Goal: Task Accomplishment & Management: Complete application form

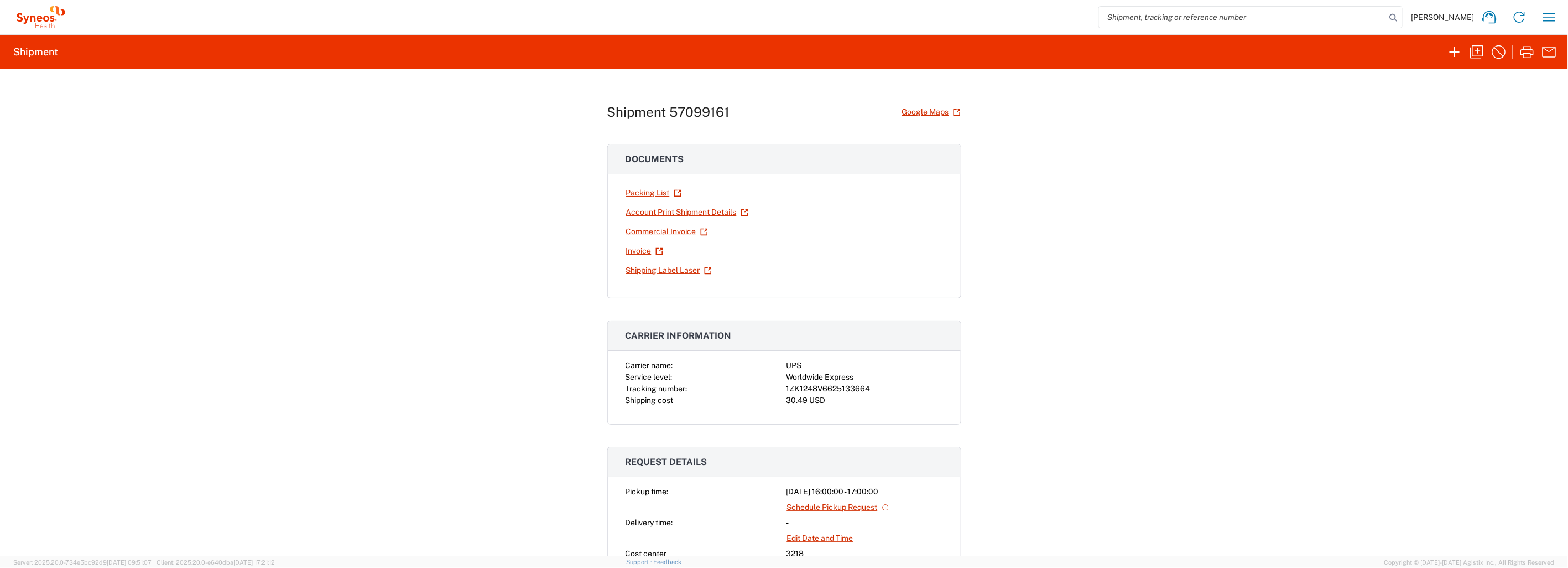
click at [1127, 426] on div "Shipment 57099161 Google Maps Documents Packing List Account Print Shipment Det…" at bounding box center [784, 312] width 1568 height 486
click at [1455, 54] on icon "button" at bounding box center [1454, 52] width 18 height 18
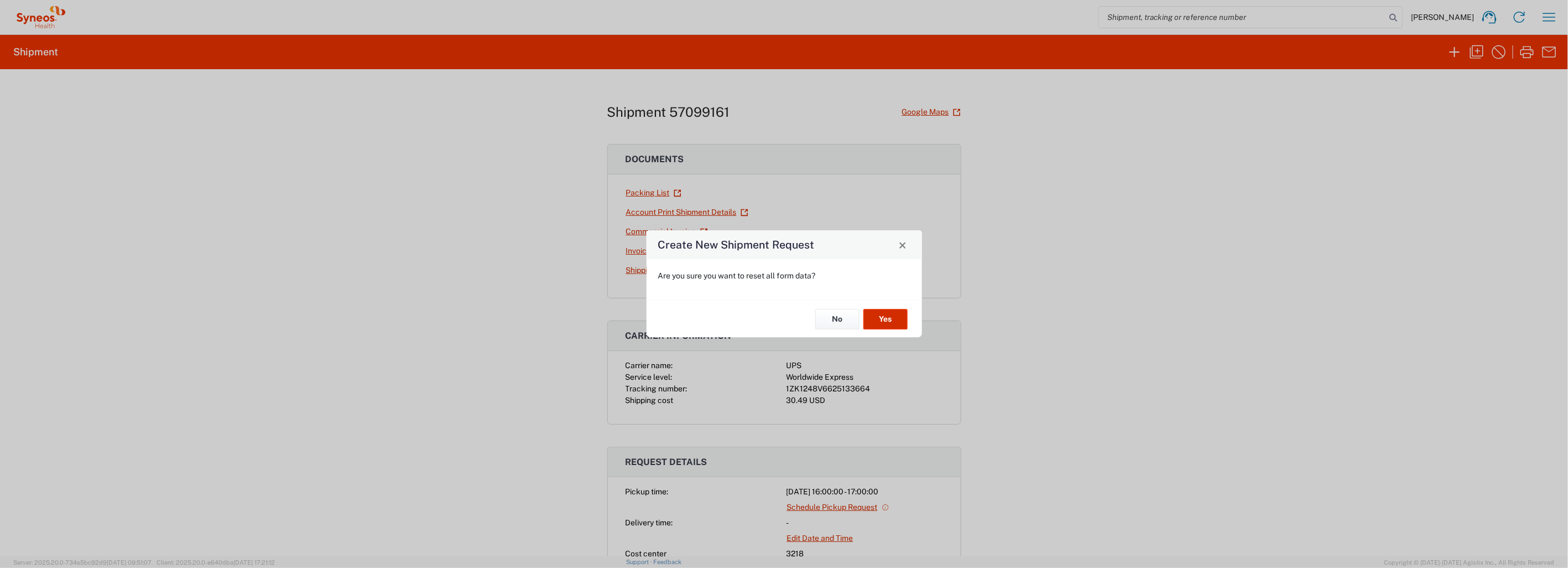
click at [893, 320] on button "Yes" at bounding box center [886, 319] width 44 height 21
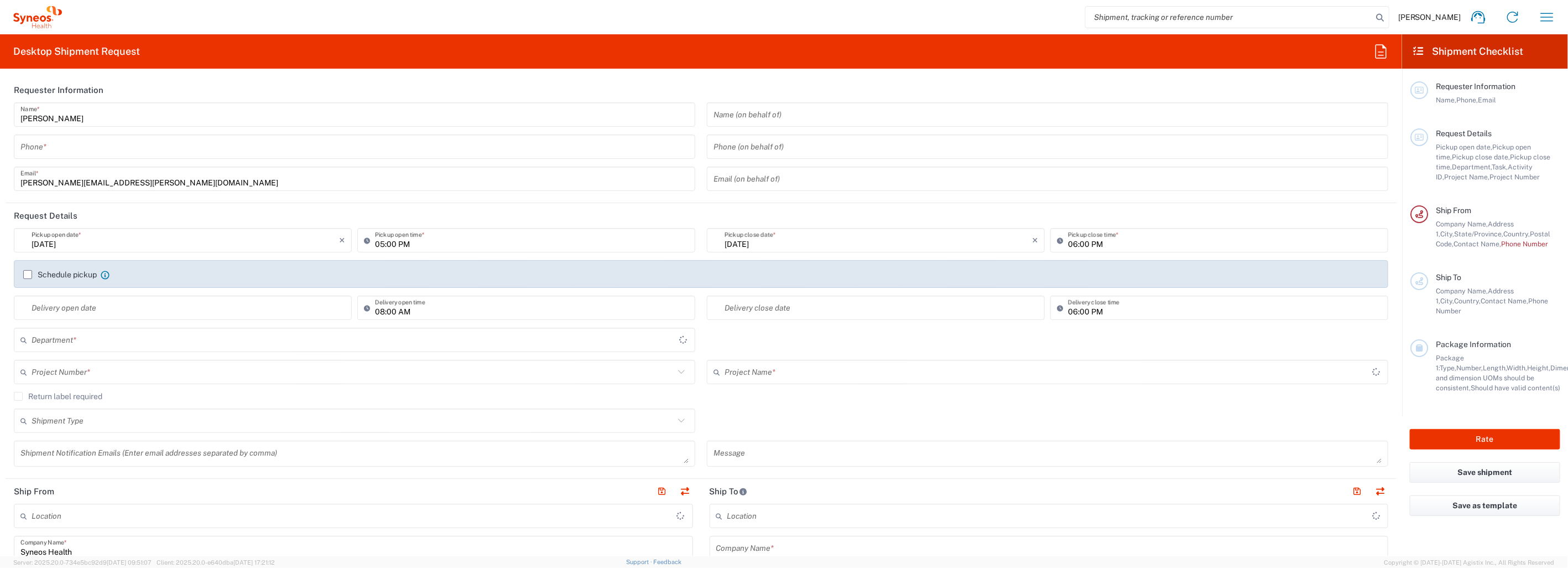
type input "North Carolina"
type input "United States"
type input "3218"
type input "Syneos Health, LLC-Morrisville NC US"
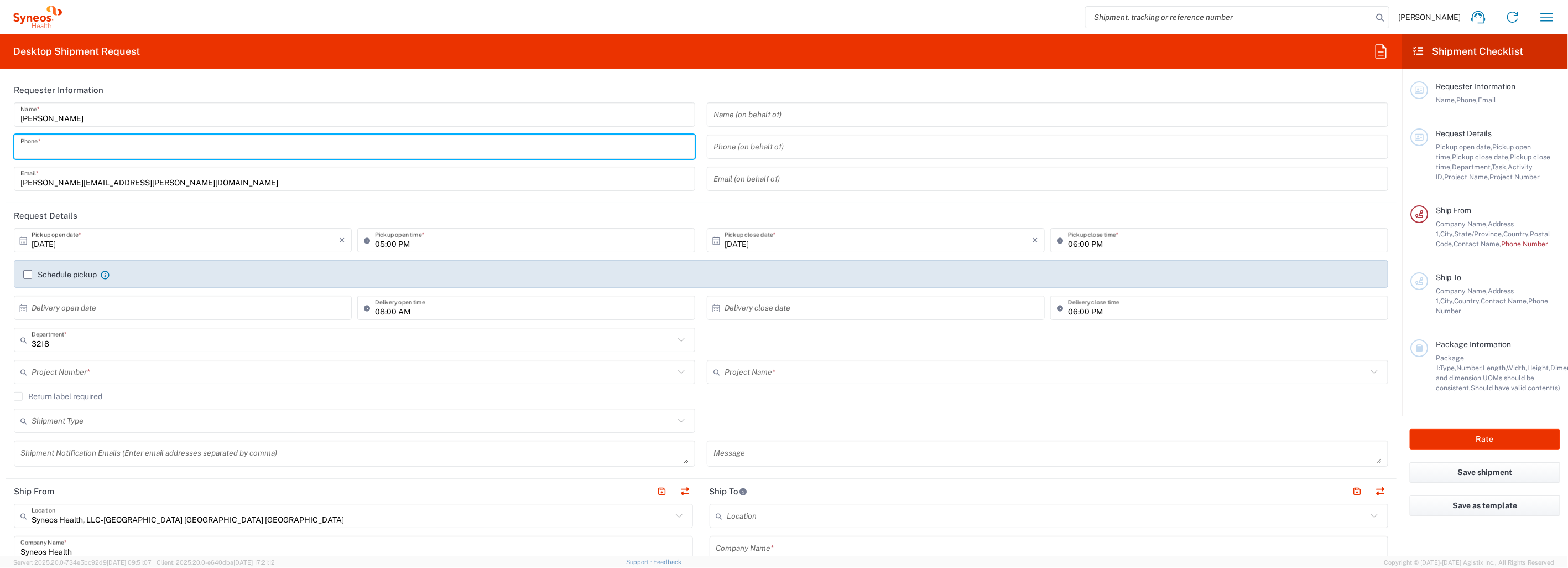
click at [117, 146] on input "tel" at bounding box center [355, 146] width 668 height 19
type input "9193700049"
click at [290, 199] on agx-form-section "Requester Information Tracey Graves Name * 9193700049 Phone * tracey.graves@syn…" at bounding box center [701, 141] width 1391 height 126
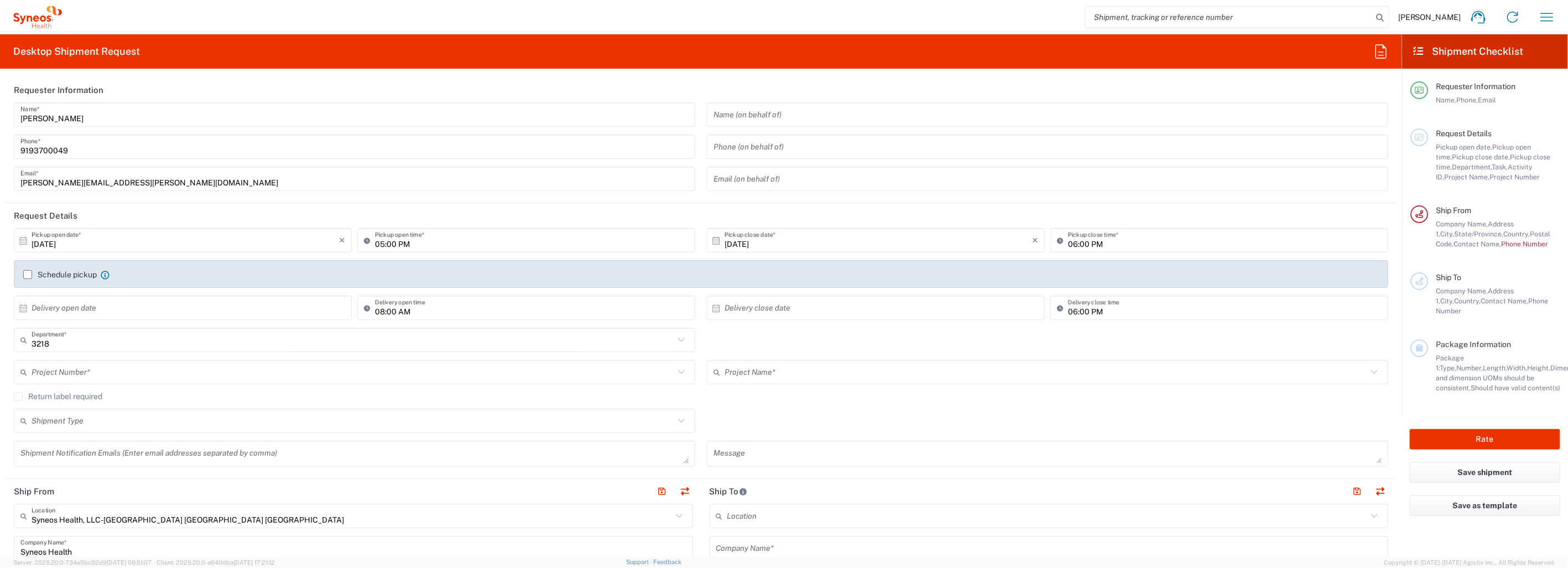
click at [24, 240] on icon at bounding box center [23, 240] width 10 height 10
click at [150, 324] on span "13" at bounding box center [152, 326] width 16 height 16
type input "10/13/2025"
click at [759, 369] on input "text" at bounding box center [1045, 372] width 643 height 19
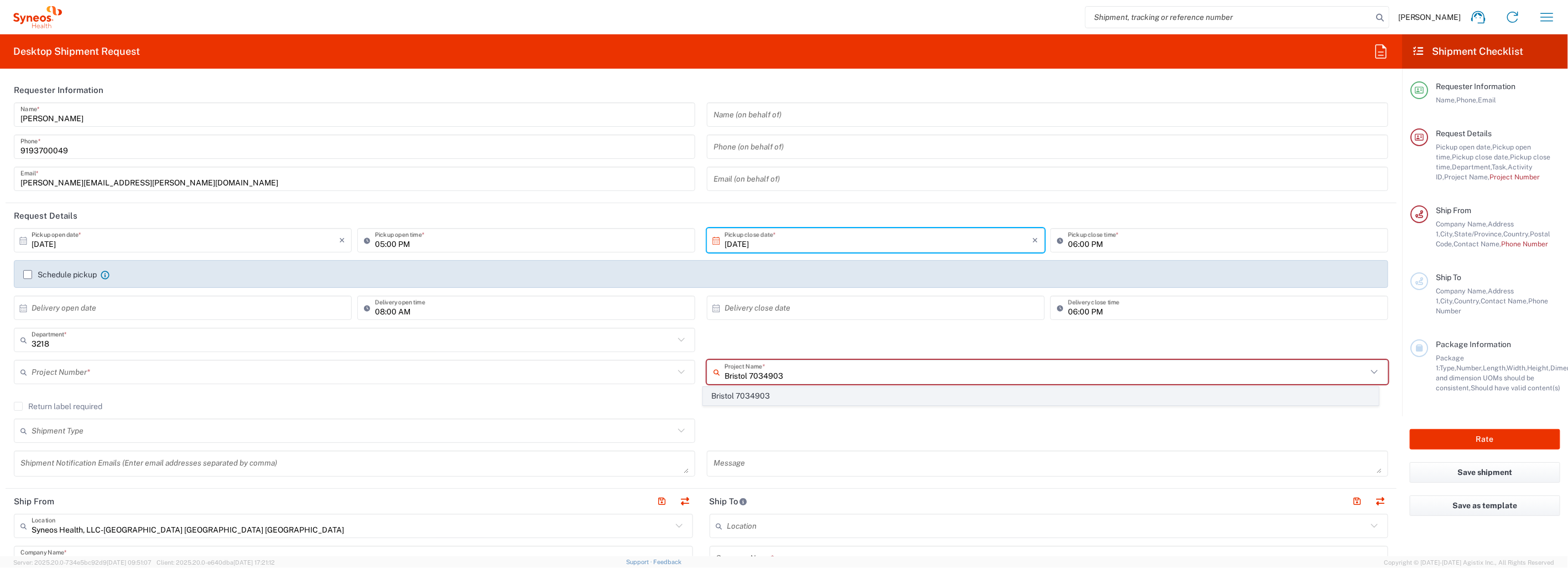
type input "Bristol 7034903"
click at [772, 394] on span "Bristol 7034903" at bounding box center [1040, 396] width 674 height 17
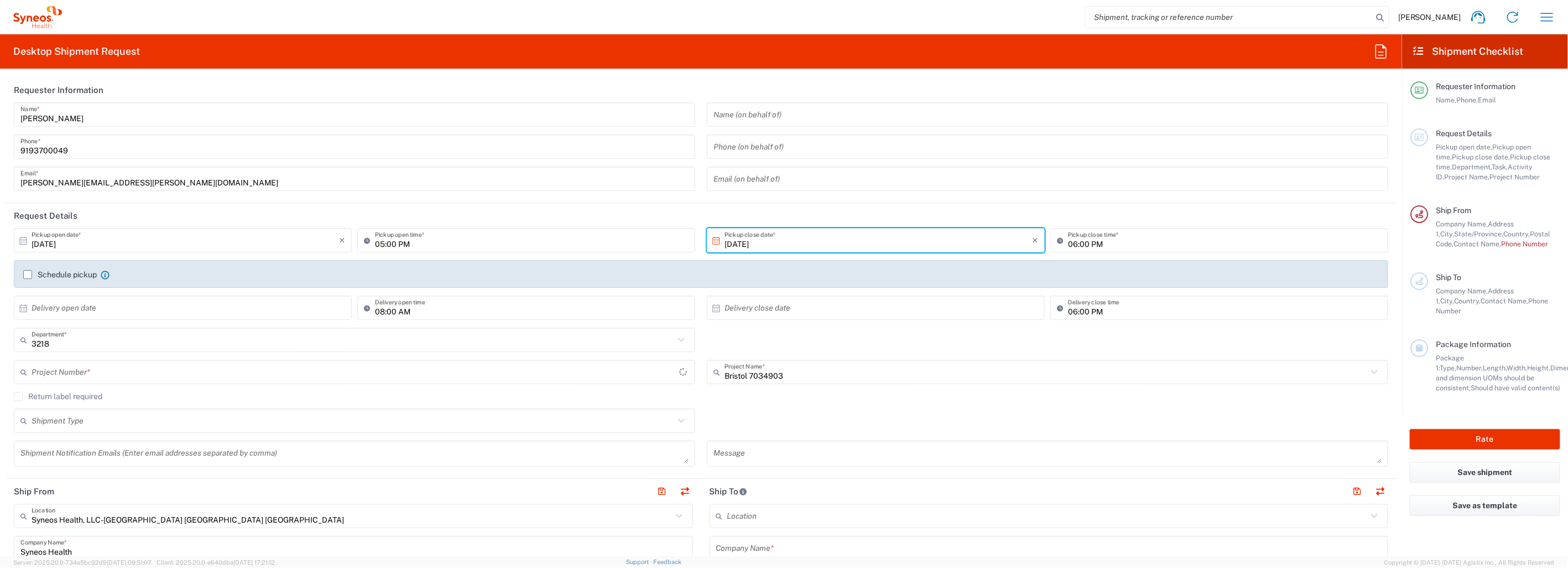
type input "7034903"
click at [139, 421] on input "text" at bounding box center [353, 420] width 643 height 19
click at [109, 460] on span "Regular" at bounding box center [352, 462] width 674 height 17
type input "Regular"
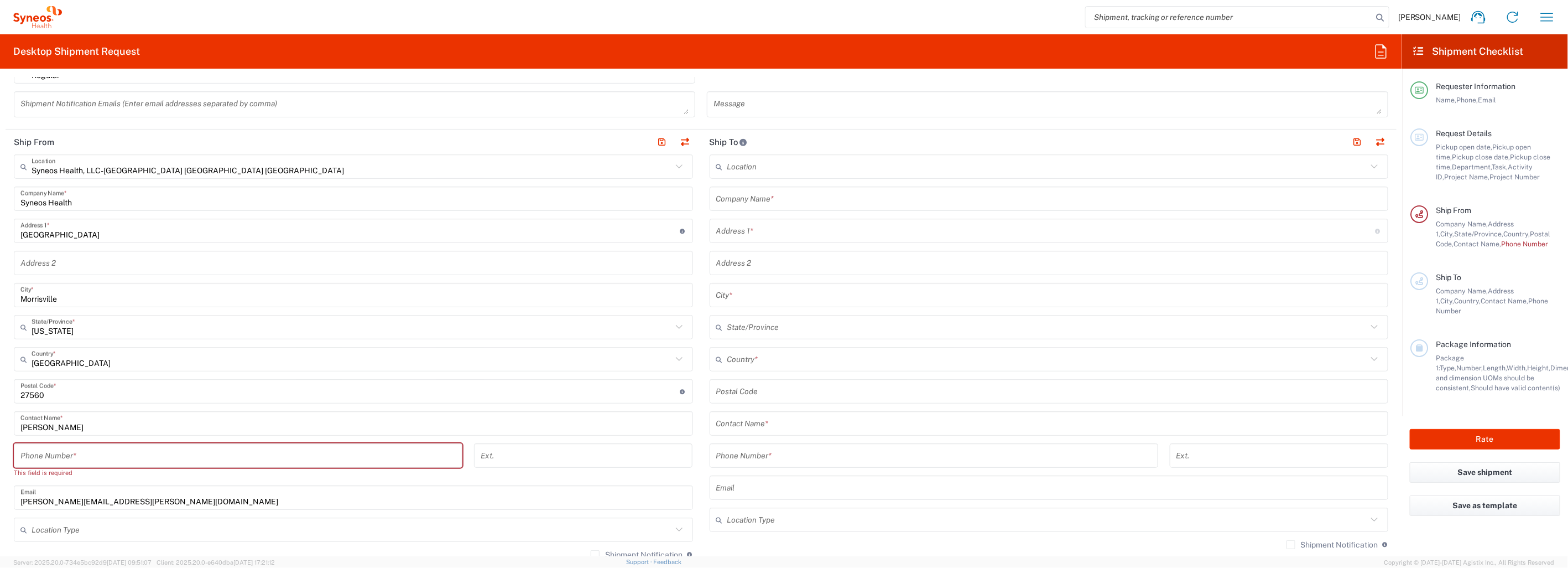
scroll to position [369, 0]
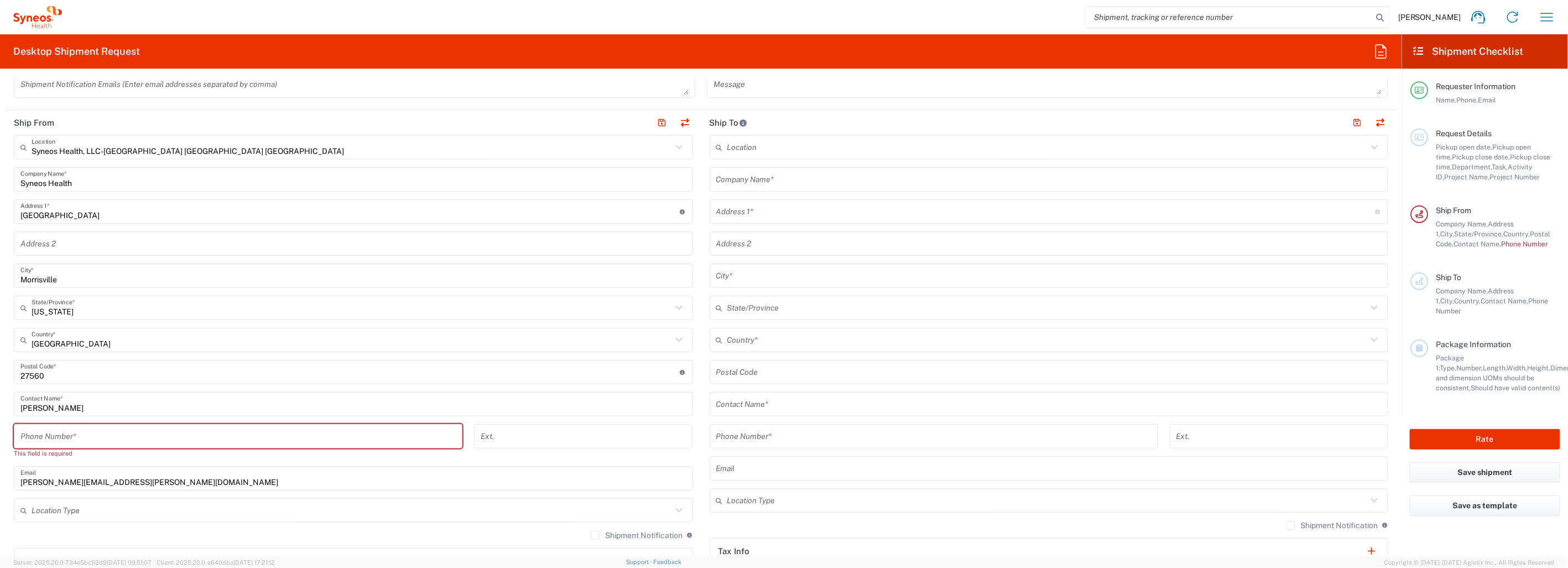
click at [269, 437] on input "tel" at bounding box center [238, 435] width 435 height 19
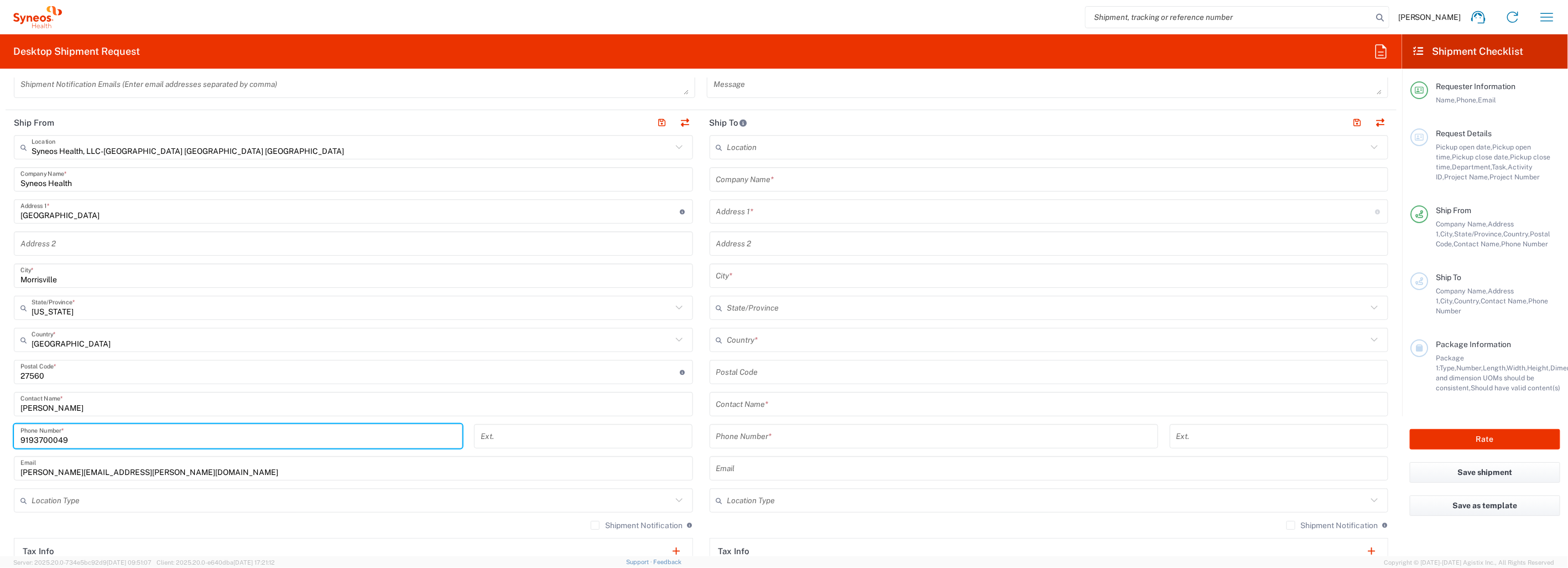
type input "9193700049"
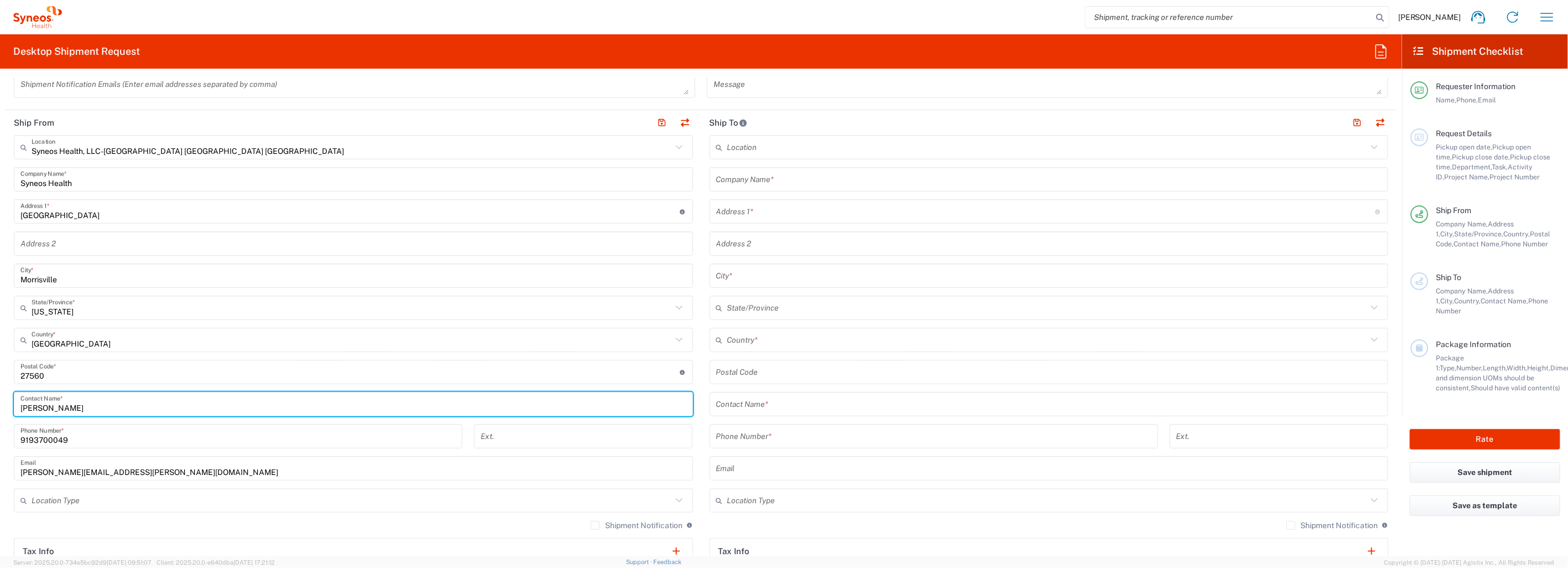
click at [460, 400] on input "Tracey Graves" at bounding box center [354, 404] width 665 height 19
click at [589, 493] on input "text" at bounding box center [352, 499] width 641 height 19
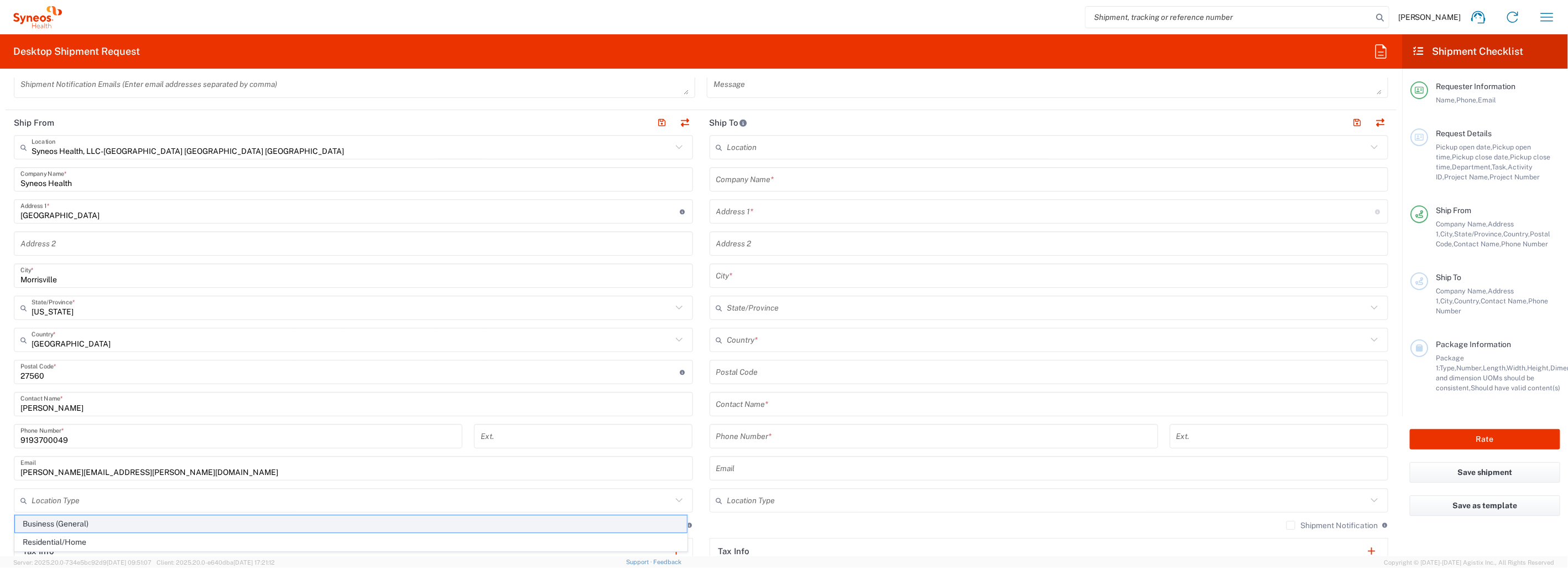
click at [524, 522] on span "Business (General)" at bounding box center [351, 523] width 671 height 17
type input "Business (General)"
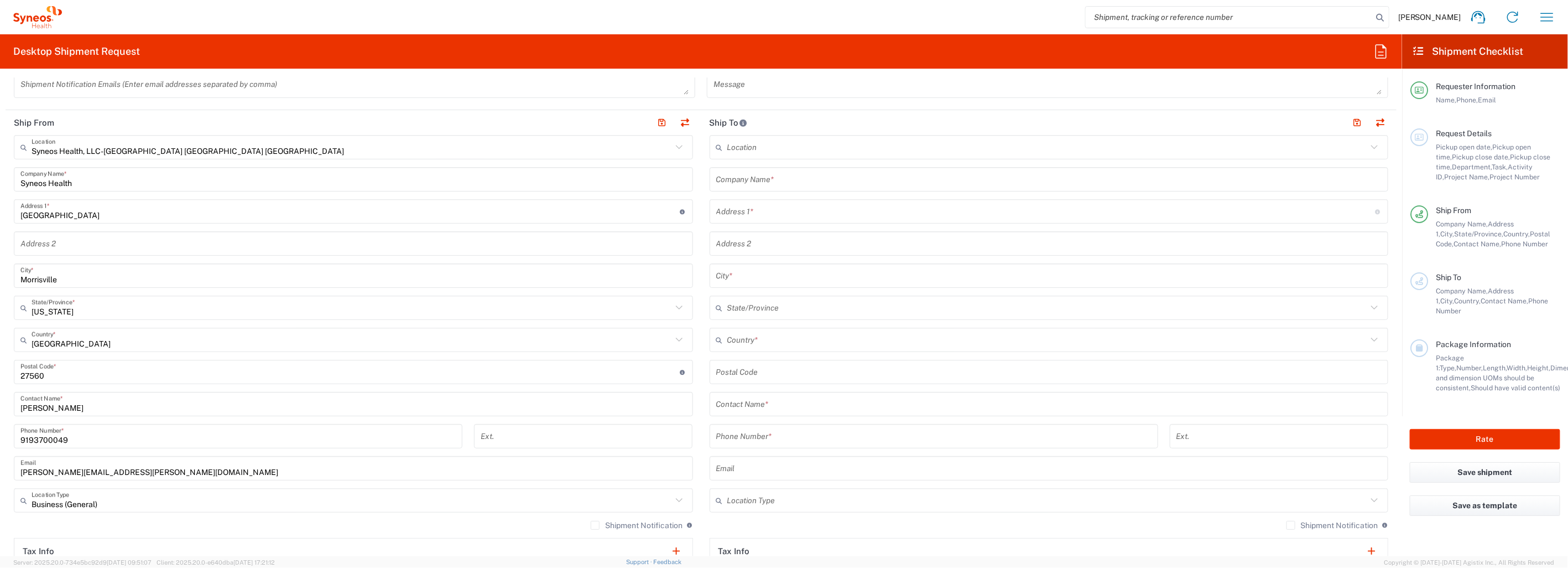
drag, startPoint x: 592, startPoint y: 524, endPoint x: 653, endPoint y: 522, distance: 61.0
click at [591, 524] on label "Shipment Notification" at bounding box center [637, 524] width 92 height 9
click at [595, 525] on input "Shipment Notification" at bounding box center [595, 525] width 0 height 0
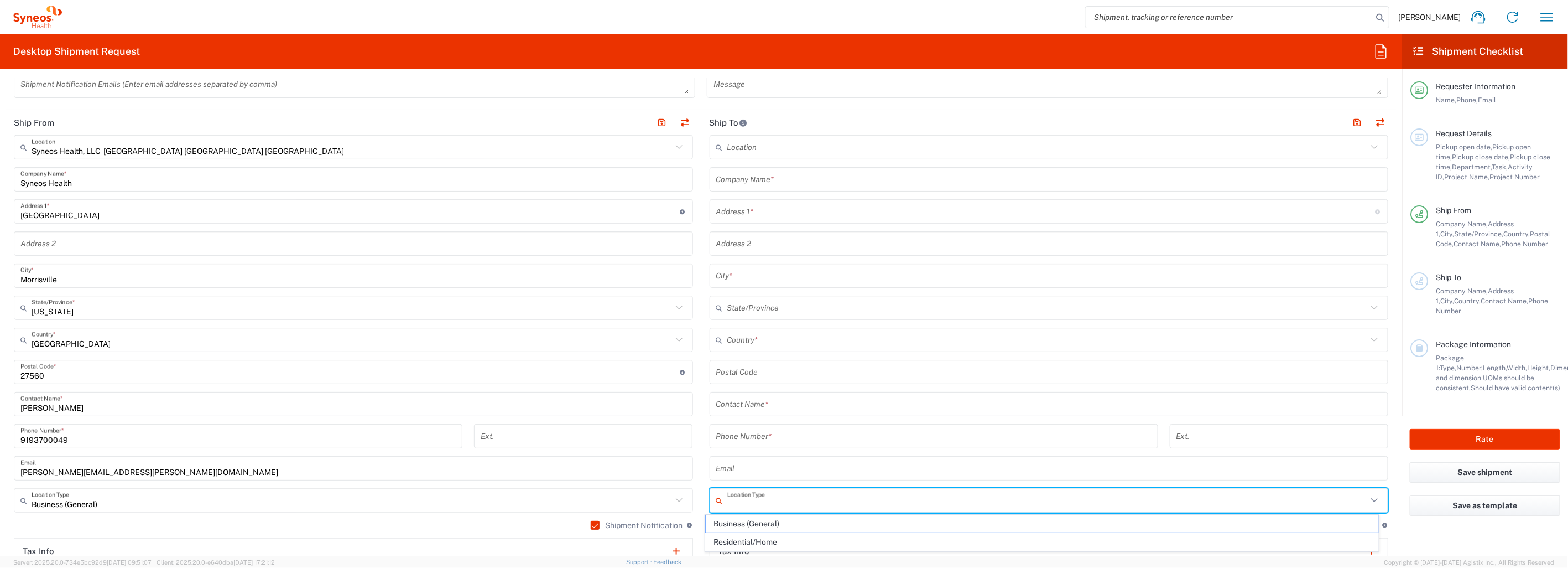
click at [1012, 500] on input "text" at bounding box center [1047, 499] width 641 height 19
click at [915, 524] on span "Business (General)" at bounding box center [1041, 523] width 671 height 17
type input "Business (General)"
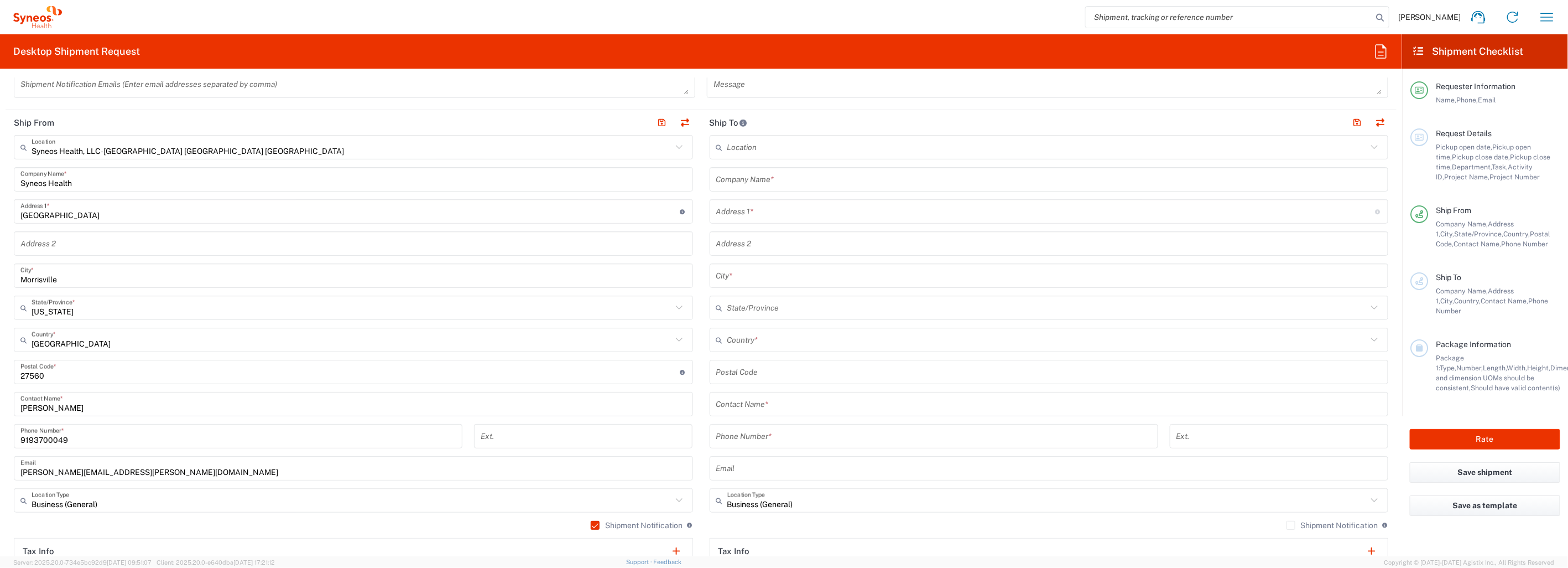
click at [1286, 523] on label "Shipment Notification" at bounding box center [1332, 524] width 92 height 9
click at [1291, 525] on input "Shipment Notification" at bounding box center [1291, 525] width 0 height 0
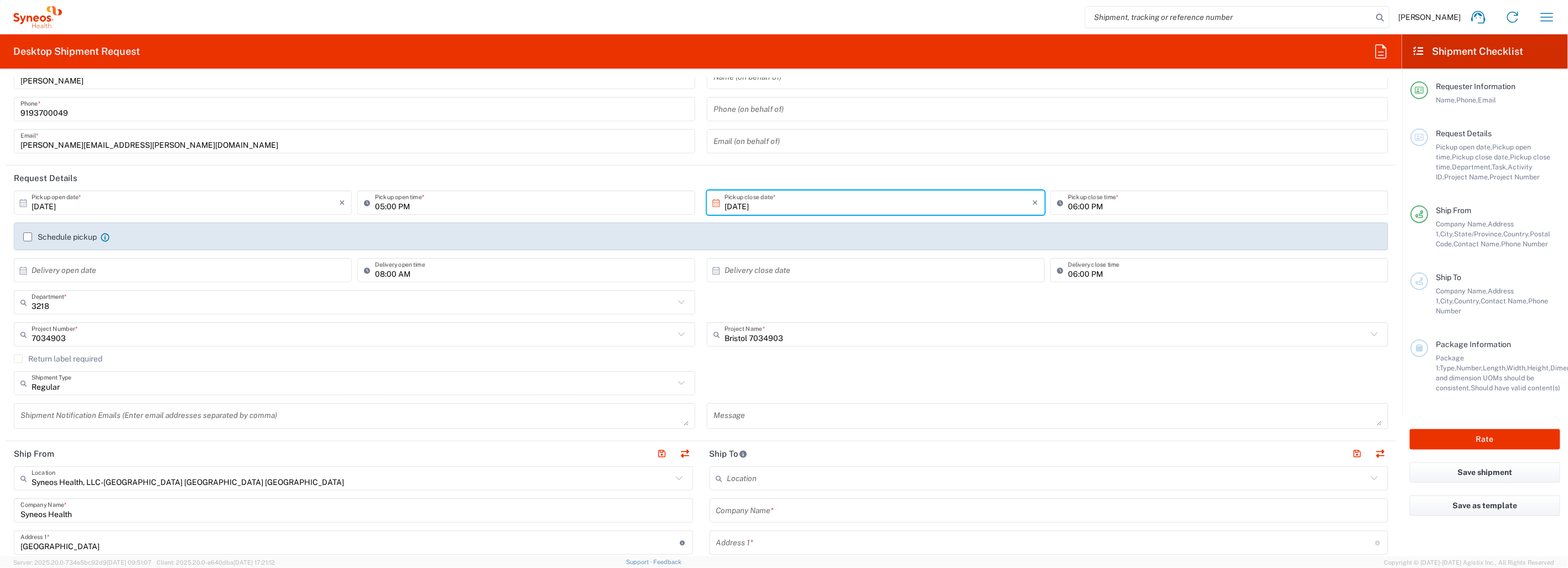
scroll to position [0, 0]
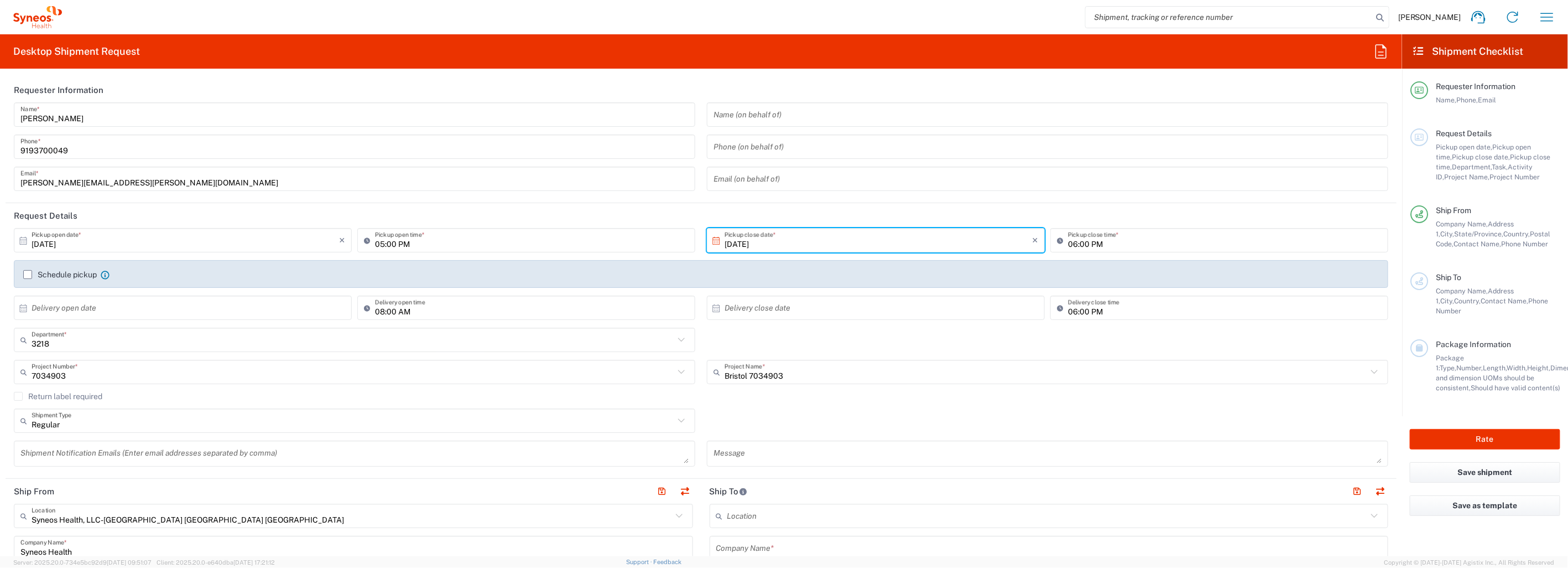
click at [856, 340] on div "3218 Department * 3218 3000 3100 3109 3110 3111 3112 3125 3130 3135 3136 3150 3…" at bounding box center [700, 344] width 1386 height 32
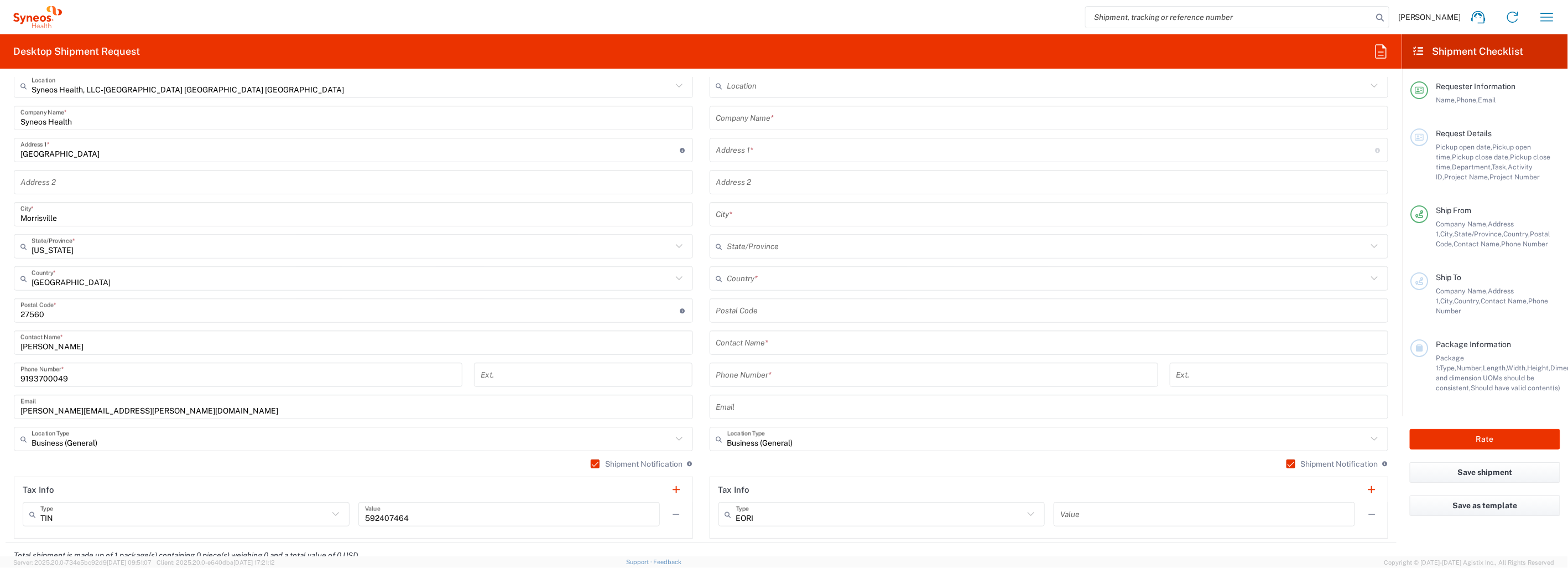
scroll to position [369, 0]
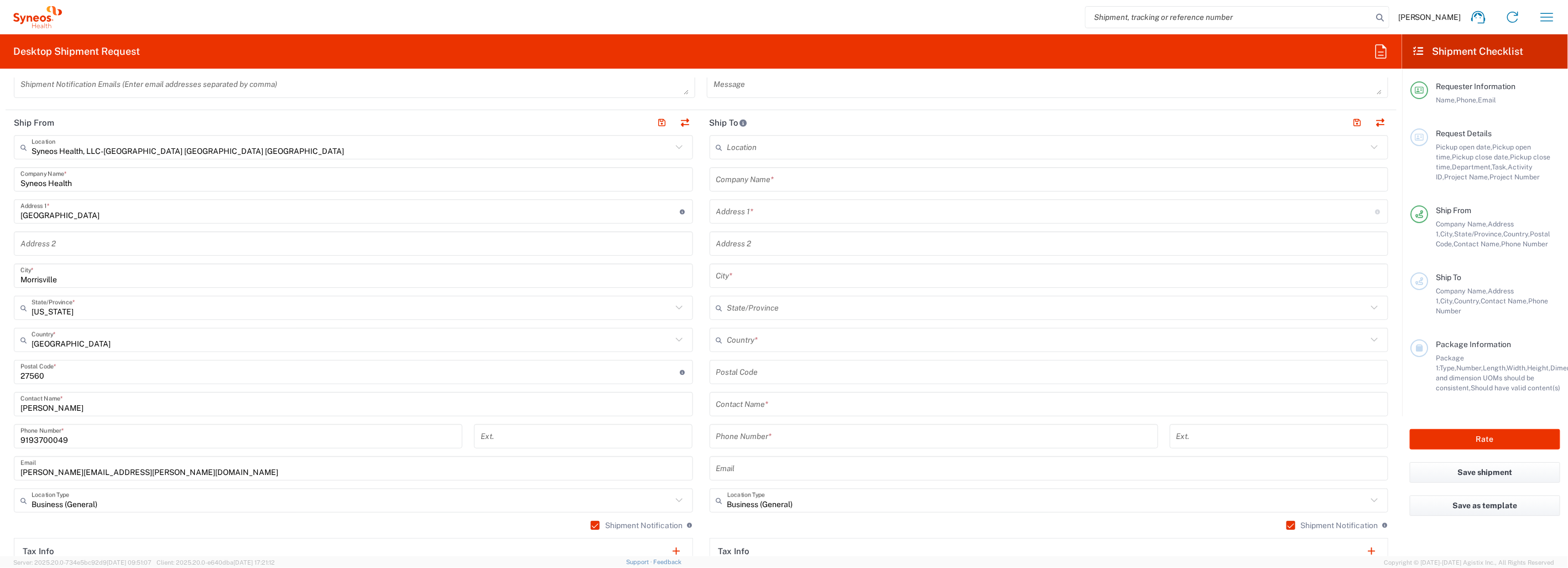
click at [815, 182] on input "text" at bounding box center [1049, 178] width 665 height 19
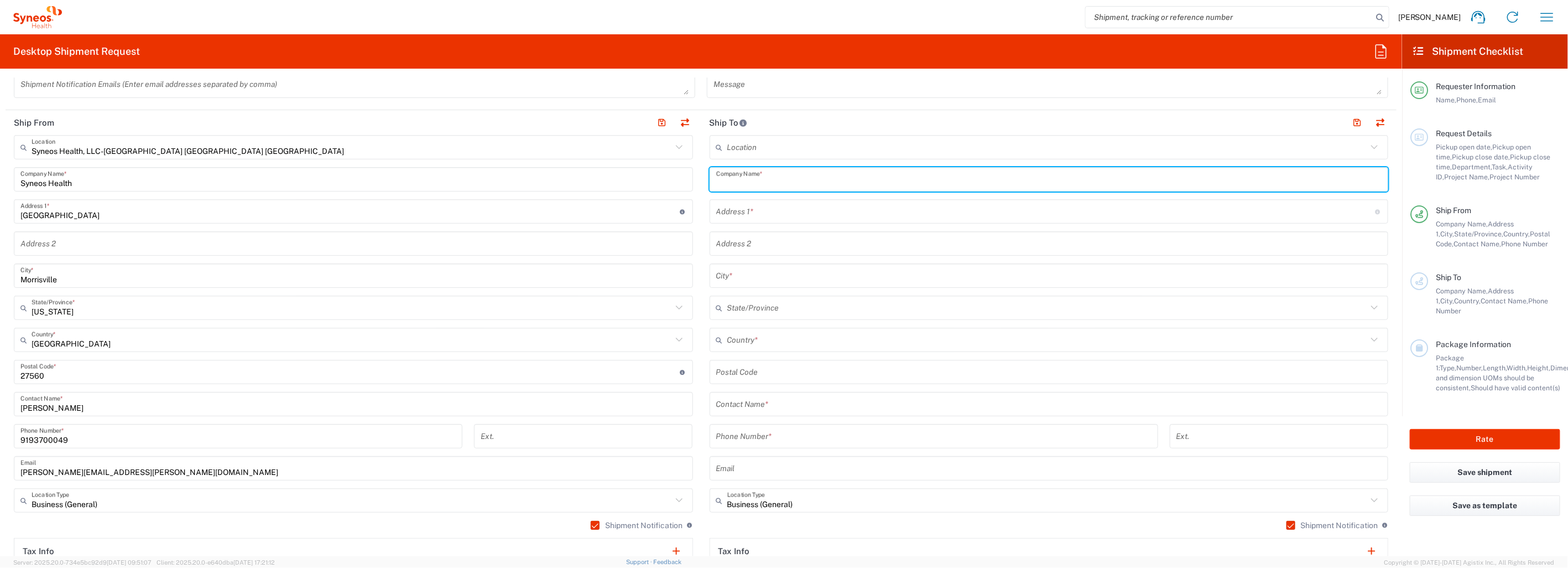
paste input "Clinica Vespucio"
type input "Clinica Vespucio"
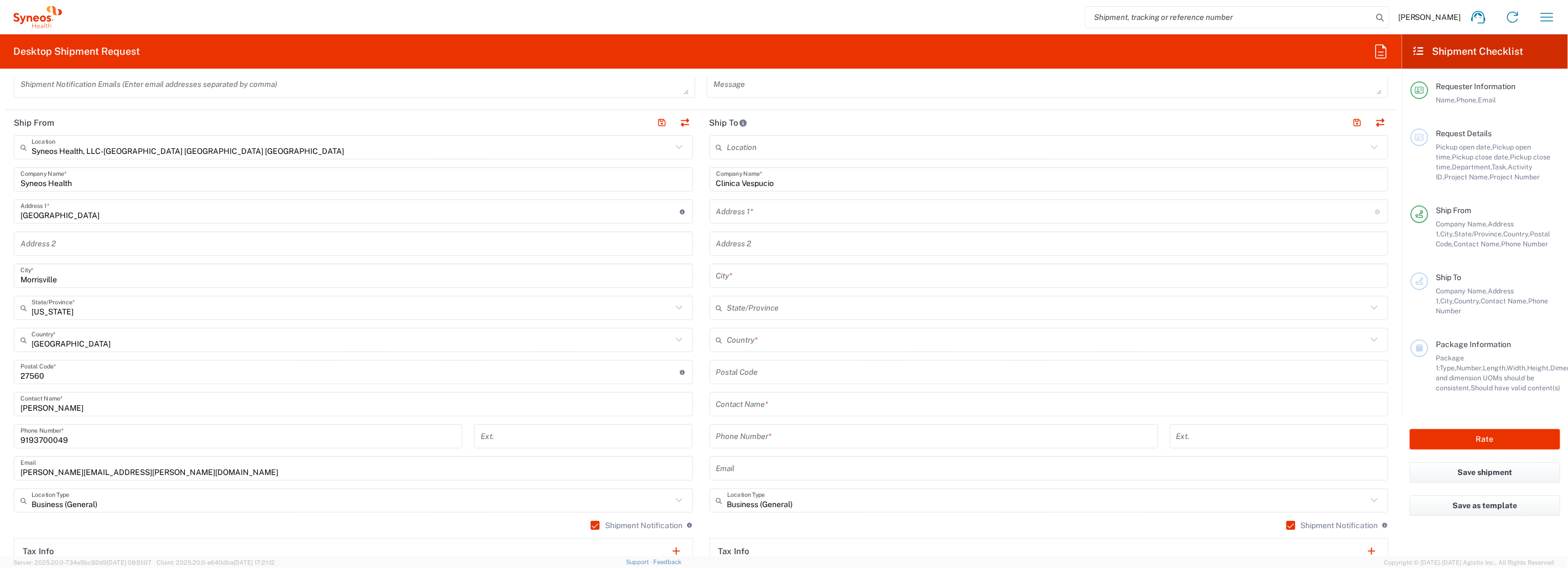
click at [781, 212] on input "text" at bounding box center [1046, 211] width 659 height 19
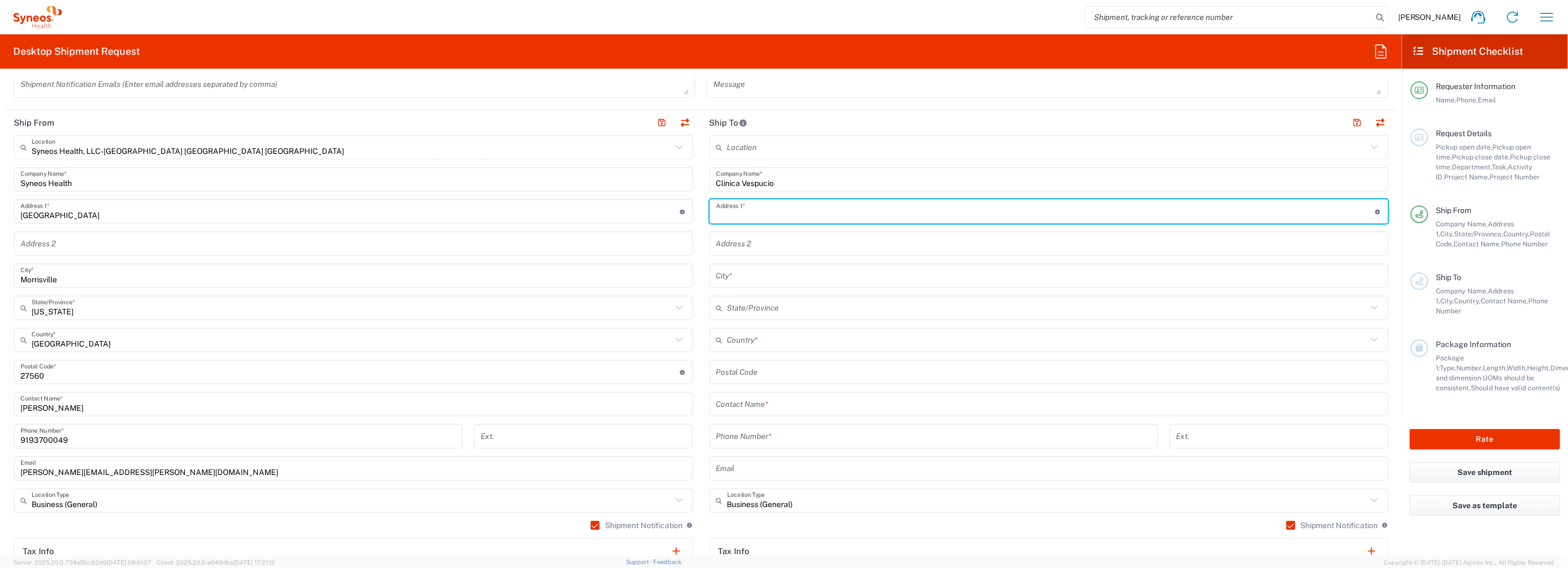
paste input "Pharmacy PROFAR"
type input "Pharmacy PROFAR"
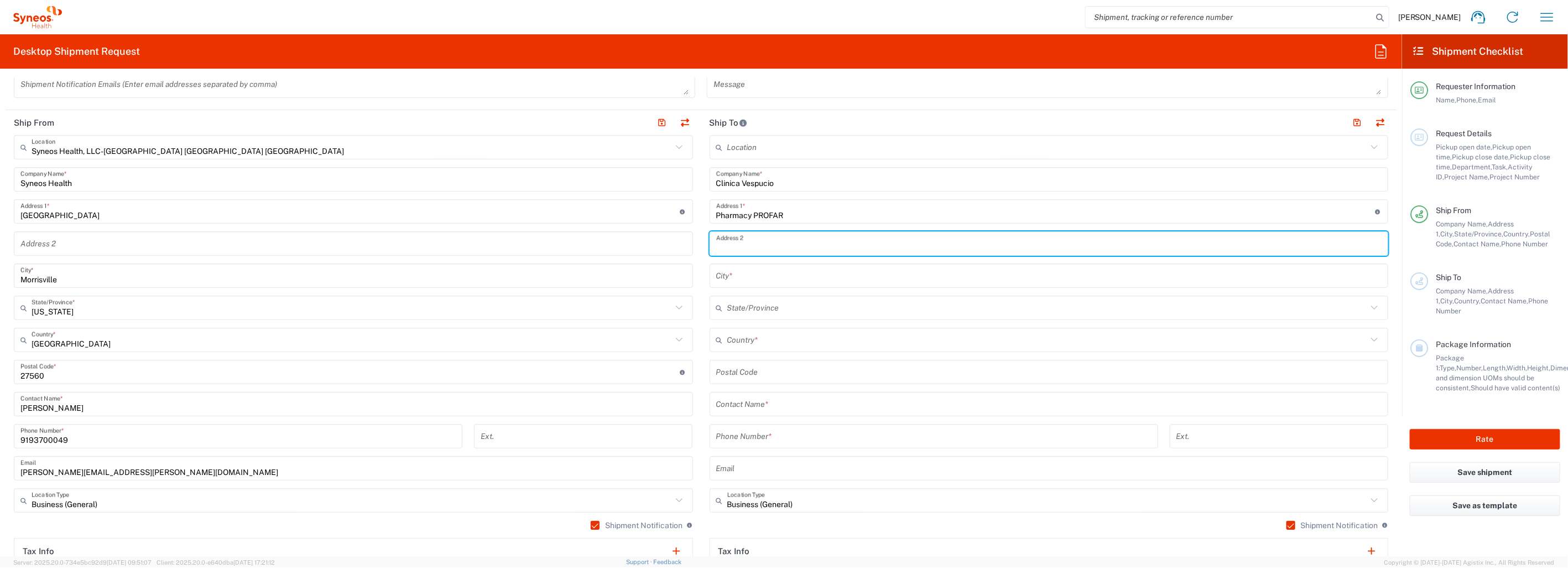
click at [758, 240] on input "text" at bounding box center [1049, 243] width 665 height 19
paste input "Perez Valenzuela 1077"
type input "Perez Valenzuela 1077"
click at [1038, 178] on input "Clinica Vespucio" at bounding box center [1049, 178] width 665 height 19
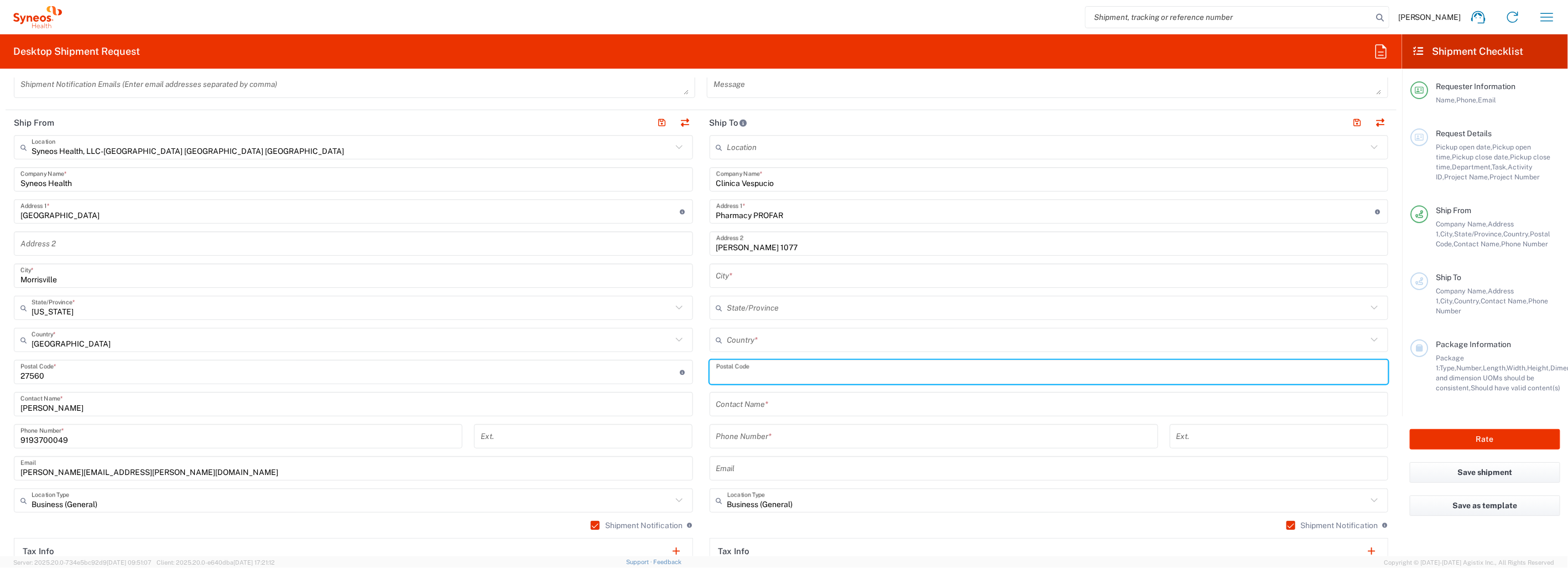
click at [756, 372] on input "undefined" at bounding box center [1049, 372] width 665 height 19
paste input "7501010"
type input "7501010"
drag, startPoint x: 1163, startPoint y: 482, endPoint x: 1150, endPoint y: 476, distance: 14.3
click at [1163, 482] on div "Location Addison Whitney LLC-Morrisvile NC US Barcelona-Syneos Health BioSector…" at bounding box center [1049, 367] width 679 height 464
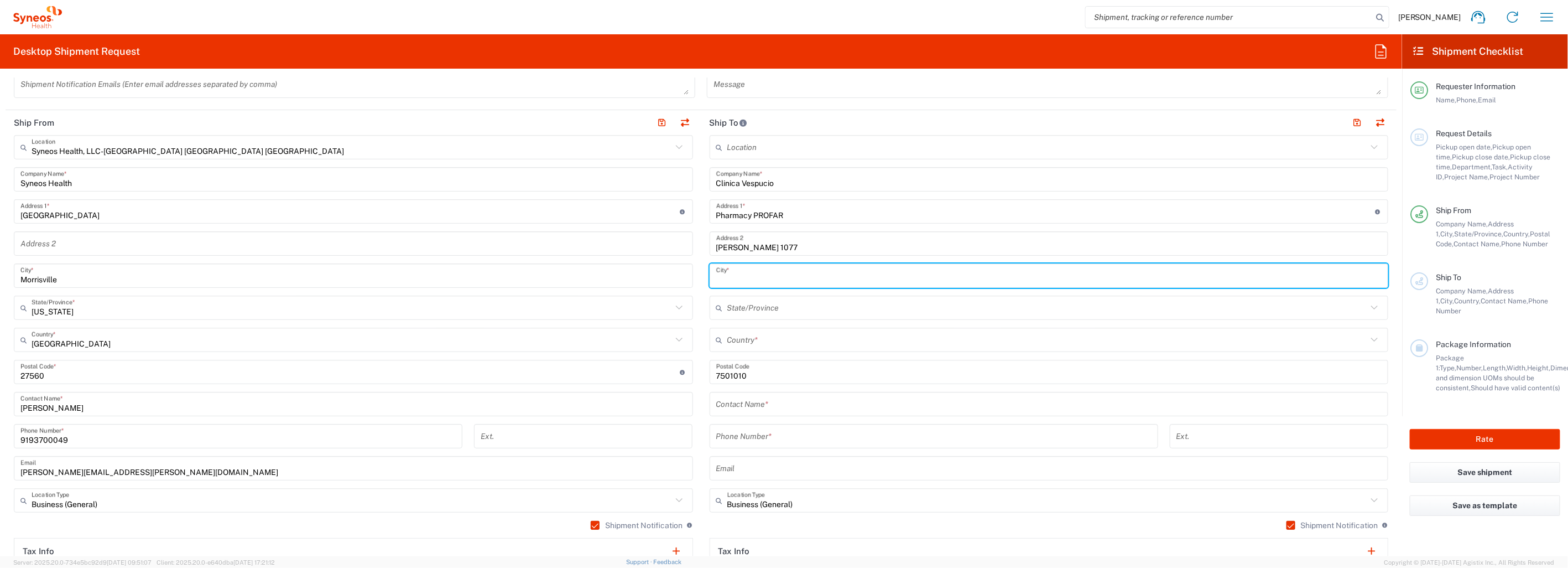
click at [764, 274] on input "text" at bounding box center [1049, 275] width 665 height 19
type input "R"
type input "Santiago"
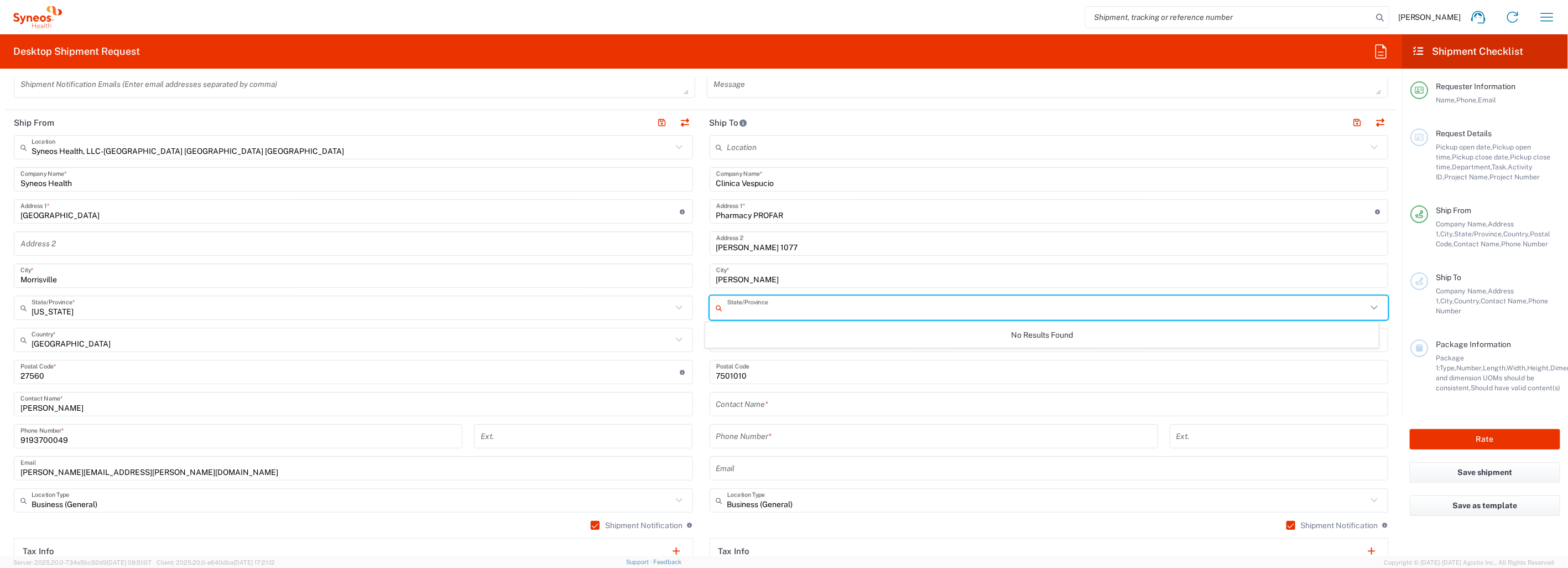
click at [810, 317] on input "text" at bounding box center [1047, 307] width 641 height 19
click at [782, 284] on div "Santiago City *" at bounding box center [1049, 275] width 679 height 24
click at [770, 308] on input "text" at bounding box center [1047, 307] width 641 height 19
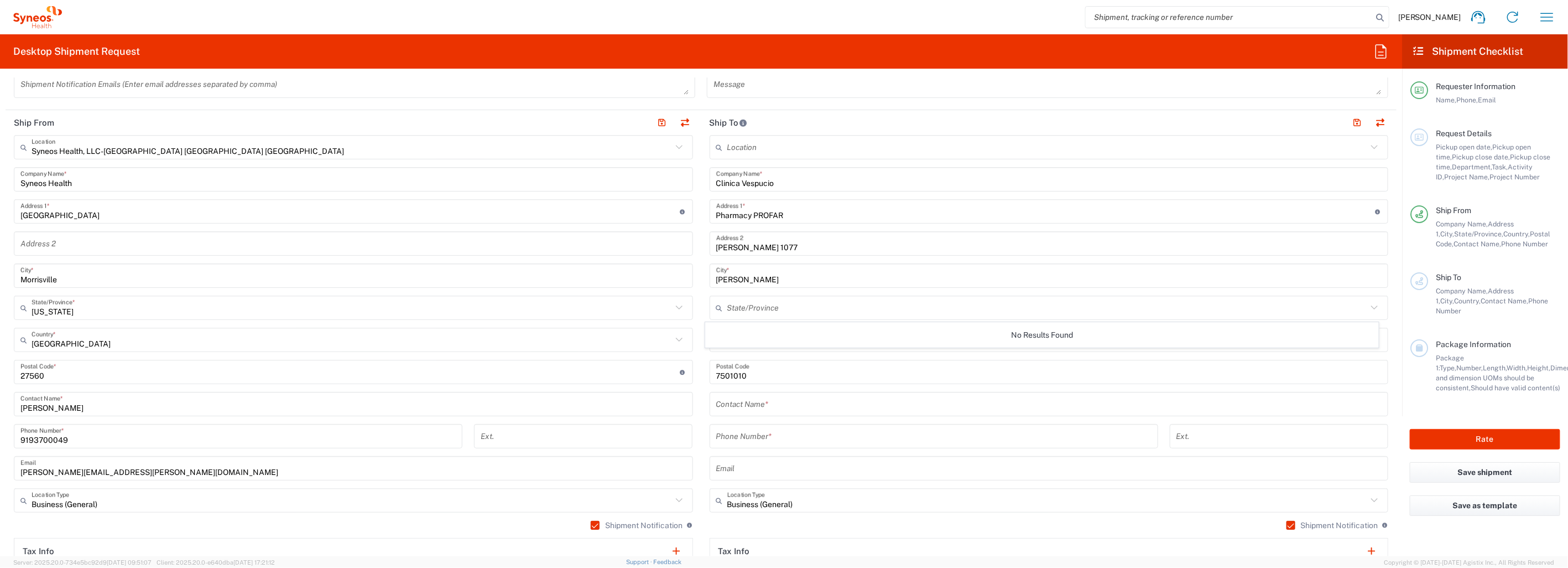
click at [715, 343] on div "No Results Found" at bounding box center [1042, 335] width 673 height 26
click at [747, 334] on div "No Results Found" at bounding box center [1042, 335] width 673 height 26
click at [847, 428] on input "tel" at bounding box center [933, 435] width 435 height 19
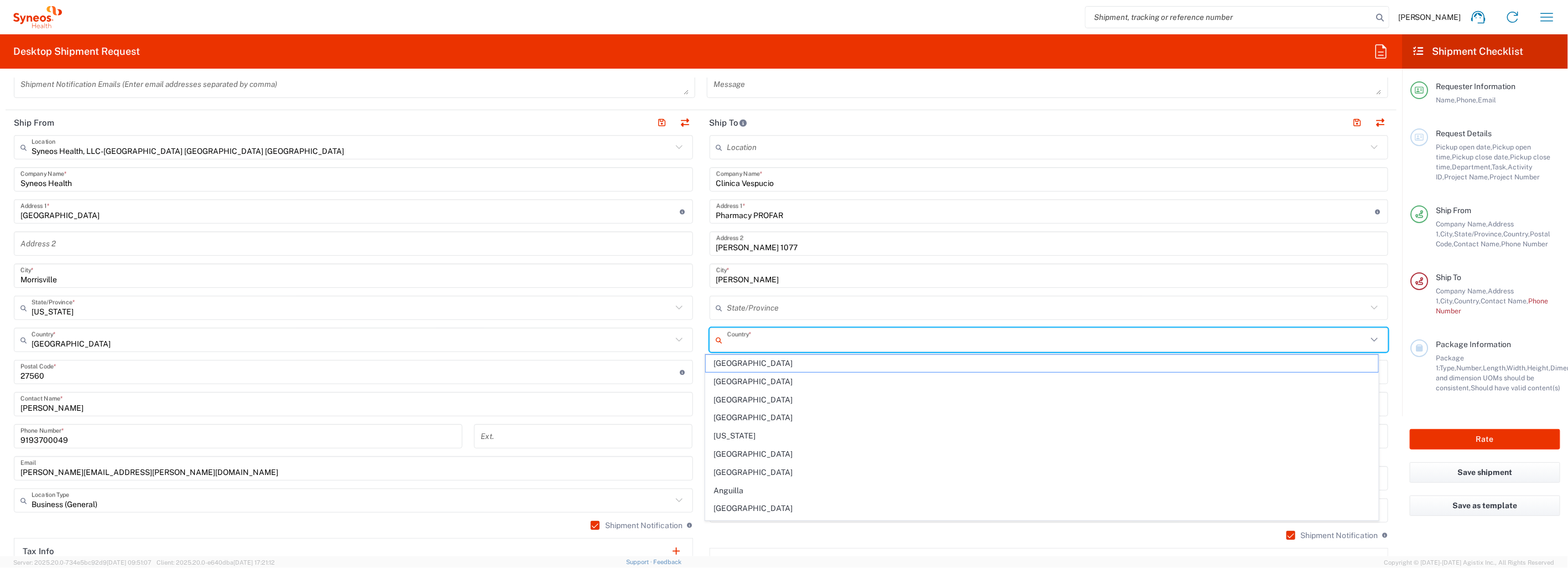
click at [731, 339] on input "text" at bounding box center [1047, 339] width 641 height 19
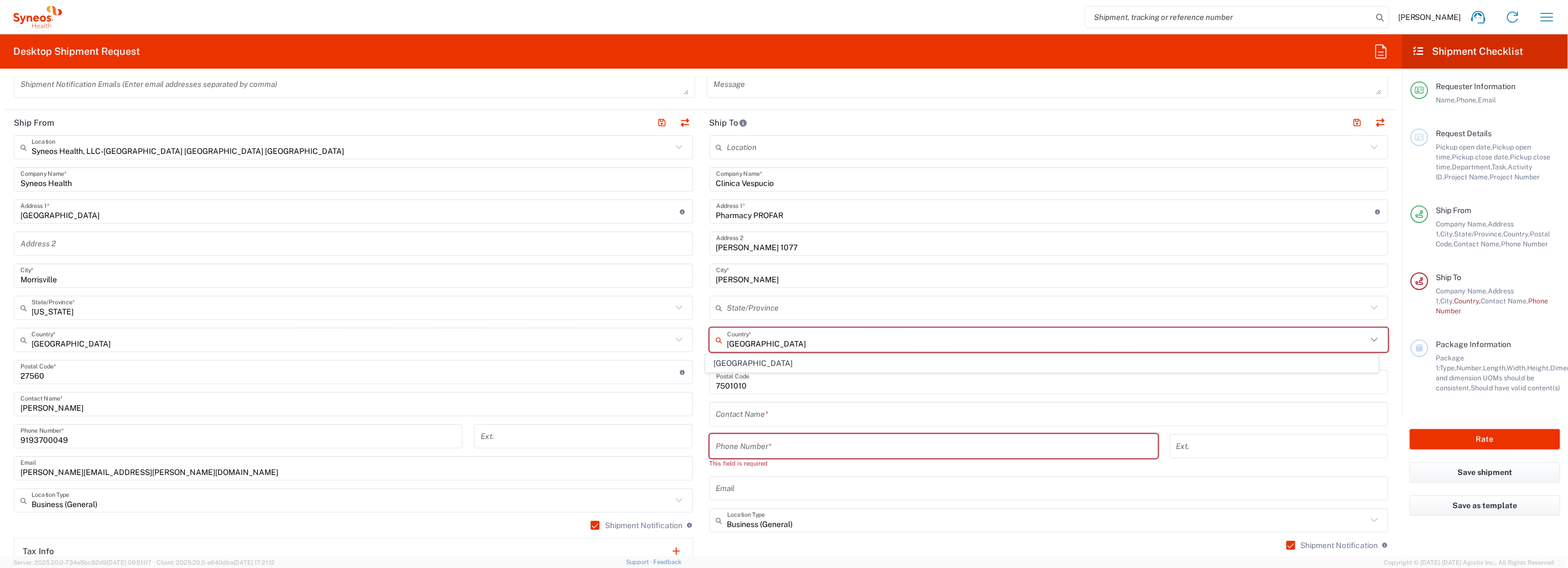
type input "Chile"
click at [726, 359] on span "Chile" at bounding box center [1041, 363] width 671 height 17
type input "Sender/Shipper"
type input "Delivery Duty Paid"
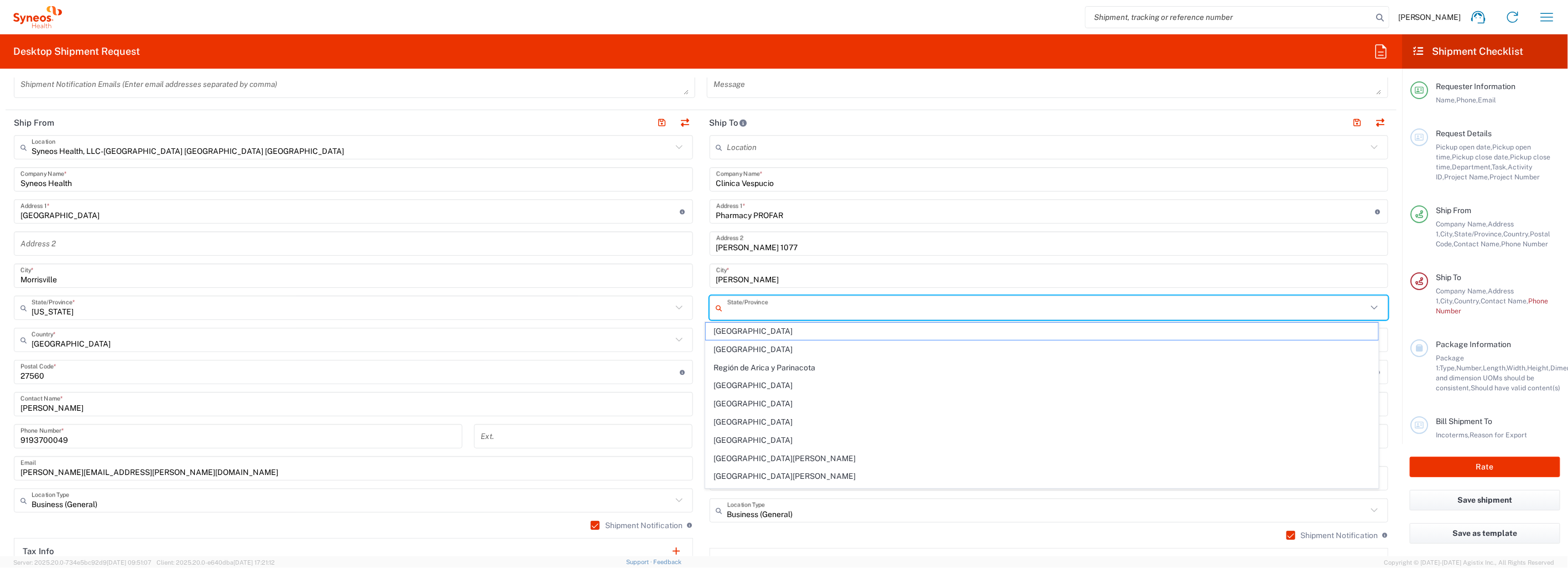
click at [769, 308] on input "text" at bounding box center [1047, 307] width 641 height 19
type input "Región Metropolitana"
type input "Providencia"
type input "227067543"
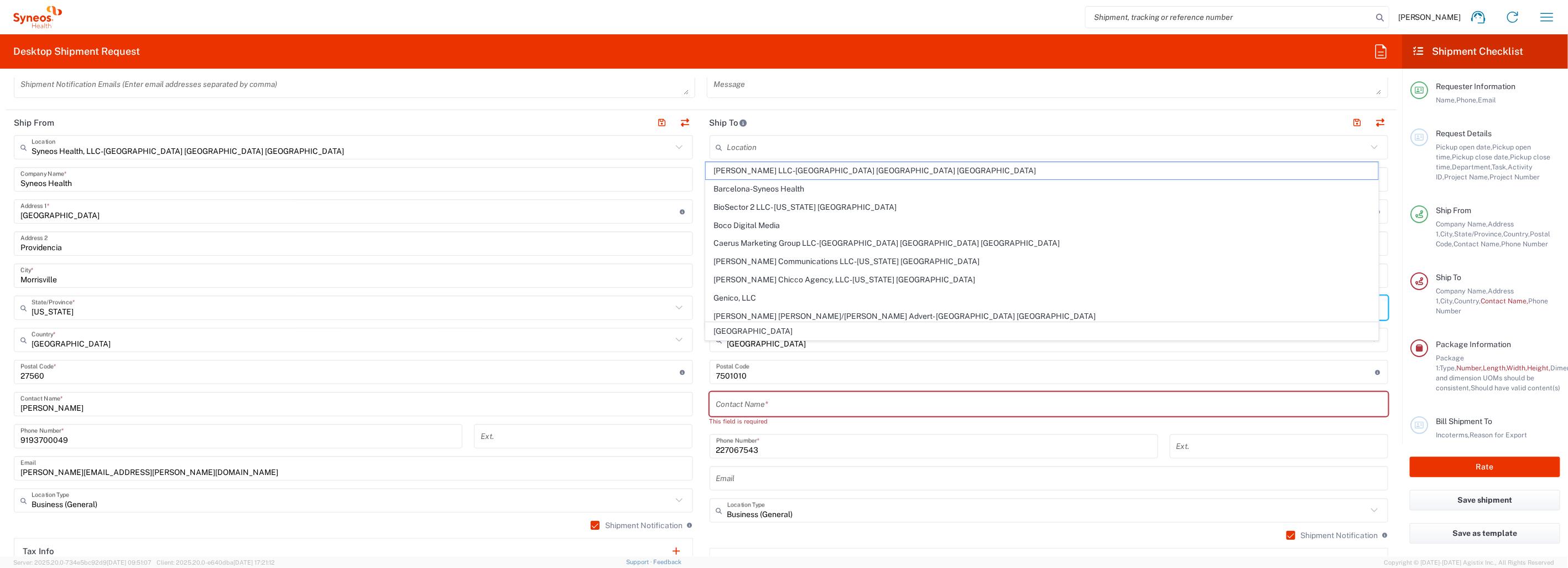
click at [1046, 526] on div "Location Addison Whitney LLC-Morrisvile NC US Barcelona-Syneos Health BioSector…" at bounding box center [1049, 372] width 679 height 474
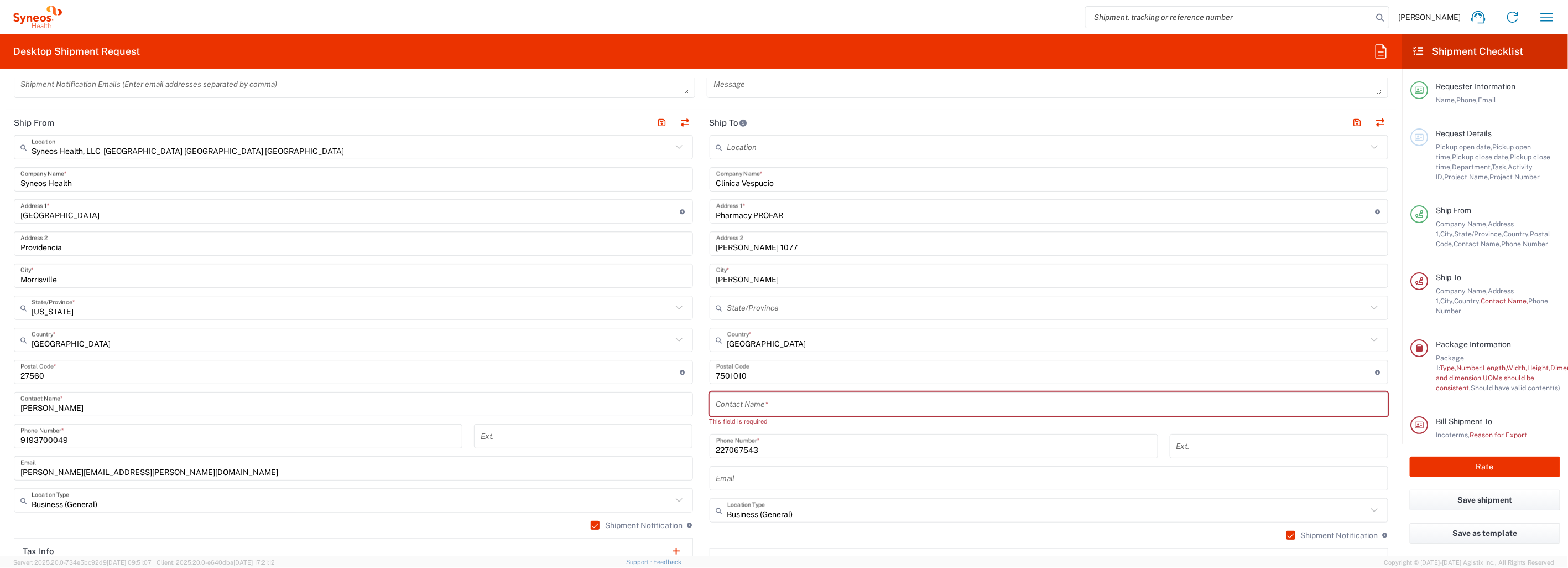
click at [757, 305] on input "text" at bounding box center [1047, 307] width 641 height 19
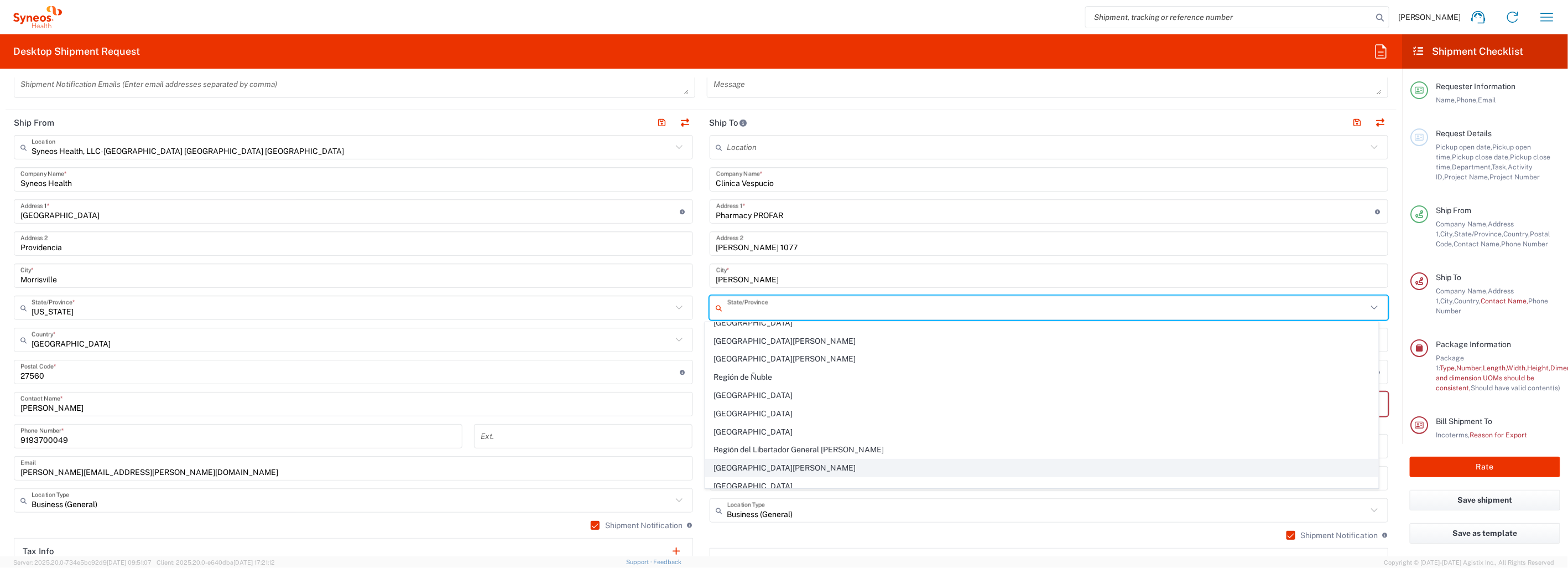
scroll to position [126, 0]
click at [728, 478] on span "Región Metropolitana" at bounding box center [1041, 478] width 671 height 17
type input "Región Metropolitana"
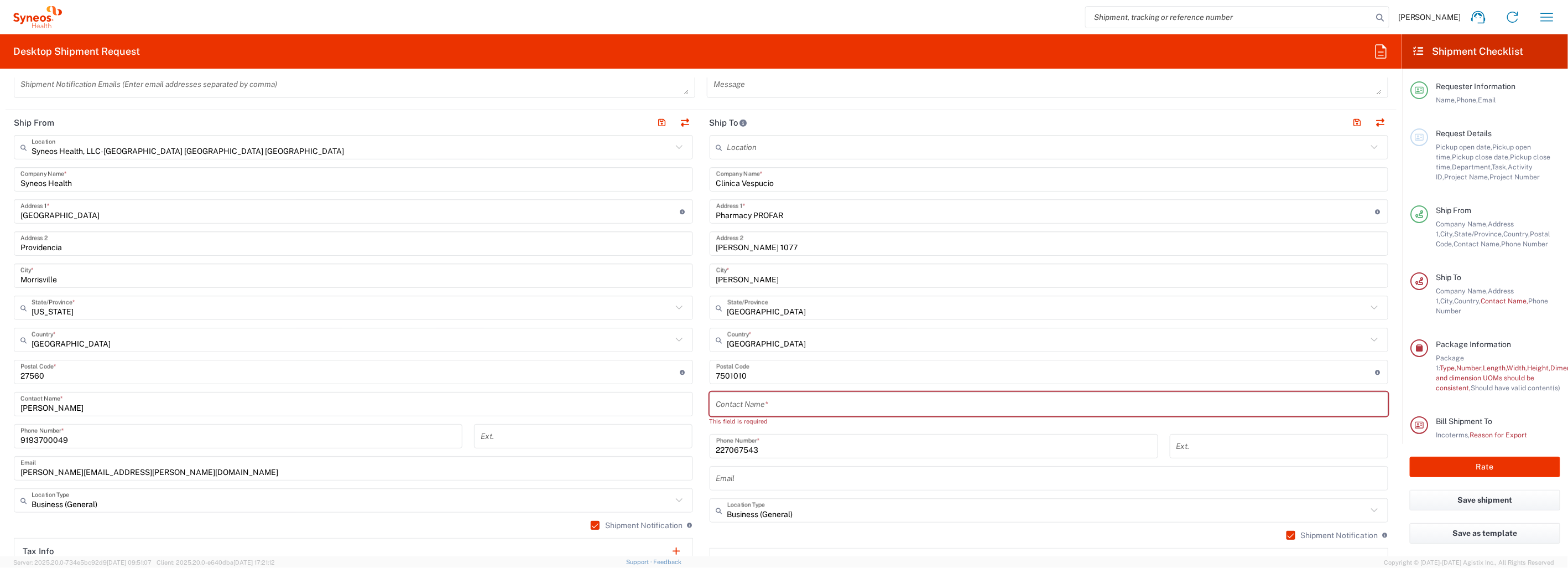
click at [767, 403] on input "text" at bounding box center [1049, 404] width 665 height 19
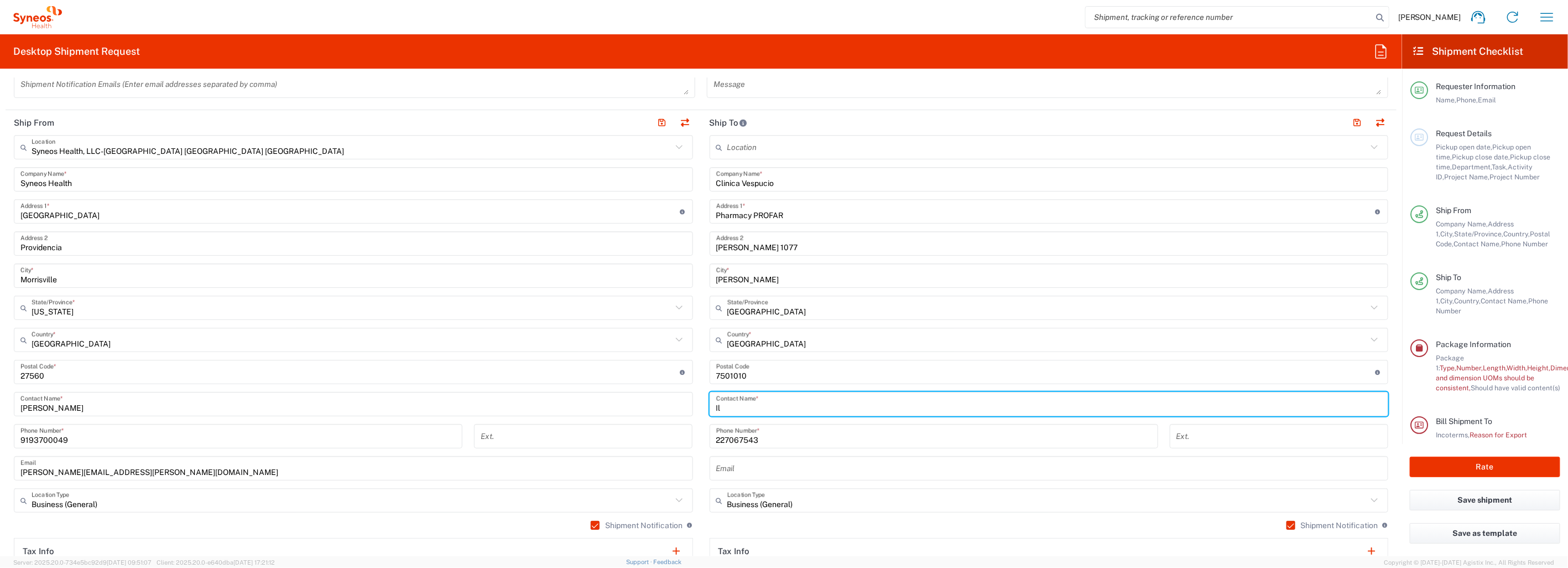
type input "I"
type input "Lillo, Paulina"
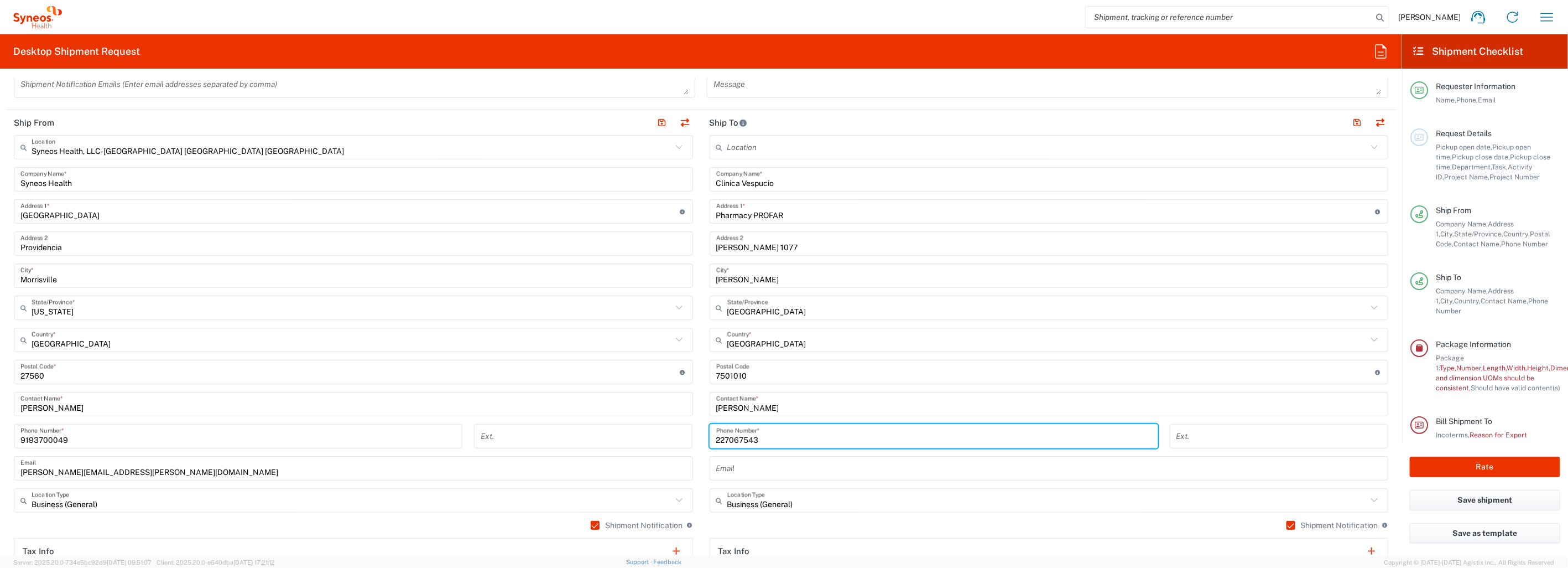
drag, startPoint x: 767, startPoint y: 433, endPoint x: 714, endPoint y: 437, distance: 53.2
click at [703, 437] on div "227067543 Phone Number *" at bounding box center [933, 439] width 460 height 32
paste input "56226360408"
type input "56226360408"
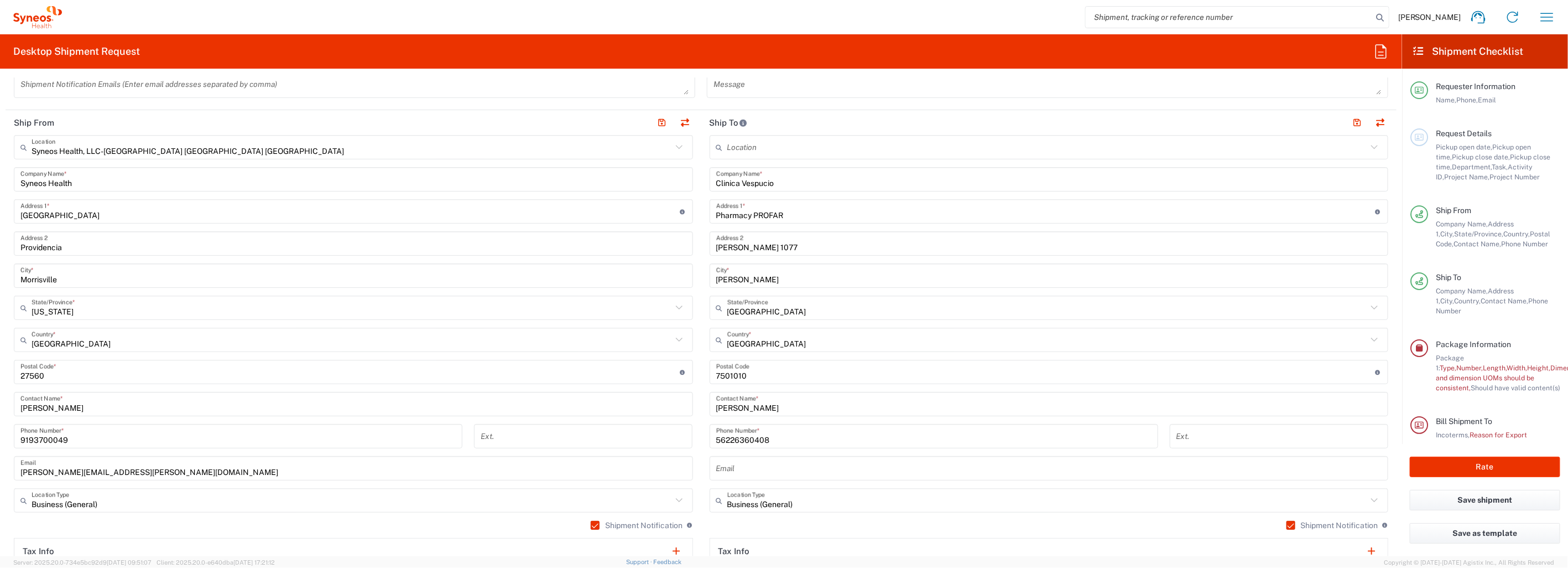
click at [776, 465] on input "text" at bounding box center [1049, 467] width 665 height 19
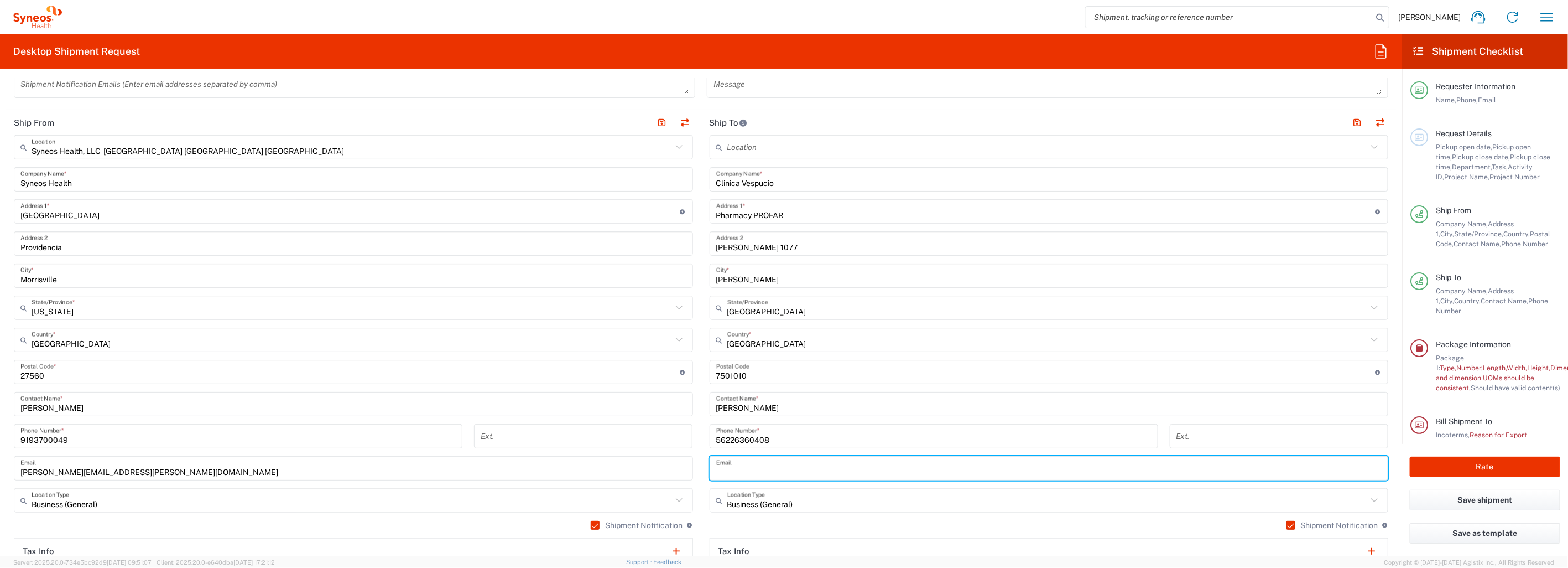
paste input "plillo@profar.cl"
type input "plillo@profar.cl"
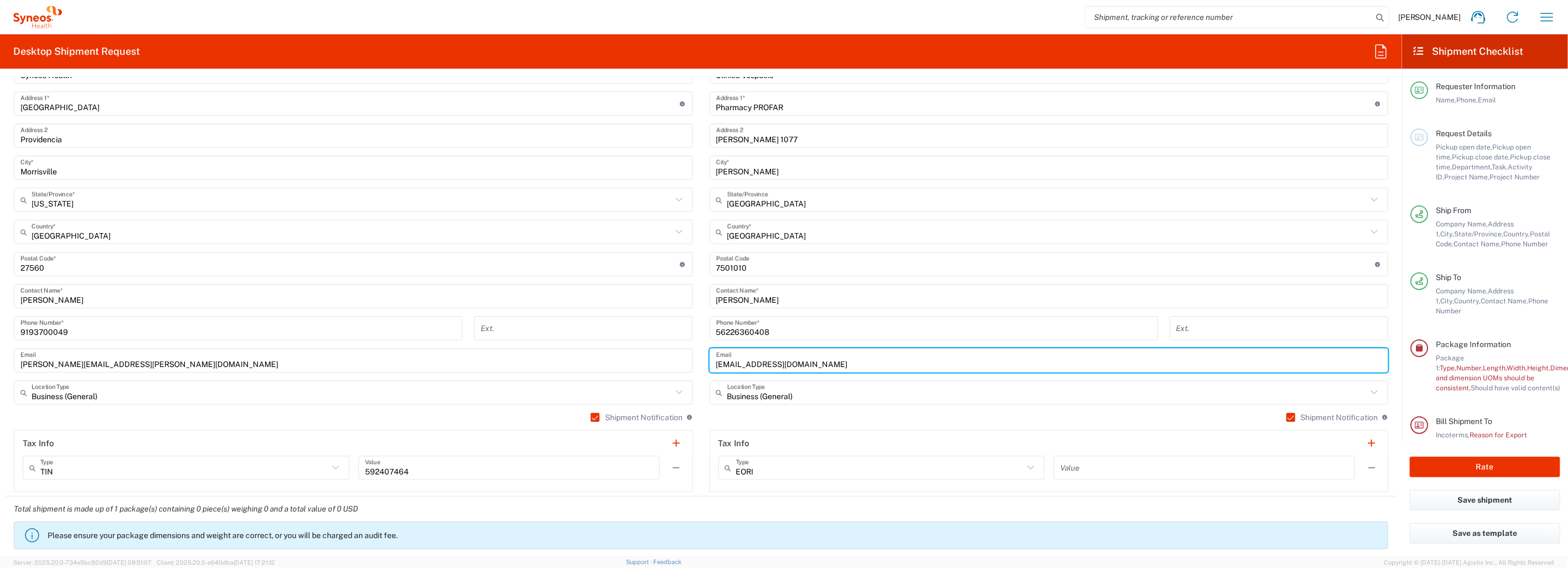
scroll to position [491, 0]
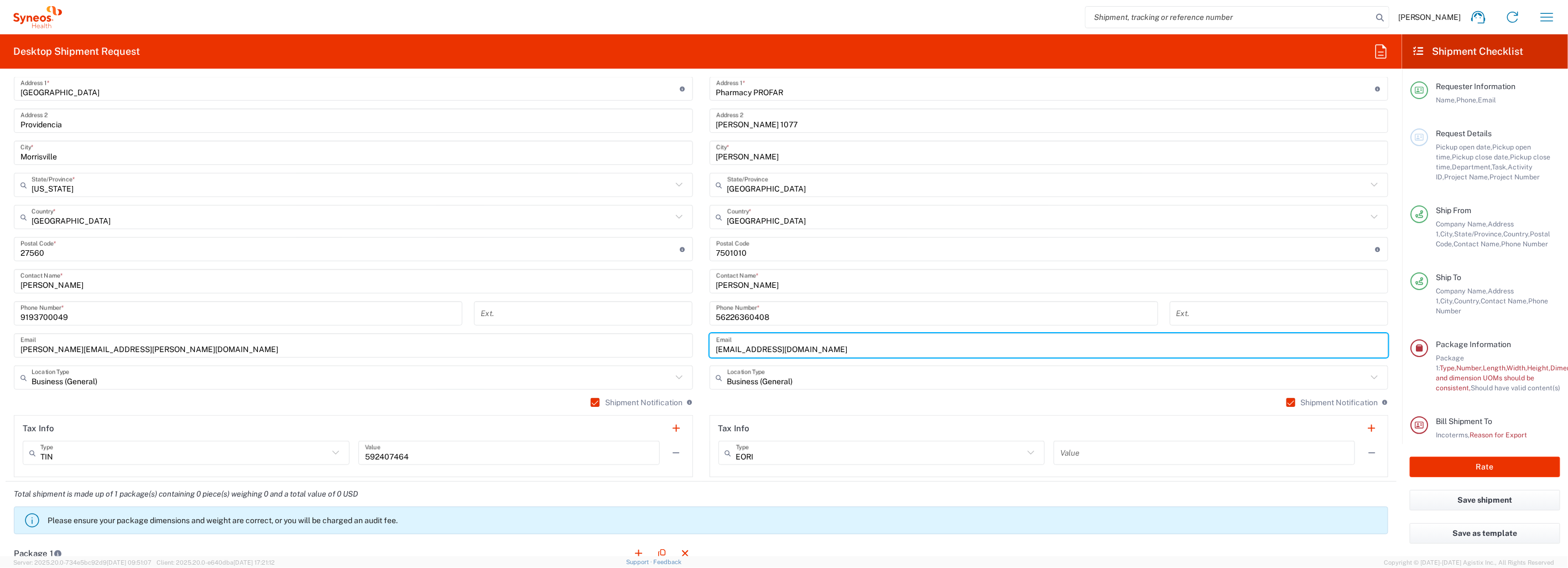
type input "plillo@profar.cl"
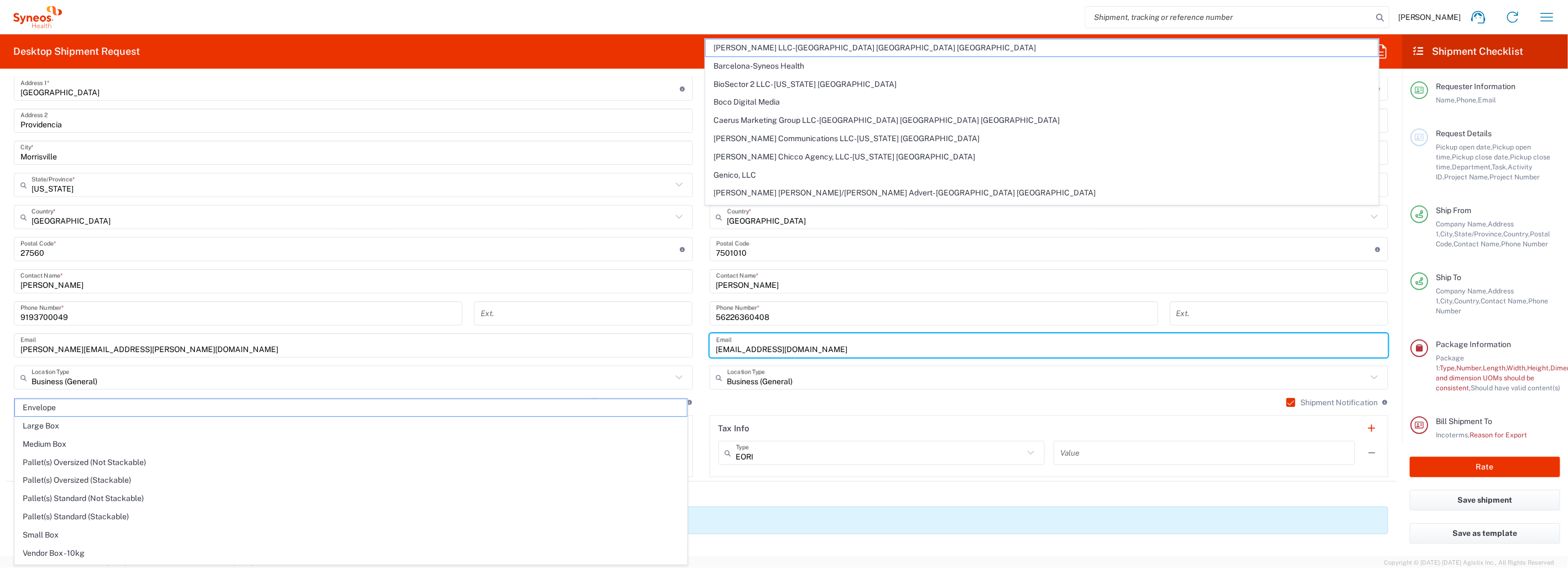
scroll to position [553, 0]
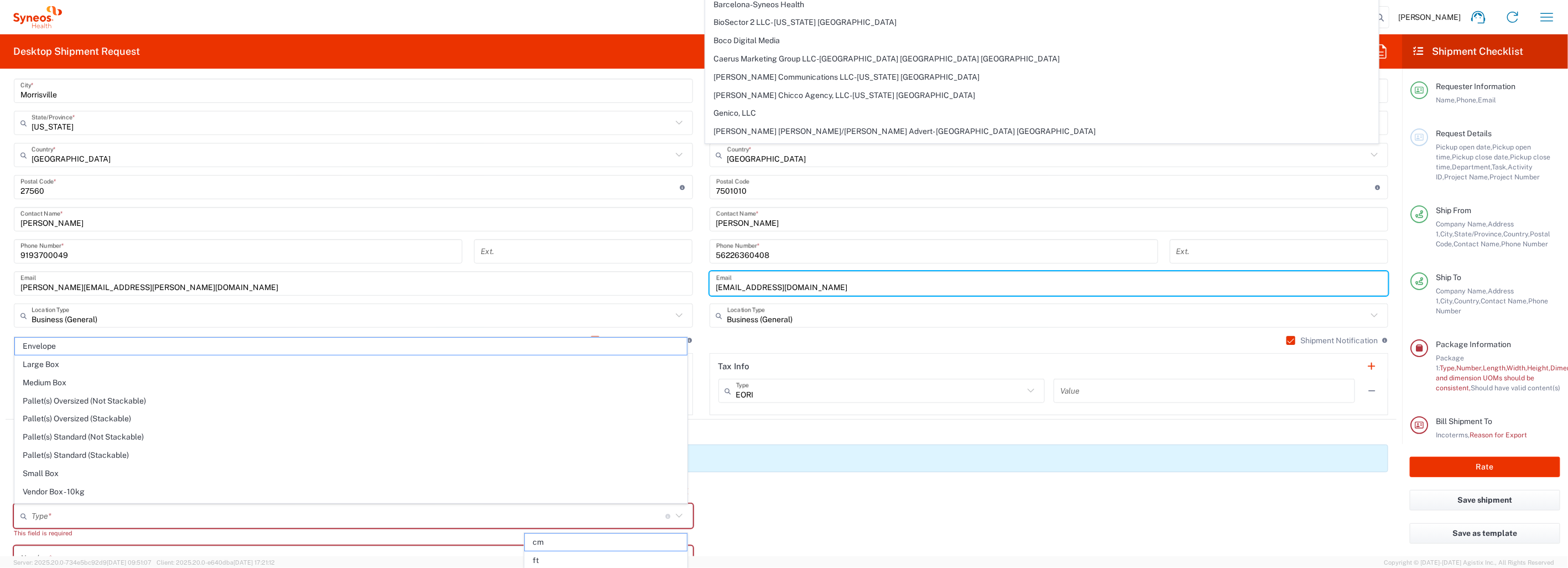
type input "plillo@profar.cl"
click at [646, 14] on div "Tracey Graves Home Shipment estimator Shipment tracking Desktop shipment reques…" at bounding box center [813, 17] width 1502 height 27
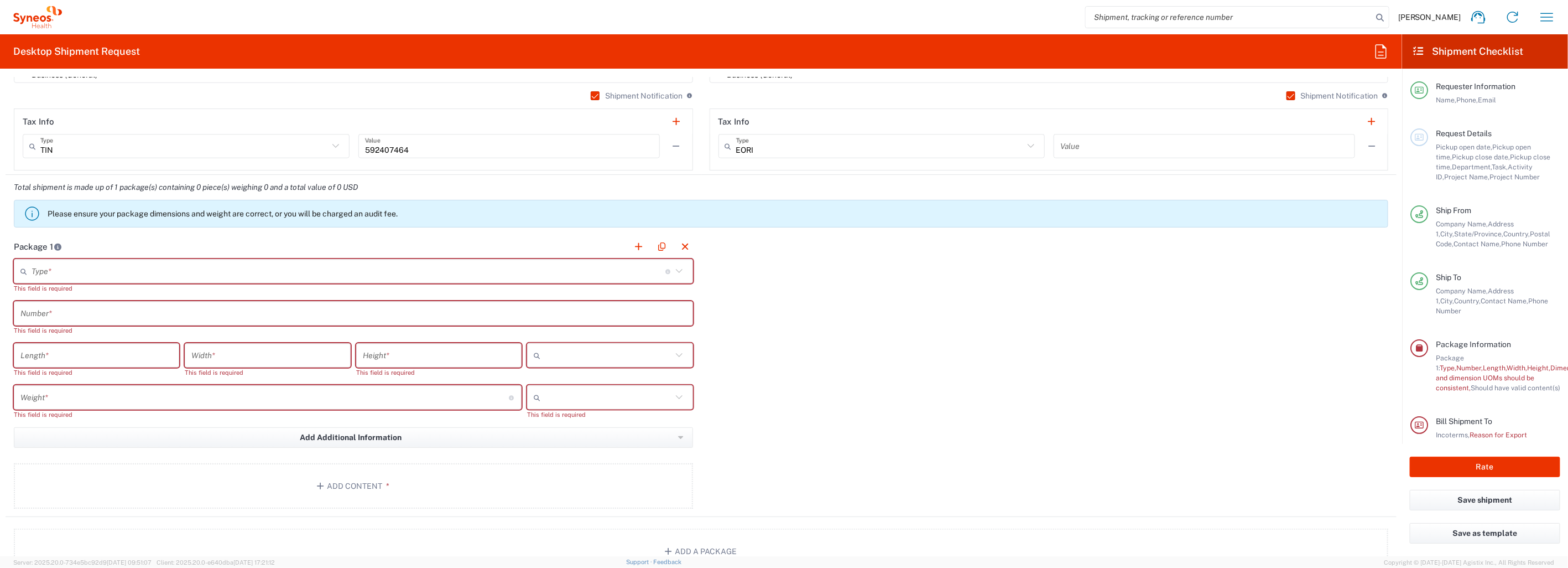
scroll to position [799, 0]
click at [86, 269] on input "text" at bounding box center [349, 269] width 634 height 19
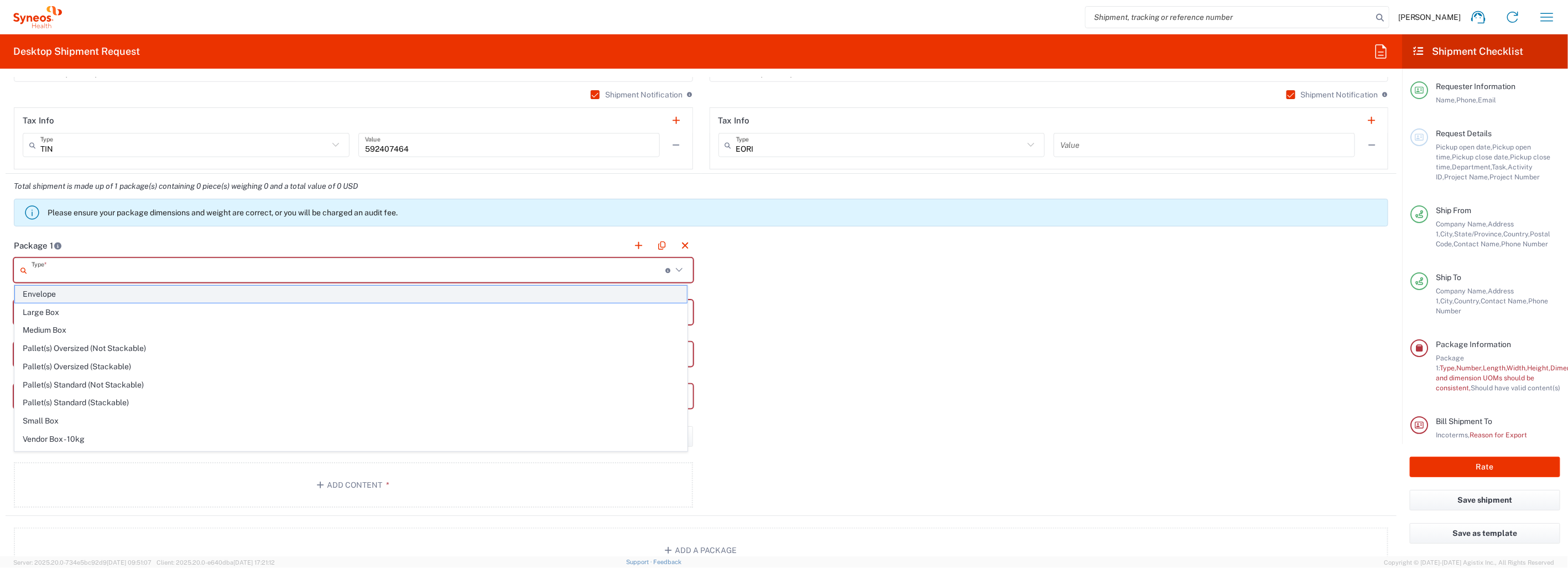
click at [79, 295] on span "Envelope" at bounding box center [351, 293] width 671 height 17
type input "Envelope"
type input "1"
type input "9.5"
type input "12.5"
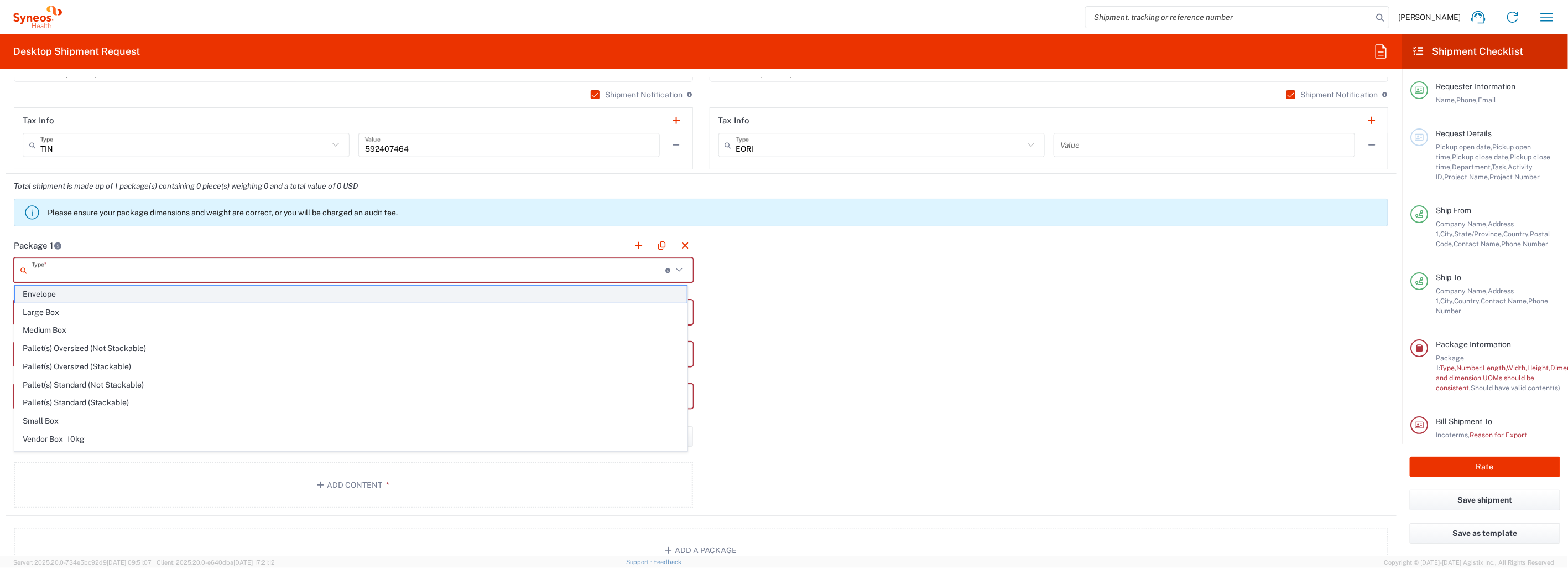
type input "0.25"
type input "in"
type input "0.45"
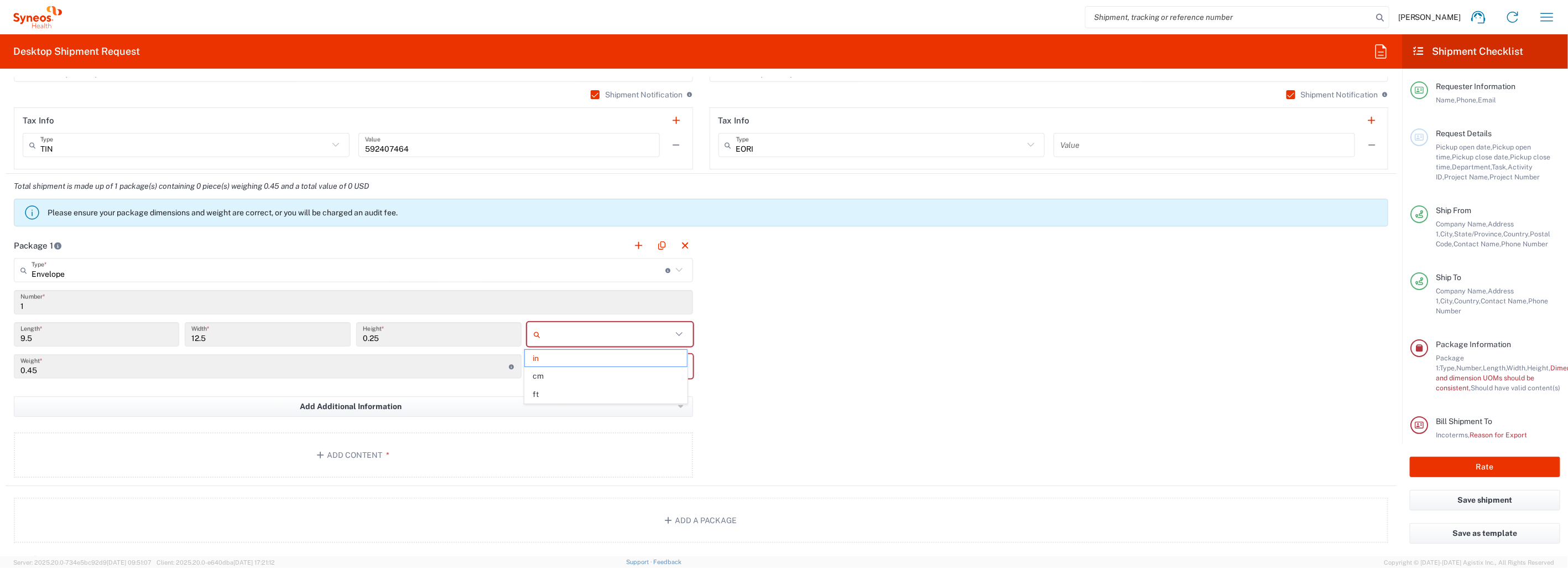
click at [581, 330] on input "text" at bounding box center [608, 334] width 127 height 18
click at [552, 357] on span "in" at bounding box center [606, 358] width 162 height 17
click at [560, 369] on input "text" at bounding box center [608, 367] width 127 height 18
click at [549, 411] on span "lbs" at bounding box center [606, 408] width 162 height 17
type input "lbs"
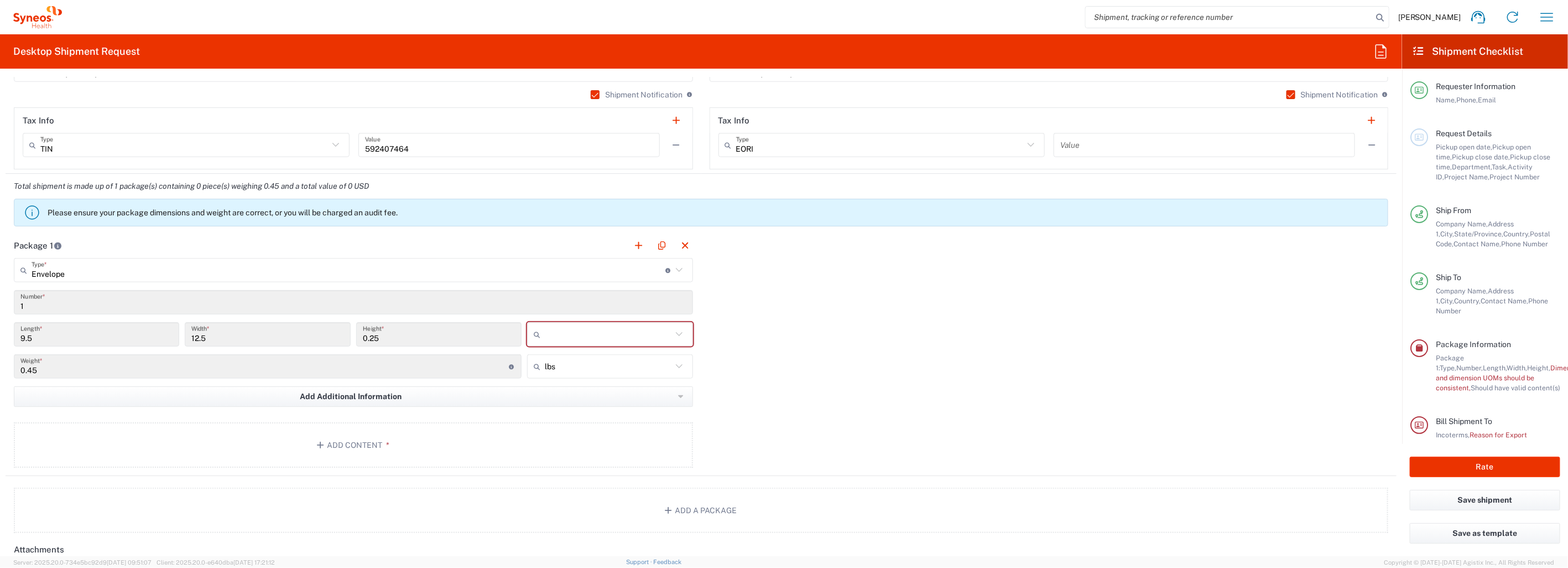
drag, startPoint x: 839, startPoint y: 324, endPoint x: 698, endPoint y: 334, distance: 141.4
click at [839, 324] on div "Package 1 Envelope Type * Material used to package goods Envelope Large Box Med…" at bounding box center [701, 355] width 1391 height 243
click at [671, 332] on icon at bounding box center [678, 334] width 14 height 14
click at [540, 396] on span "in" at bounding box center [606, 394] width 162 height 17
type input "in"
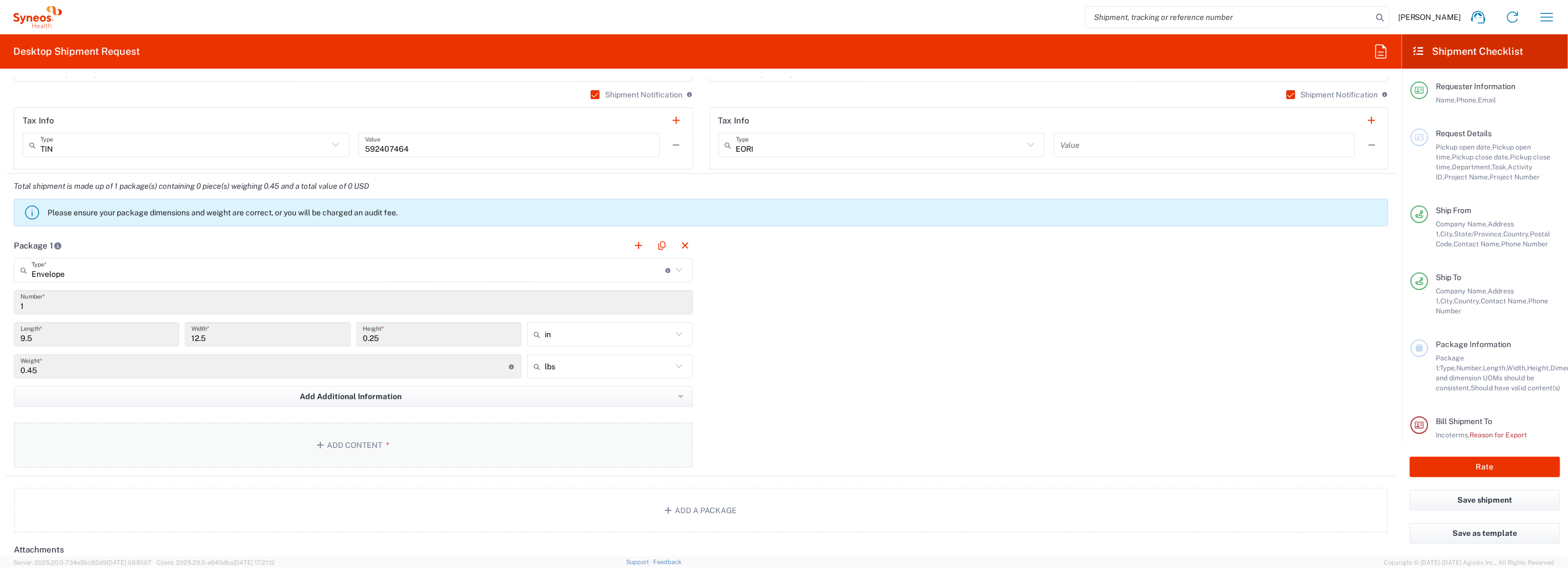
click at [350, 444] on button "Add Content *" at bounding box center [354, 445] width 679 height 46
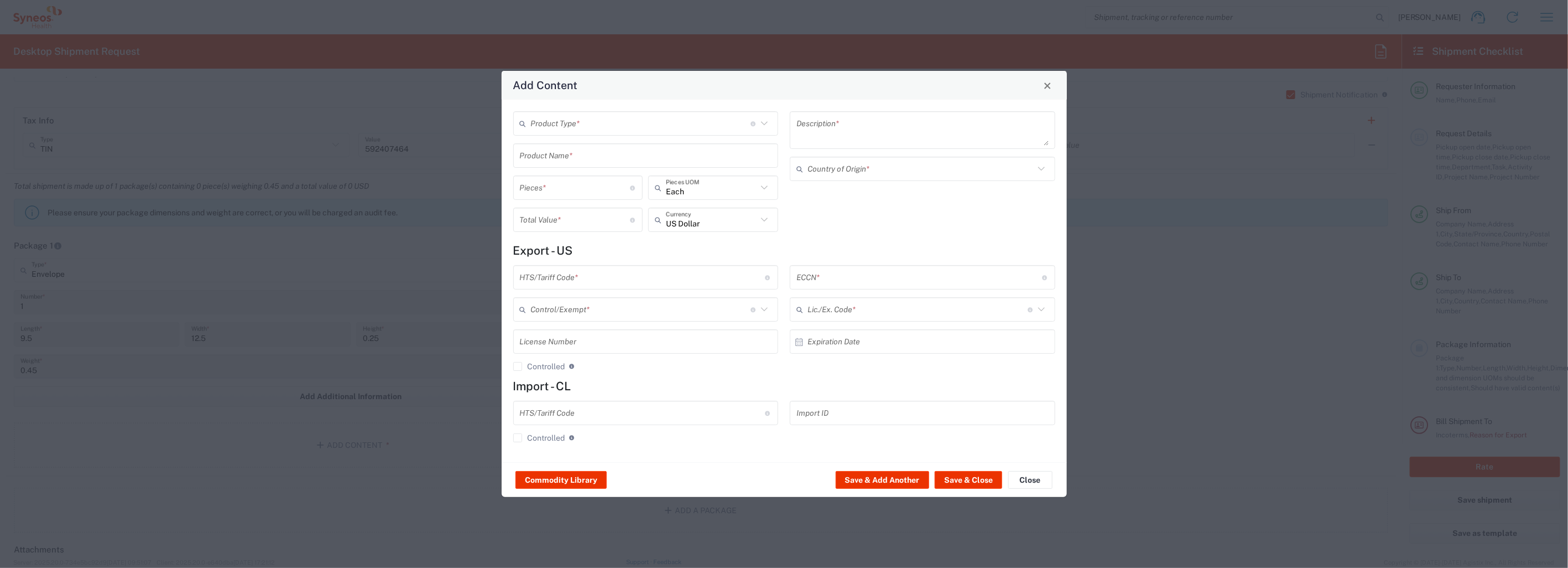
click at [642, 124] on input "text" at bounding box center [641, 123] width 220 height 19
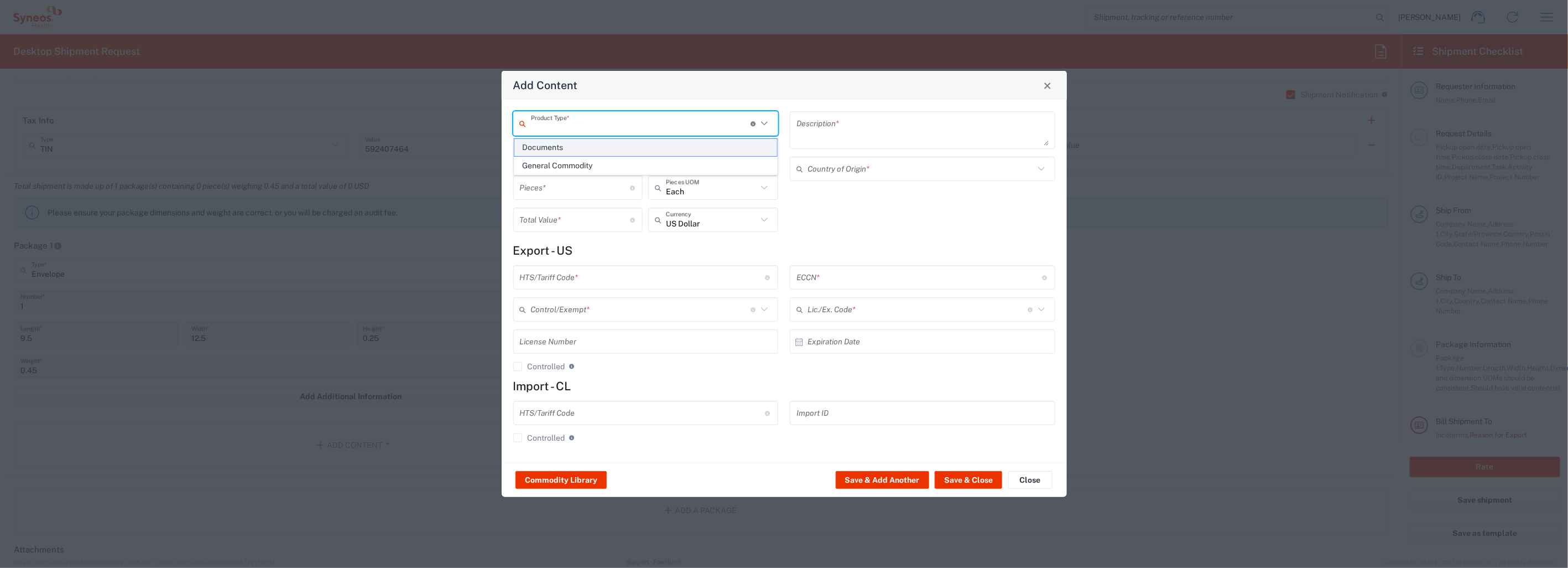
click at [576, 142] on span "Documents" at bounding box center [646, 146] width 263 height 17
type input "Documents"
type input "1"
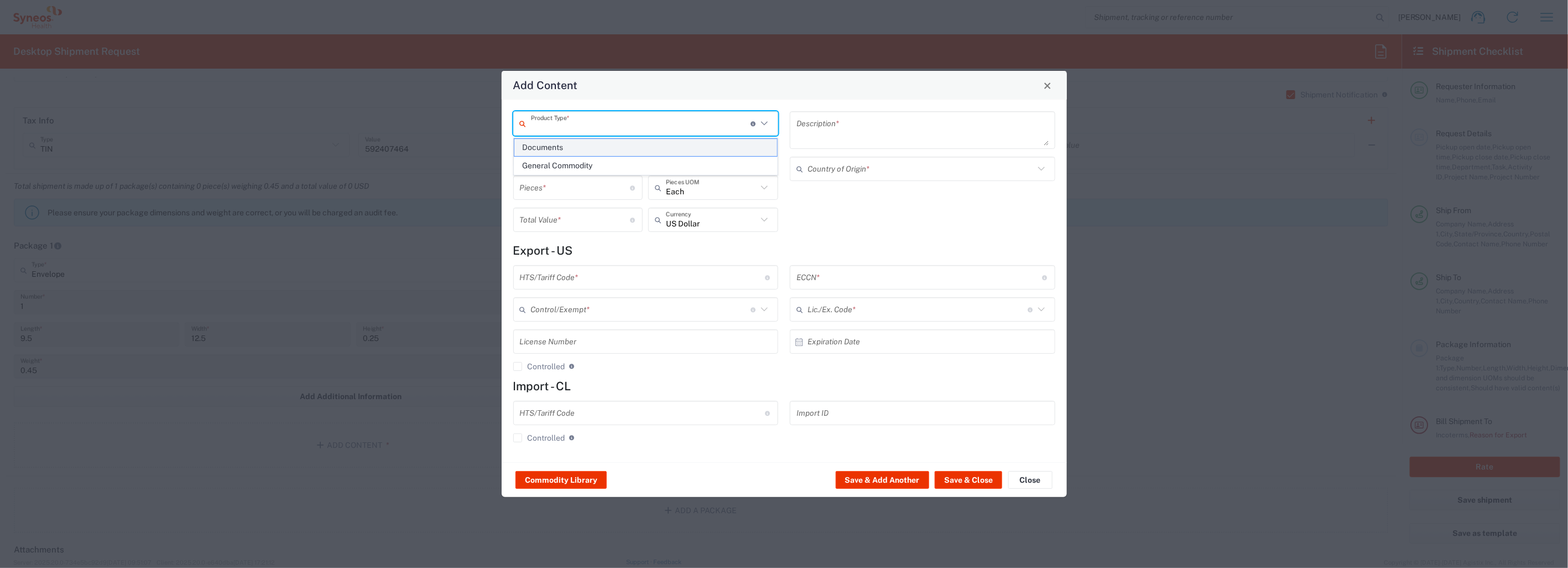
type textarea "Documents"
type input "United States"
type input "0000.00.0000"
type input "FTR Exemption"
type input "0000"
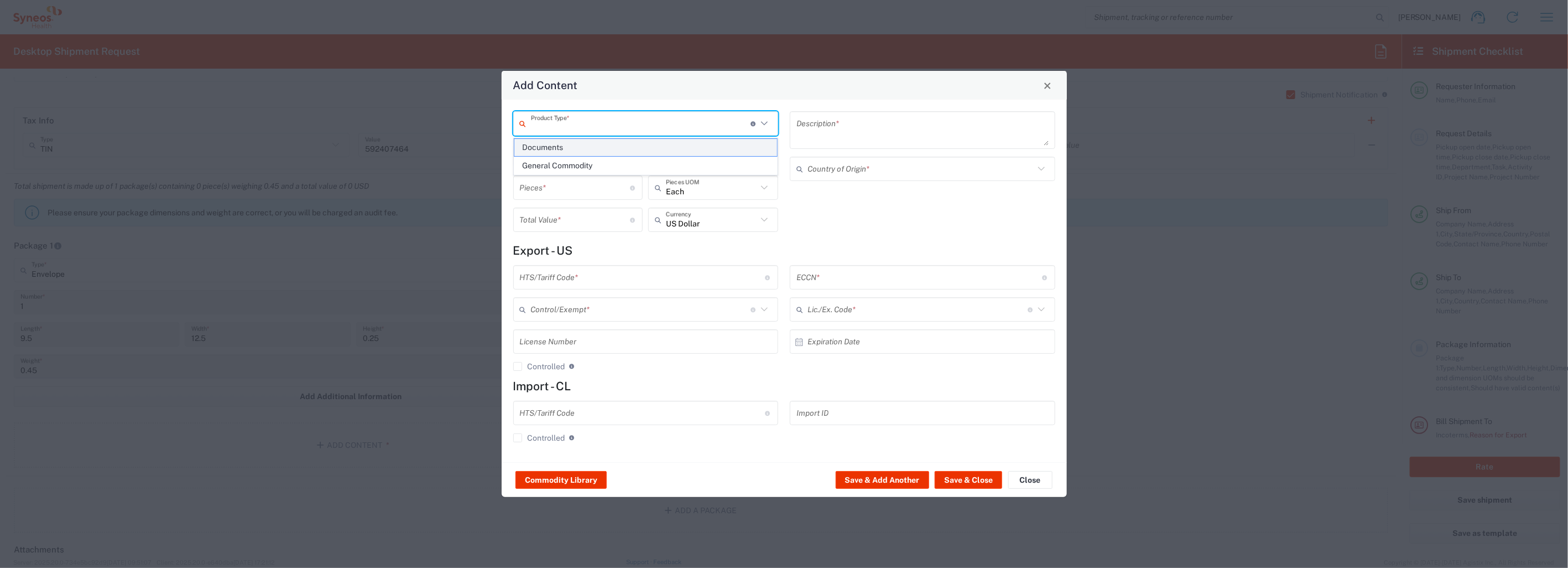
type input "0000.00.0000"
type input "30.37(a)"
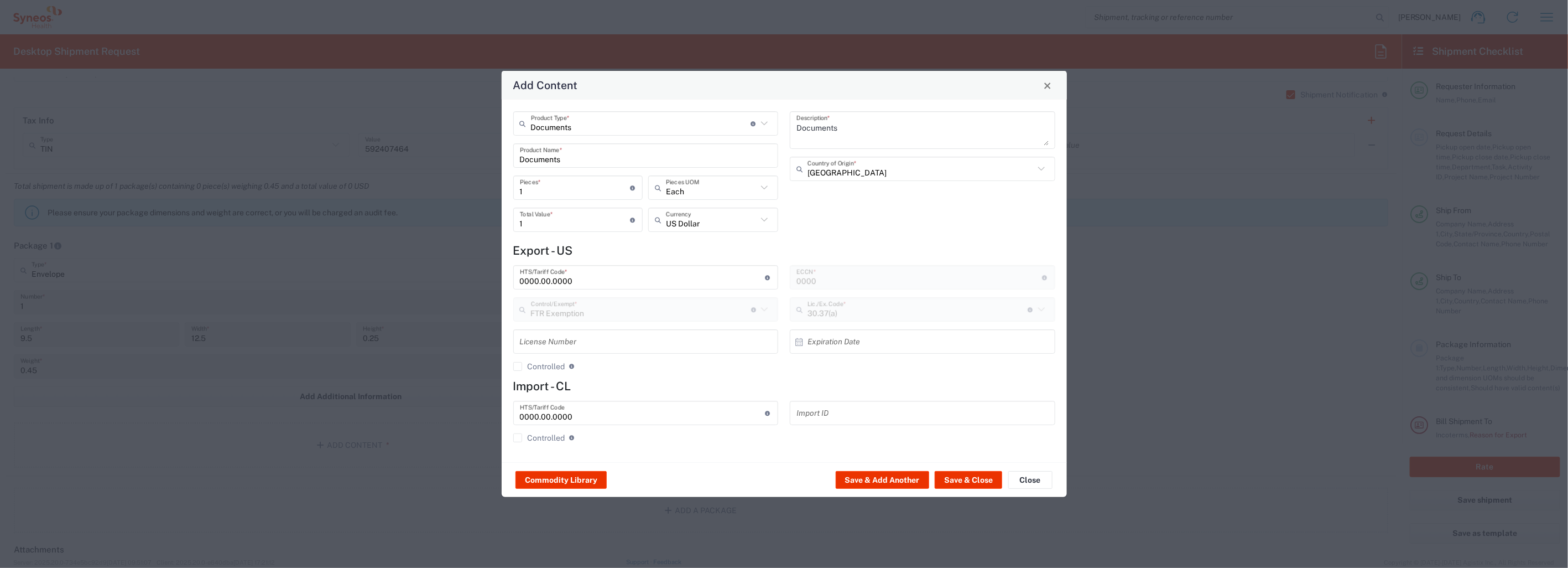
click at [840, 127] on textarea "Documents" at bounding box center [921, 130] width 252 height 31
click at [855, 128] on textarea "Documents-" at bounding box center [921, 130] width 252 height 31
paste textarea "Labels and ALF, Protocol CA224-127- Site 0074- Batch # ACH3084.3A"
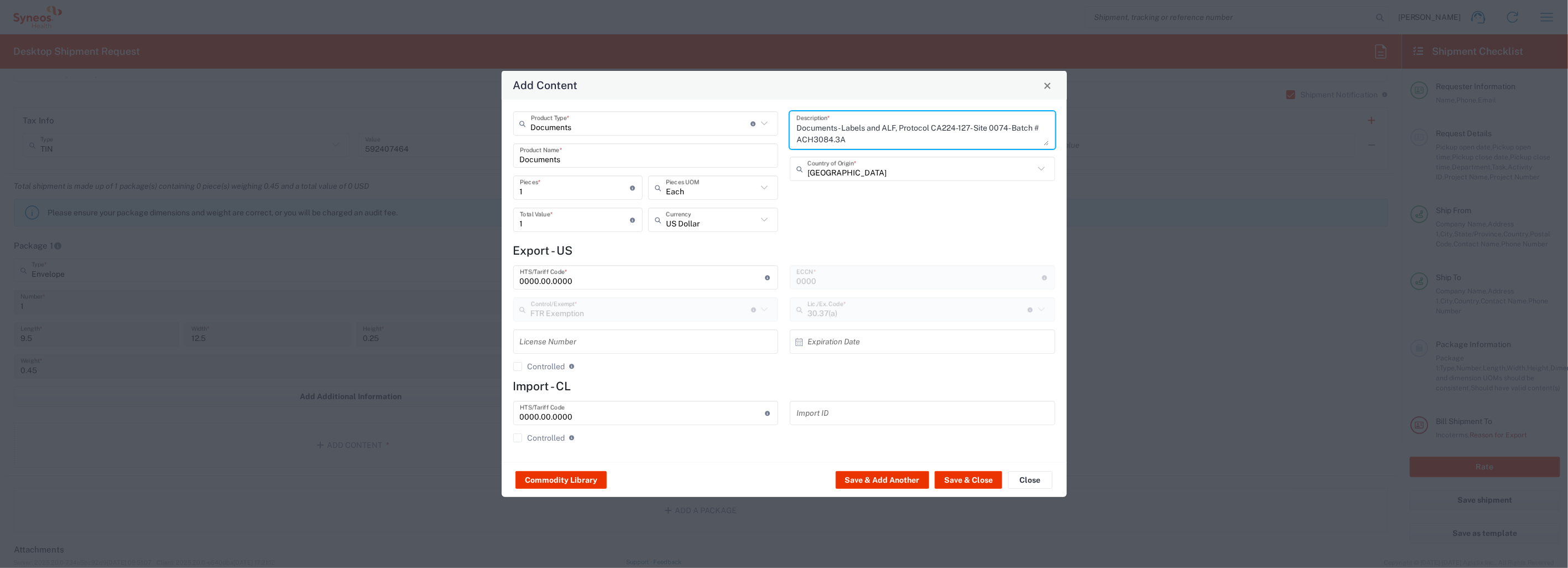
scroll to position [10, 0]
type textarea "Documents- Labels and ALF, Protocol CA224-127- Site 0074- Batch # ACH3084.3A"
click at [900, 238] on div "Documents- Labels and ALF, Protocol CA224-127- Site 0074- Batch # ACH3084.3A De…" at bounding box center [922, 175] width 277 height 129
click at [880, 118] on textarea "Documents- Labels and ALF, Protocol CA224-127- Site 0074- Batch # ACH3084.3A" at bounding box center [921, 130] width 252 height 31
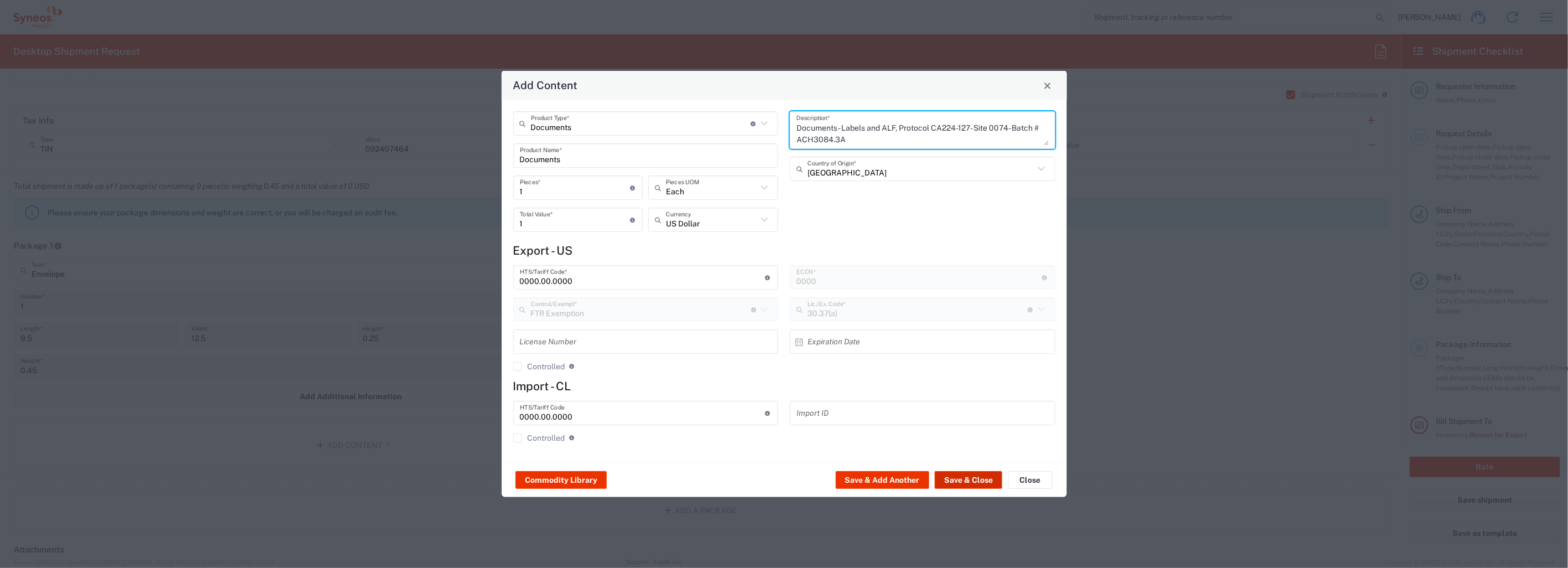
click at [979, 478] on button "Save & Close" at bounding box center [968, 479] width 68 height 18
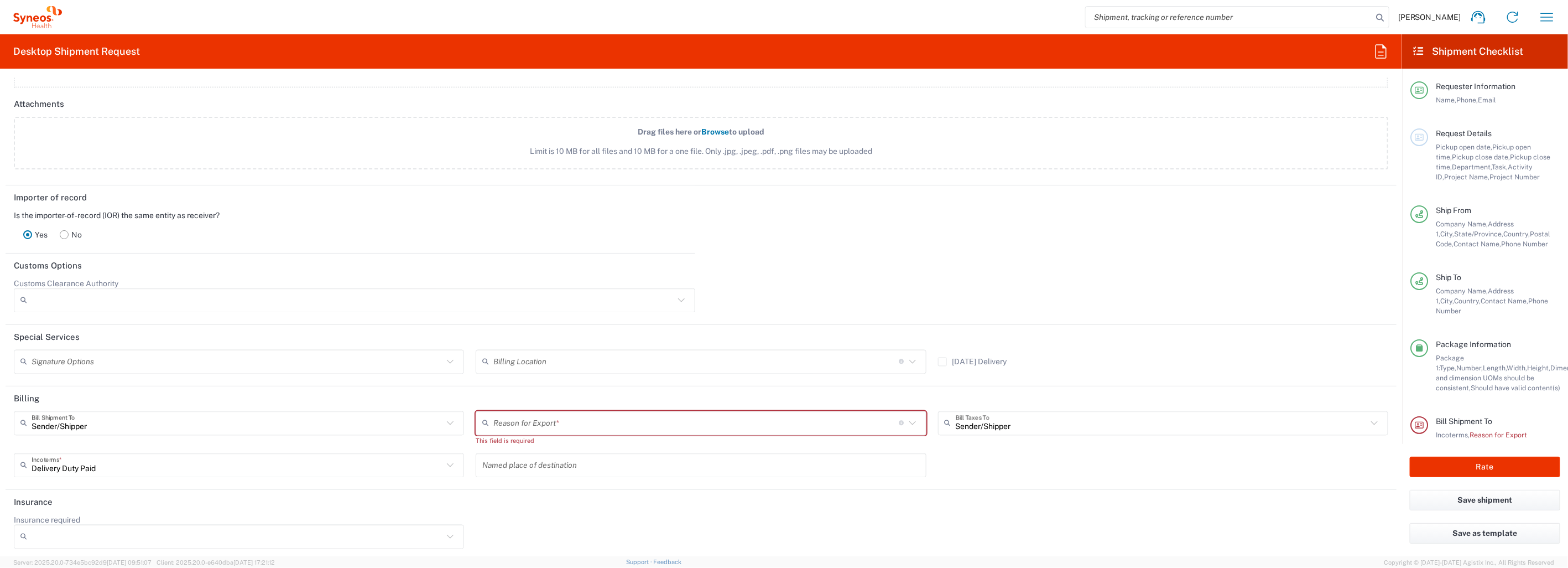
scroll to position [1311, 0]
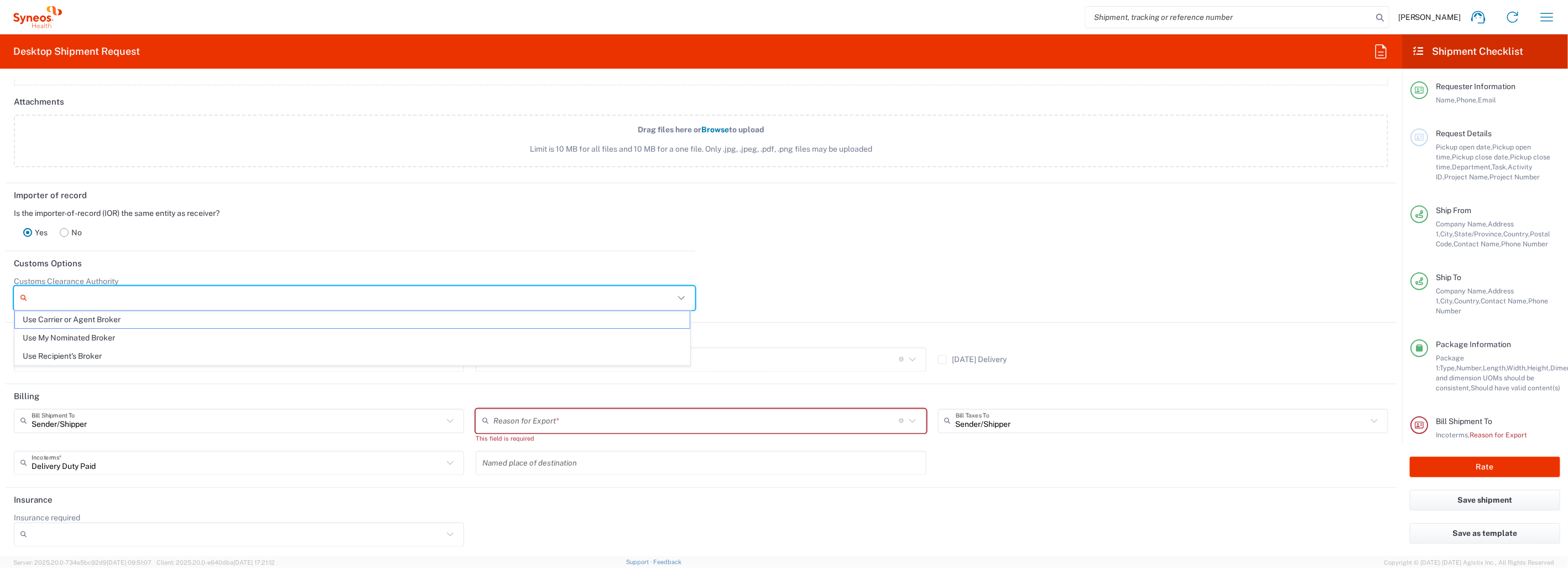
click at [237, 294] on input "Customs Clearance Authority" at bounding box center [353, 298] width 643 height 18
click at [750, 224] on div "Importer of record Is the importer-of-record (IOR) the same entity as receiver?…" at bounding box center [701, 217] width 1403 height 68
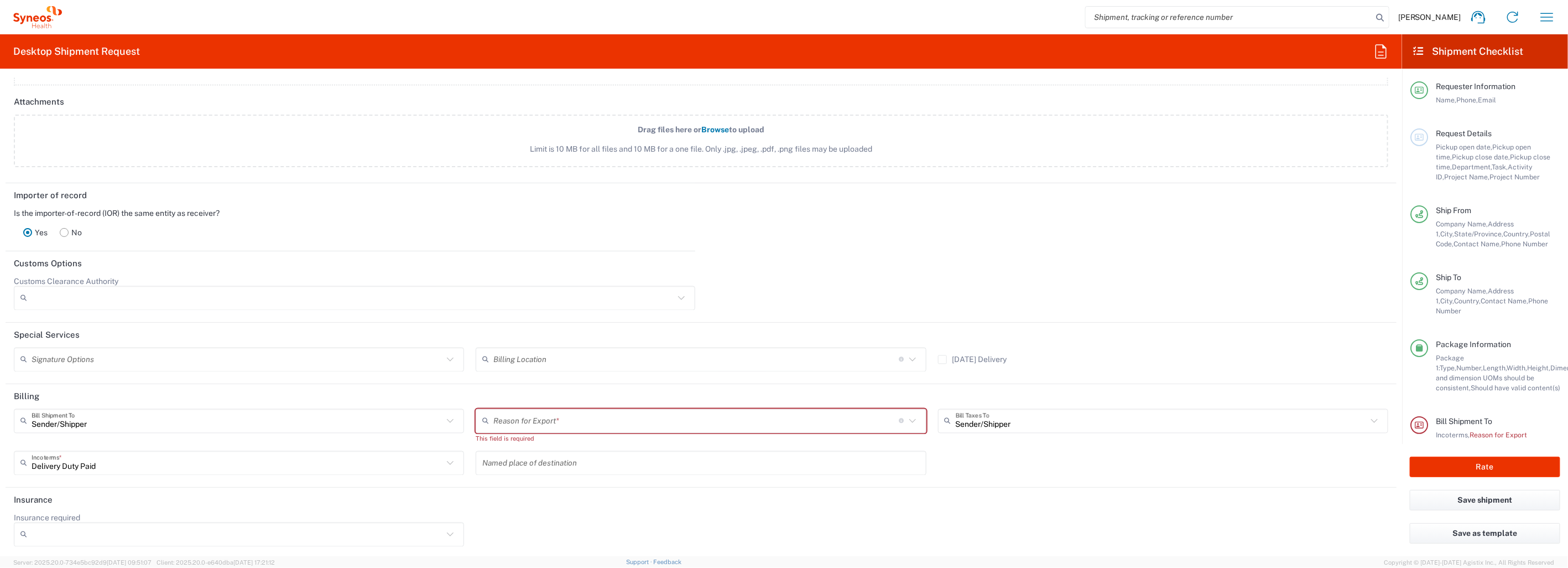
click at [236, 355] on input "text" at bounding box center [237, 359] width 411 height 19
click at [222, 380] on span "Adult Signature Required" at bounding box center [237, 381] width 445 height 17
type input "Adult Signature Required"
click at [664, 353] on input "text" at bounding box center [695, 359] width 405 height 19
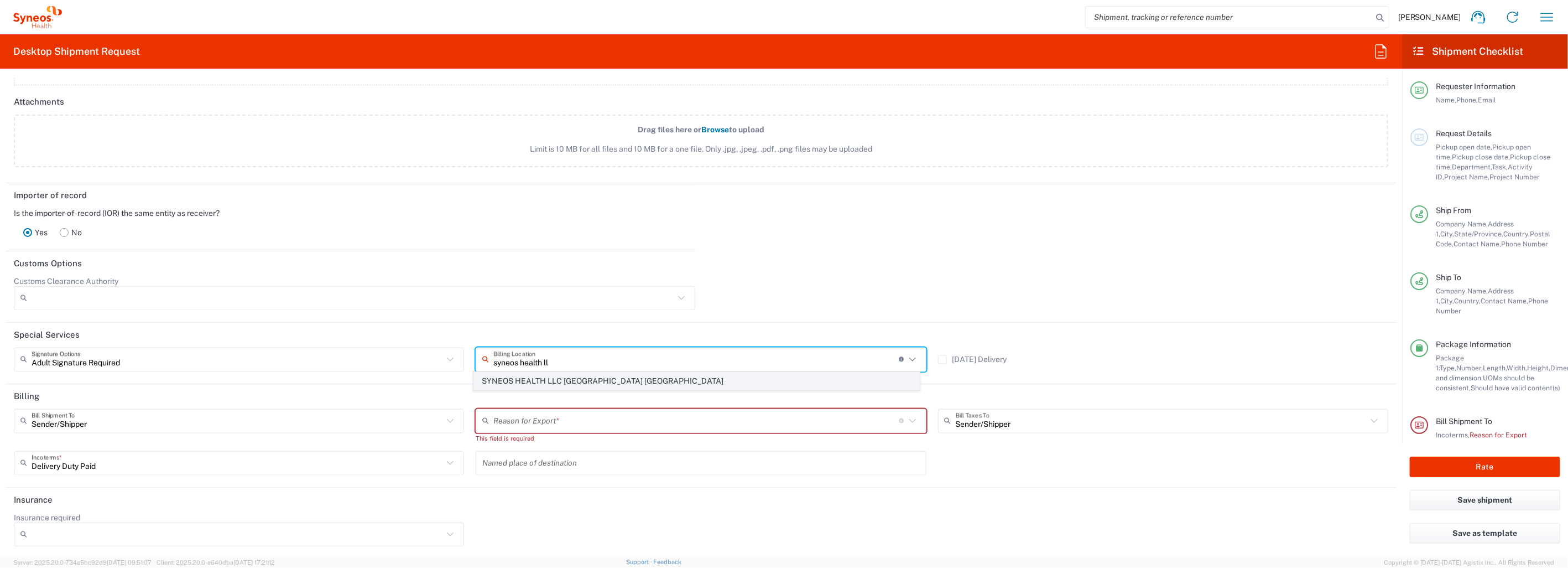
click at [628, 378] on span "SYNEOS HEALTH LLC Morrisville NC" at bounding box center [696, 381] width 445 height 17
type input "SYNEOS HEALTH LLC Morrisville NC"
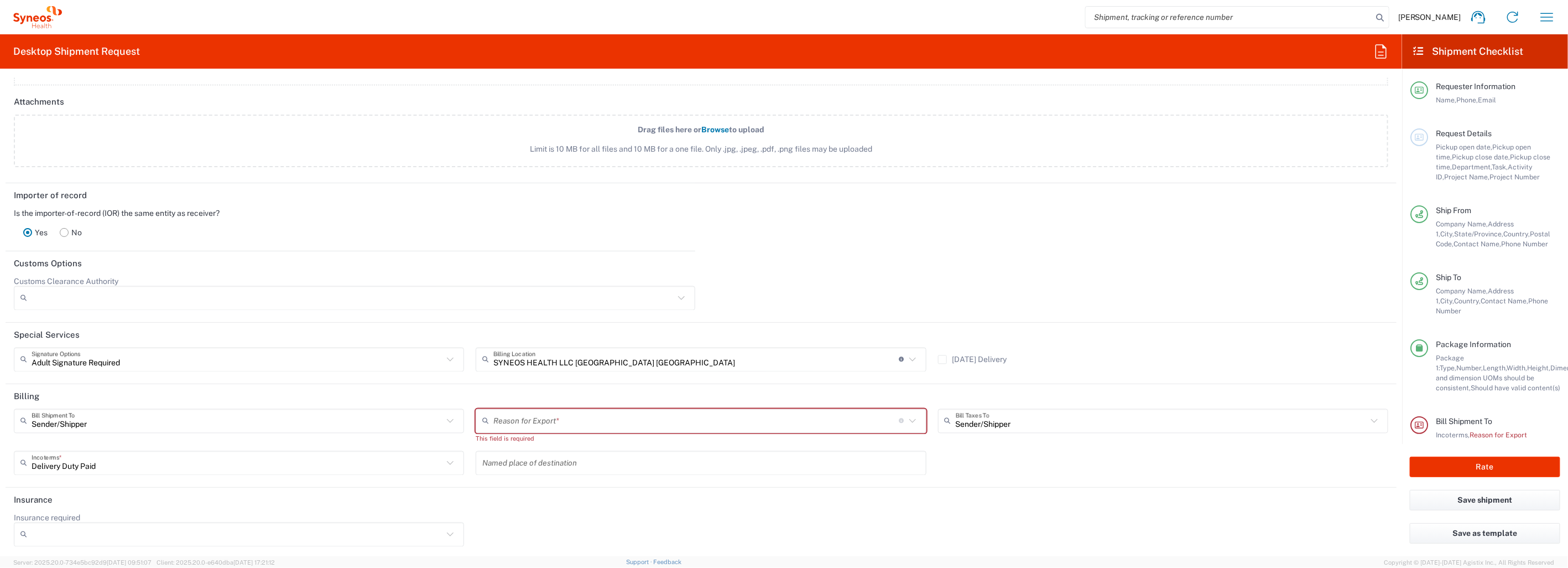
click at [906, 419] on icon at bounding box center [913, 421] width 14 height 14
click at [541, 459] on span "Not Sold" at bounding box center [696, 460] width 445 height 17
type input "Not Sold"
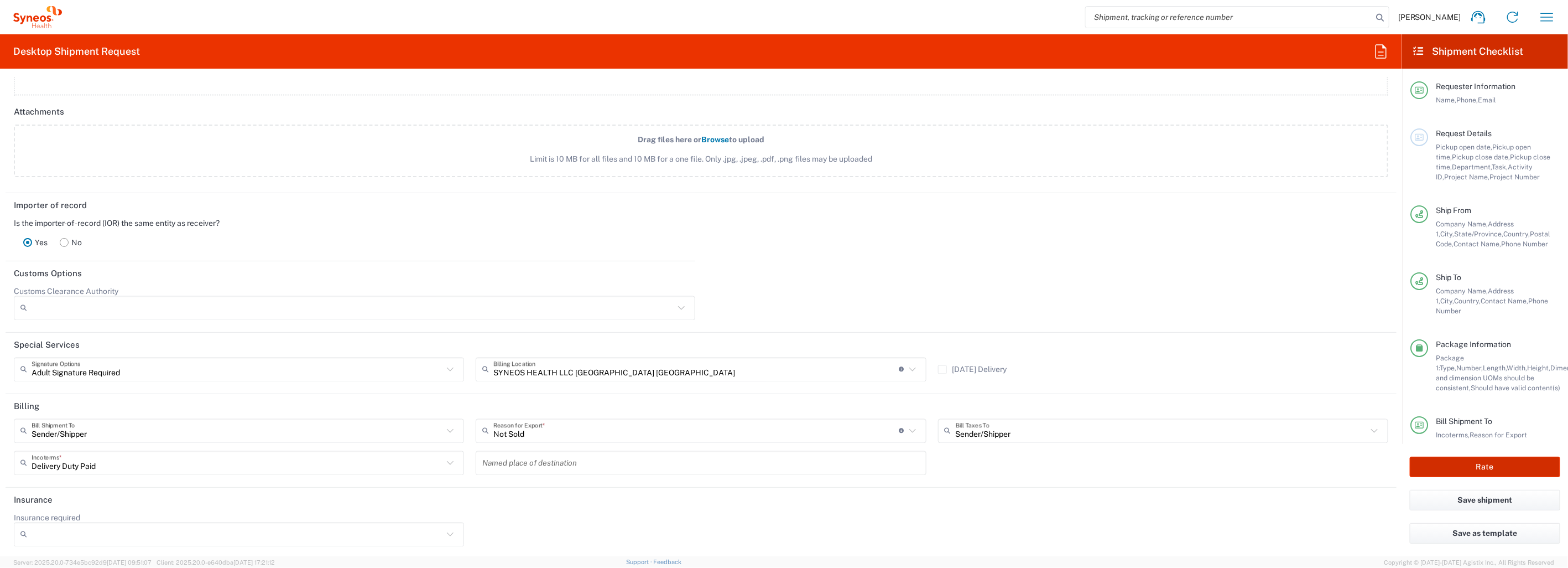
click at [1484, 467] on button "Rate" at bounding box center [1484, 466] width 150 height 21
type input "Bristol 7034903"
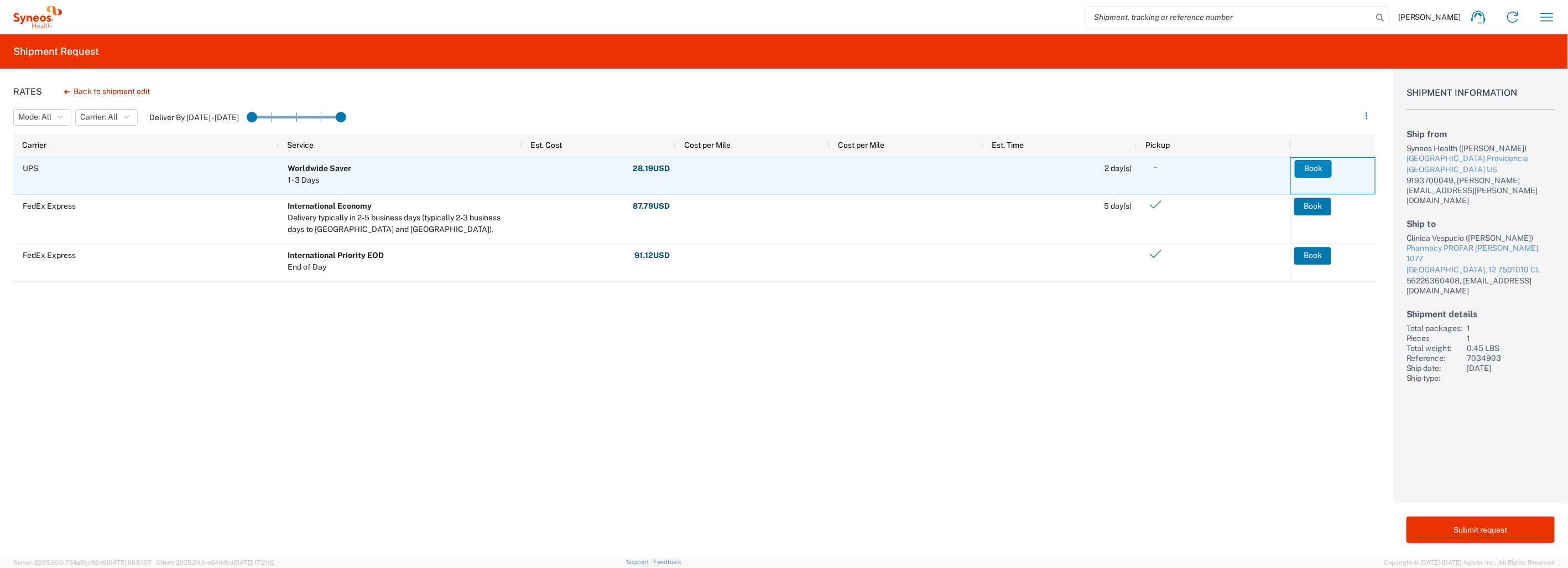
click at [1314, 164] on button "Book" at bounding box center [1312, 168] width 37 height 18
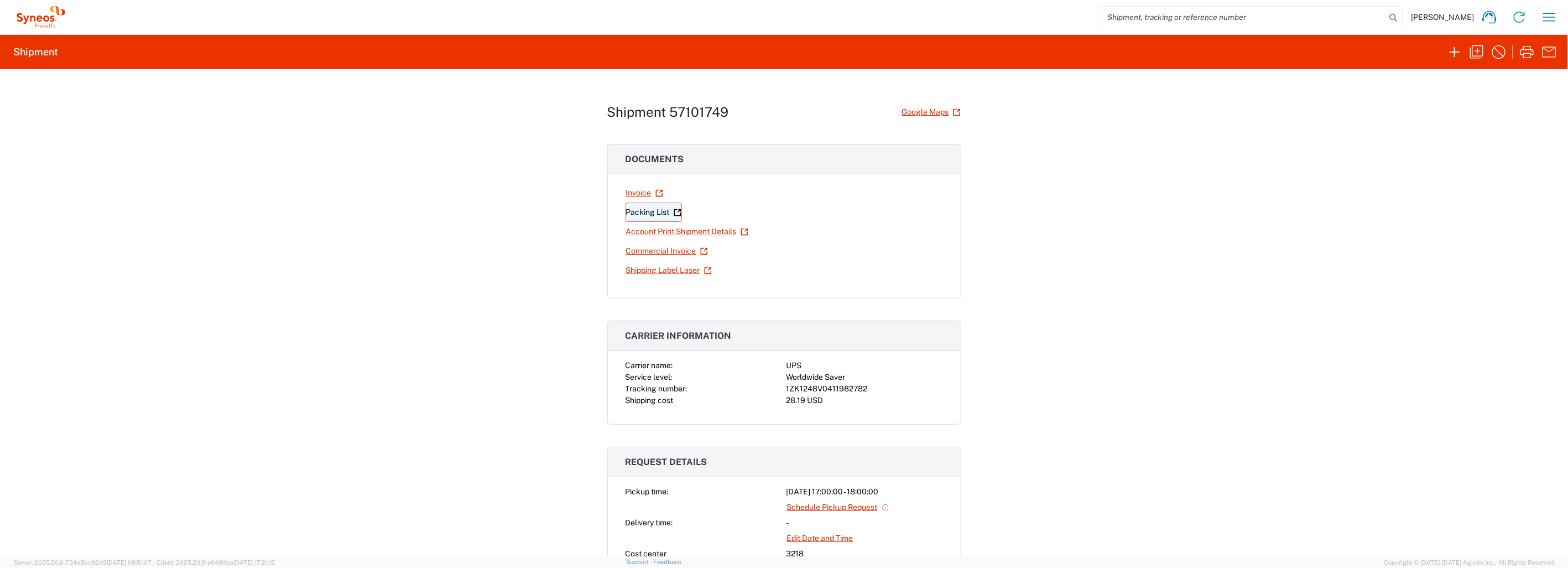
click at [645, 212] on link "Packing List" at bounding box center [653, 211] width 57 height 19
click at [668, 270] on link "Shipping Label Laser" at bounding box center [668, 269] width 87 height 19
click at [639, 251] on link "Commercial Invoice" at bounding box center [666, 250] width 83 height 19
click at [1197, 275] on div "Shipment 57101749 Google Maps Documents Invoice Packing List Account Print Ship…" at bounding box center [784, 312] width 1568 height 486
click at [1456, 49] on icon "button" at bounding box center [1454, 52] width 18 height 18
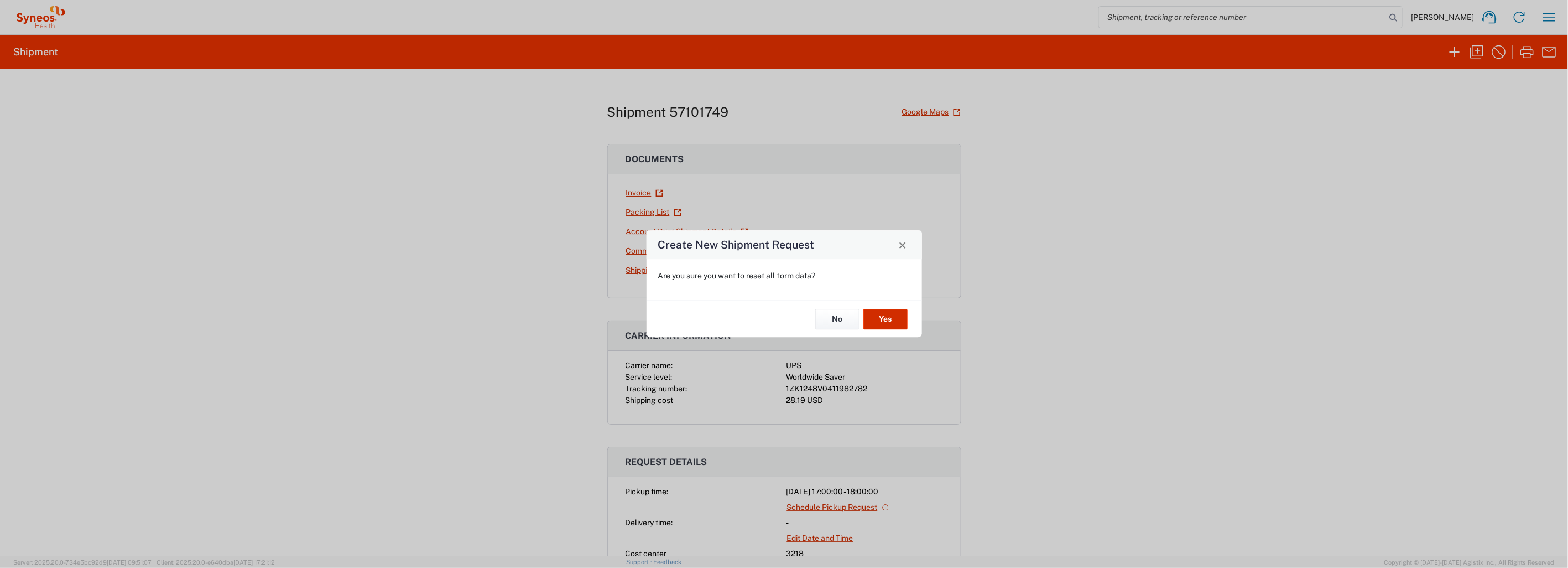
click at [887, 322] on button "Yes" at bounding box center [886, 319] width 44 height 21
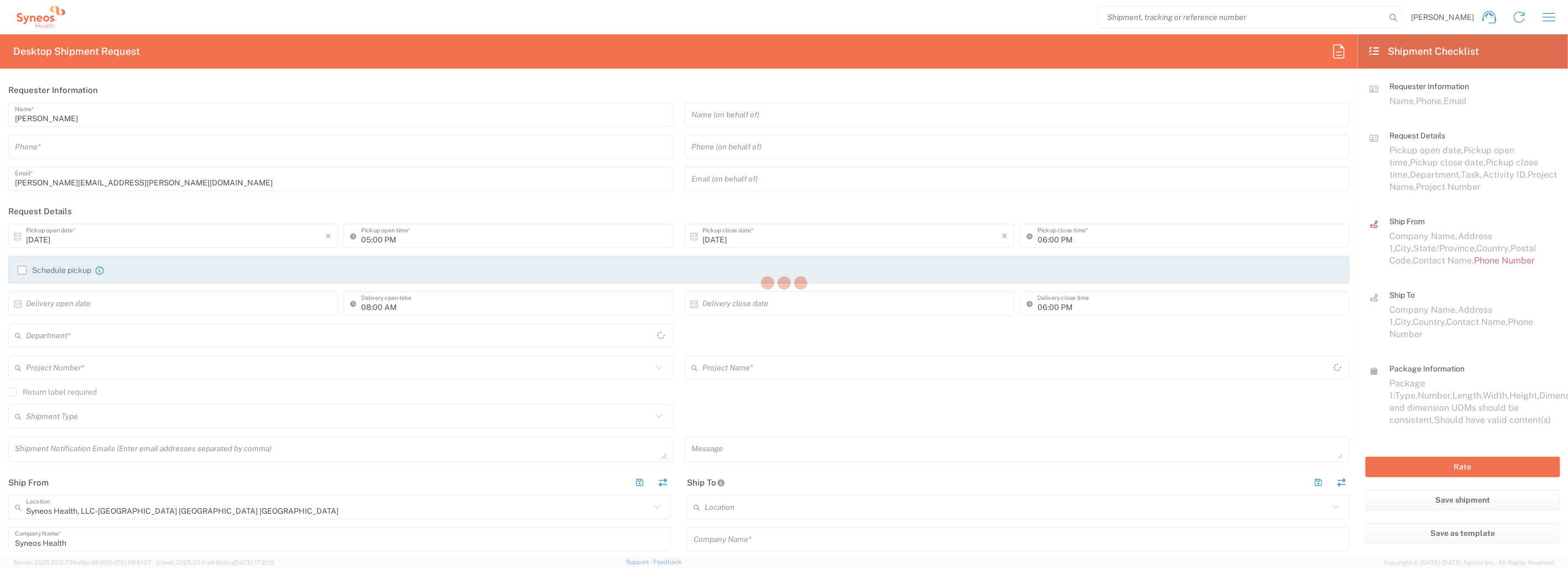
type input "North Carolina"
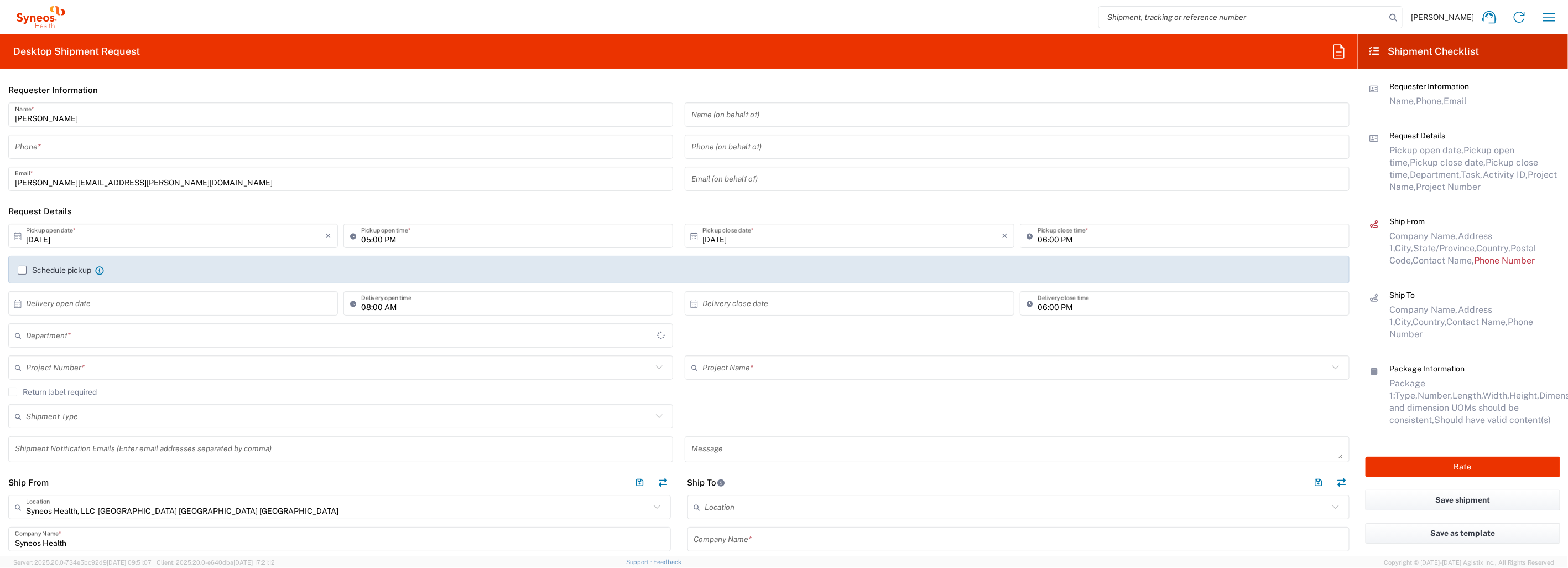
type input "3218"
click at [77, 147] on input "tel" at bounding box center [341, 146] width 652 height 19
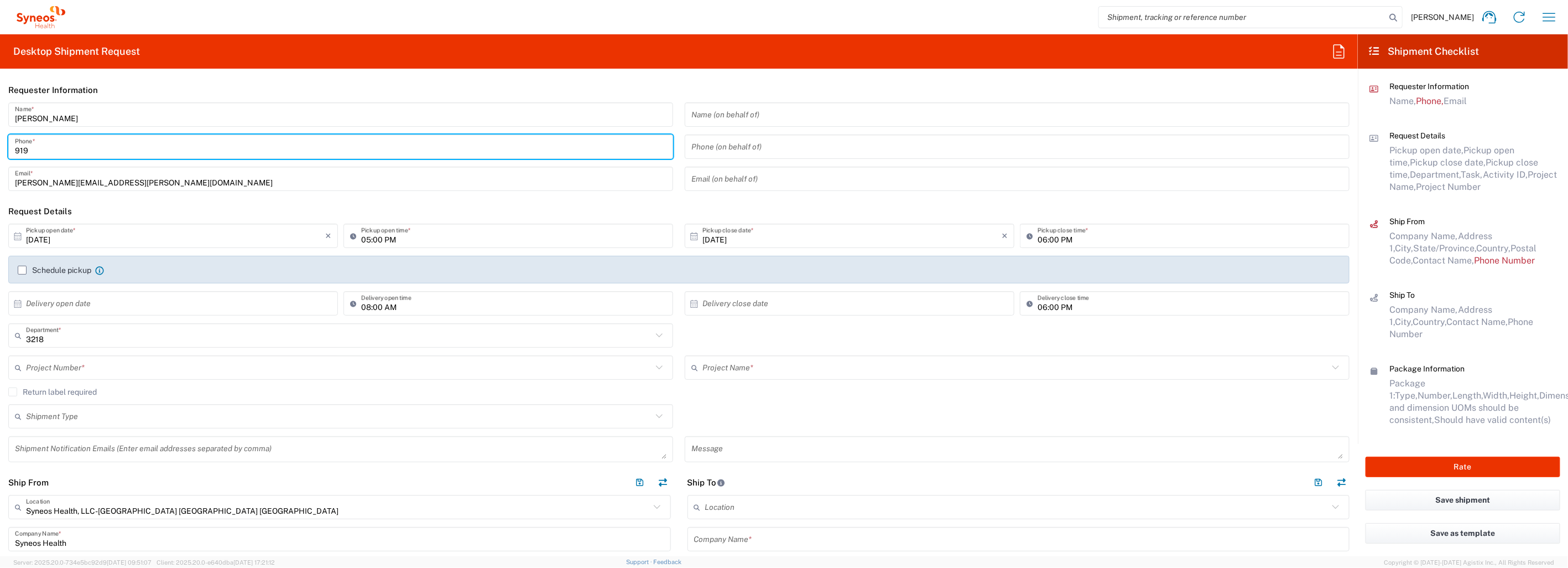
click at [318, 201] on form "Requester Information Tracey Graves Name * 919 Phone * tracey.graves@syneosheal…" at bounding box center [678, 317] width 1358 height 478
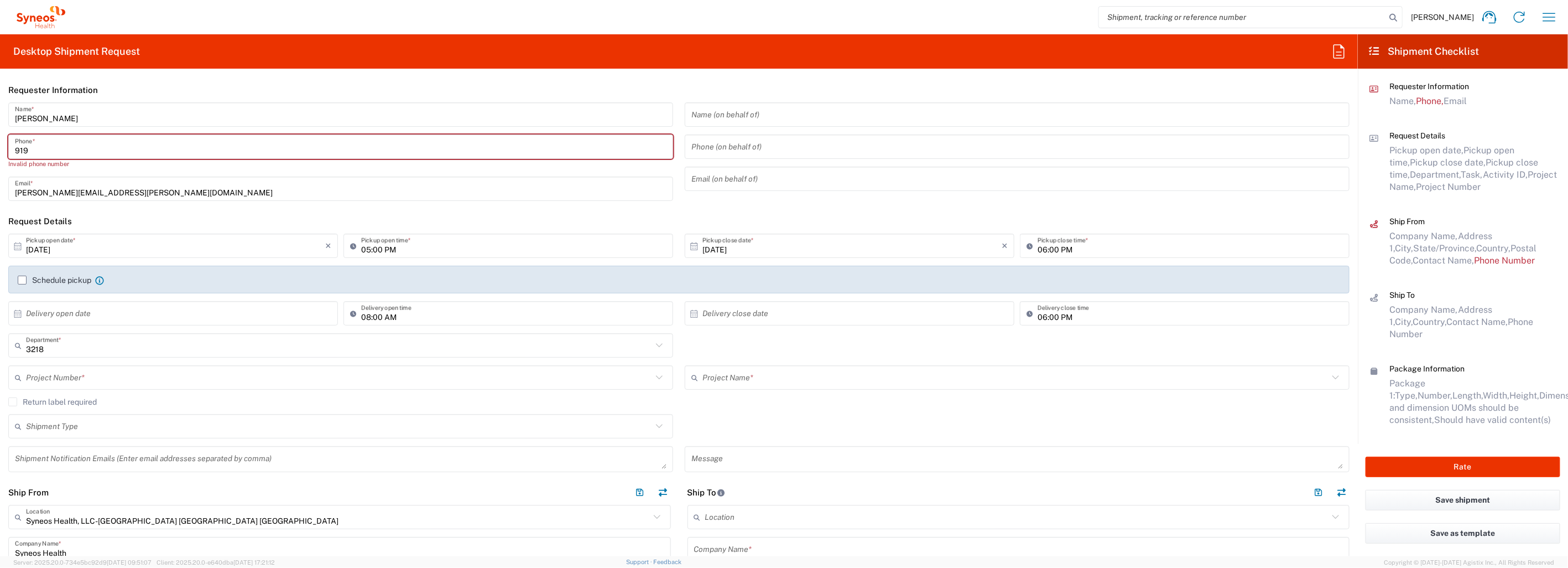
click at [53, 135] on div "919 Phone *" at bounding box center [340, 146] width 664 height 24
click at [51, 148] on input "919" at bounding box center [341, 146] width 652 height 19
type input "9193700049"
type input "tracey.graves@syneoshealth.com"
type input "9193700049"
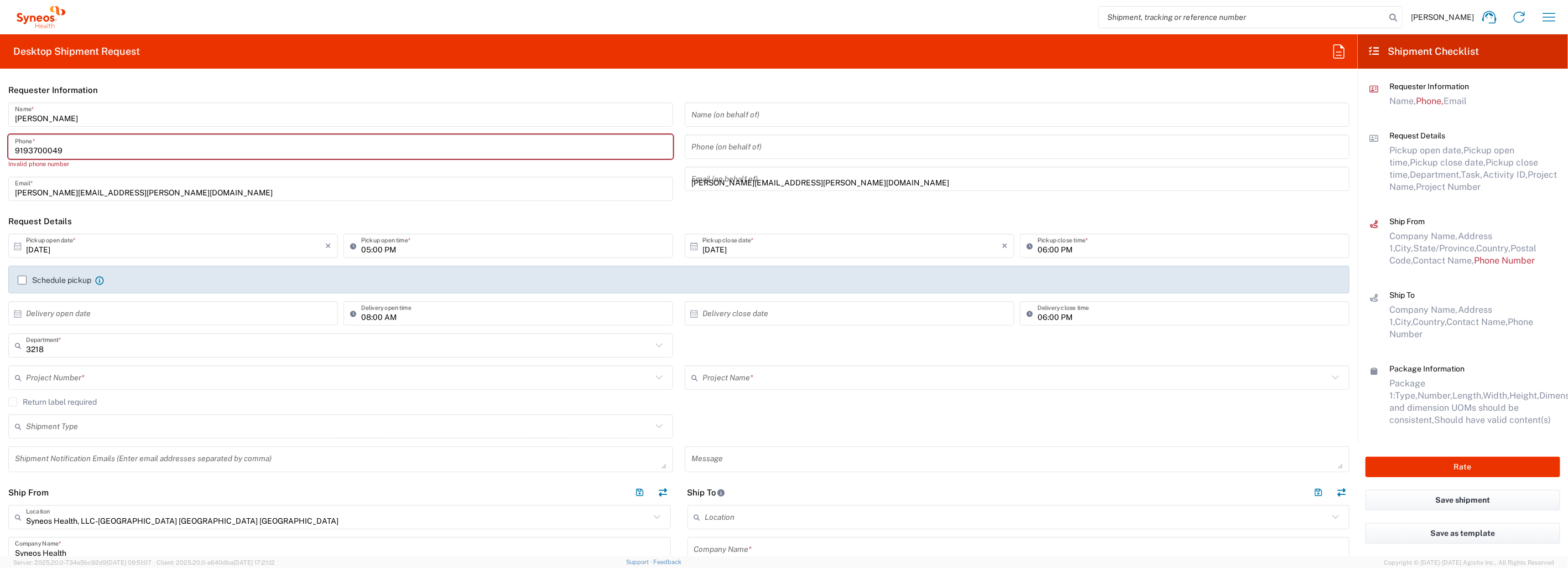
type input "Syneos Health"
type input "4007 TYNE DR"
type input "DURHAM"
type input "NC"
type input "United States"
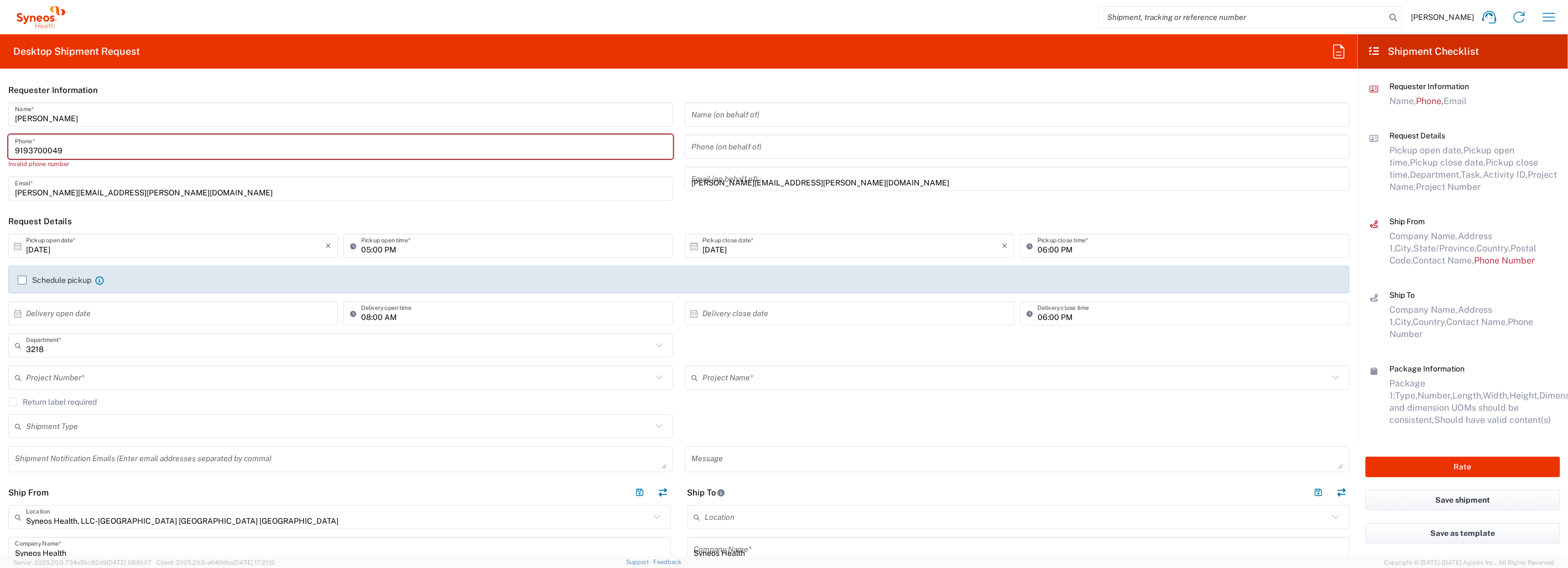
type input "27703"
type input "9193700049"
type input "tracey.graves@syneoshealth.com"
type input "Tracey Davis Graves"
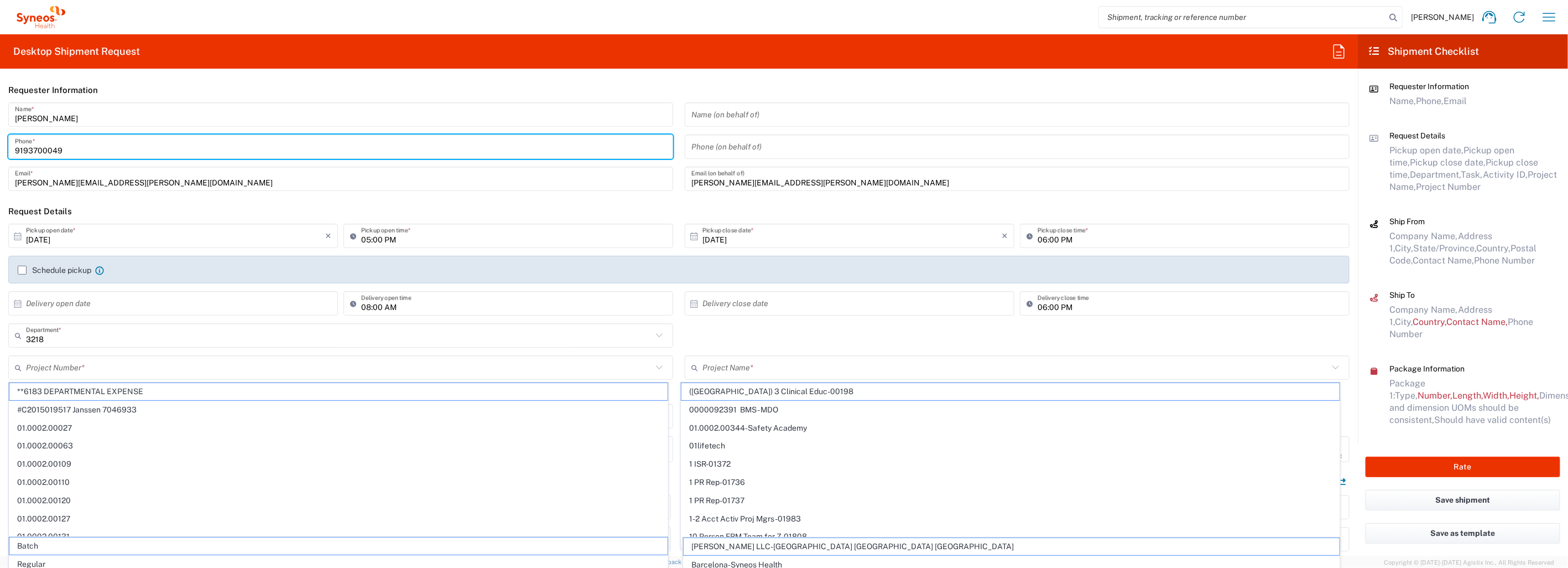
click at [373, 195] on div "Tracey Graves Name * 9193700049 Phone * tracey.graves@syneoshealth.com Email *" at bounding box center [341, 150] width 676 height 97
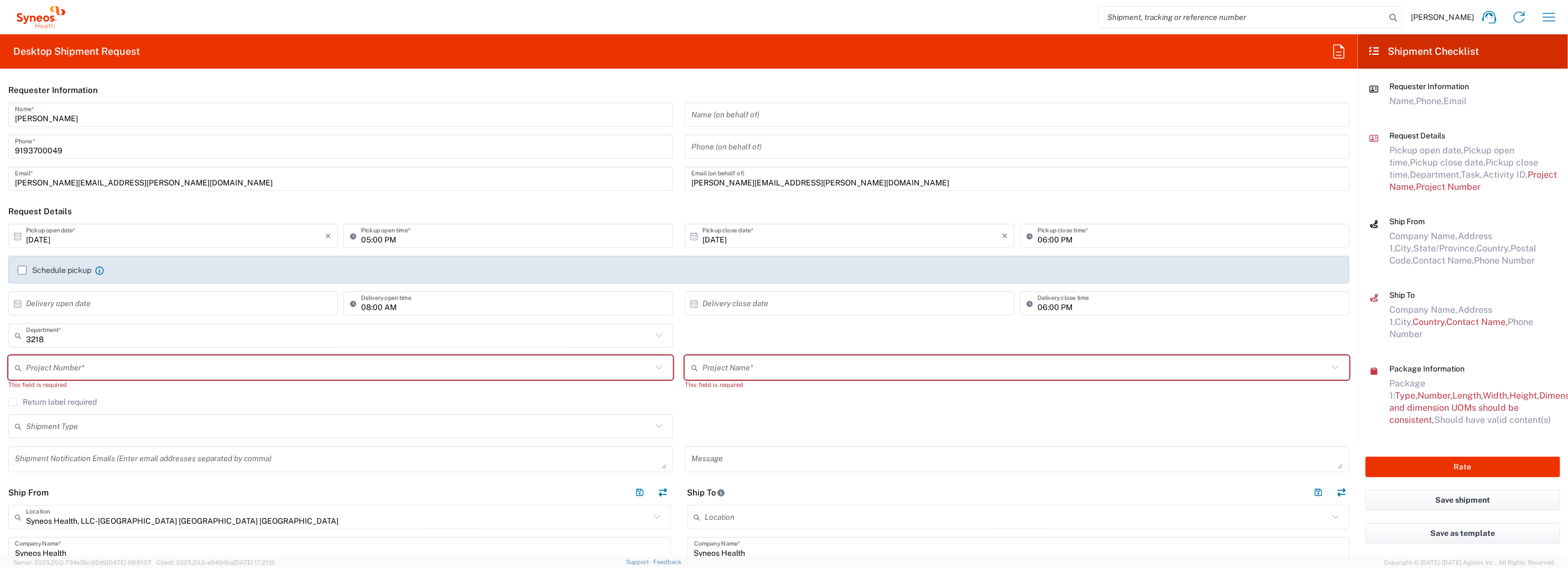
click at [18, 235] on icon at bounding box center [18, 236] width 10 height 10
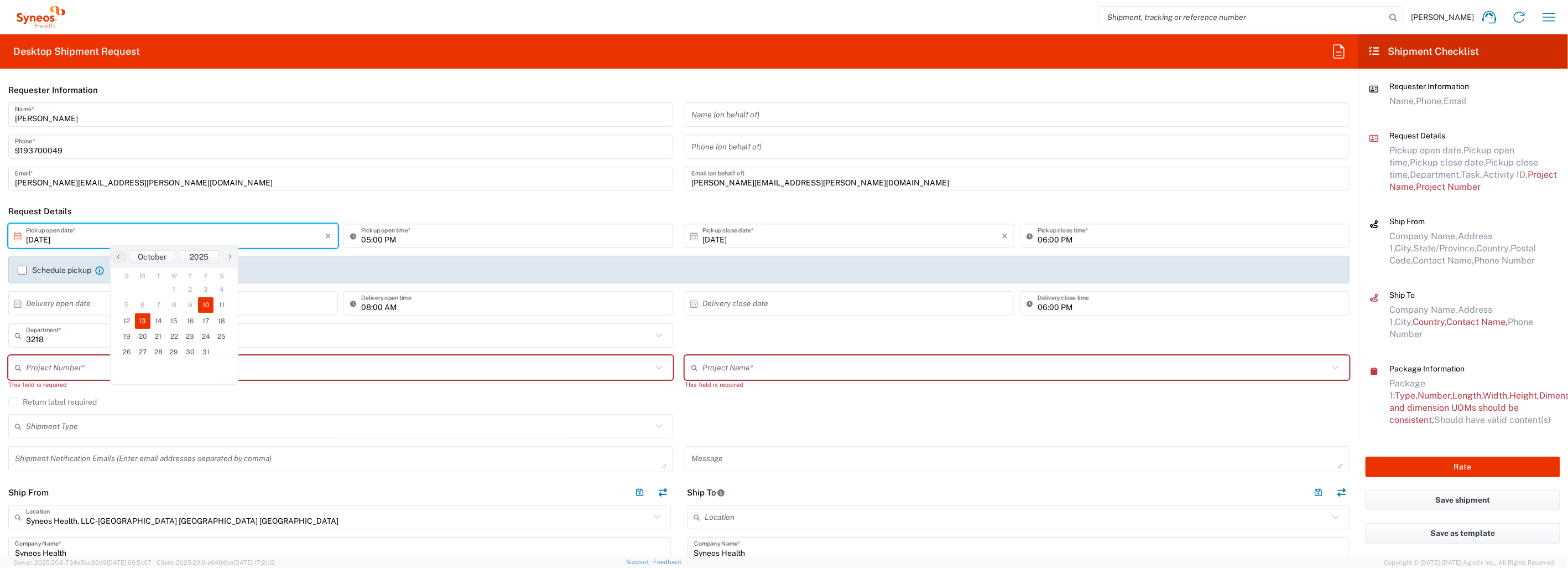
click at [146, 322] on span "13" at bounding box center [142, 321] width 16 height 16
type input "10/13/2025"
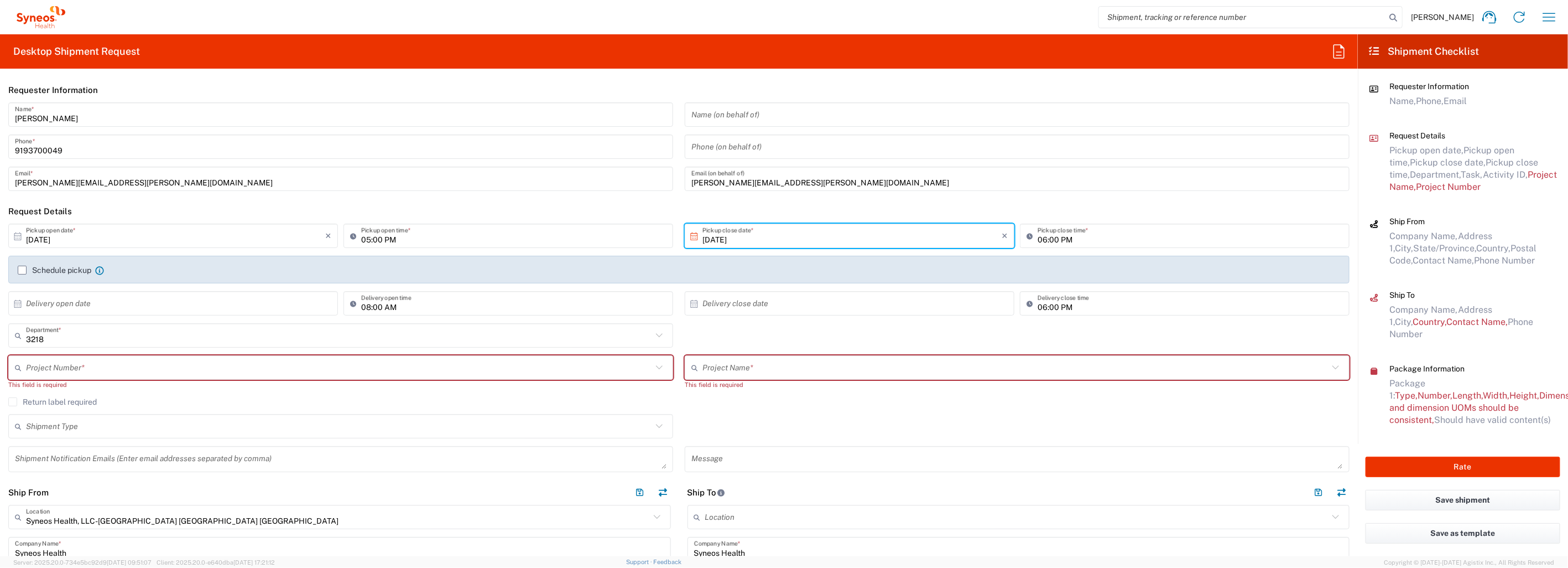
click at [153, 367] on input "text" at bounding box center [339, 367] width 626 height 19
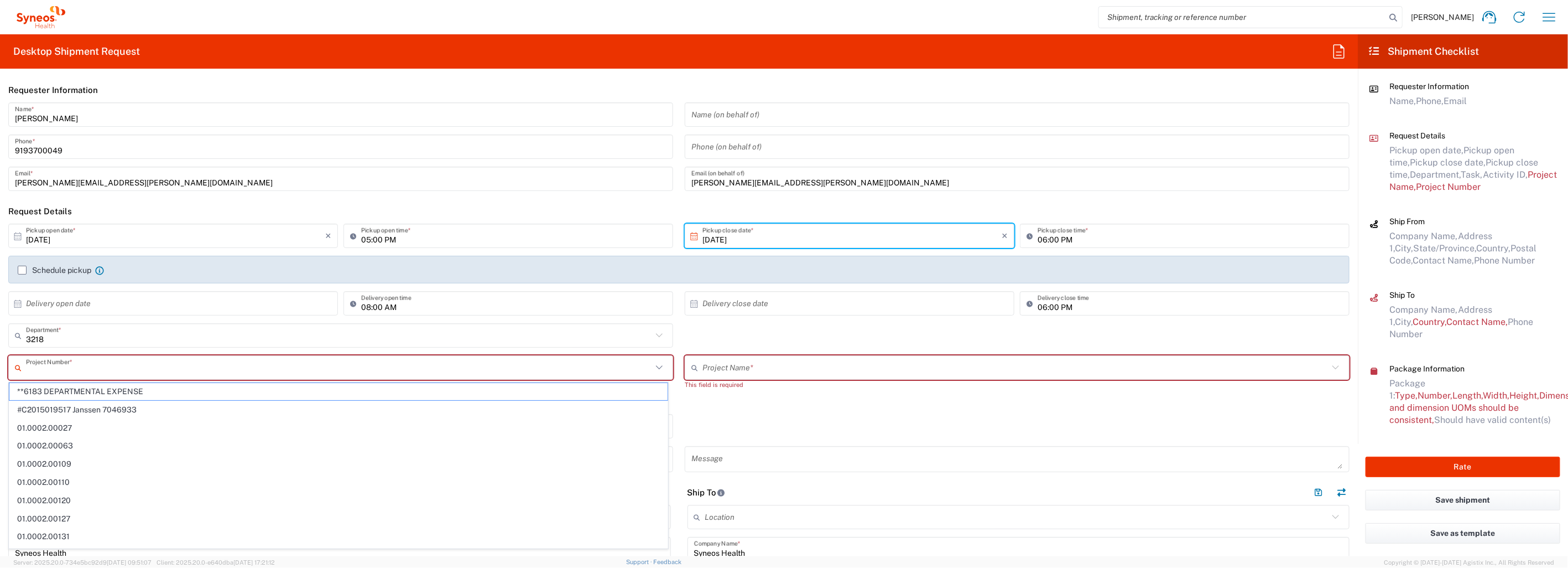
click at [811, 365] on input "text" at bounding box center [1015, 367] width 626 height 19
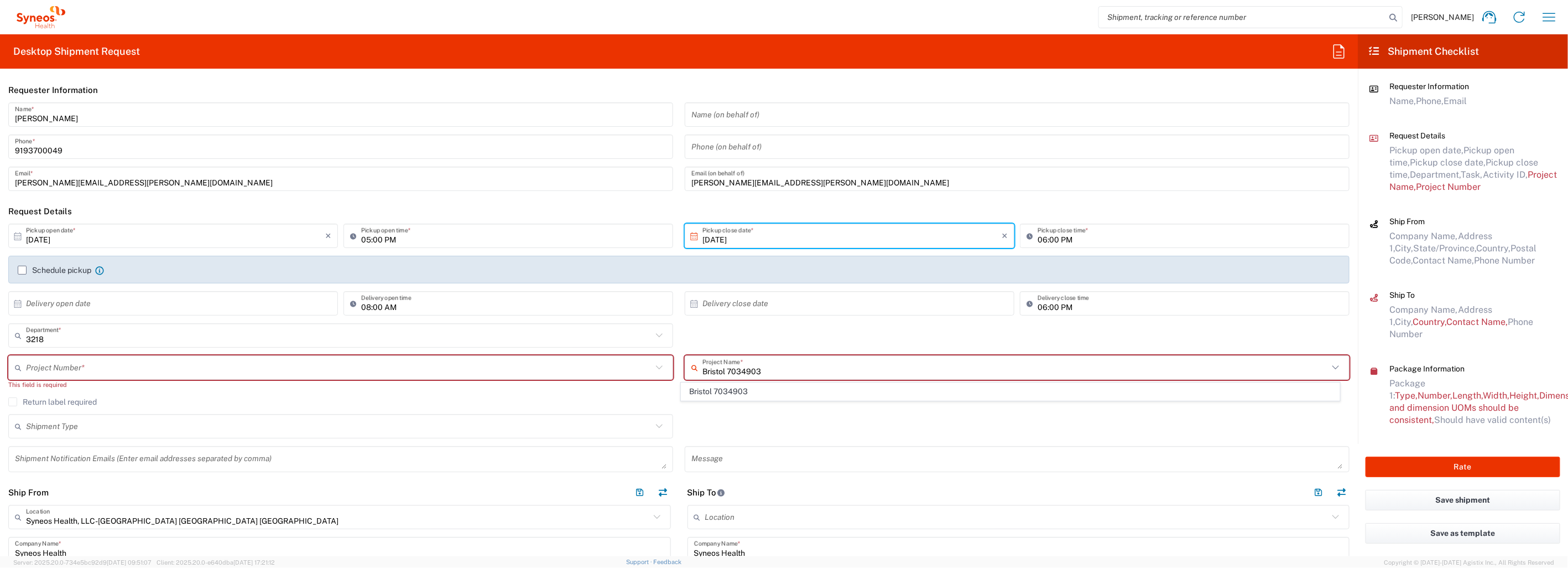
type input "Bristol 7034903"
click at [850, 340] on div "3218 Department * 3218 3000 3100 3109 3110 3111 3112 3125 3130 3135 3136 3150 3…" at bounding box center [679, 339] width 1353 height 32
click at [784, 369] on input "text" at bounding box center [1015, 367] width 626 height 19
type input "Bristol 7034903"
click at [753, 390] on span "Bristol 7034903" at bounding box center [1010, 391] width 658 height 17
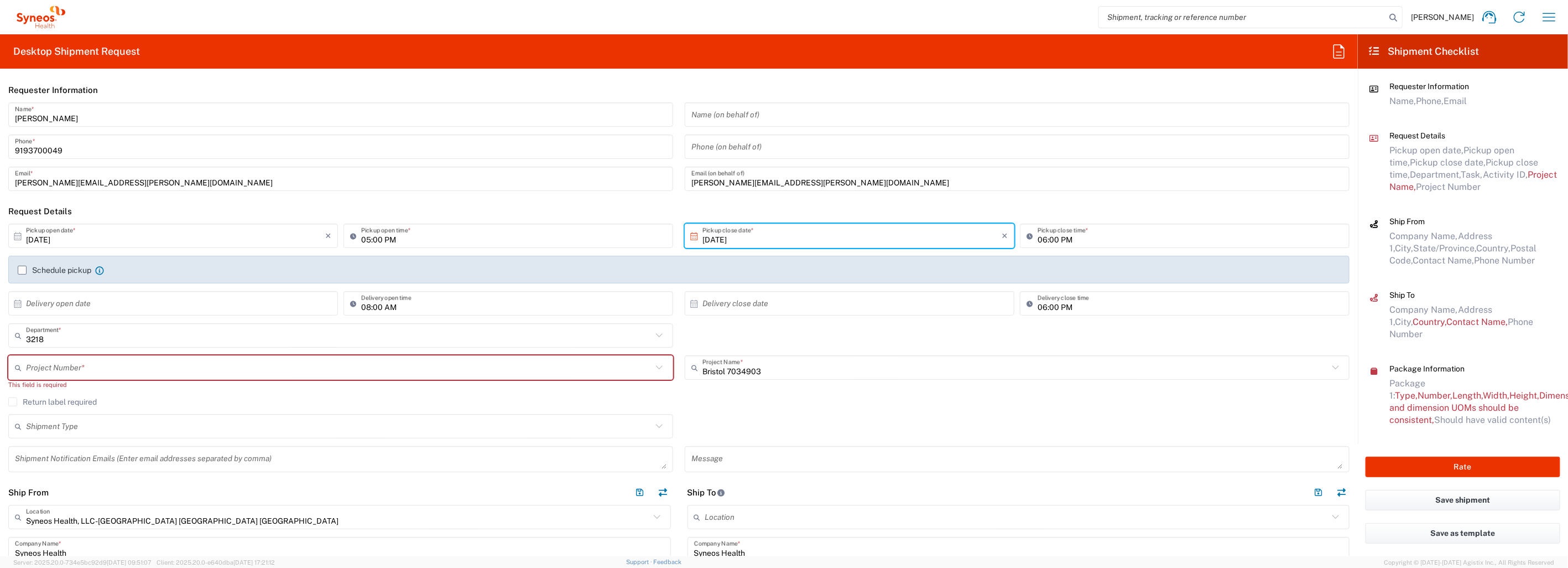
type input "7034903"
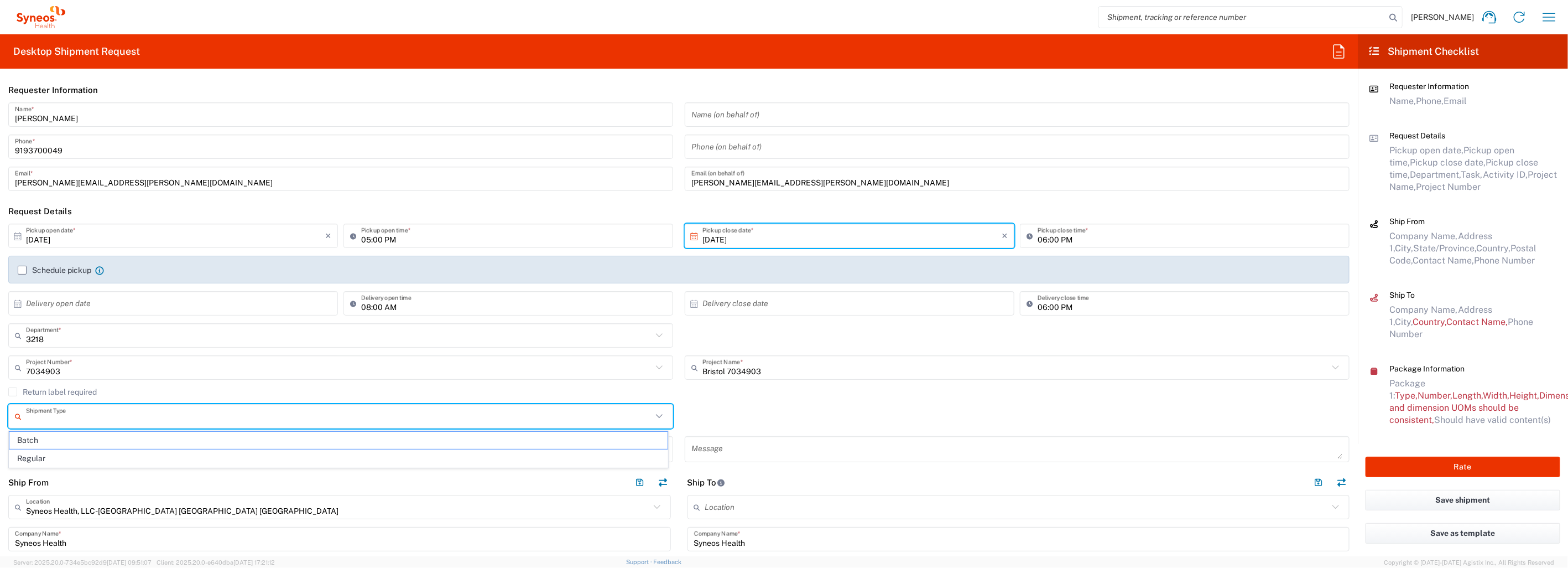
click at [146, 419] on input "text" at bounding box center [339, 416] width 626 height 19
click at [128, 455] on span "Regular" at bounding box center [338, 457] width 658 height 17
type input "Regular"
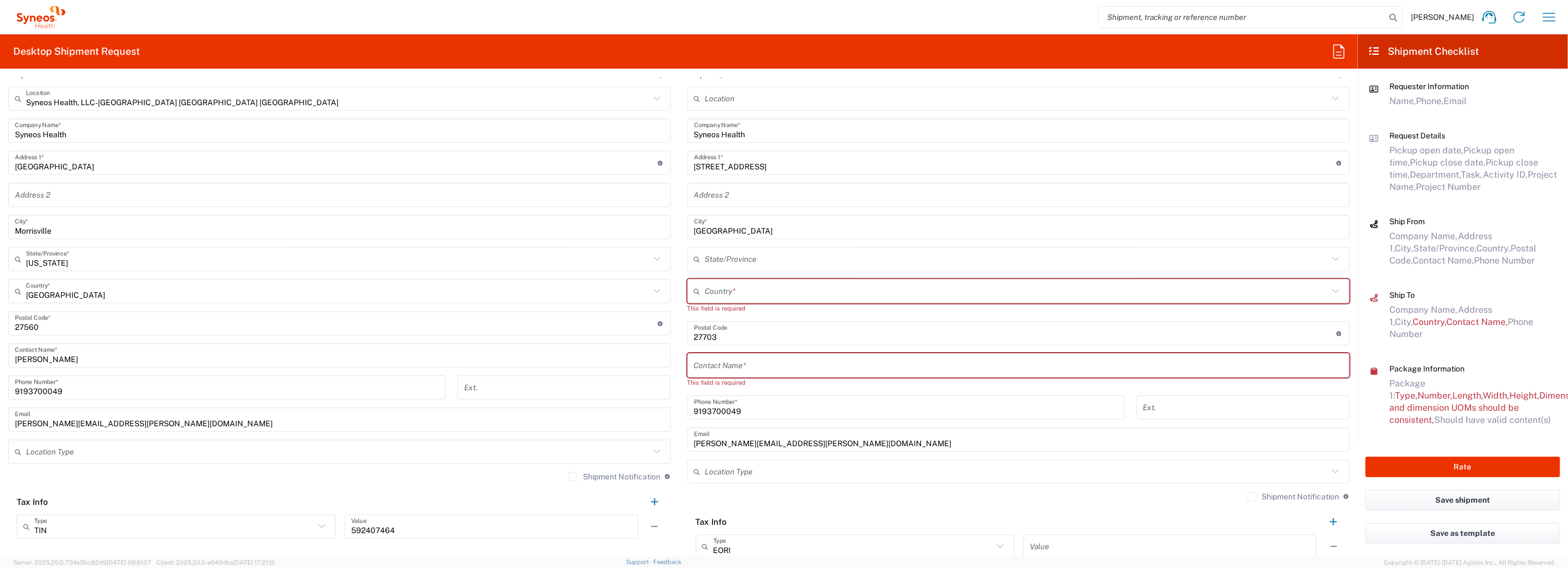
scroll to position [429, 0]
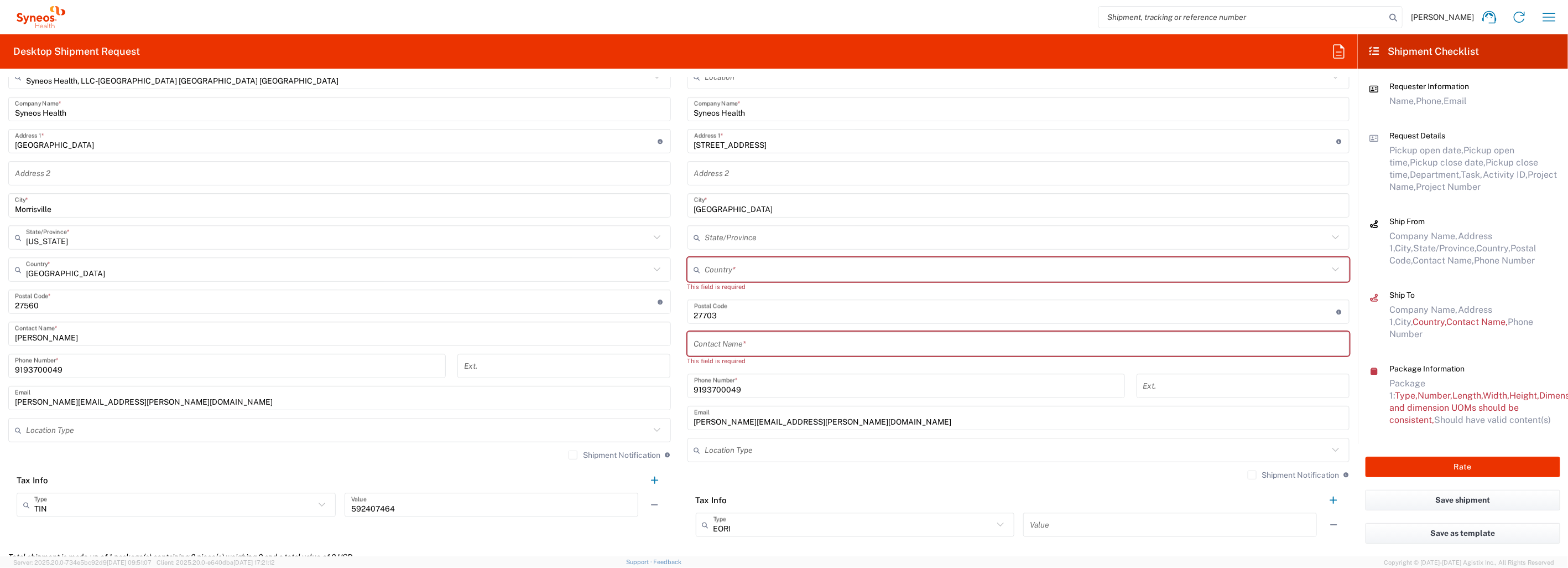
click at [477, 425] on input "text" at bounding box center [338, 429] width 624 height 19
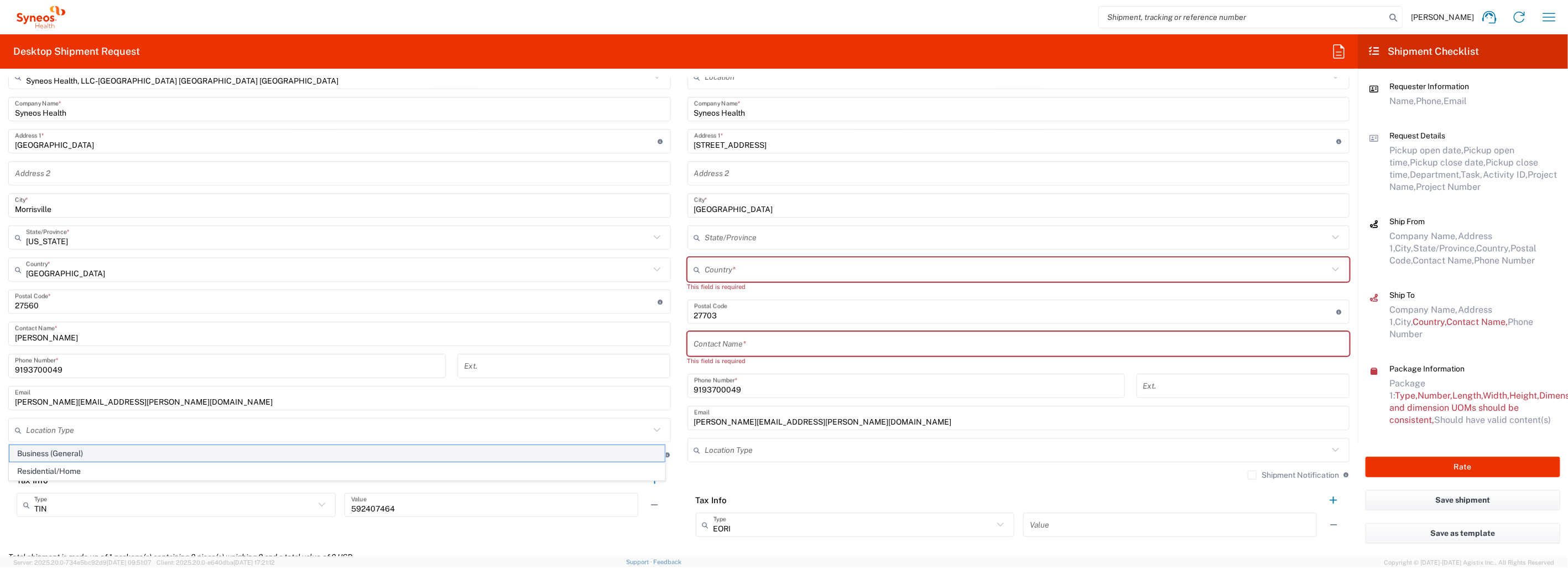
drag, startPoint x: 399, startPoint y: 454, endPoint x: 549, endPoint y: 465, distance: 150.4
click at [399, 454] on span "Business (General)" at bounding box center [337, 452] width 655 height 17
type input "Business (General)"
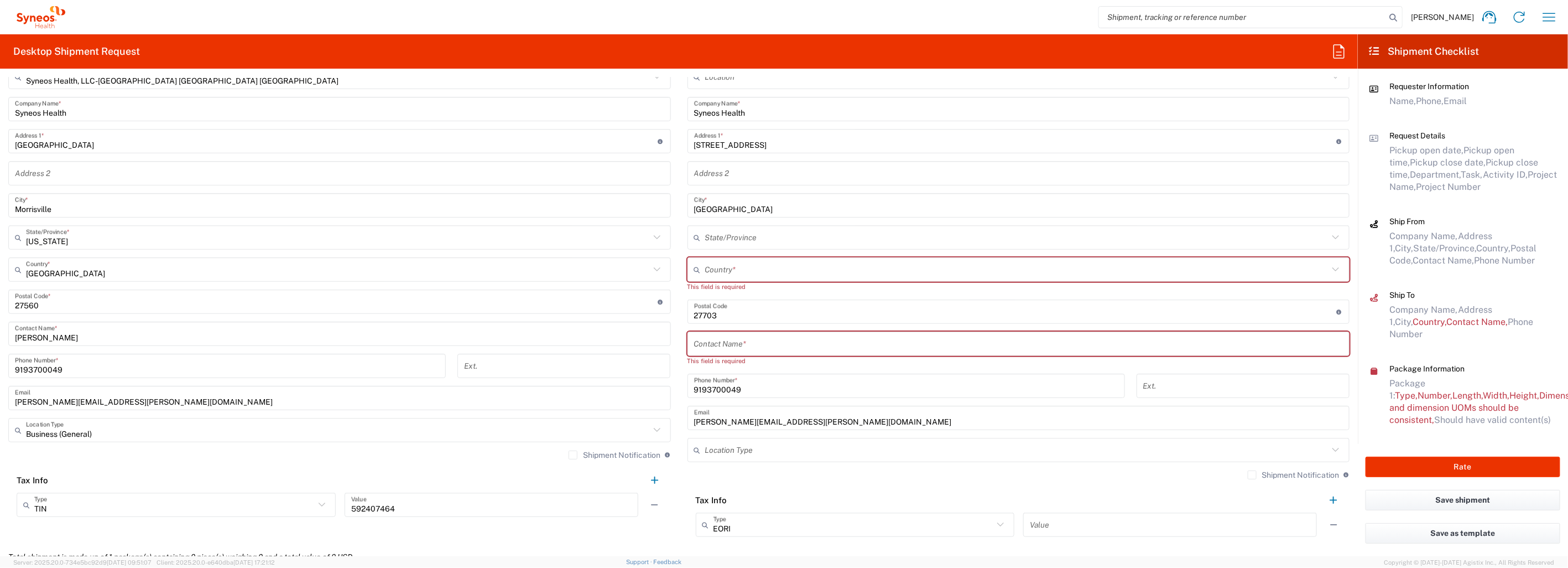
click at [569, 451] on label "Shipment Notification" at bounding box center [615, 454] width 92 height 9
click at [573, 454] on input "Shipment Notification" at bounding box center [573, 454] width 0 height 0
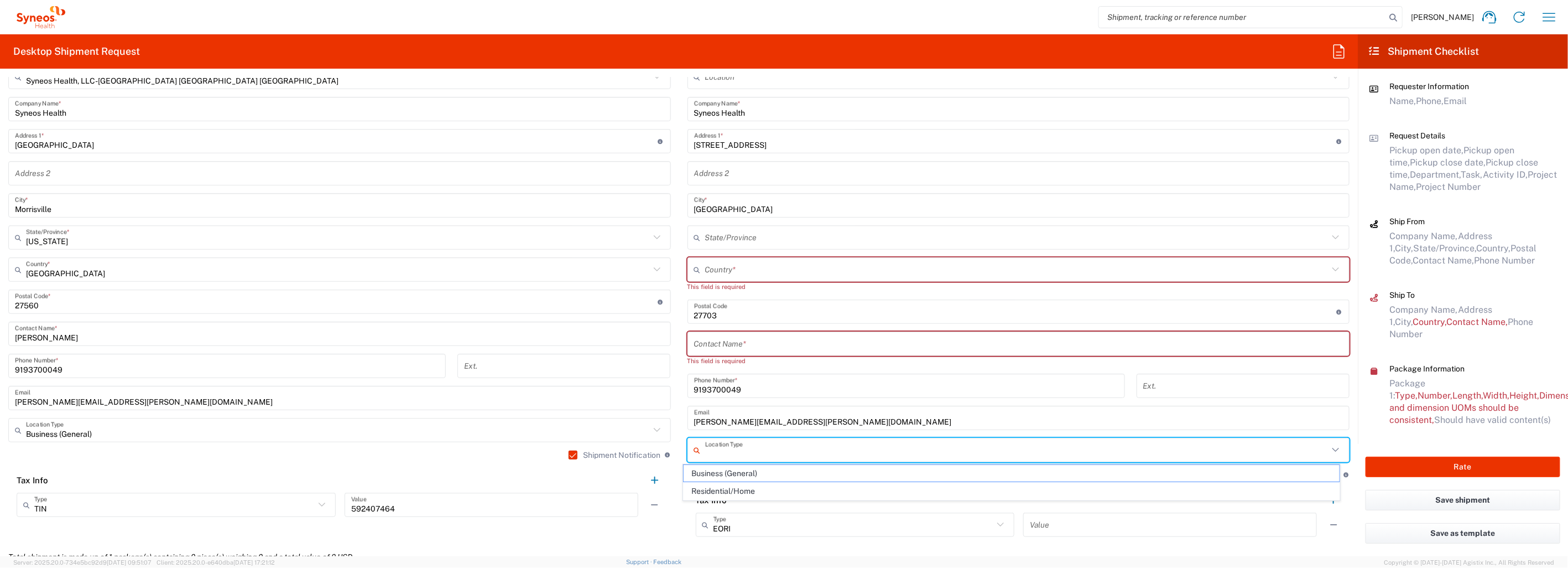
click at [917, 440] on input "text" at bounding box center [1017, 449] width 624 height 19
drag, startPoint x: 795, startPoint y: 471, endPoint x: 826, endPoint y: 474, distance: 31.1
click at [795, 470] on span "Business (General)" at bounding box center [1011, 472] width 655 height 17
type input "Business (General)"
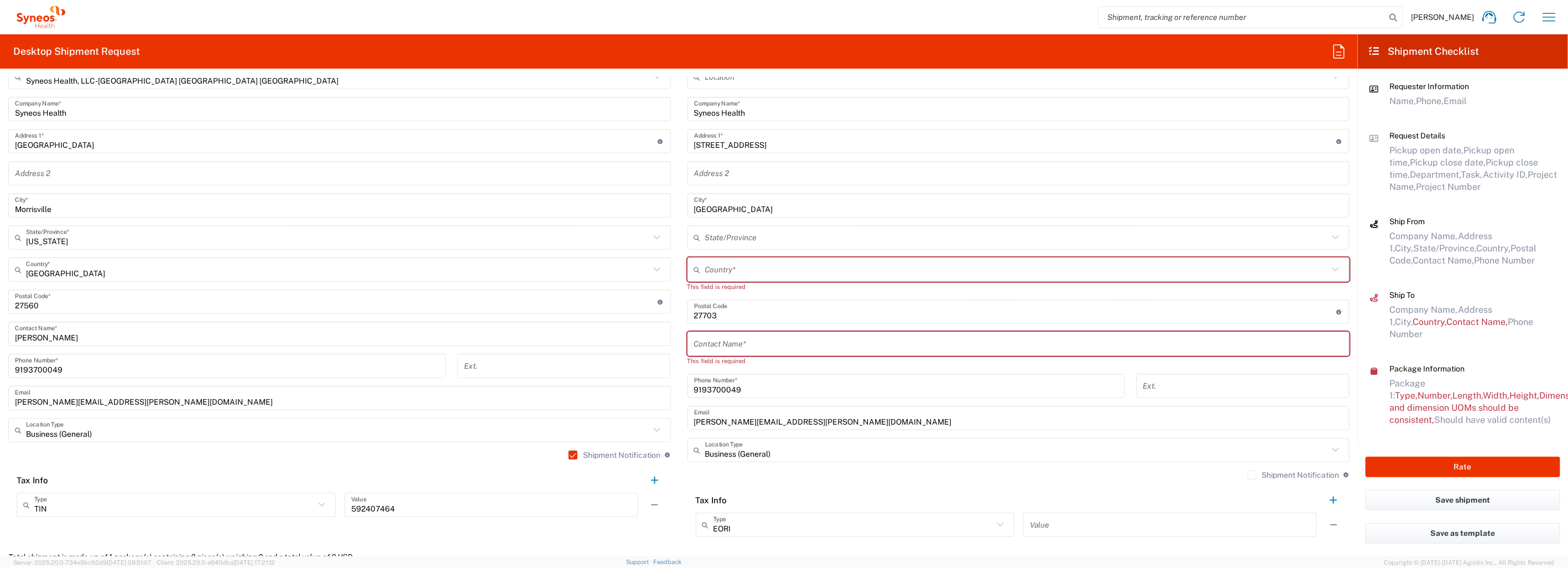
click at [1247, 474] on label "Shipment Notification" at bounding box center [1293, 474] width 92 height 9
click at [1252, 474] on input "Shipment Notification" at bounding box center [1252, 474] width 0 height 0
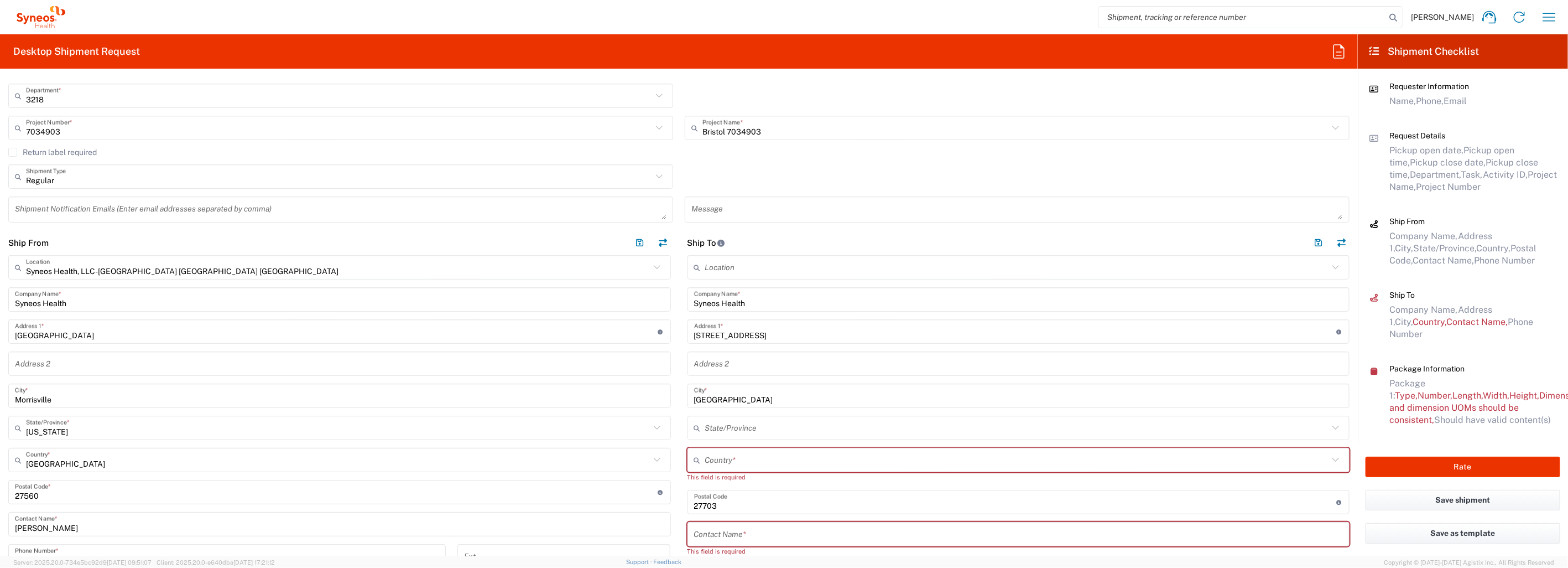
scroll to position [184, 0]
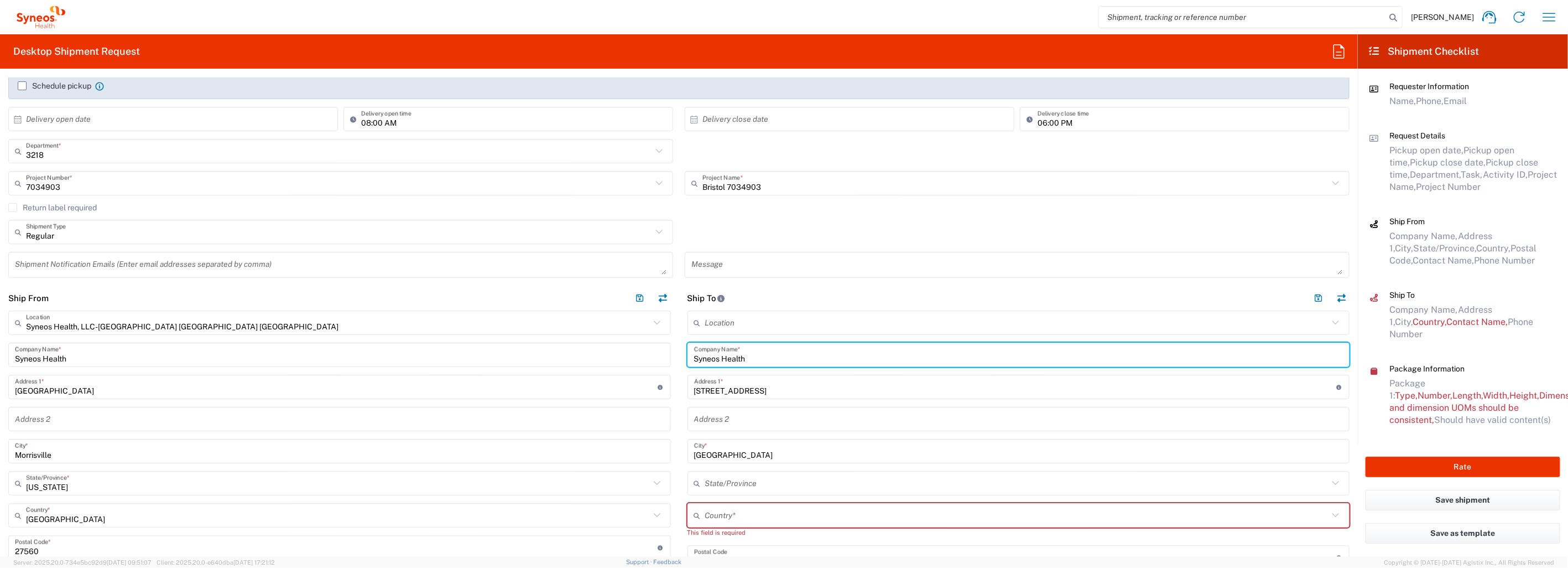
click at [759, 358] on input "Syneos Health" at bounding box center [1019, 354] width 650 height 19
drag, startPoint x: 758, startPoint y: 357, endPoint x: 685, endPoint y: 355, distance: 73.0
click at [679, 355] on main "Location Addison Whitney LLC-Morrisvile NC US Barcelona-Syneos Health BioSector…" at bounding box center [1019, 549] width 679 height 479
paste input "Bradford Hill Centro de Invest."
type input "Bradford Hill Centro de Invest."
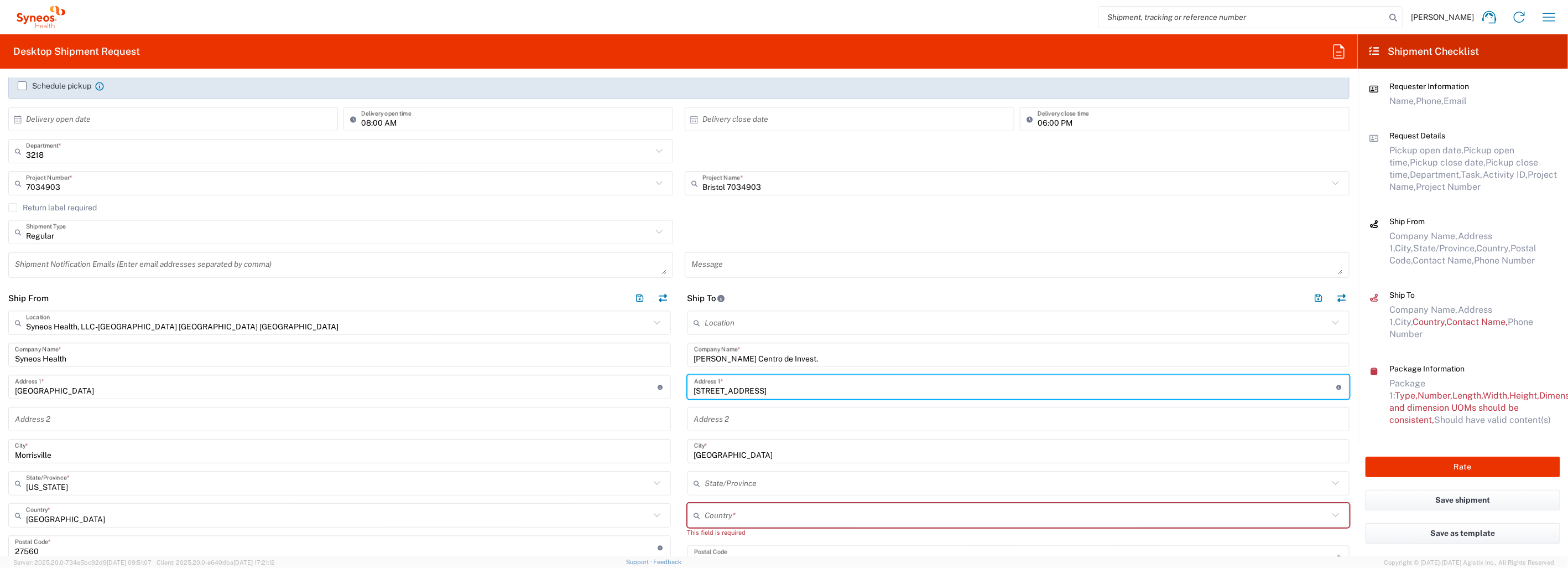
drag, startPoint x: 751, startPoint y: 390, endPoint x: 688, endPoint y: 395, distance: 63.2
click at [688, 395] on div "4007 TYNE DR Address 1 * For cross streets use street names with '&' or 'and' i…" at bounding box center [1018, 387] width 662 height 24
paste input "Clinica, Therapia San Joaquin"
type input "Clinica, Therapia San Joaquin"
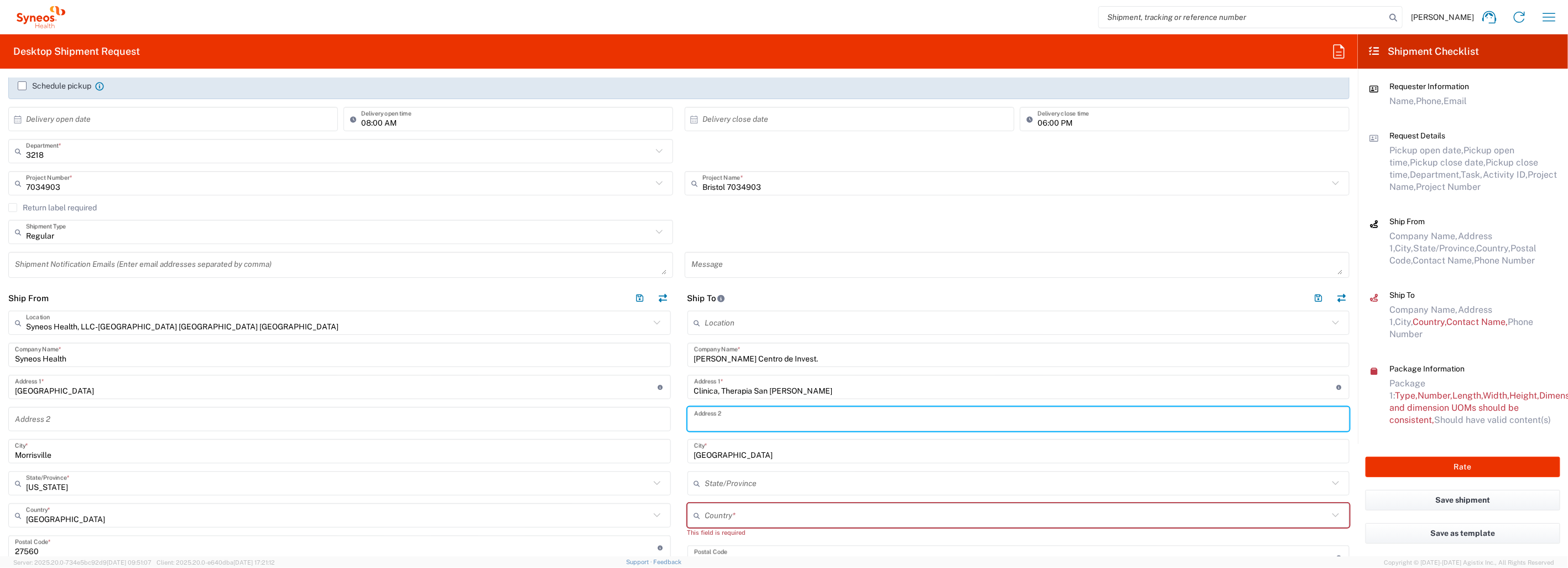
click at [715, 418] on input "text" at bounding box center [1019, 419] width 650 height 19
paste input "Ignacio Valdivieso 2361"
type input "Ignacio Valdivieso 2361"
click at [1076, 211] on agx-checkbox-control "Return label required" at bounding box center [678, 207] width 1341 height 9
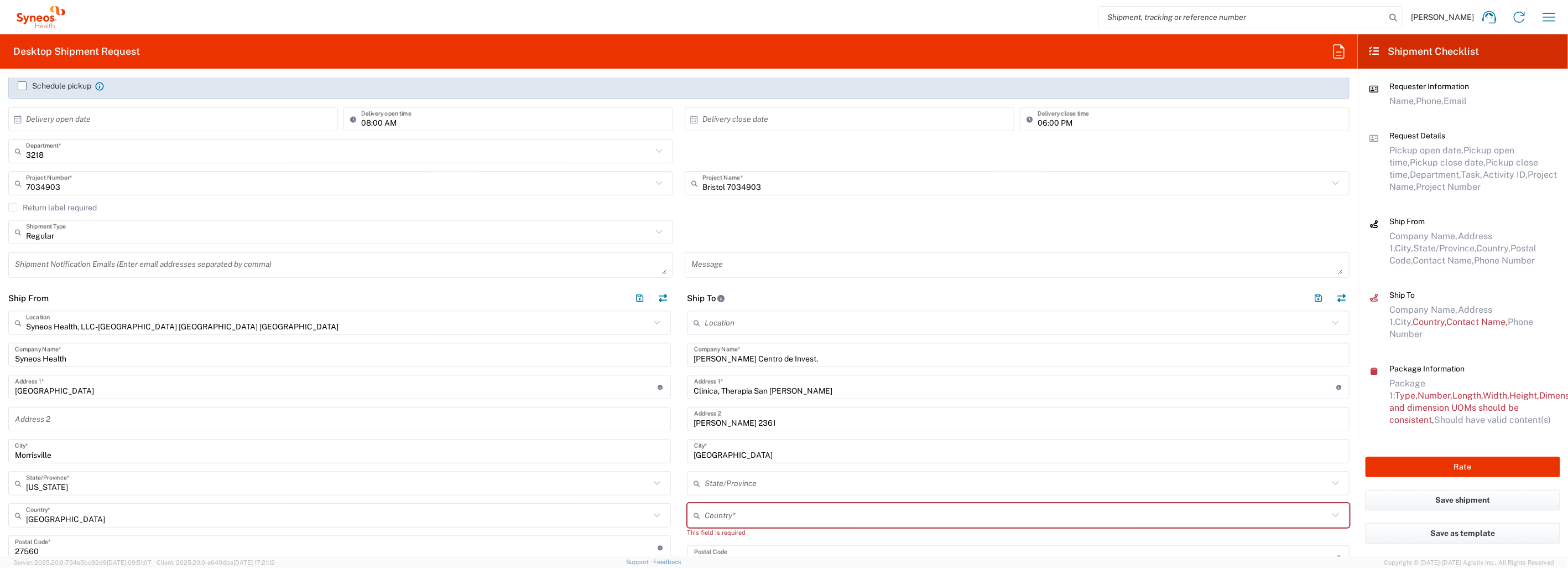
click at [718, 516] on input "text" at bounding box center [1017, 514] width 624 height 19
type input "Chile"
click at [1043, 379] on input "Clinica, Therapia San Joaquin" at bounding box center [1015, 387] width 643 height 19
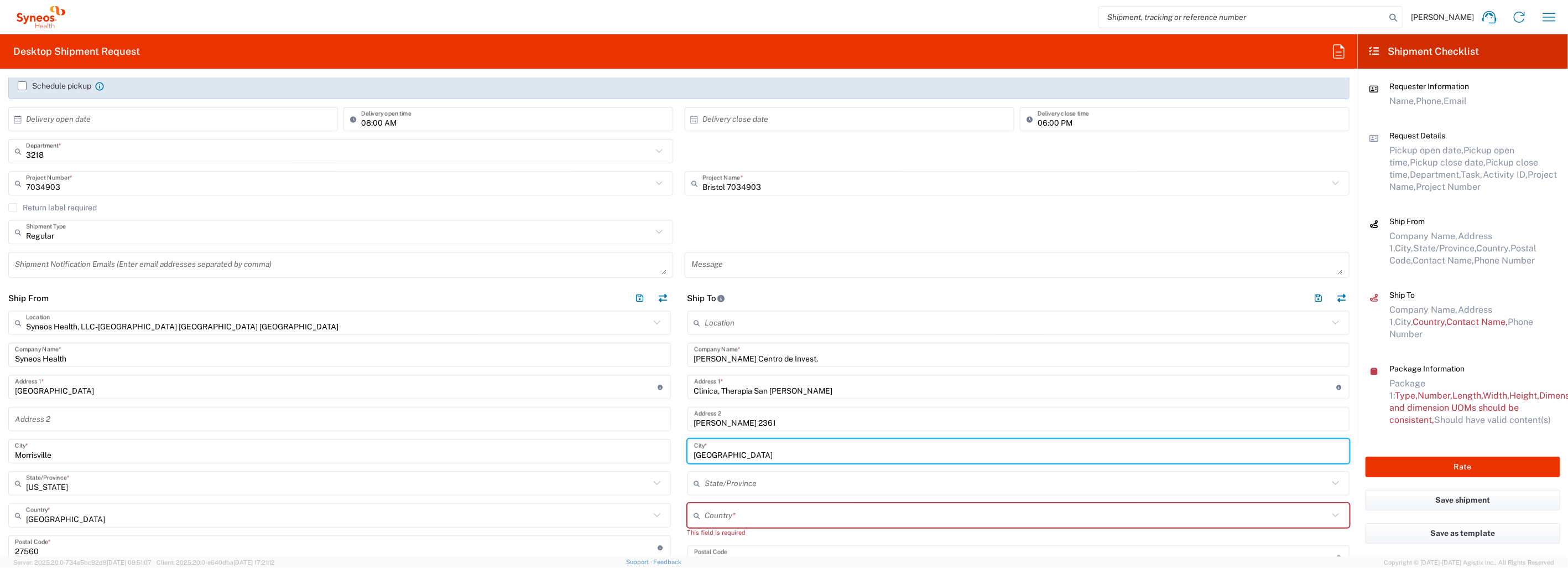
drag, startPoint x: 734, startPoint y: 455, endPoint x: 677, endPoint y: 449, distance: 57.3
click at [679, 451] on main "Location Addison Whitney LLC-Morrisvile NC US Barcelona-Syneos Health BioSector…" at bounding box center [1019, 549] width 679 height 479
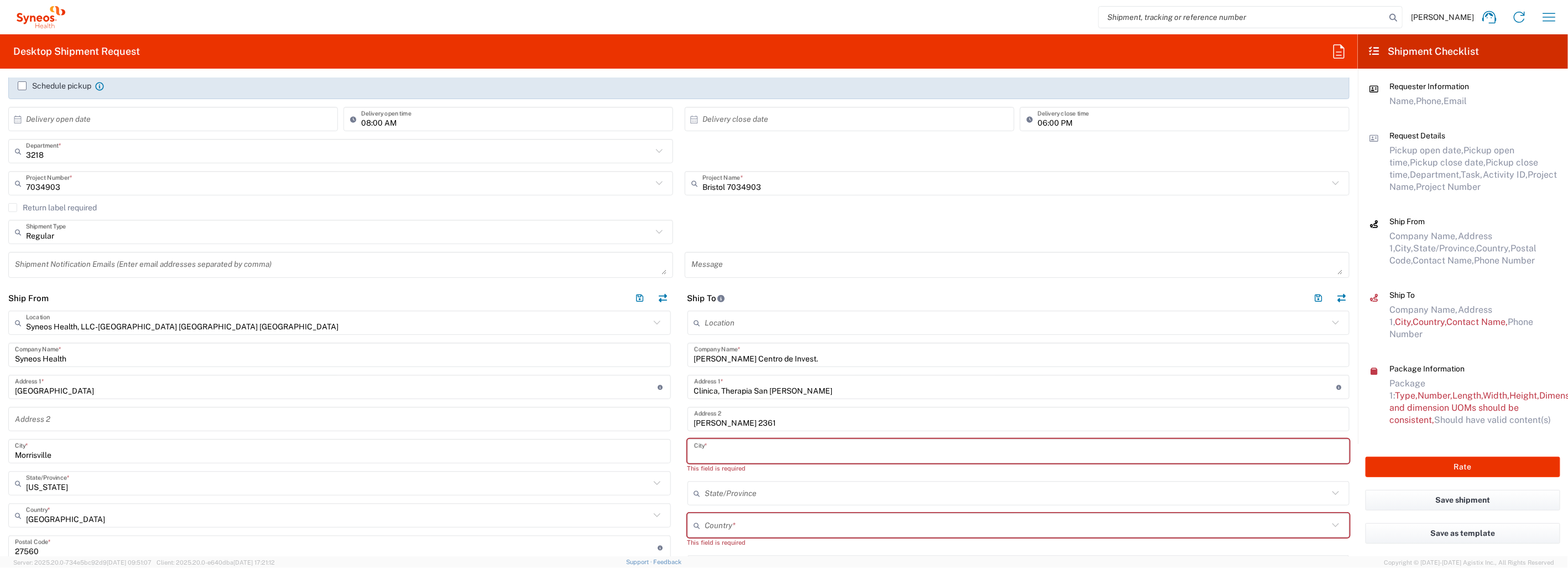
click at [712, 454] on input "text" at bounding box center [1019, 450] width 650 height 19
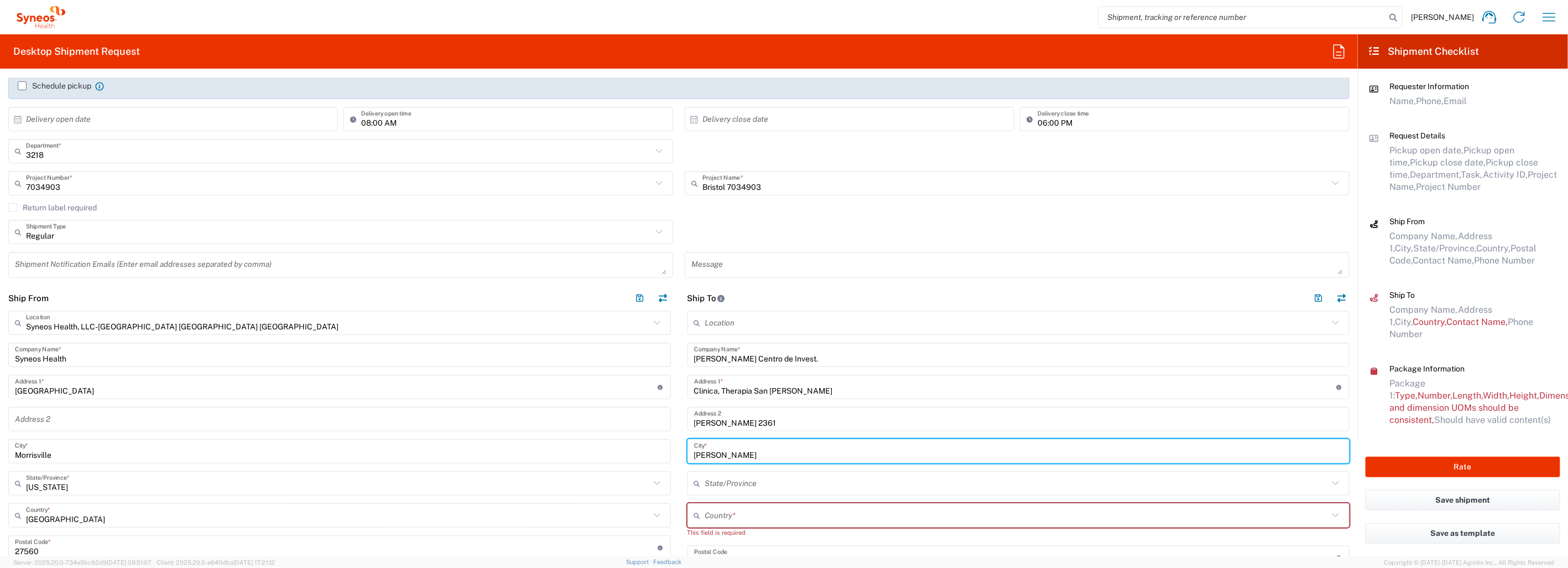
type input "Santiago"
click at [837, 512] on input "text" at bounding box center [1017, 514] width 624 height 19
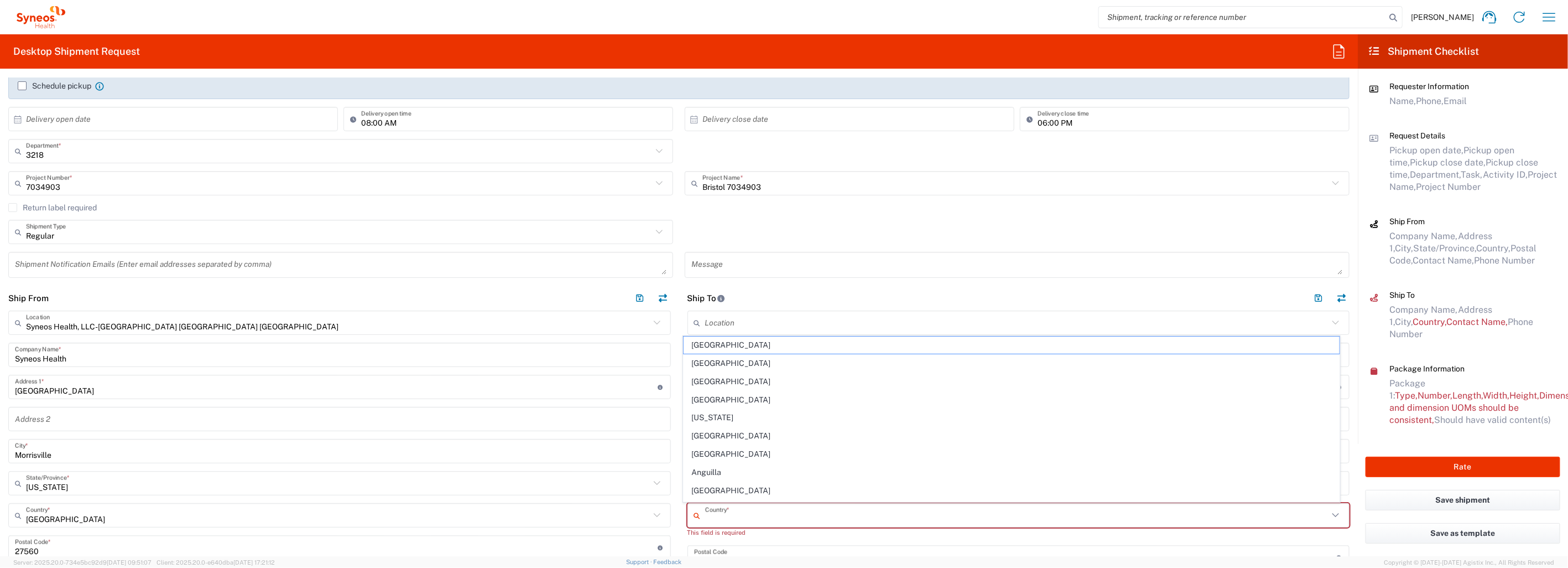
click at [920, 222] on div "Regular Shipment Type Batch Regular" at bounding box center [679, 235] width 1353 height 32
click at [766, 481] on input "text" at bounding box center [1017, 482] width 624 height 19
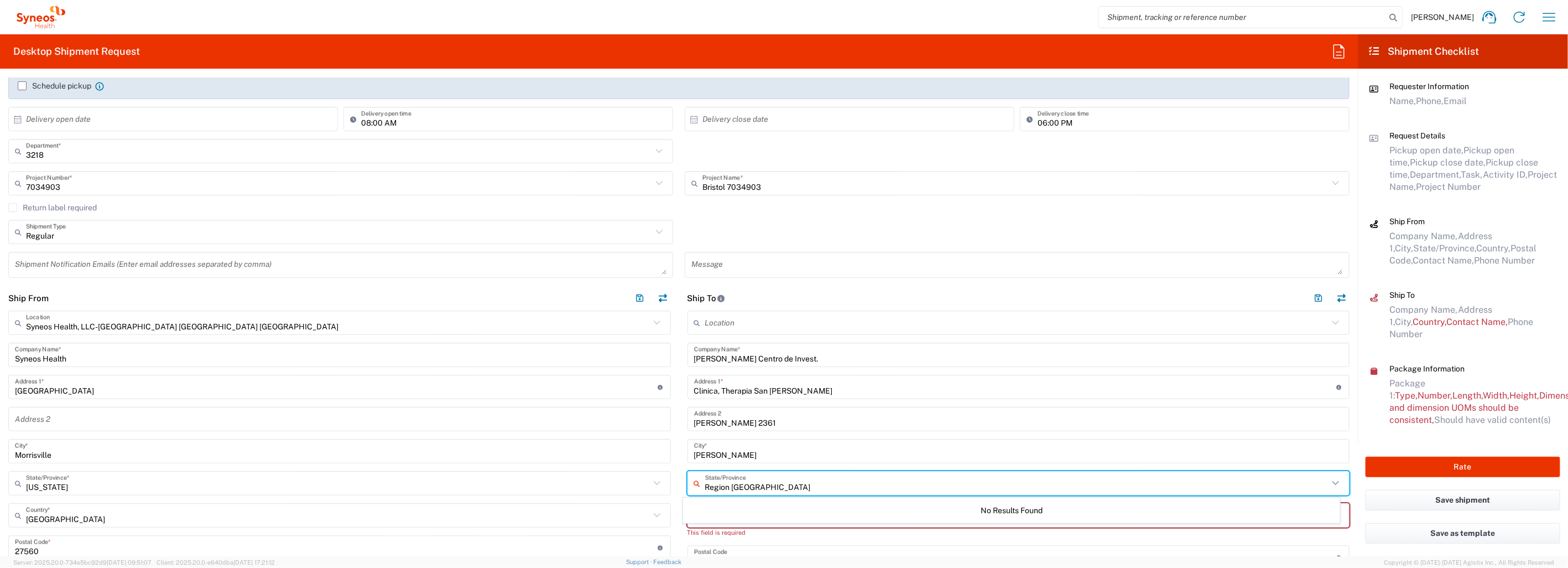
type input "Region Metropolitana"
click at [1086, 443] on input "Santiago" at bounding box center [1019, 450] width 650 height 19
click at [754, 479] on input "text" at bounding box center [1017, 482] width 624 height 19
type input "Región Metropolitana"
type input "Providencia"
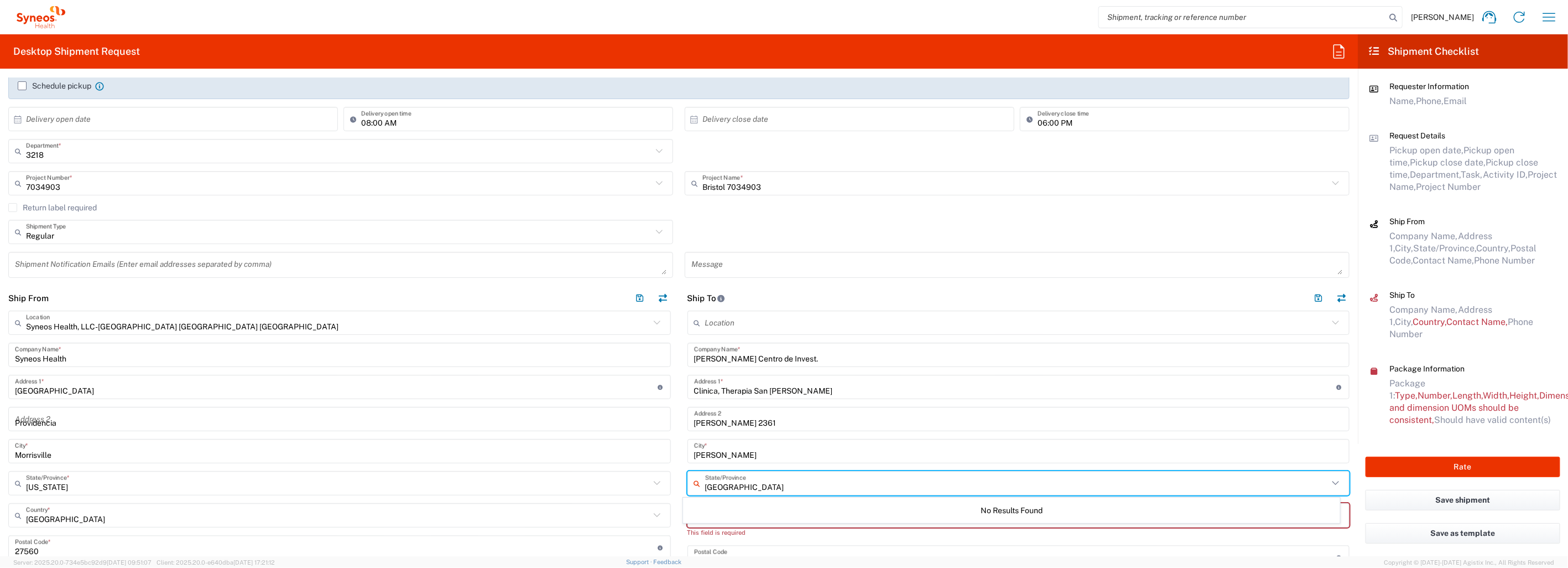
type input "Chile"
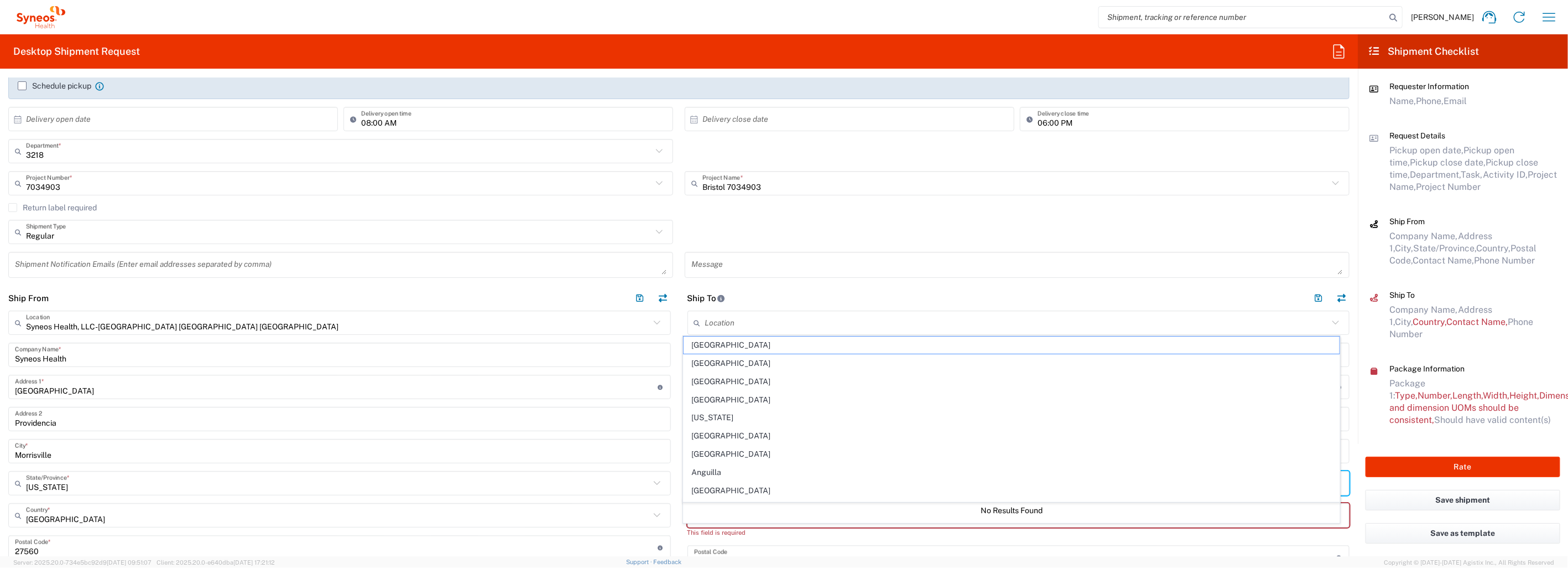
click at [872, 207] on agx-checkbox-control "Return label required" at bounding box center [678, 207] width 1341 height 9
click at [777, 506] on input "text" at bounding box center [1017, 514] width 624 height 19
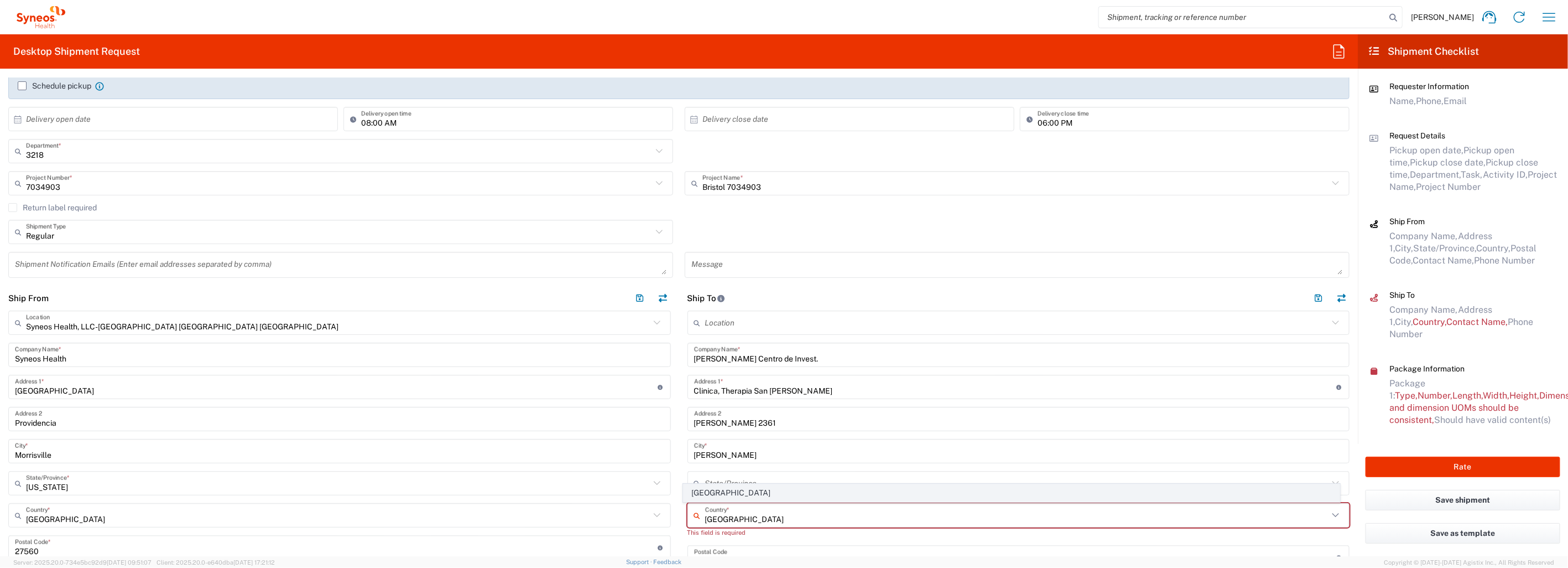
type input "Chile"
click at [700, 488] on span "Chile" at bounding box center [1011, 492] width 655 height 17
type input "Sender/Shipper"
type input "Delivery Duty Paid"
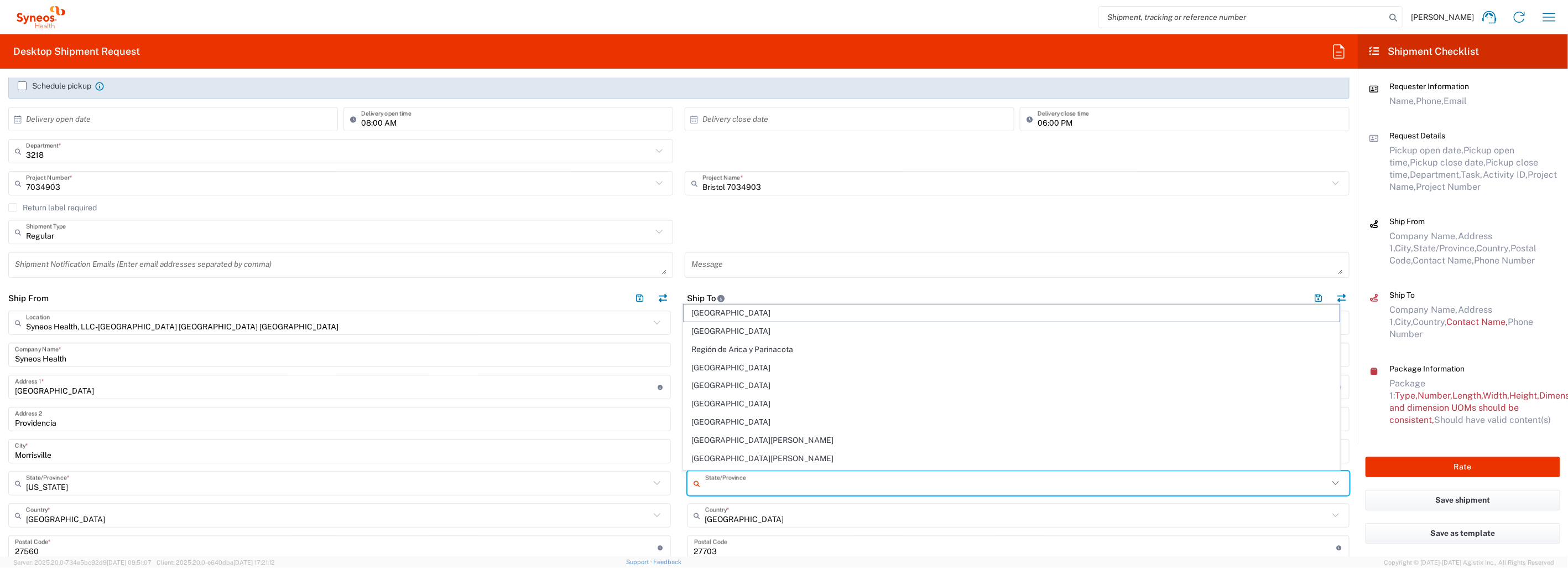
click at [725, 480] on input "text" at bounding box center [1017, 482] width 624 height 19
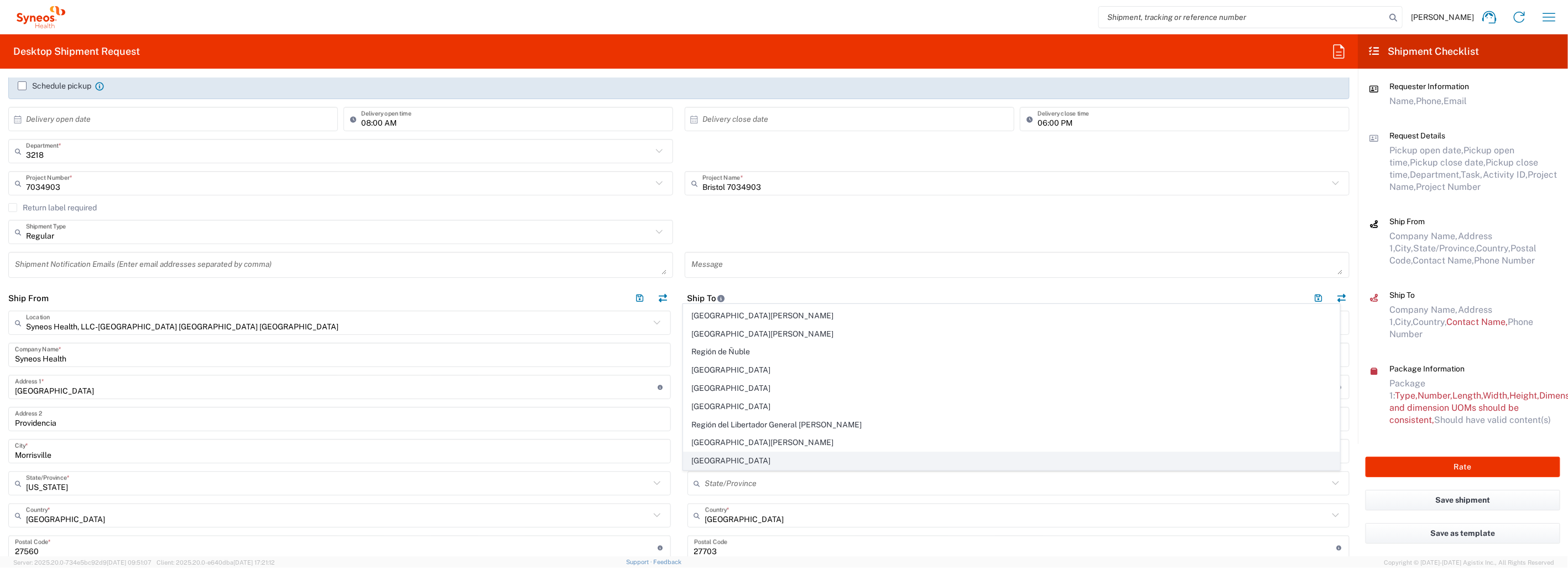
click at [698, 459] on span "Región Metropolitana" at bounding box center [1011, 460] width 655 height 17
type input "Región Metropolitana"
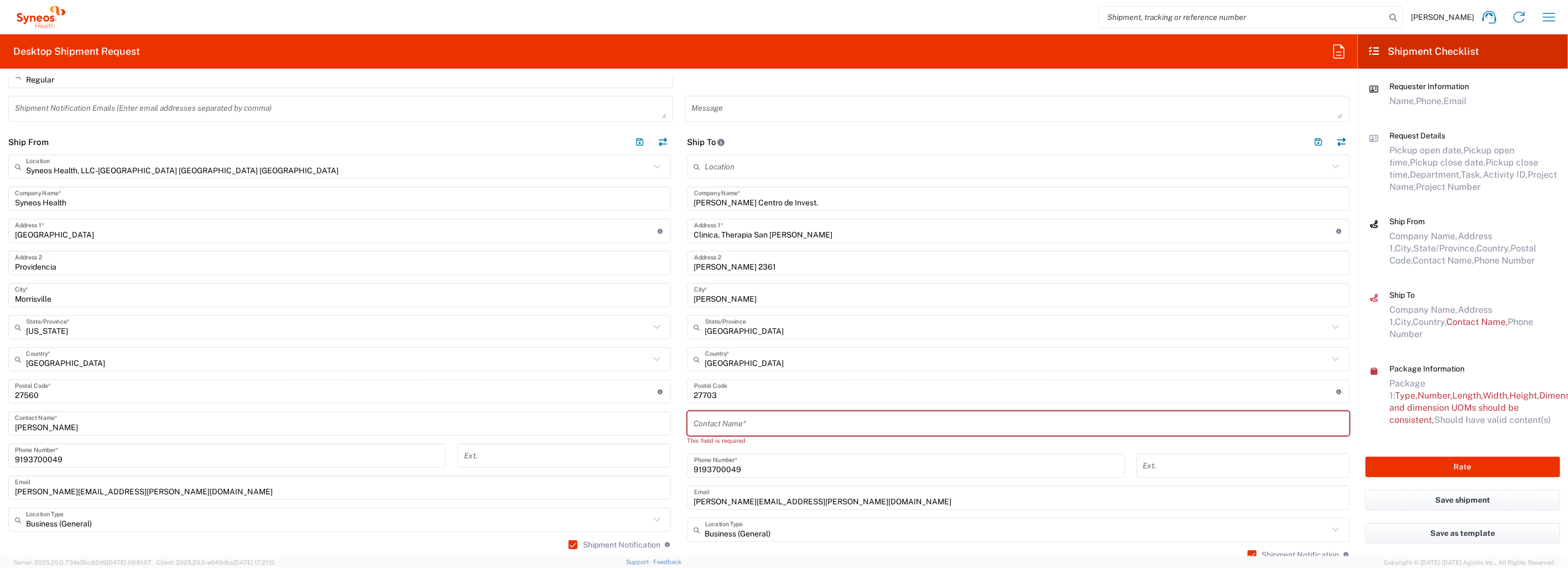
scroll to position [369, 0]
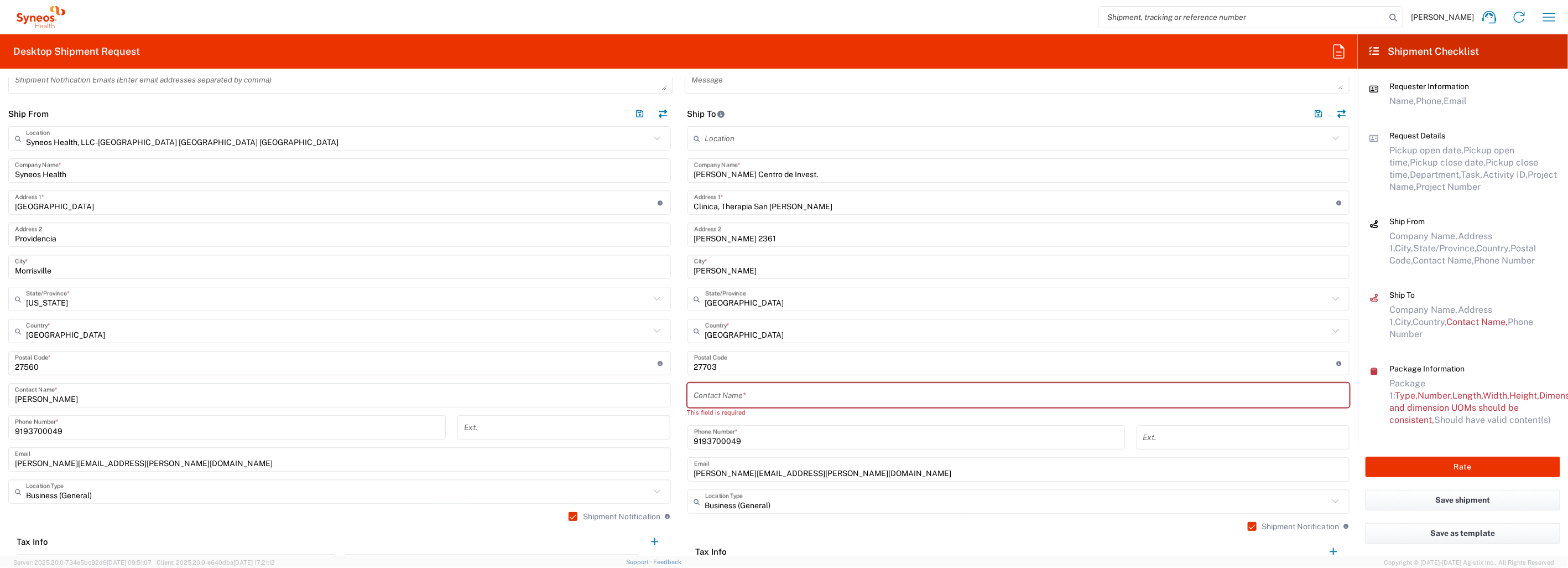
click at [743, 364] on input "undefined" at bounding box center [1015, 363] width 643 height 19
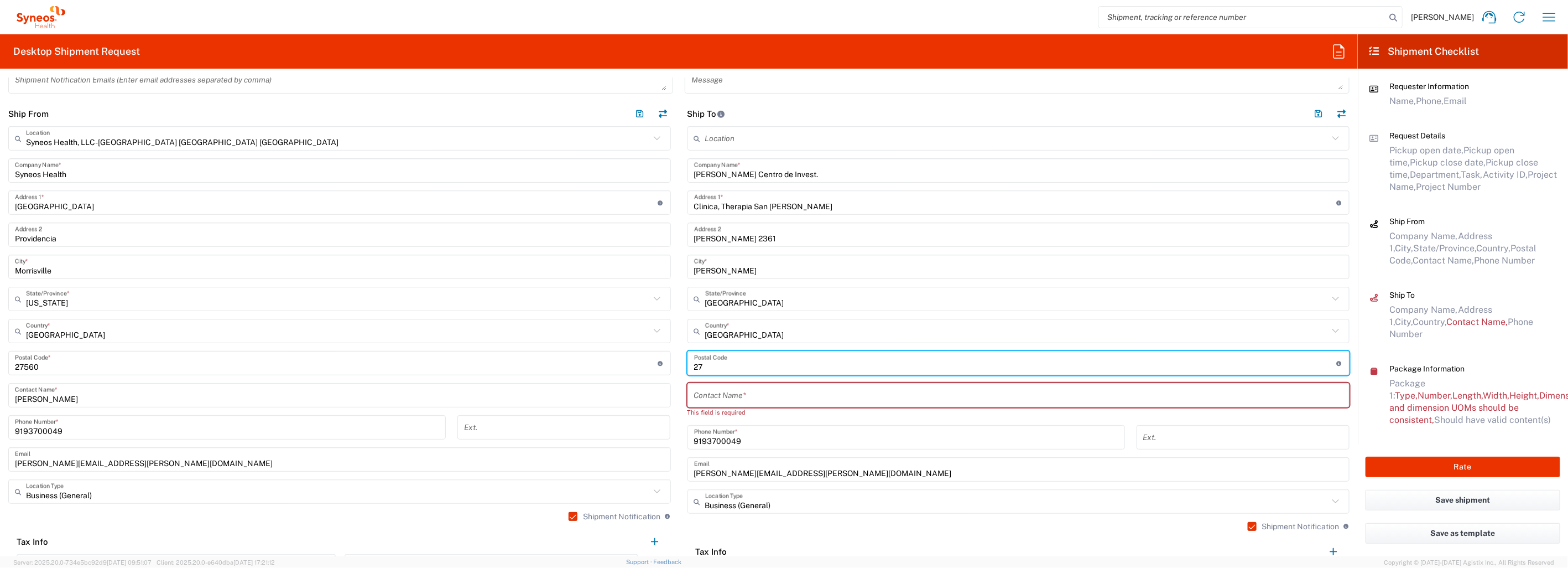
type input "2"
click at [741, 366] on input "undefined" at bounding box center [1015, 363] width 643 height 19
type input "8940577"
click at [1181, 323] on input "Chile" at bounding box center [1017, 331] width 624 height 19
type input "Chile"
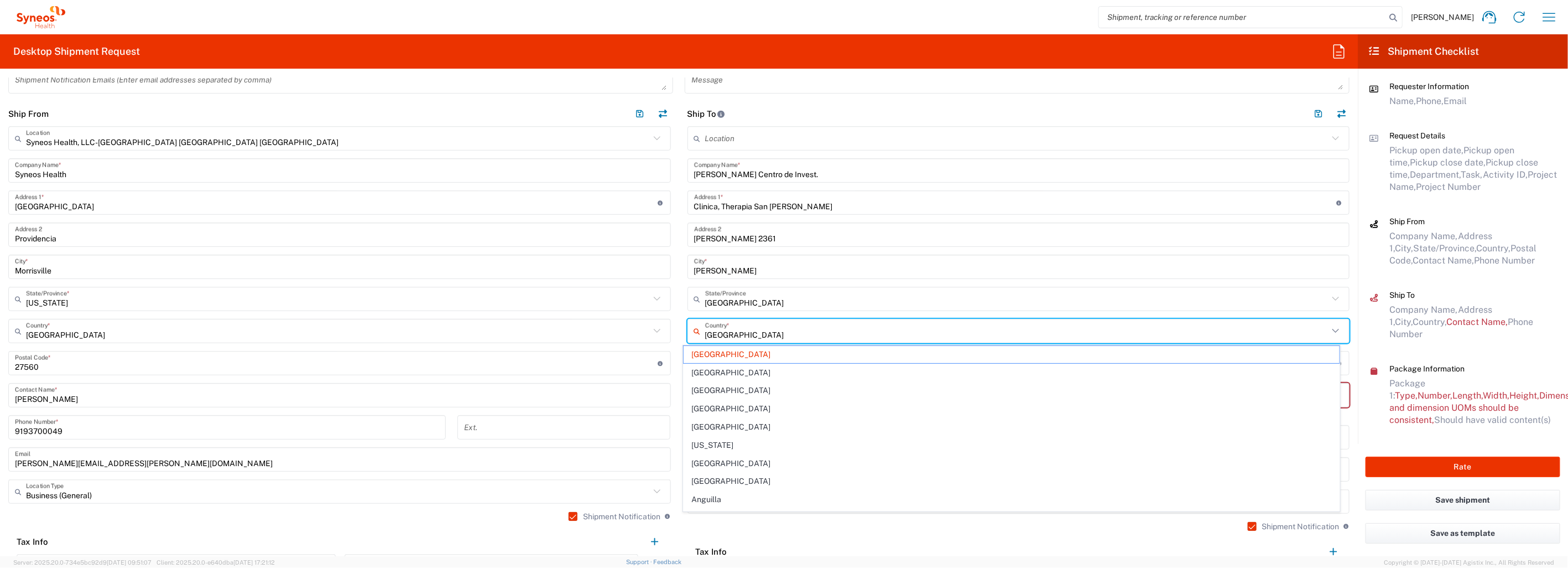
click at [987, 113] on header "Ship To" at bounding box center [1019, 114] width 679 height 25
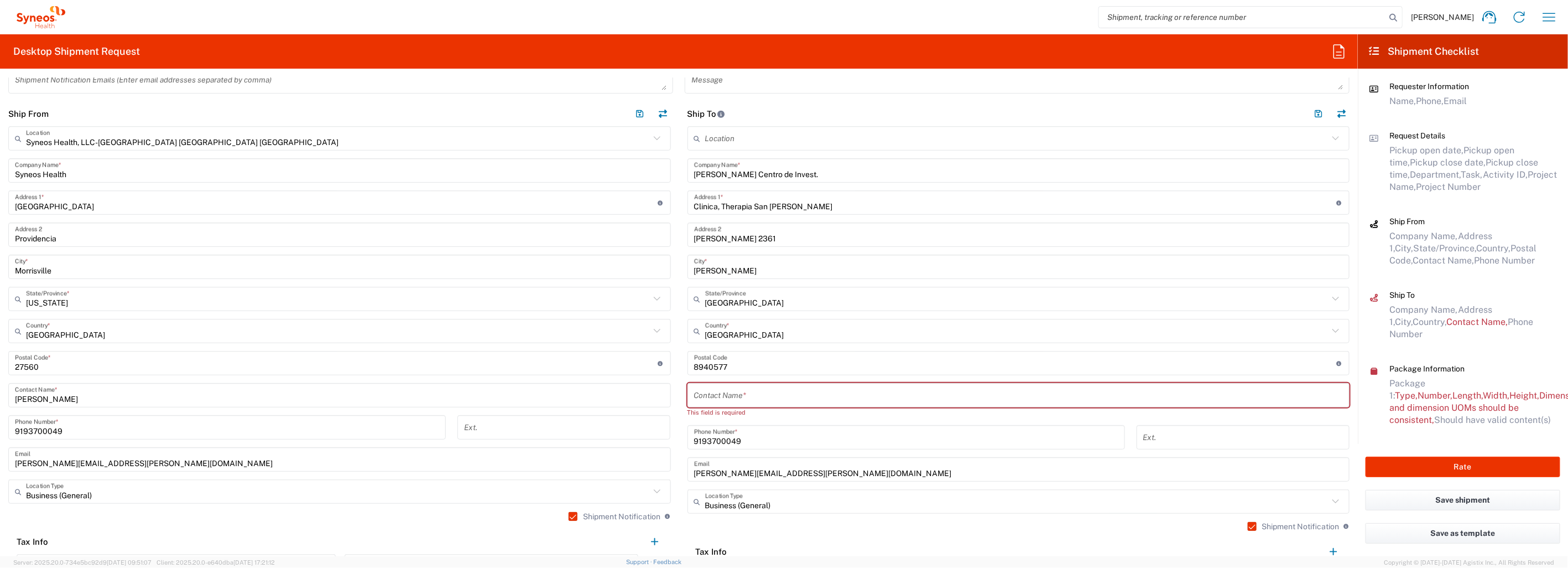
click at [745, 395] on input "text" at bounding box center [1019, 395] width 650 height 19
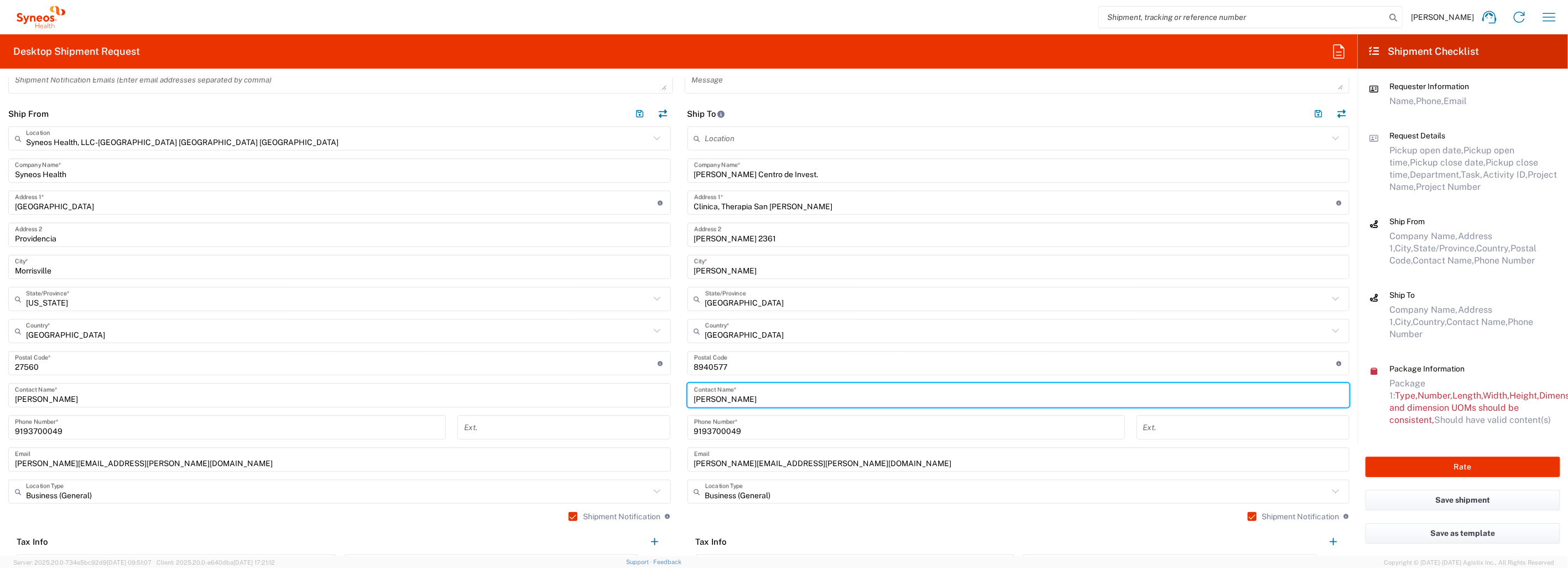
type input "Montorio, Fabian"
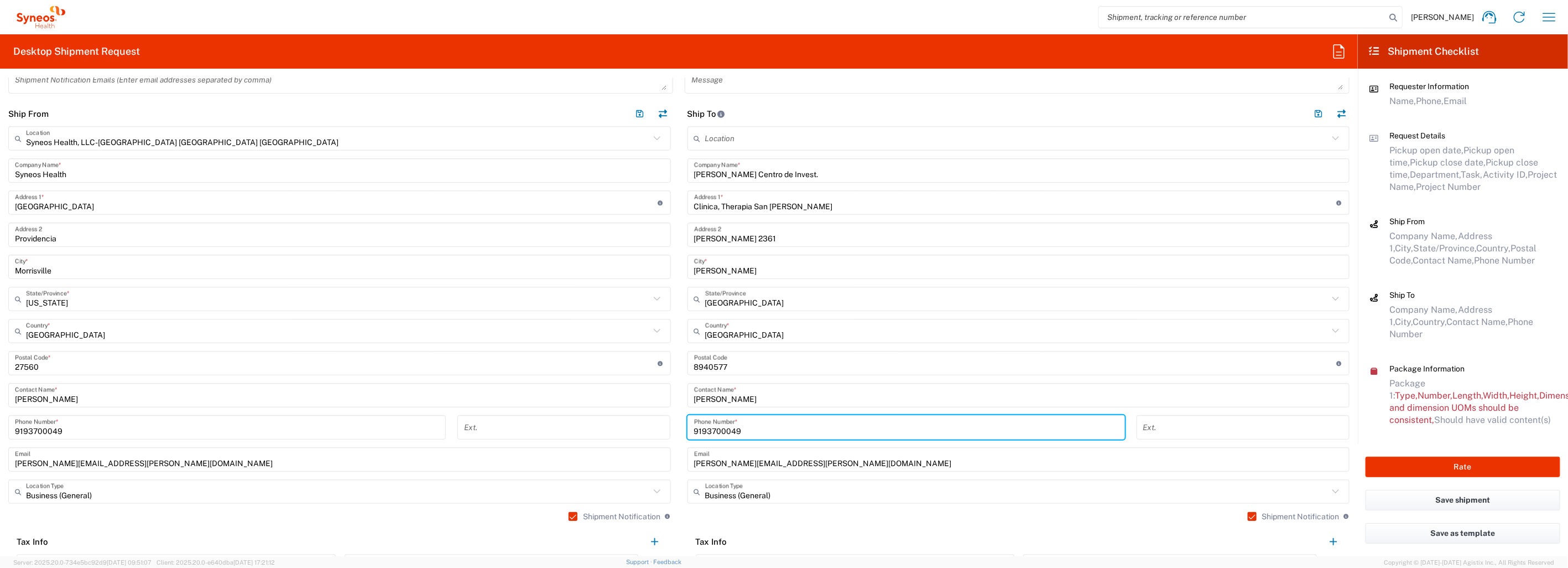
drag, startPoint x: 751, startPoint y: 428, endPoint x: 674, endPoint y: 426, distance: 77.0
click at [679, 426] on main "Location Addison Whitney LLC-Morrisvile NC US Barcelona-Syneos Health BioSector…" at bounding box center [1019, 356] width 679 height 459
type input "5"
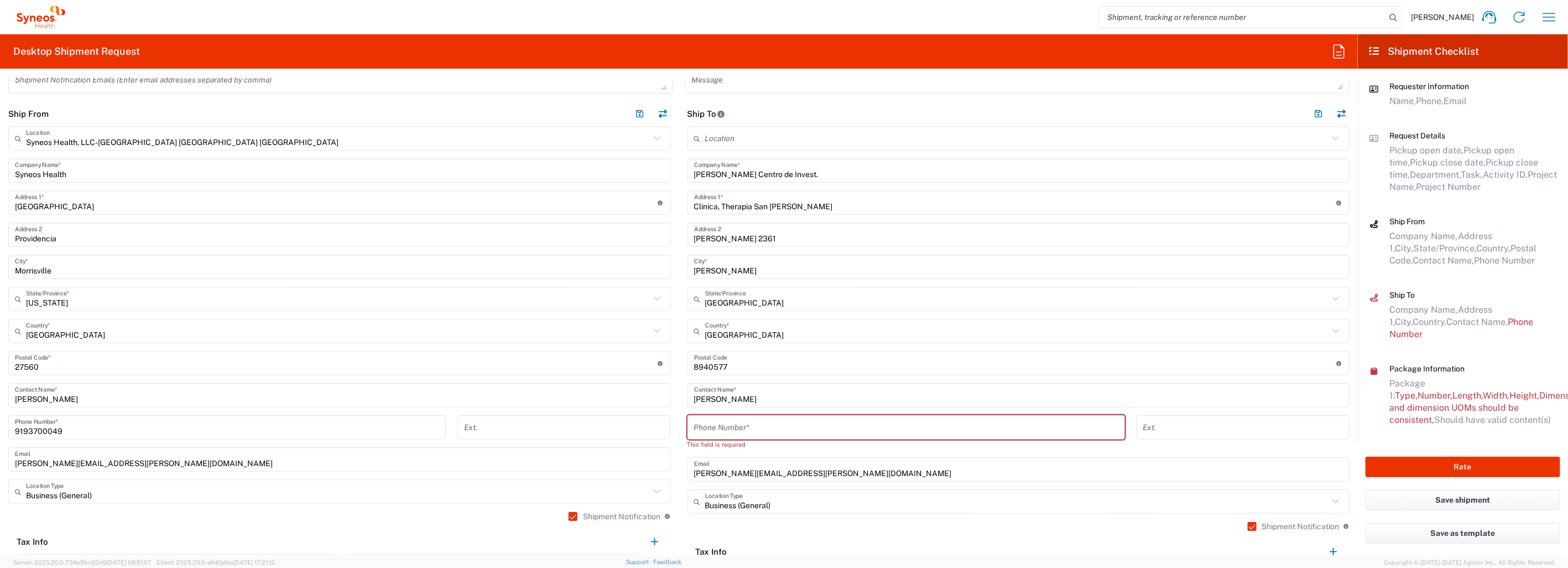
click at [720, 425] on input "tel" at bounding box center [907, 426] width 424 height 19
paste input "56224627000"
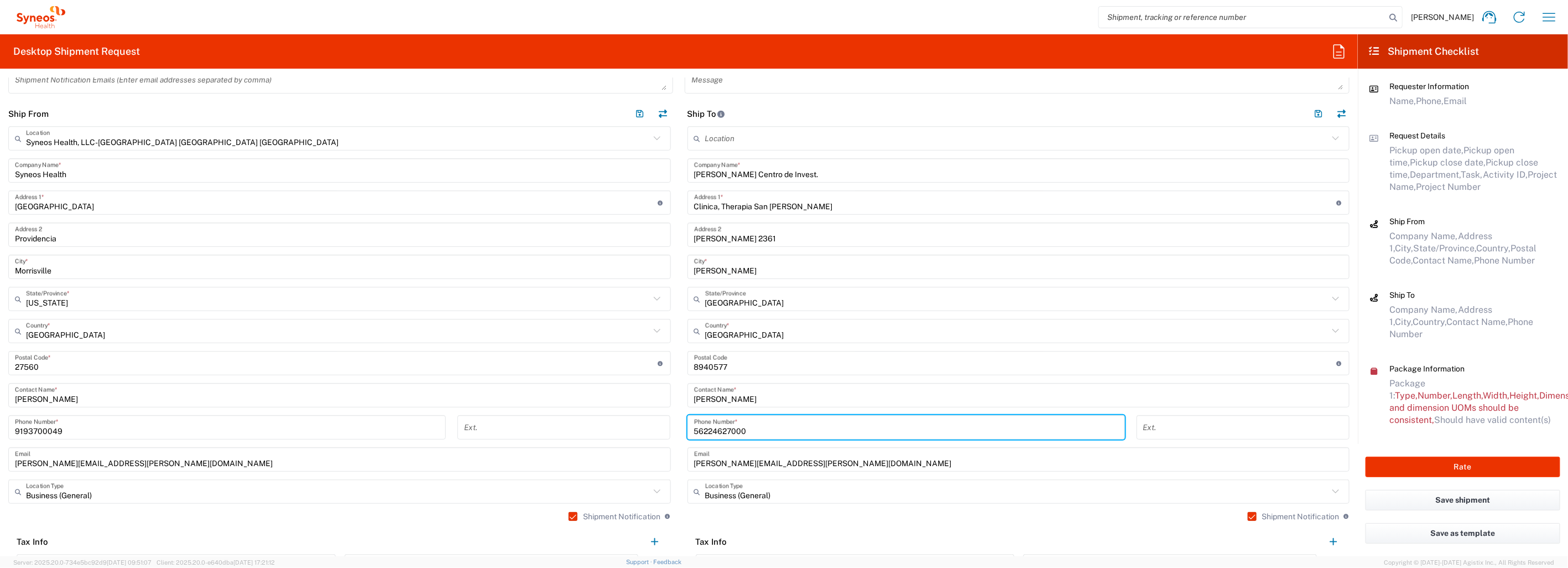
type input "56224627000"
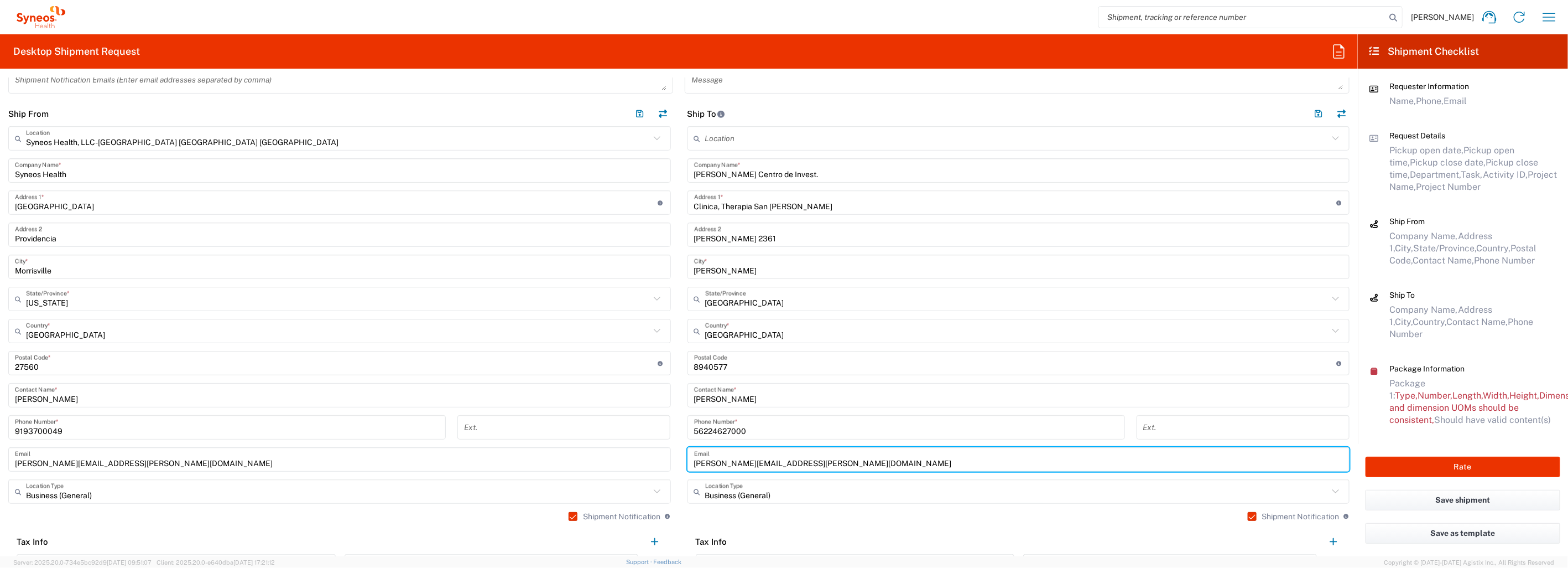
drag, startPoint x: 842, startPoint y: 459, endPoint x: 716, endPoint y: 459, distance: 126.0
click at [681, 460] on main "Location Addison Whitney LLC-Morrisvile NC US Barcelona-Syneos Health BioSector…" at bounding box center [1019, 356] width 679 height 459
paste input "fabian.montorio@fresenius-kabi"
type input "fabian.montorio@fresenius-kabi.com"
click at [991, 501] on div "Location Addison Whitney LLC-Morrisvile NC US Barcelona-Syneos Health BioSector…" at bounding box center [1018, 356] width 662 height 459
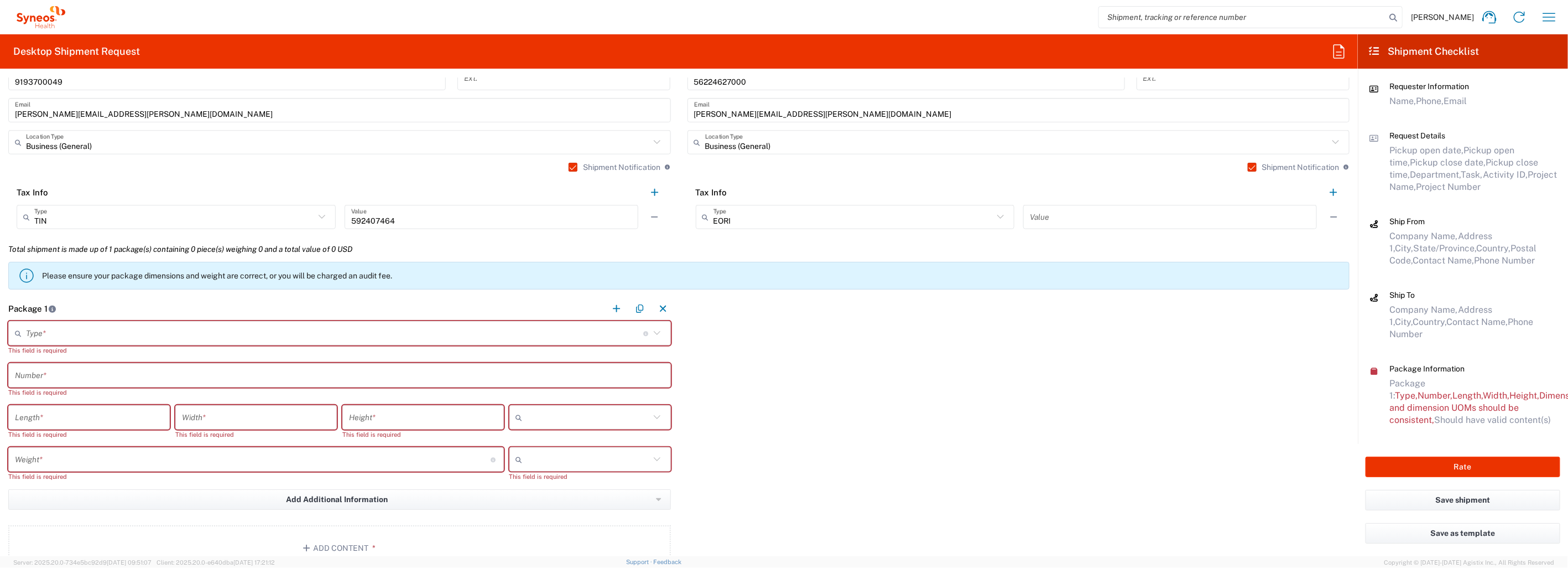
scroll to position [737, 0]
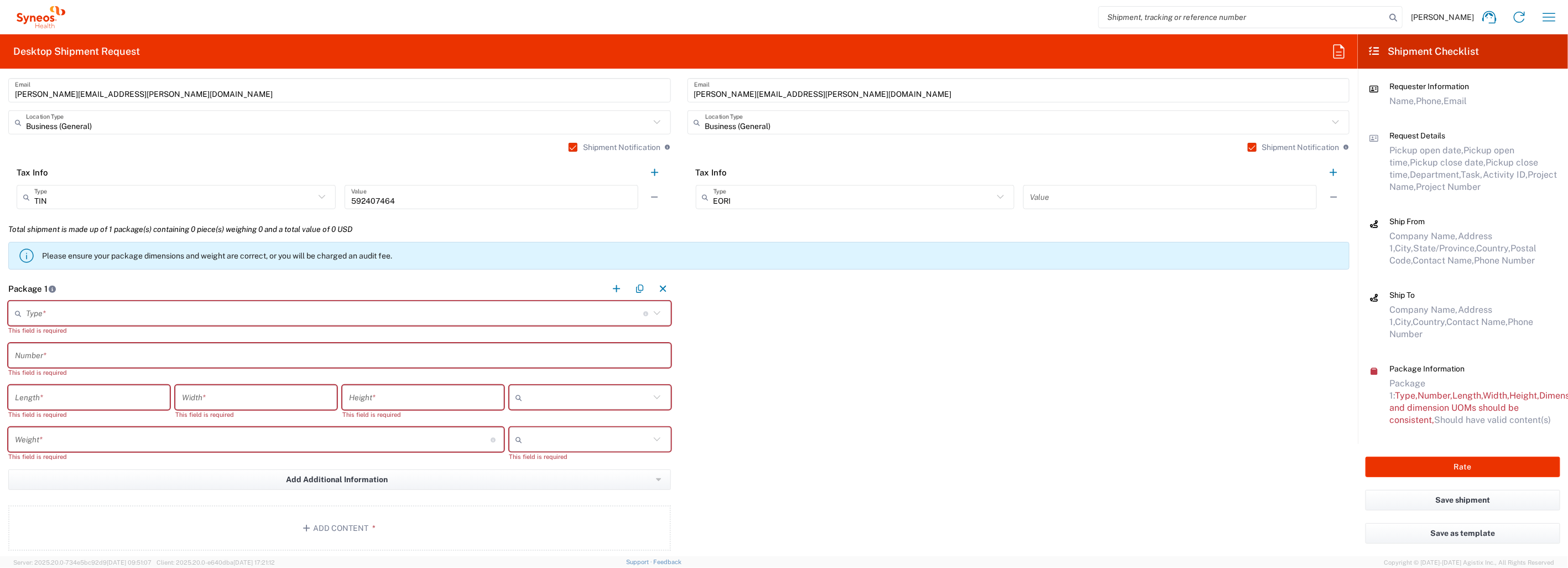
click at [205, 305] on input "text" at bounding box center [334, 313] width 617 height 19
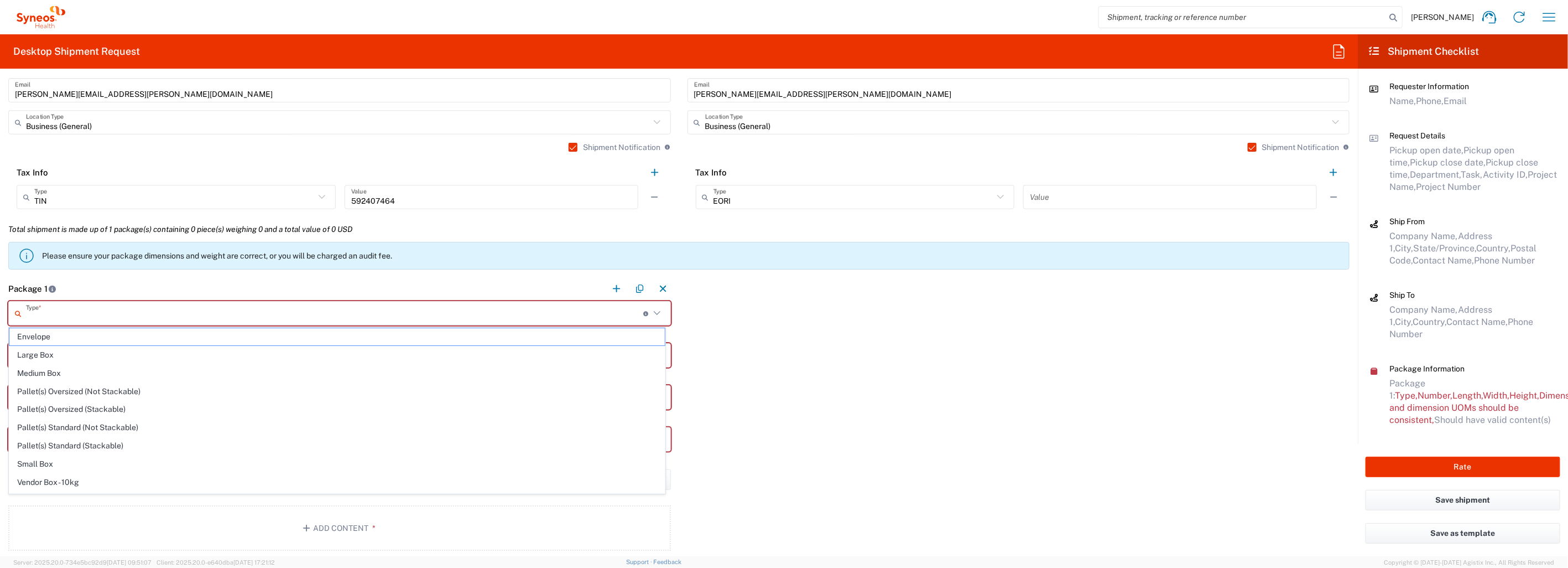
drag, startPoint x: 92, startPoint y: 339, endPoint x: 115, endPoint y: 339, distance: 23.0
click at [92, 338] on span "Envelope" at bounding box center [337, 336] width 655 height 17
type input "Envelope"
type input "1"
type input "9.5"
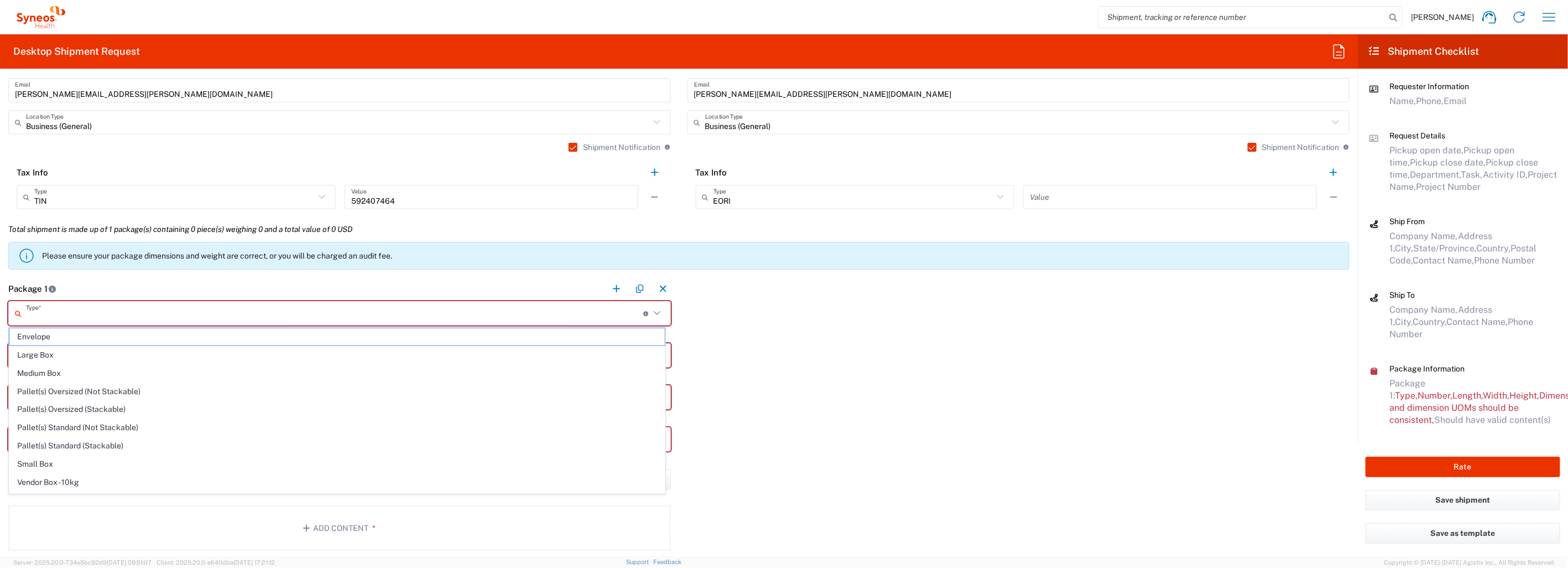
type input "12.5"
type input "0.25"
type input "in"
type input "0.45"
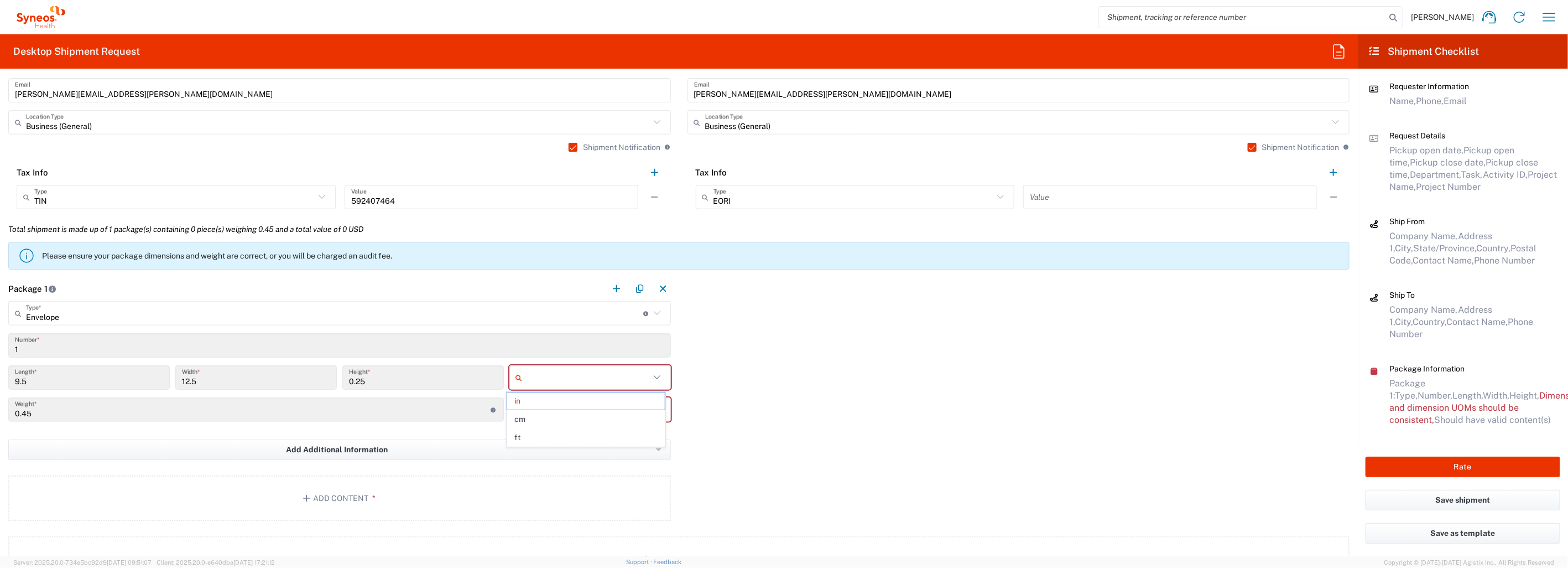
click at [574, 378] on input "text" at bounding box center [588, 378] width 123 height 18
drag, startPoint x: 534, startPoint y: 403, endPoint x: 540, endPoint y: 403, distance: 6.0
click at [535, 403] on span "in" at bounding box center [586, 401] width 158 height 17
drag, startPoint x: 651, startPoint y: 377, endPoint x: 636, endPoint y: 378, distance: 15.0
click at [651, 377] on icon at bounding box center [656, 377] width 14 height 14
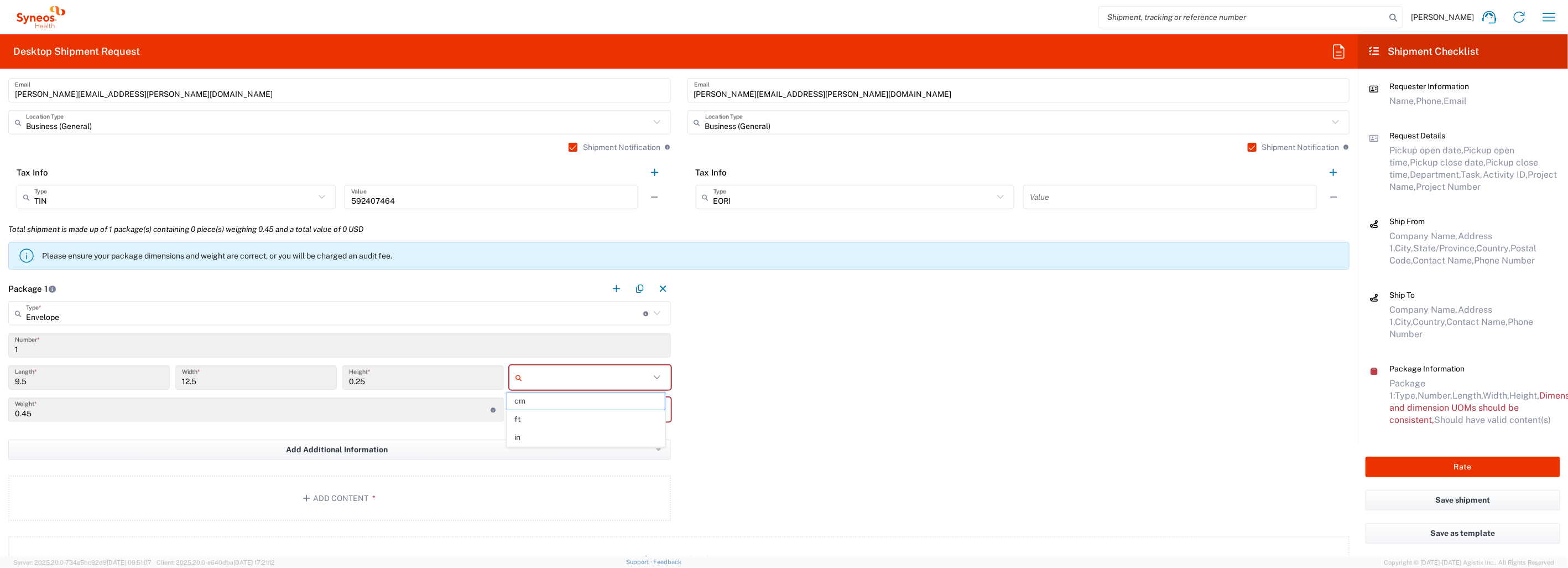
drag, startPoint x: 531, startPoint y: 440, endPoint x: 536, endPoint y: 435, distance: 7.1
click at [530, 440] on span "in" at bounding box center [586, 436] width 158 height 17
type input "in"
click at [562, 412] on input "text" at bounding box center [588, 410] width 123 height 18
click at [545, 452] on span "lbs" at bounding box center [586, 450] width 158 height 17
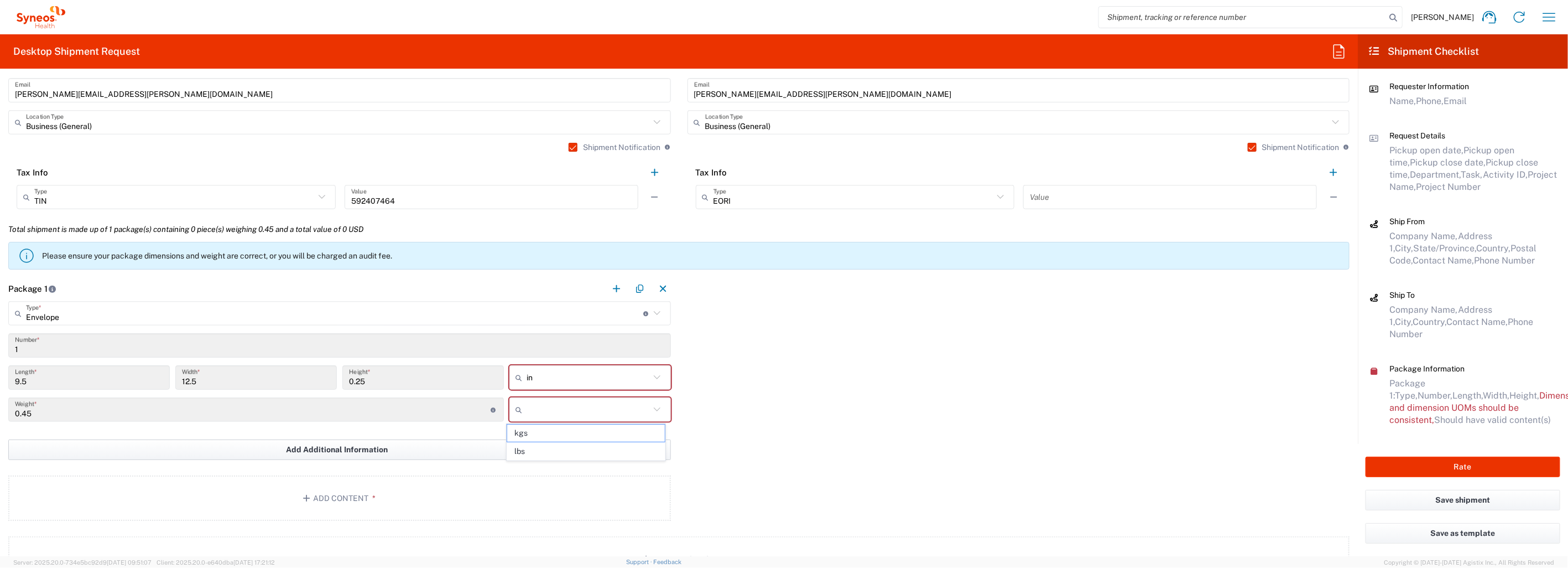
type input "lbs"
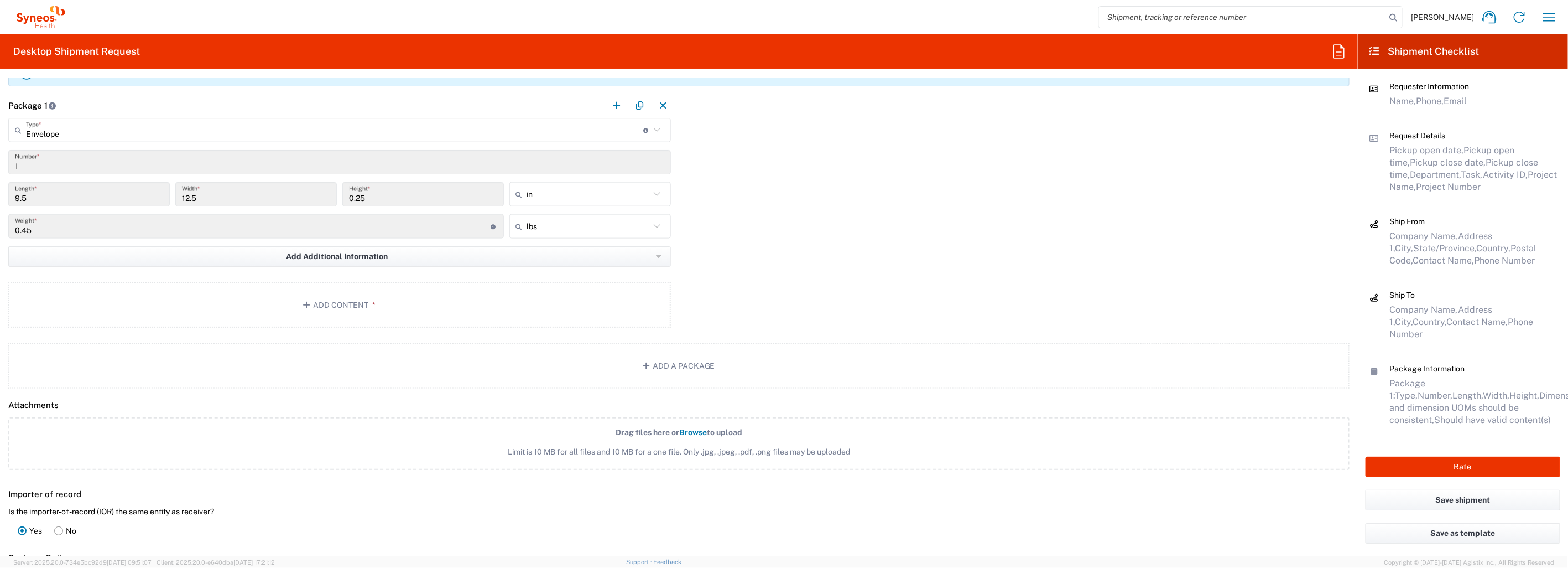
scroll to position [922, 0]
click at [350, 303] on button "Add Content *" at bounding box center [339, 304] width 662 height 46
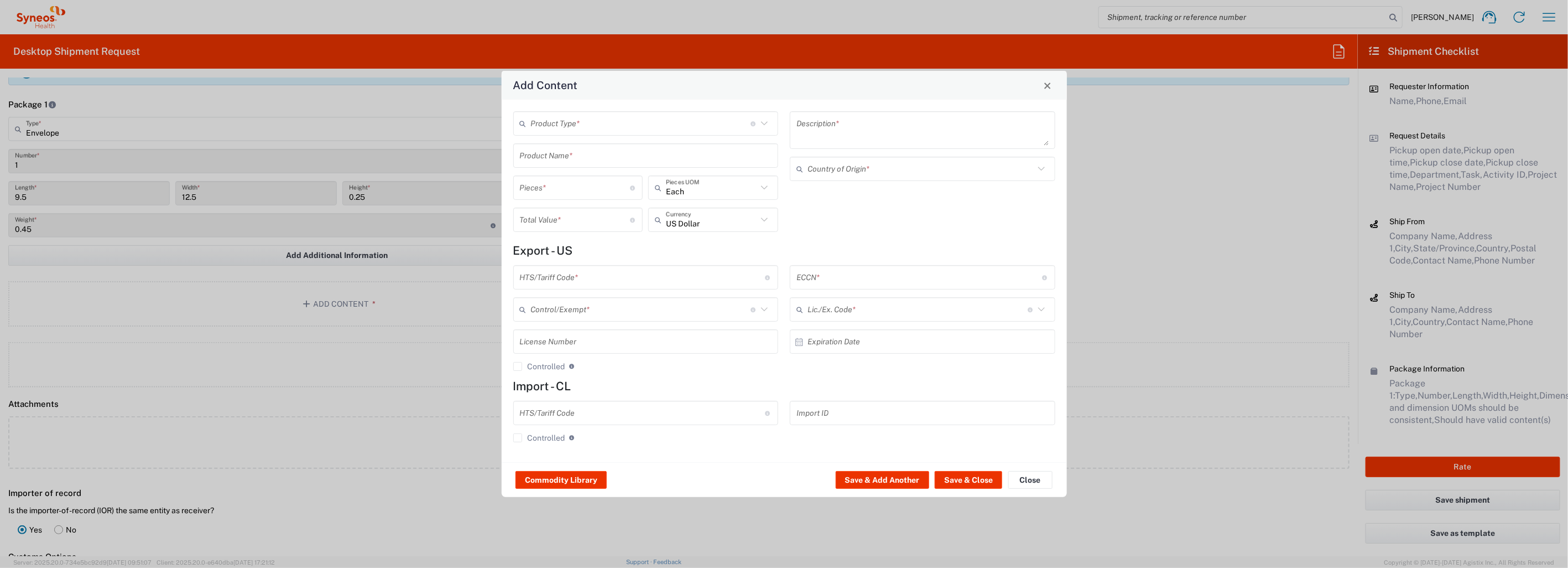
click at [667, 124] on input "text" at bounding box center [641, 123] width 220 height 19
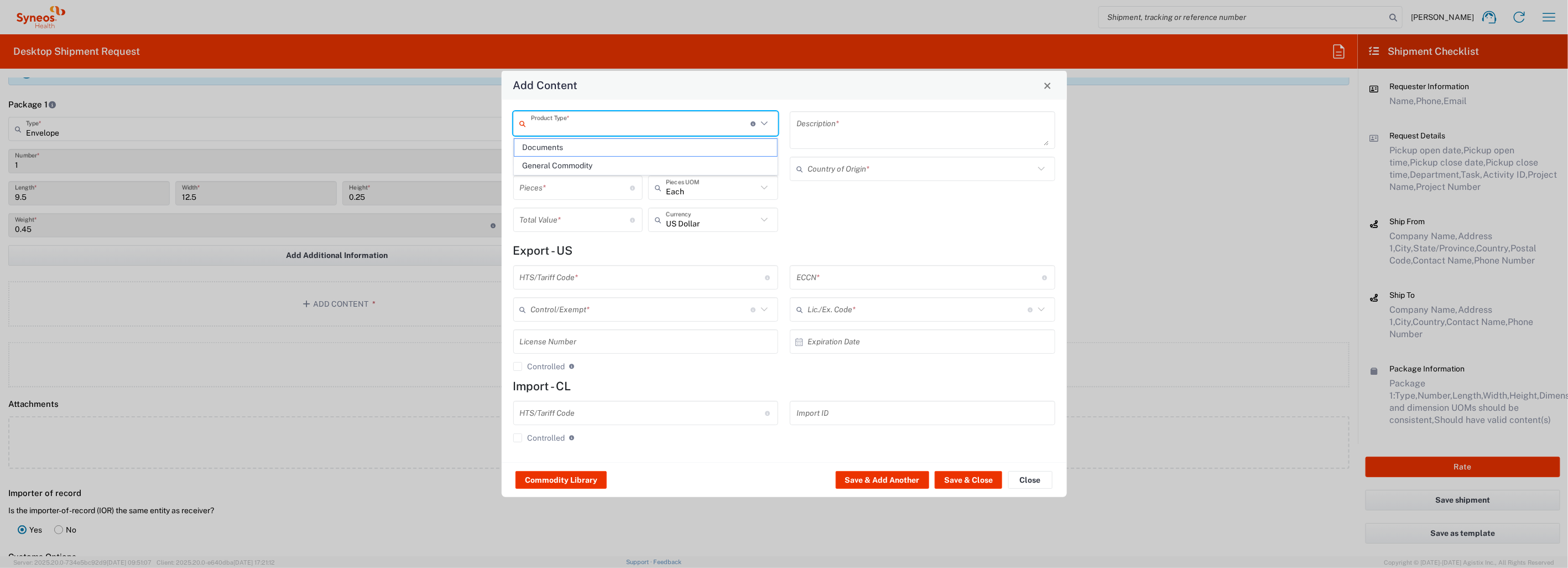
drag, startPoint x: 587, startPoint y: 145, endPoint x: 614, endPoint y: 147, distance: 27.1
click at [587, 146] on span "Documents" at bounding box center [646, 146] width 263 height 17
type input "Documents"
type input "1"
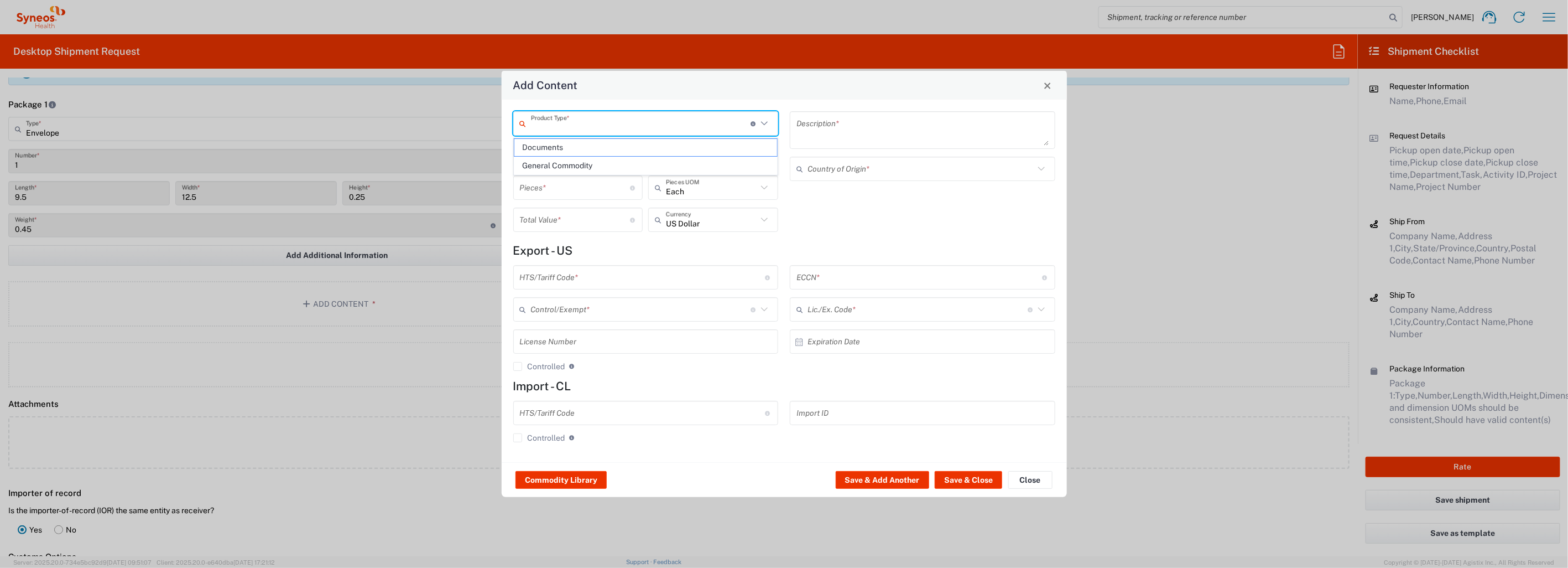
type input "1"
type textarea "Documents"
type input "United States"
type input "0000.00.0000"
type input "FTR Exemption"
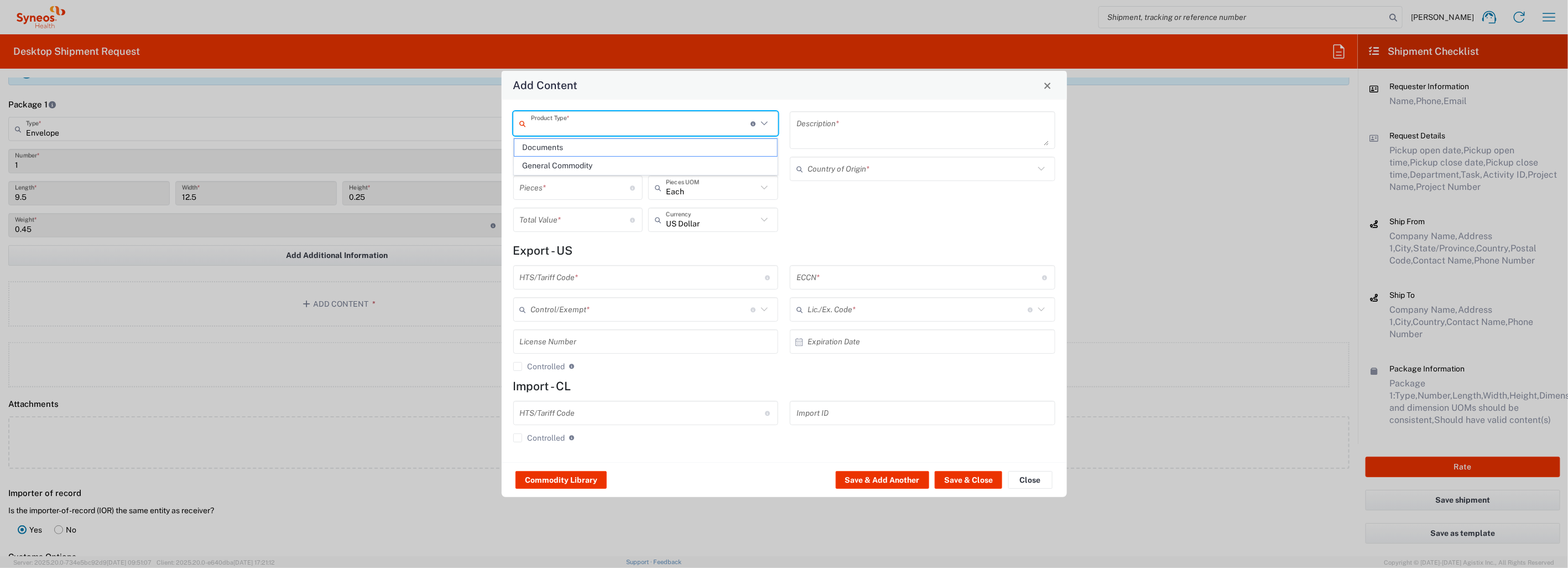
type input "0000"
type input "0000.00.0000"
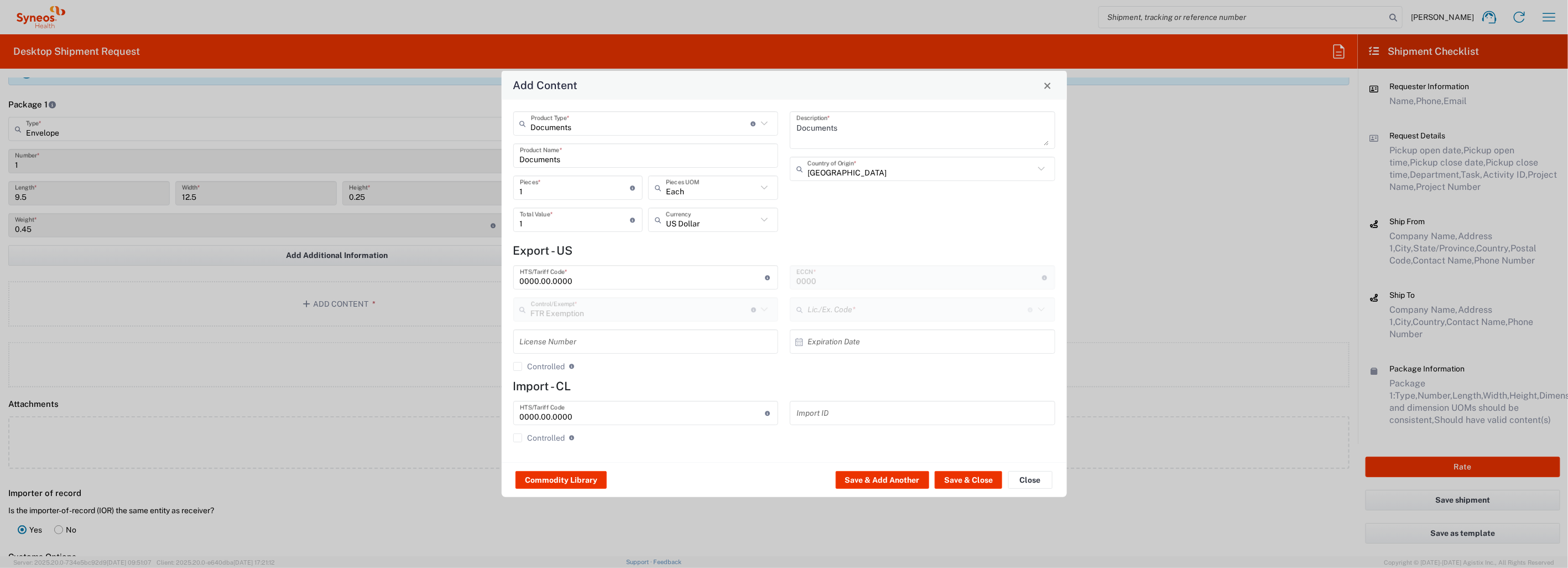
type input "30.37(a)"
click at [856, 133] on textarea "Documents" at bounding box center [921, 130] width 252 height 31
click at [850, 129] on textarea "Documents-" at bounding box center [921, 130] width 252 height 31
paste textarea "Labels and ALF, Protocol CA224-127- Site 0140- Batch # ACH3084.3A"
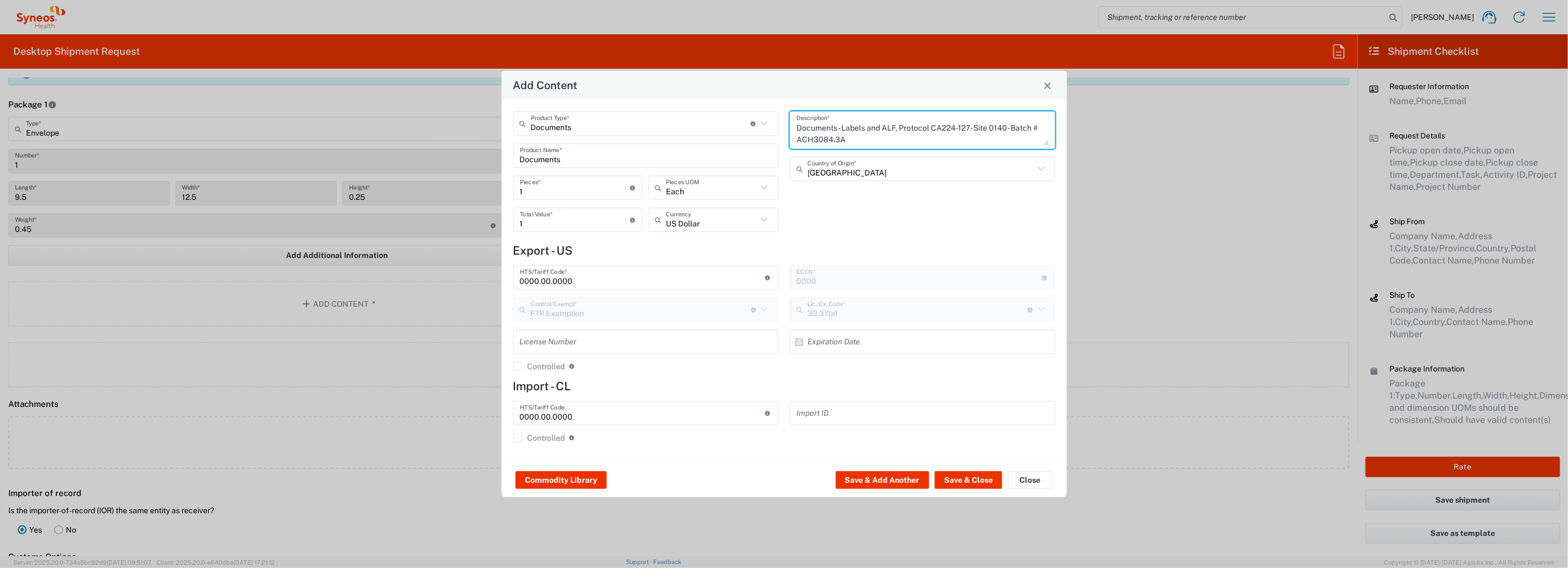
scroll to position [10, 0]
type textarea "Documents- Labels and ALF, Protocol CA224-127- Site 0140- Batch # ACH3084.3A"
click at [880, 210] on div "Documents- Labels and ALF, Protocol CA224-127- Site 0140- Batch # ACH3084.3A De…" at bounding box center [922, 175] width 277 height 129
click at [975, 479] on button "Save & Close" at bounding box center [968, 479] width 68 height 18
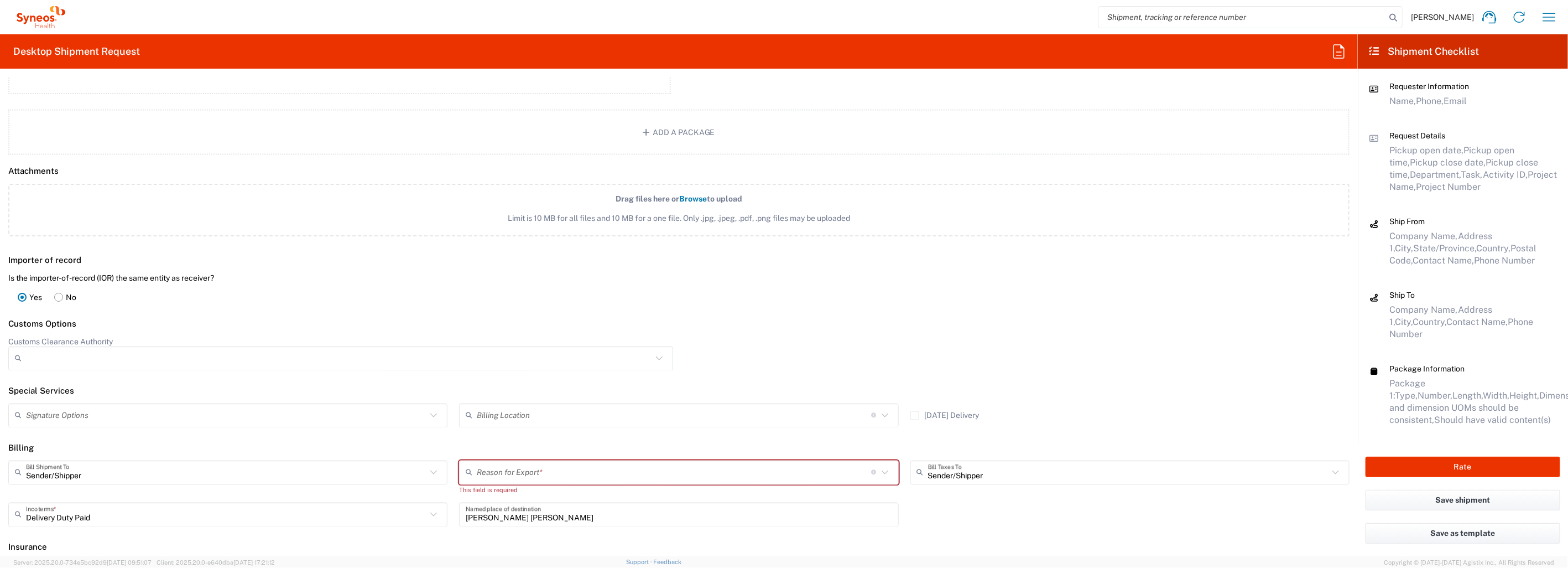
scroll to position [1262, 0]
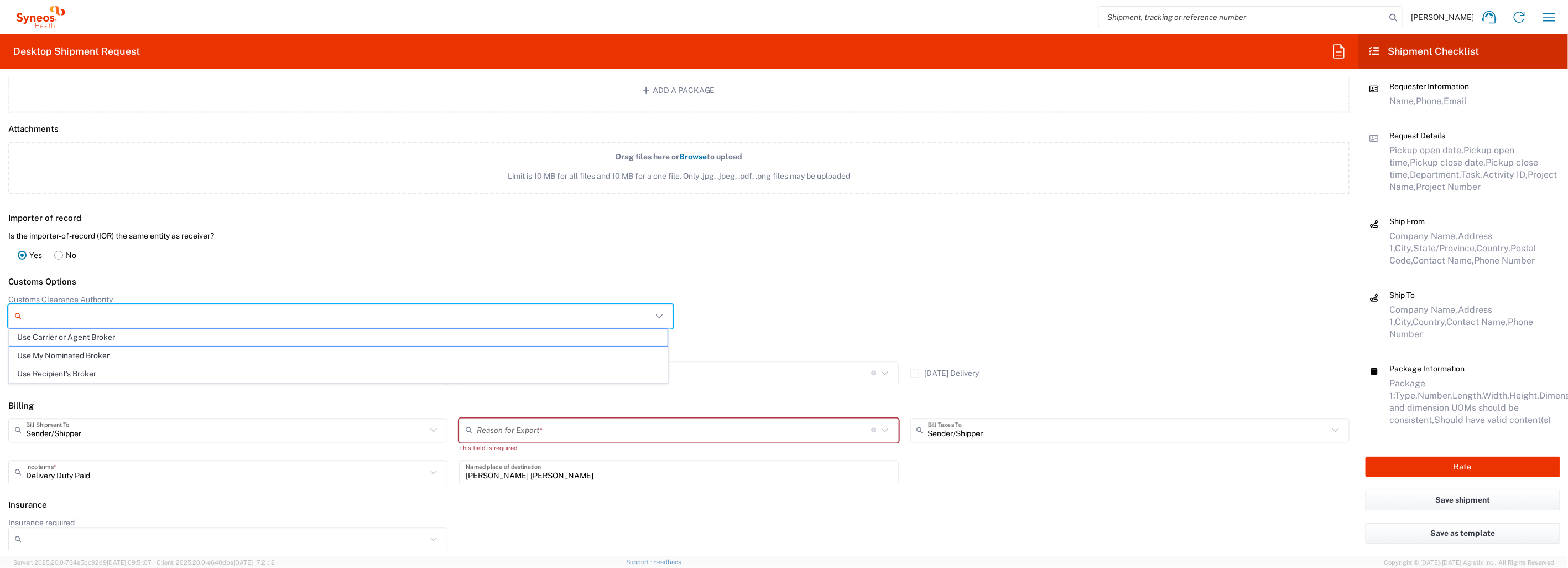
click at [377, 308] on input "Customs Clearance Authority" at bounding box center [339, 317] width 626 height 18
click at [914, 245] on div "Importer of record Is the importer-of-record (IOR) the same entity as receiver?…" at bounding box center [678, 237] width 1369 height 64
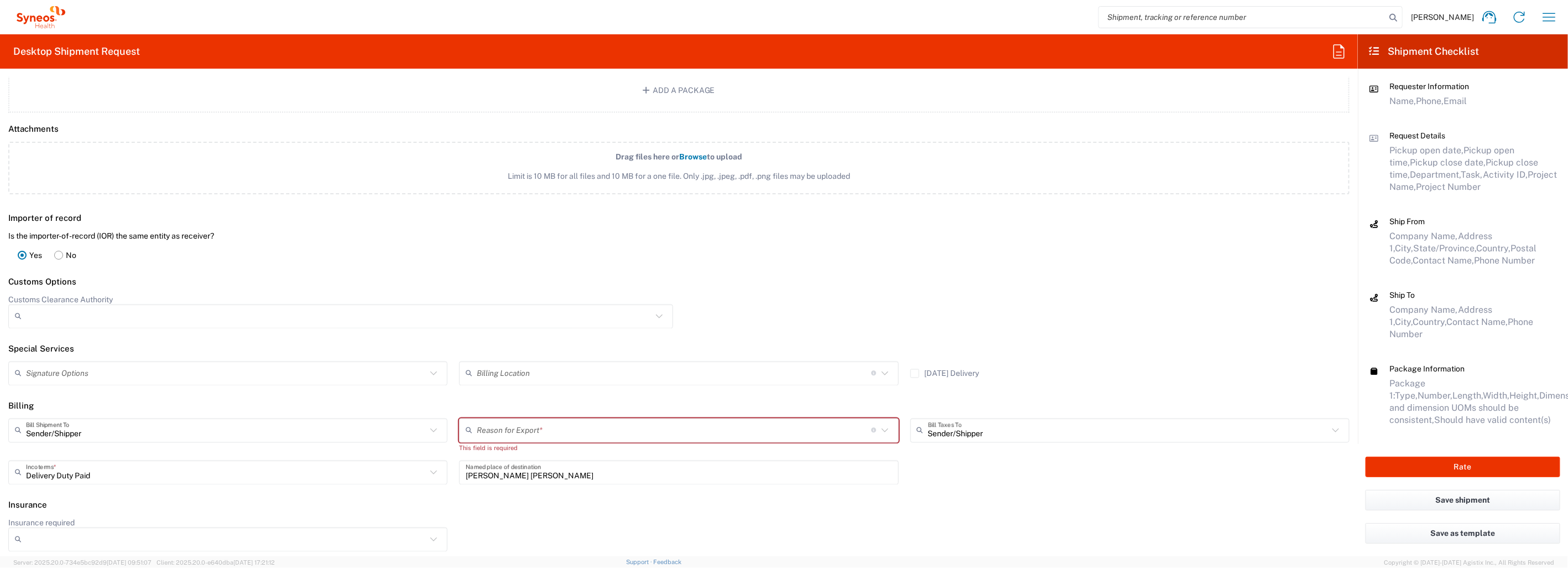
click at [400, 371] on input "text" at bounding box center [226, 373] width 400 height 19
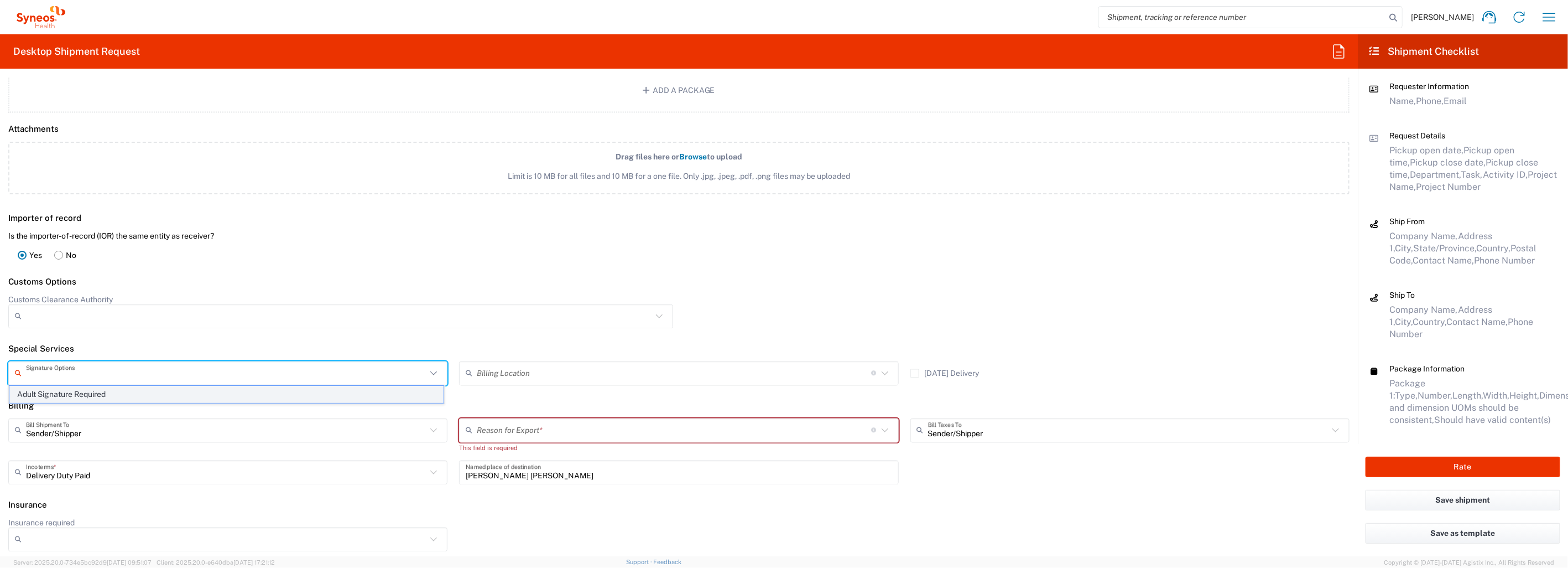
click at [392, 389] on span "Adult Signature Required" at bounding box center [226, 394] width 434 height 17
type input "Adult Signature Required"
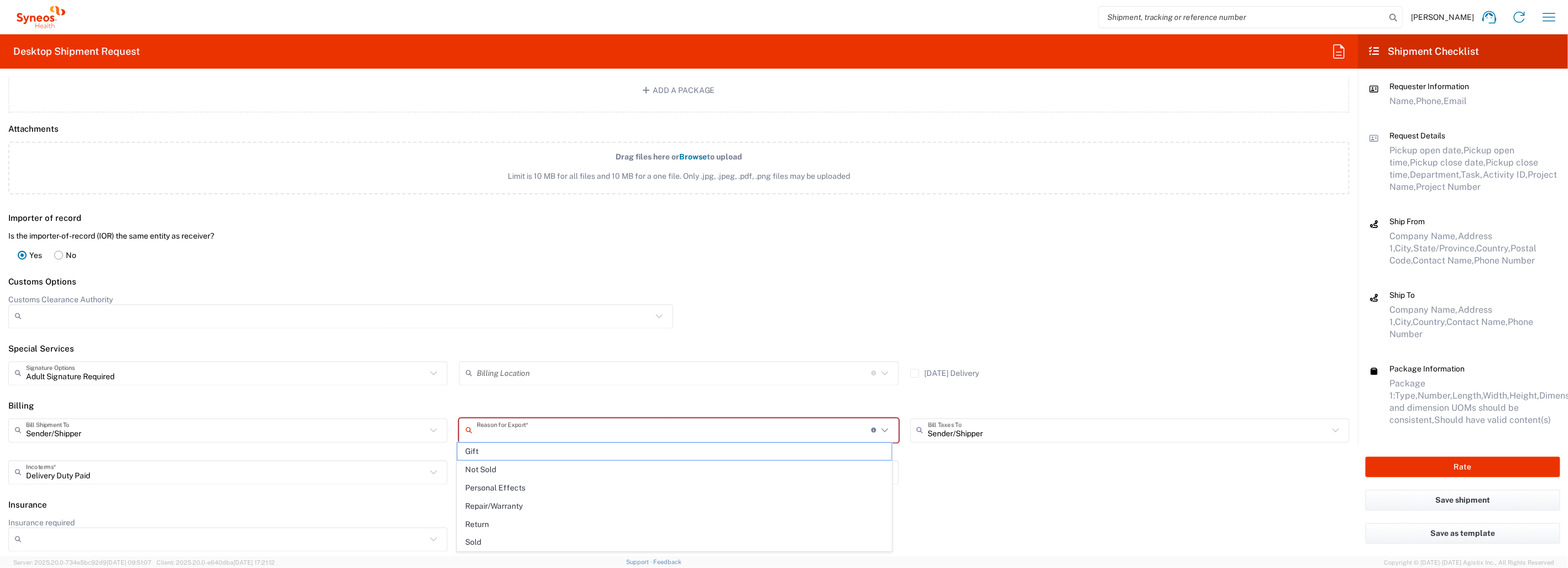
click at [557, 426] on input "text" at bounding box center [673, 429] width 394 height 19
click at [530, 468] on span "Not Sold" at bounding box center [674, 468] width 434 height 17
type input "Not Sold"
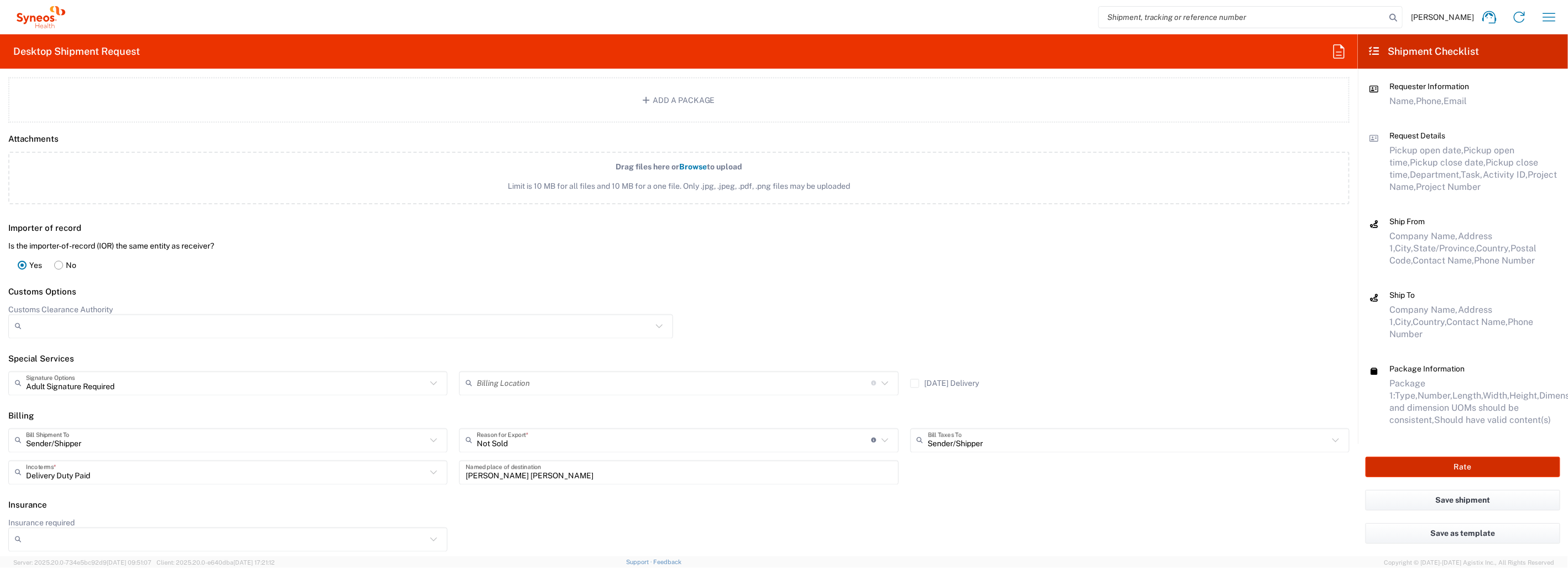
click at [1468, 463] on button "Rate" at bounding box center [1462, 466] width 194 height 21
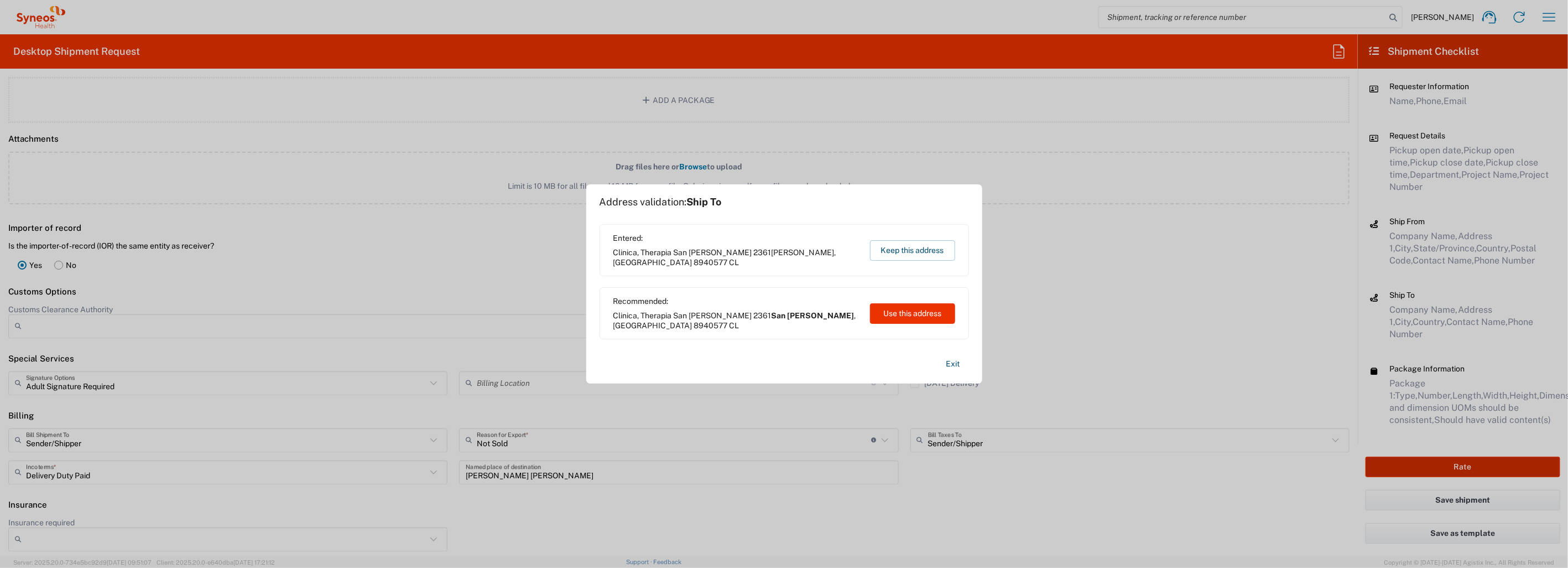
type input "Bristol 7034903"
click at [920, 312] on button "Use this address" at bounding box center [912, 313] width 85 height 21
type input "San Joaquín"
type input "Región Metropolitana"
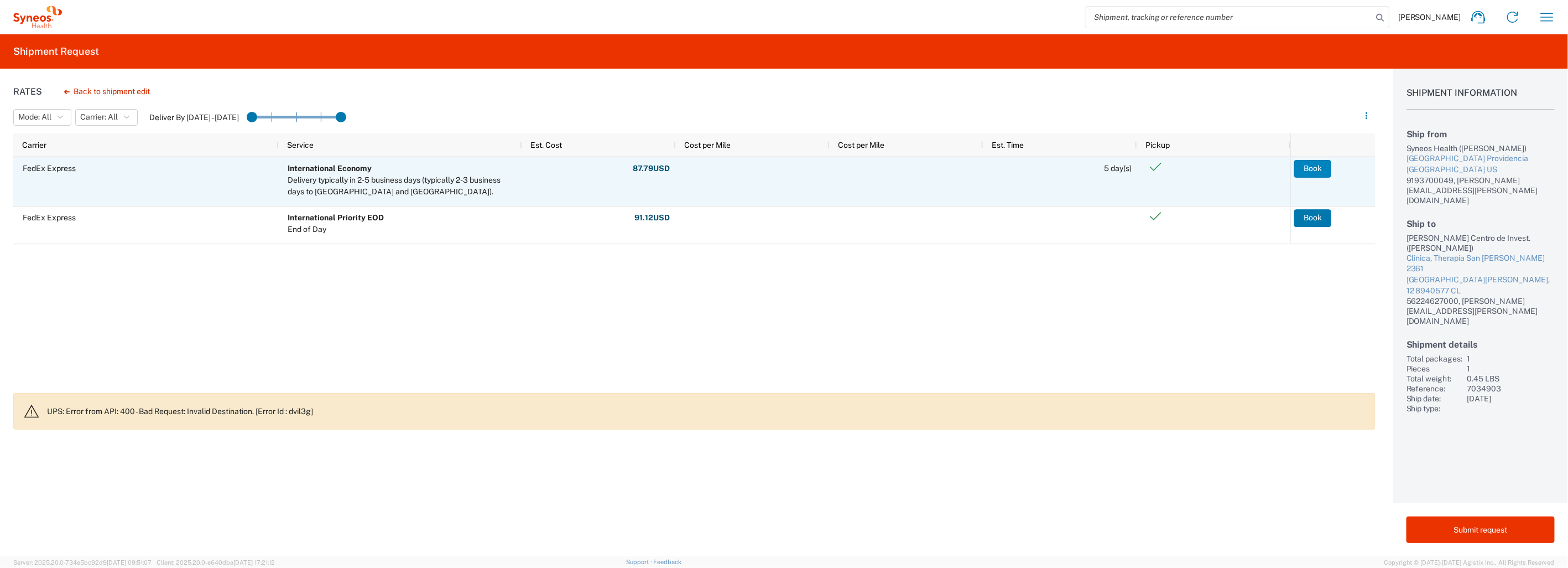
click at [1306, 168] on button "Book" at bounding box center [1312, 168] width 37 height 18
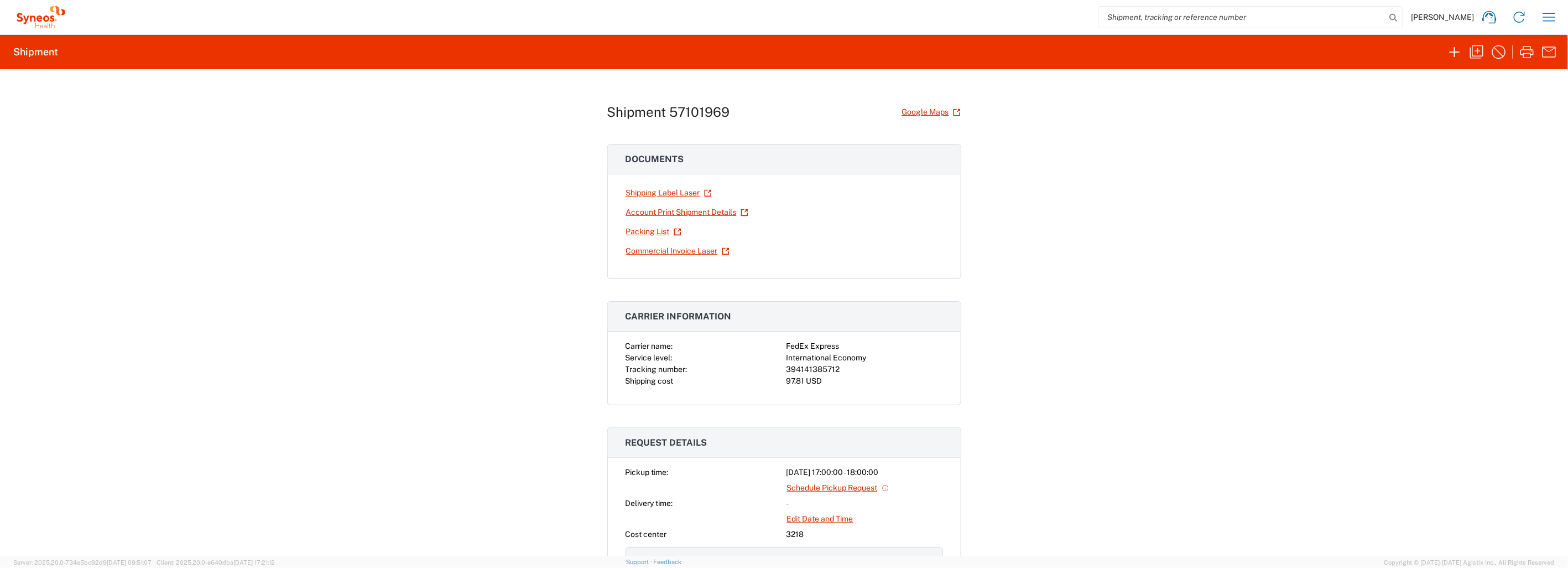
click at [645, 230] on link "Packing List" at bounding box center [653, 231] width 57 height 19
click at [664, 191] on link "Shipping Label Laser" at bounding box center [668, 192] width 87 height 19
click at [660, 249] on link "Commercial Invoice Laser" at bounding box center [677, 250] width 105 height 19
click at [1238, 245] on div "Shipment 57101969 Google Maps Documents Shipping Label Laser Account Print Ship…" at bounding box center [784, 312] width 1568 height 486
click at [1416, 170] on div "Shipment 57101969 Google Maps Documents Shipping Label Laser Account Print Ship…" at bounding box center [784, 312] width 1568 height 486
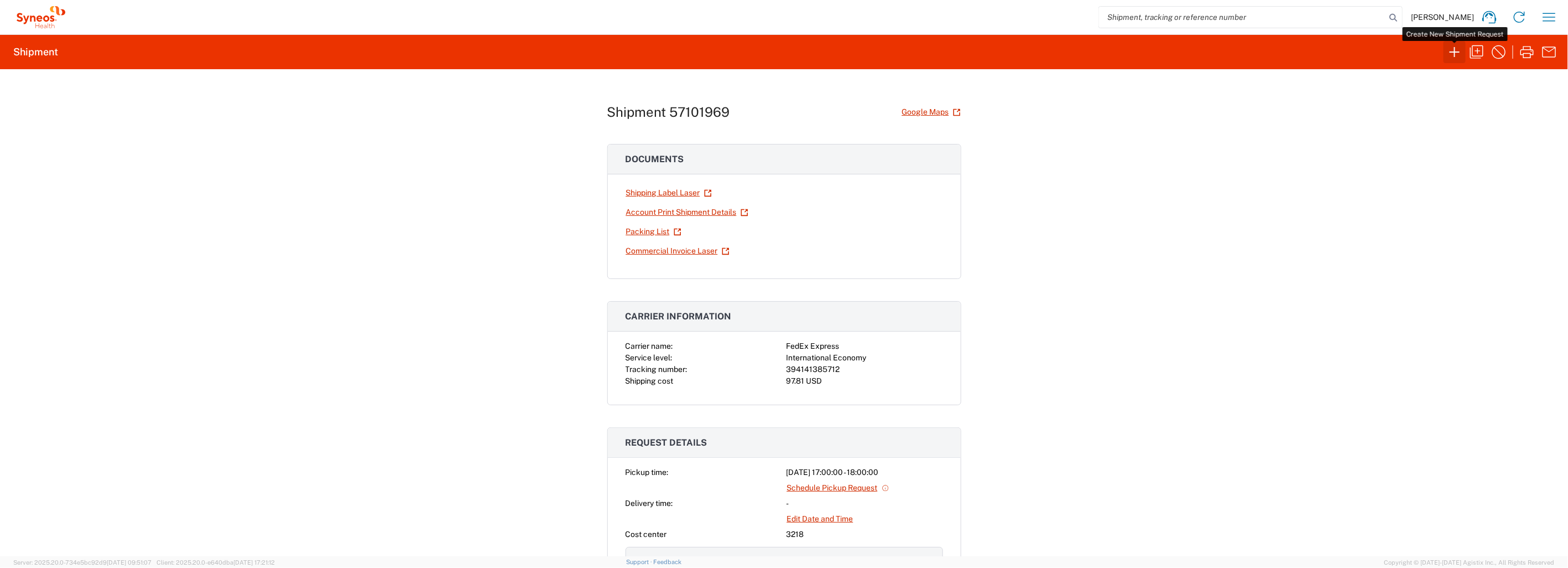
click at [1451, 49] on icon "button" at bounding box center [1454, 52] width 18 height 18
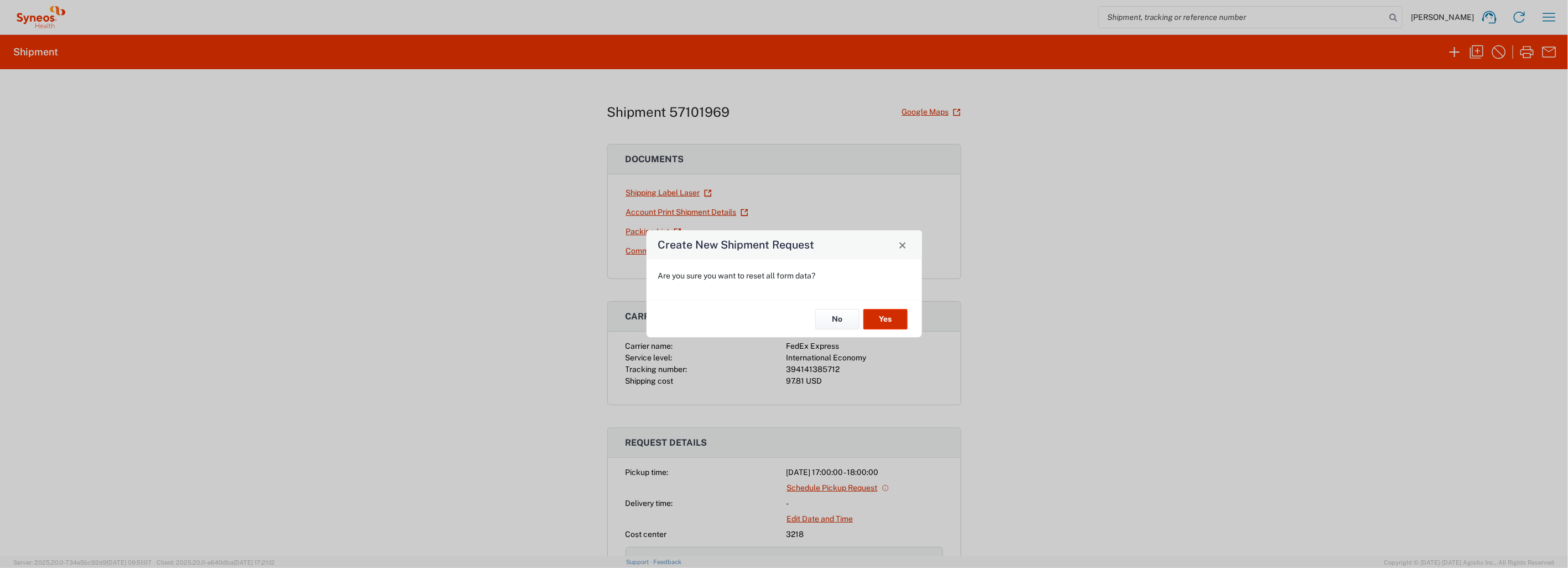
click at [895, 315] on button "Yes" at bounding box center [886, 319] width 44 height 21
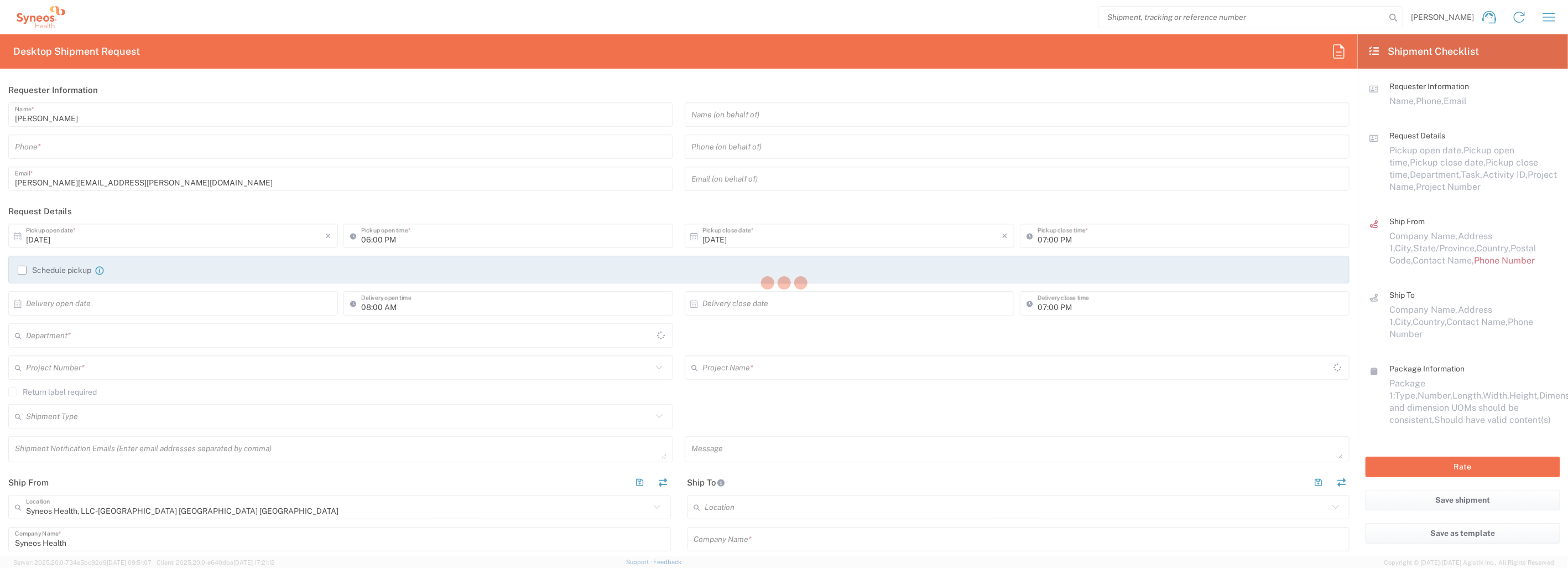
type input "North Carolina"
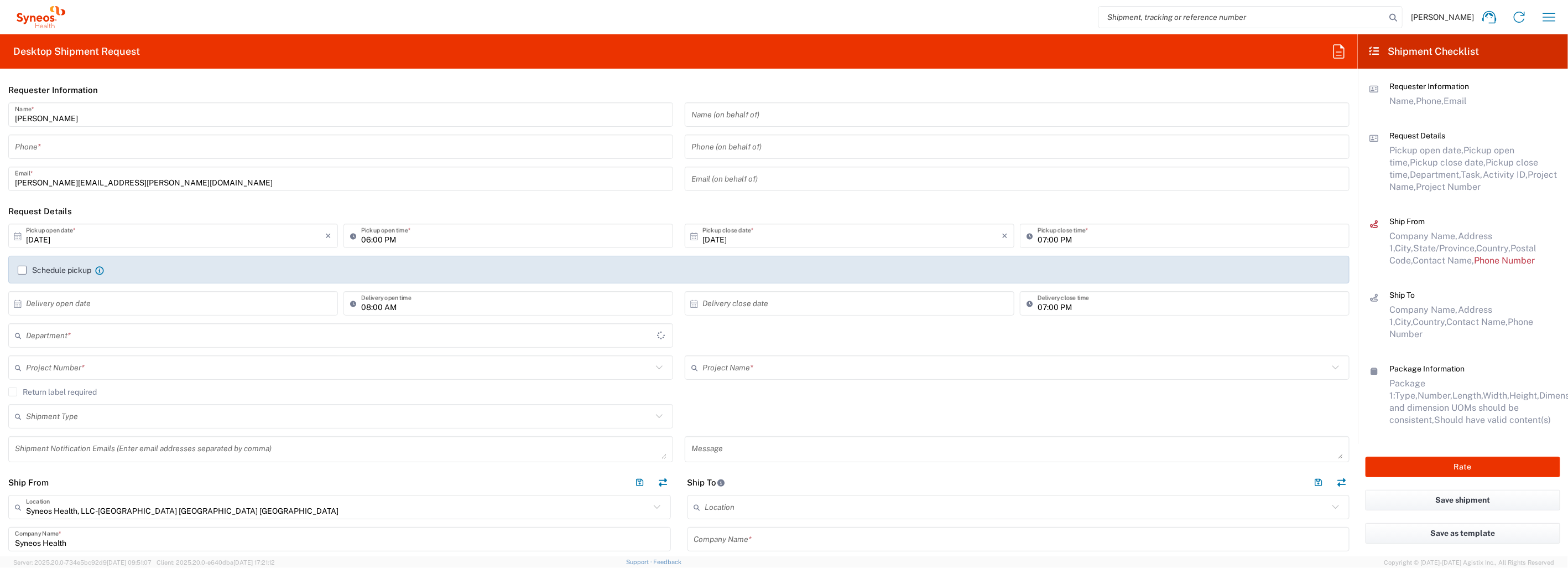
type input "3218"
click at [47, 144] on input "tel" at bounding box center [341, 146] width 652 height 19
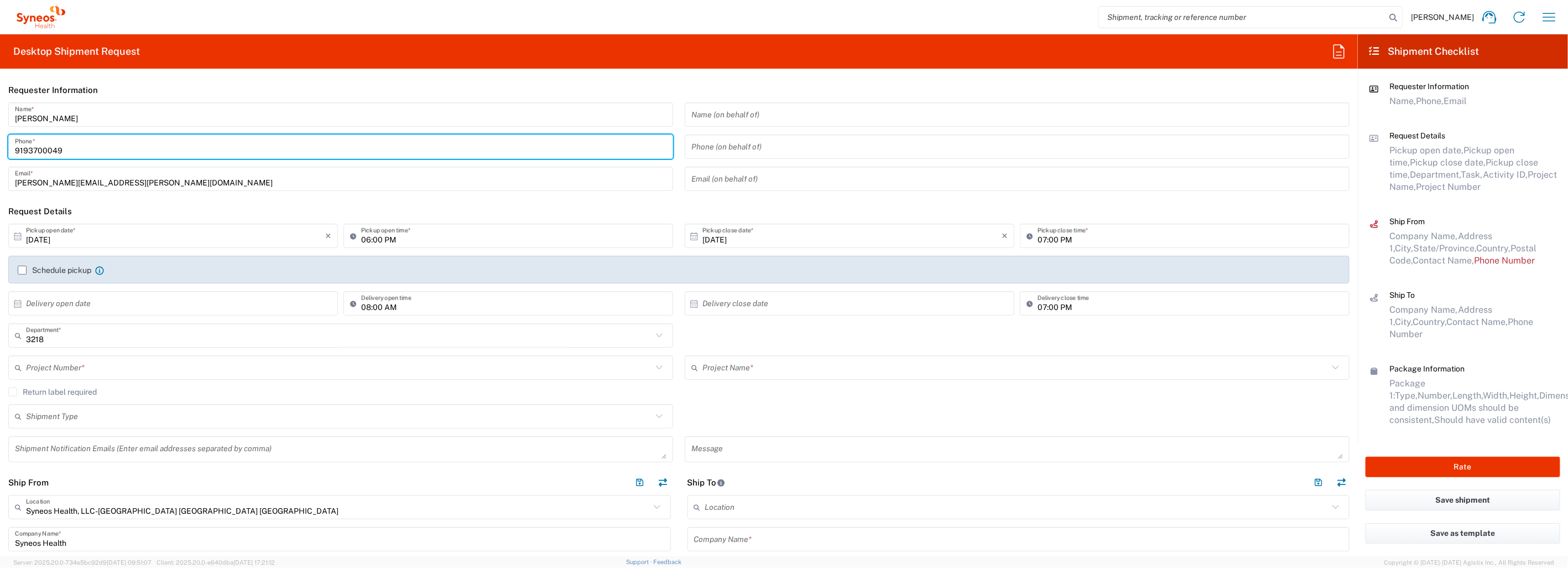
type input "9193700049"
click at [293, 210] on header "Request Details" at bounding box center [678, 210] width 1358 height 25
drag, startPoint x: 63, startPoint y: 147, endPoint x: 14, endPoint y: 147, distance: 49.0
click at [12, 147] on div "9193700049 Phone *" at bounding box center [340, 146] width 664 height 24
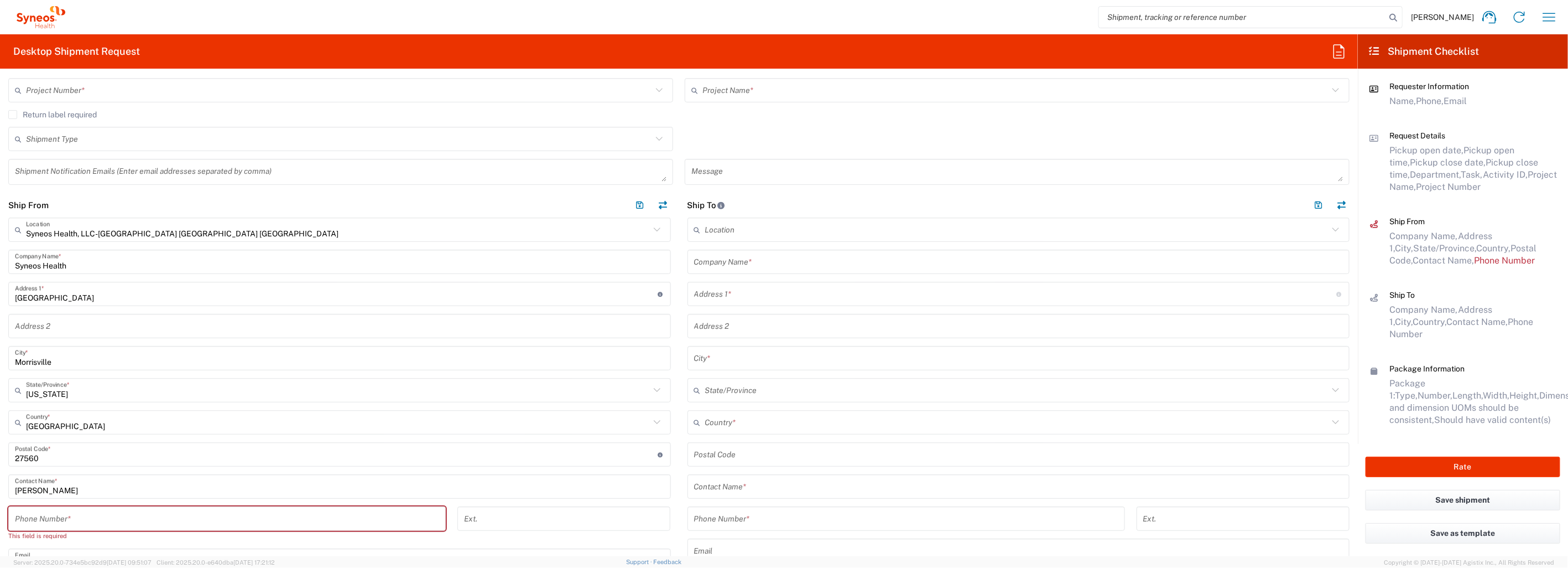
scroll to position [307, 0]
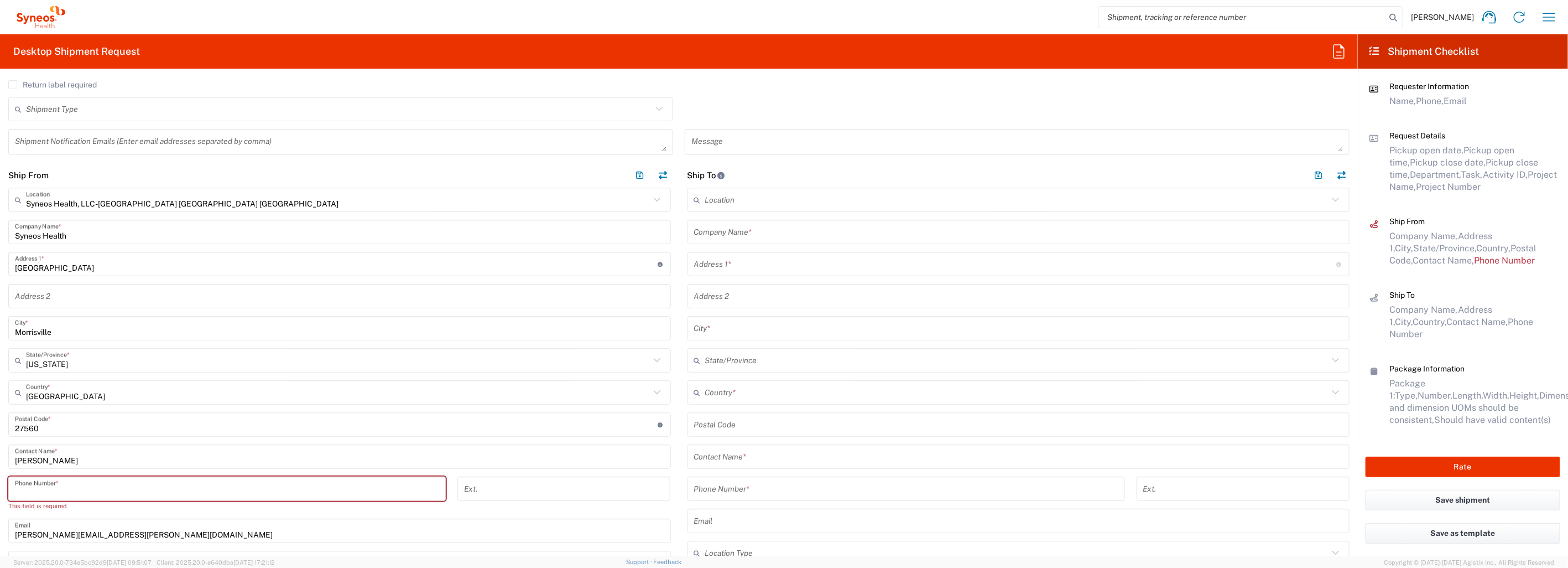
click at [60, 485] on input "tel" at bounding box center [227, 488] width 424 height 19
paste input "9193700049"
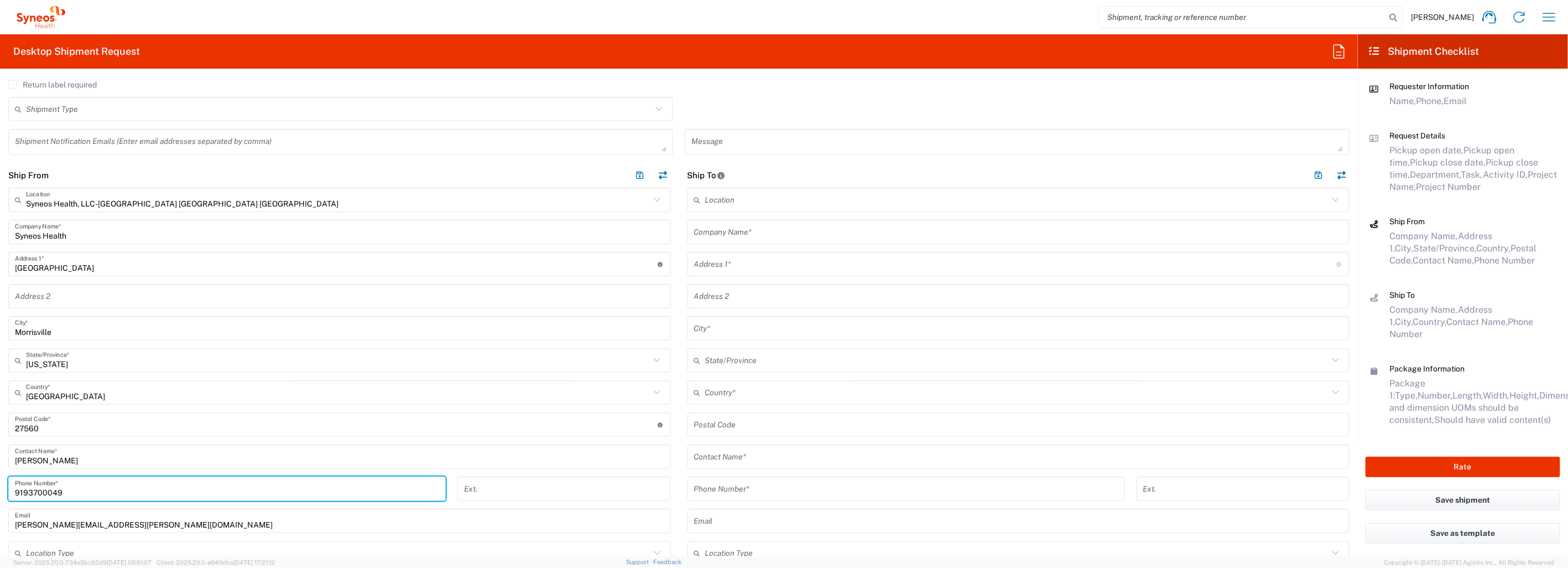
type input "9193700049"
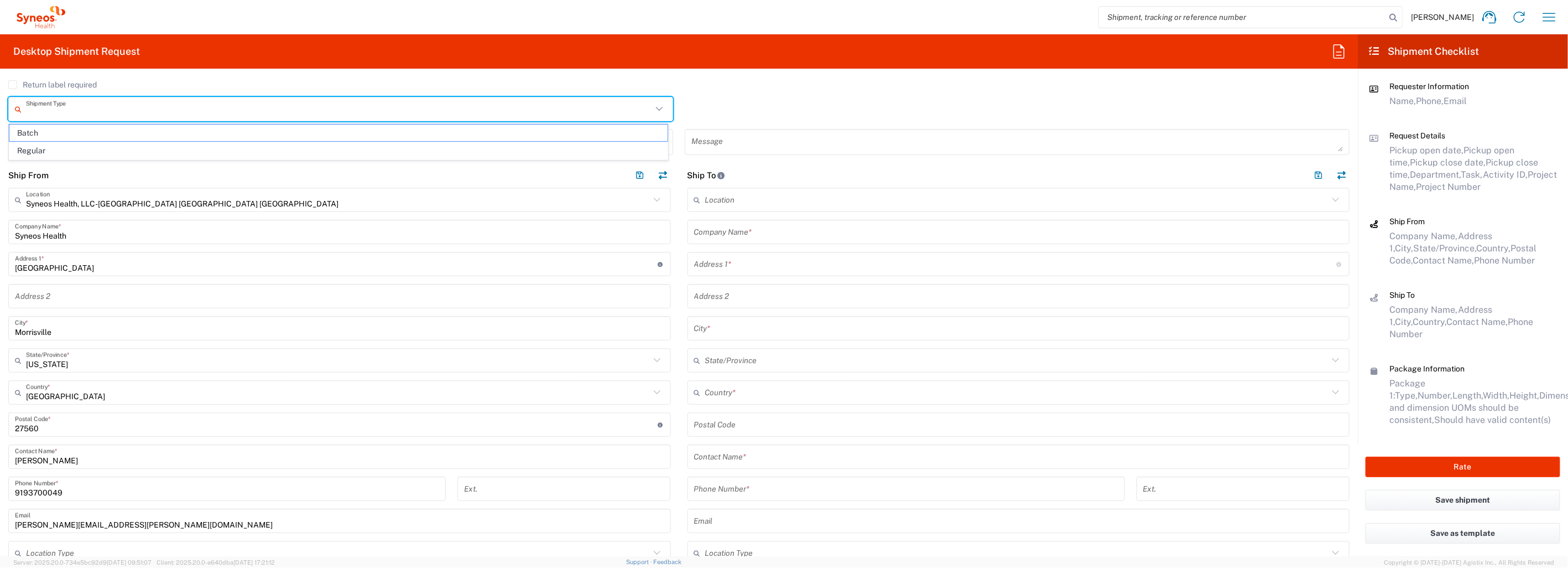
click at [354, 101] on input "text" at bounding box center [339, 109] width 626 height 19
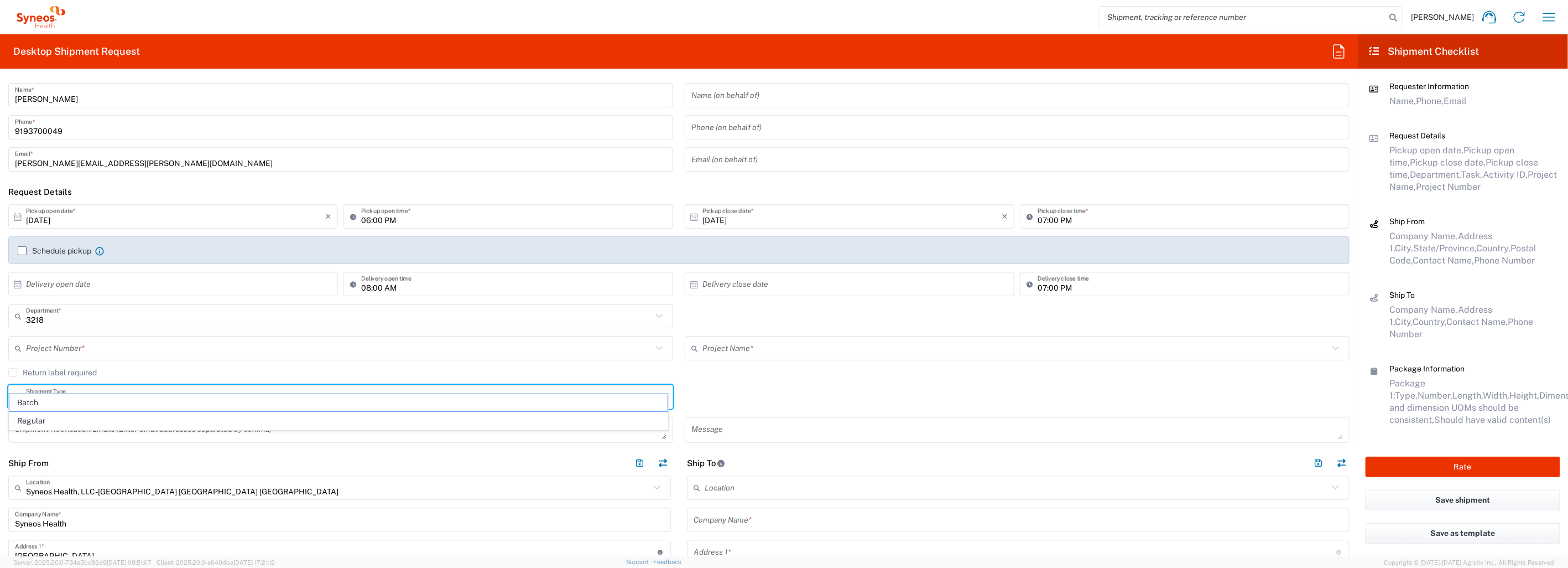
scroll to position [0, 0]
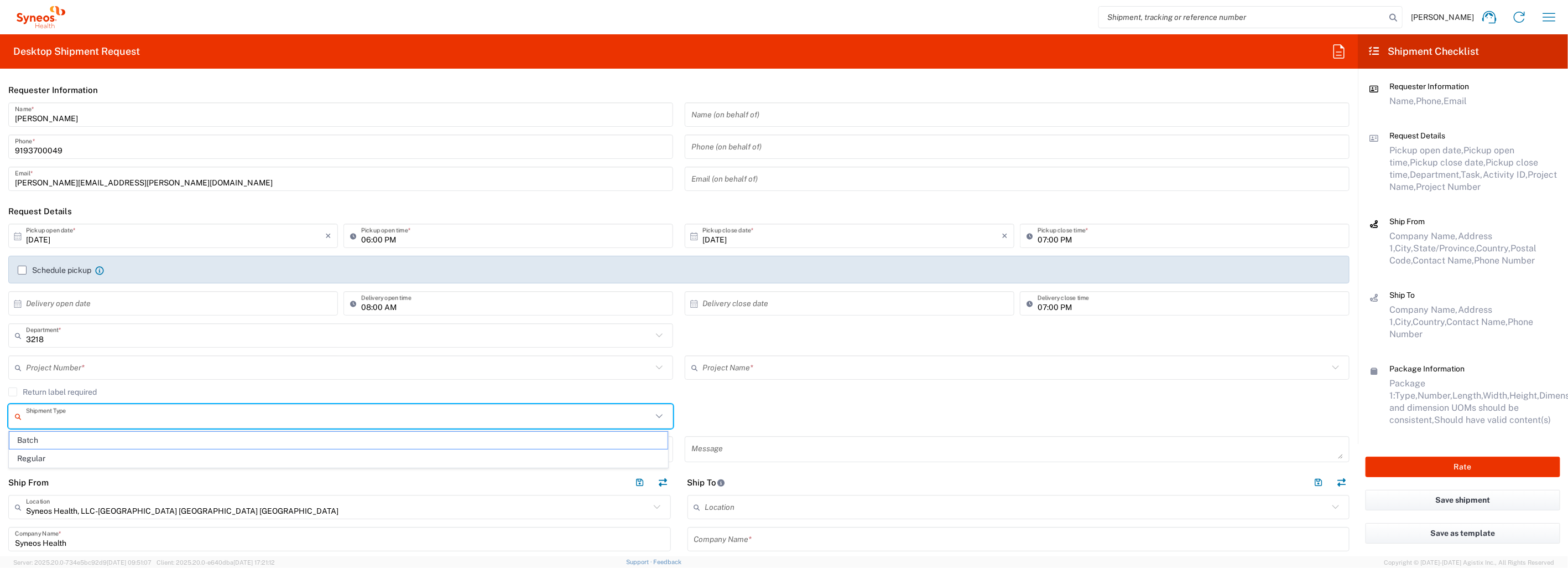
click at [15, 234] on icon at bounding box center [18, 236] width 10 height 10
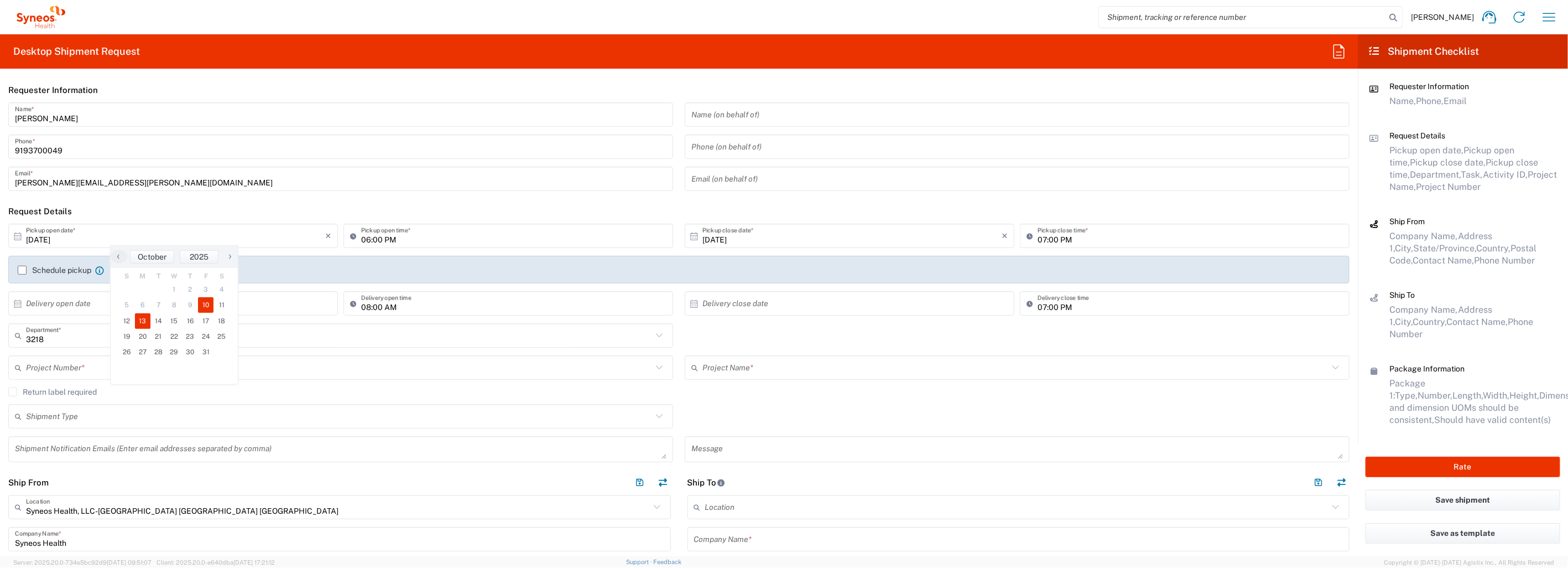
click at [144, 322] on span "13" at bounding box center [142, 321] width 16 height 16
type input "10/13/2025"
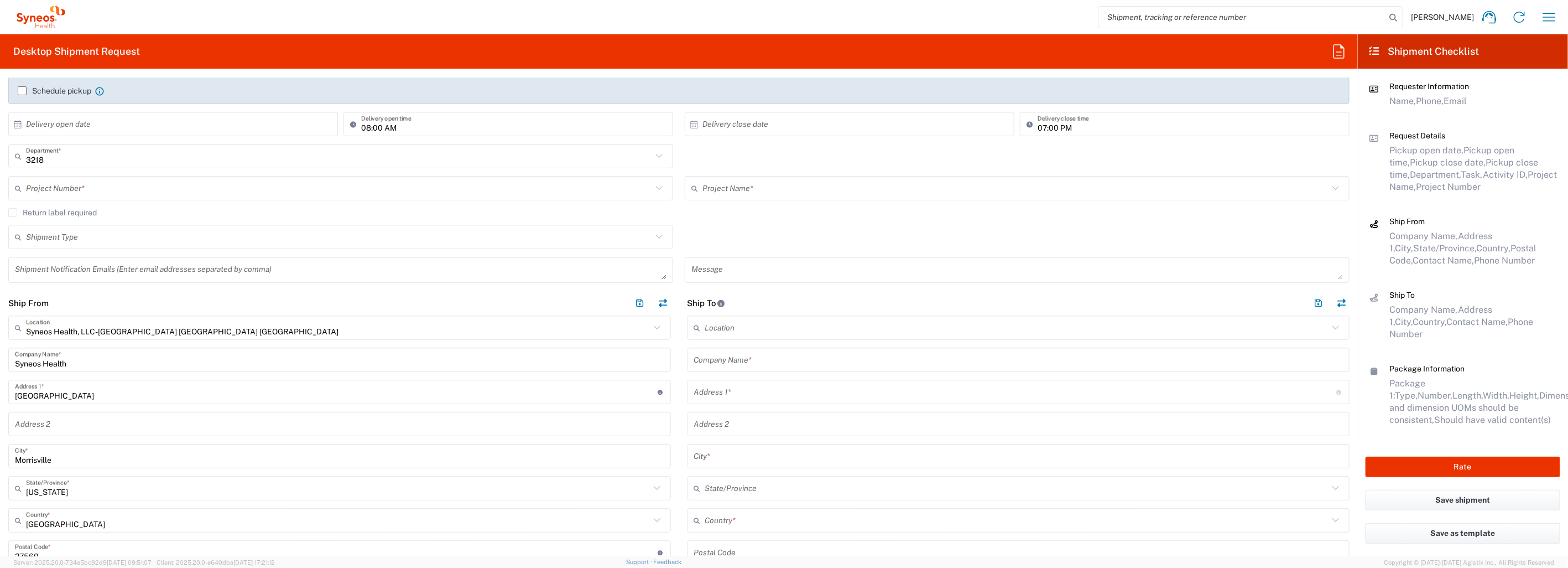
scroll to position [184, 0]
click at [791, 185] on input "text" at bounding box center [1015, 182] width 626 height 19
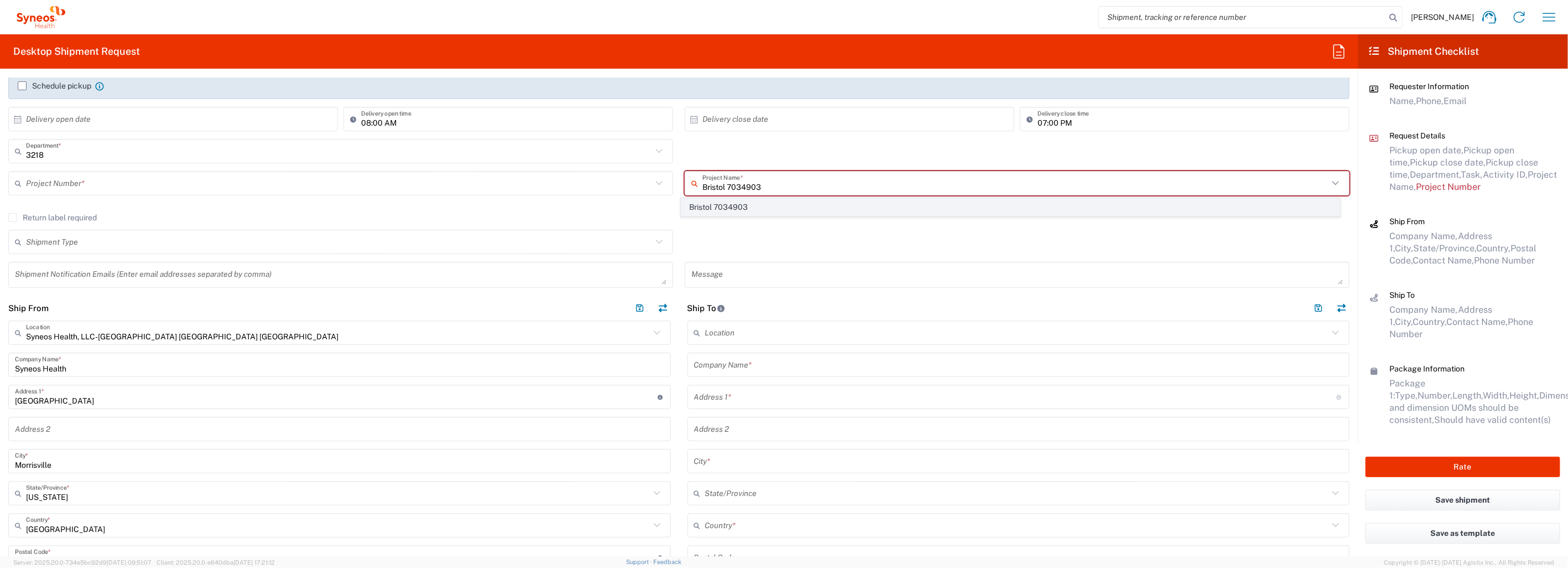
type input "Bristol 7034903"
click at [724, 210] on span "Bristol 7034903" at bounding box center [1010, 206] width 658 height 17
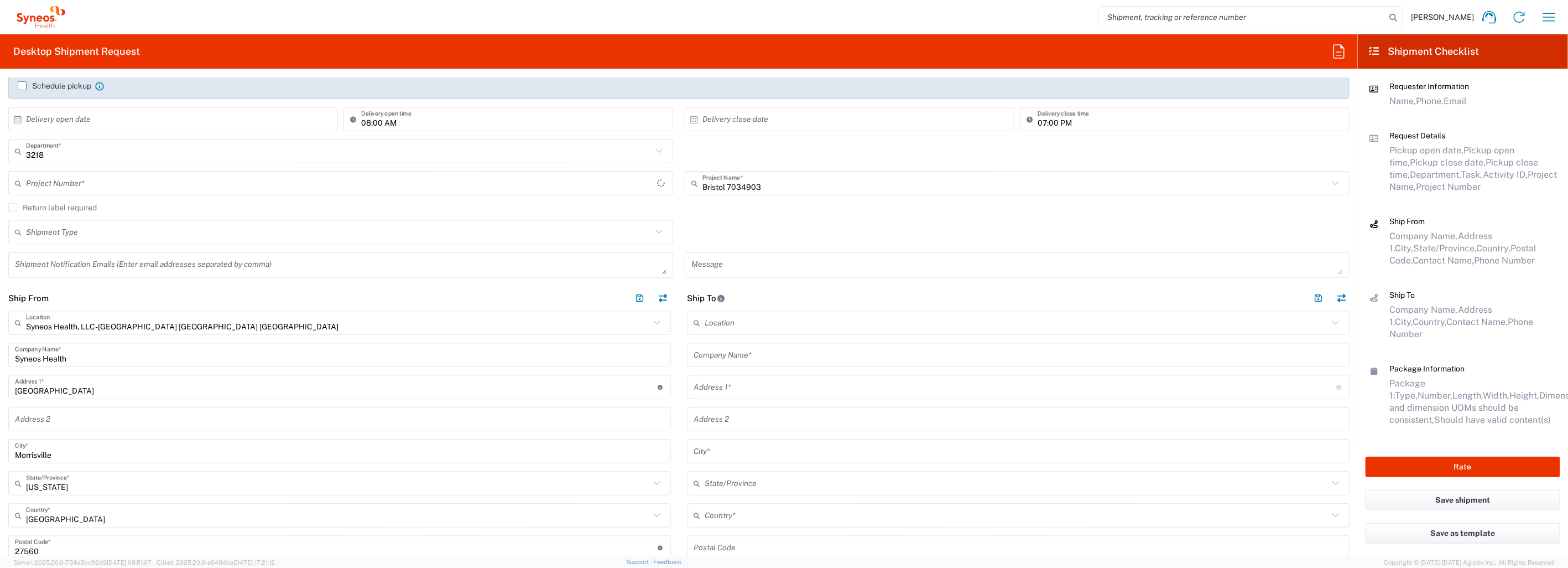
type input "7034903"
click at [264, 225] on input "text" at bounding box center [339, 231] width 626 height 19
drag, startPoint x: 240, startPoint y: 282, endPoint x: 249, endPoint y: 280, distance: 9.2
click at [240, 281] on span "Regular" at bounding box center [338, 273] width 658 height 17
type input "Regular"
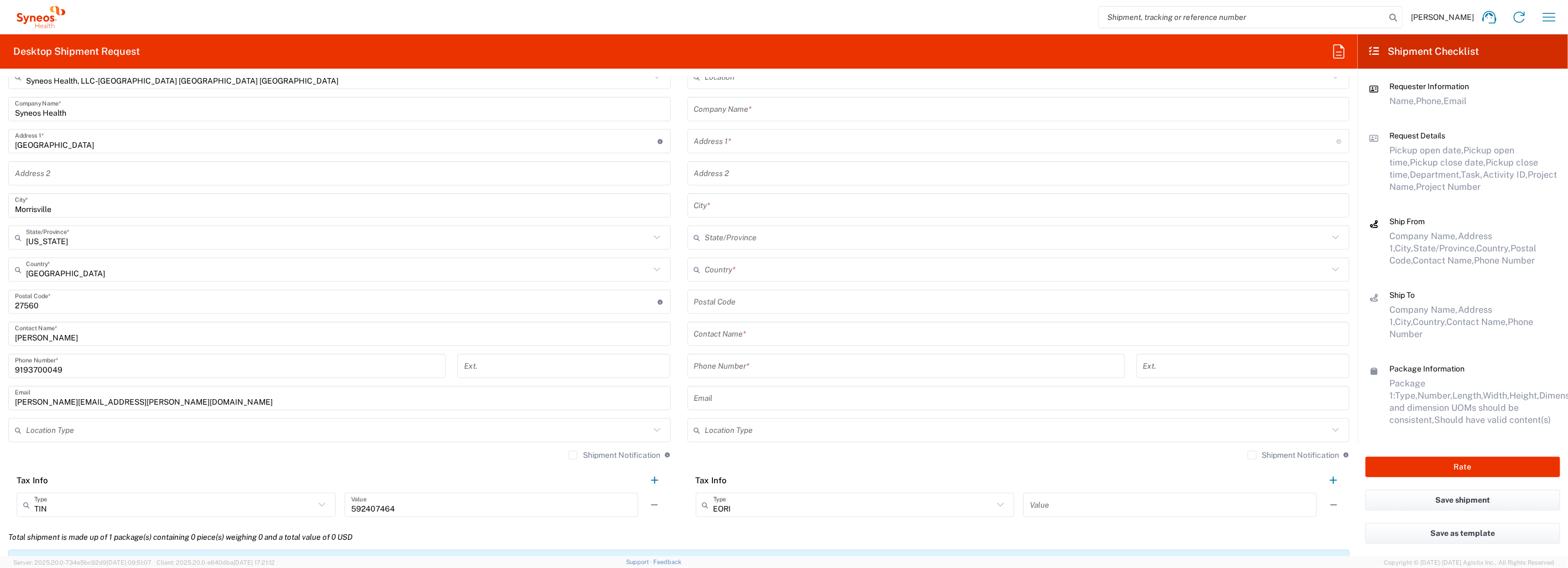
scroll to position [369, 0]
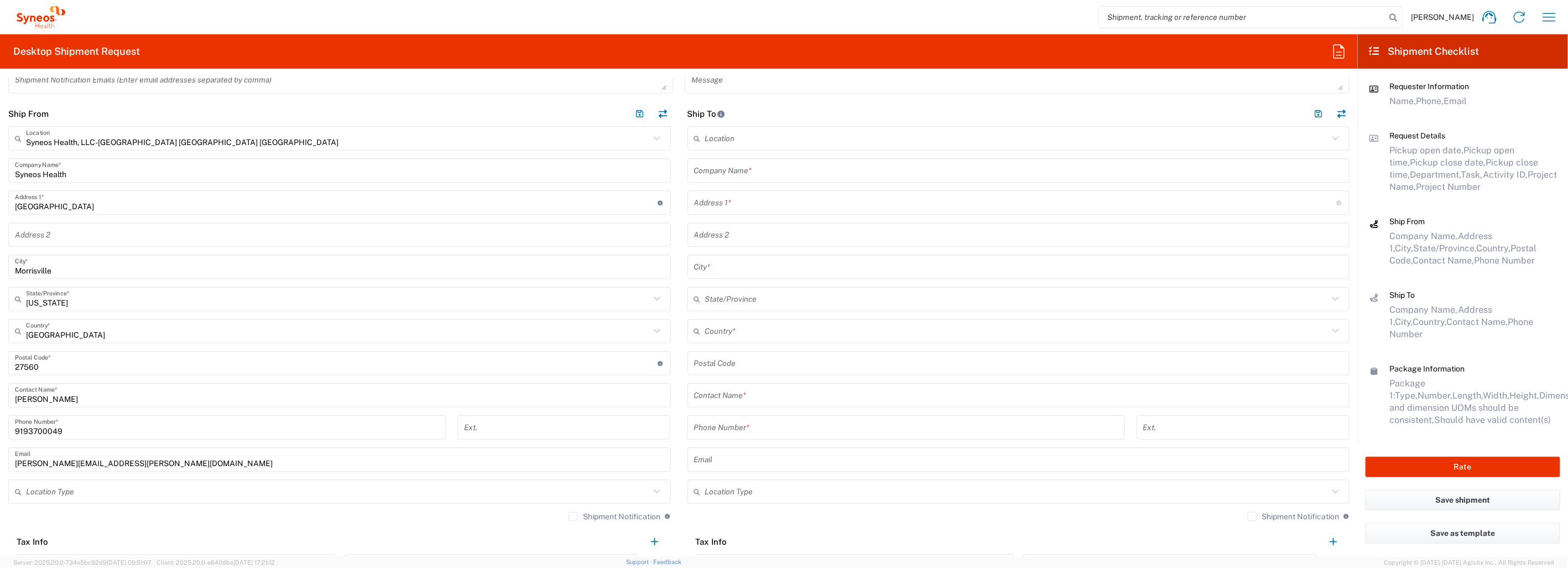
click at [743, 169] on input "text" at bounding box center [1019, 170] width 650 height 19
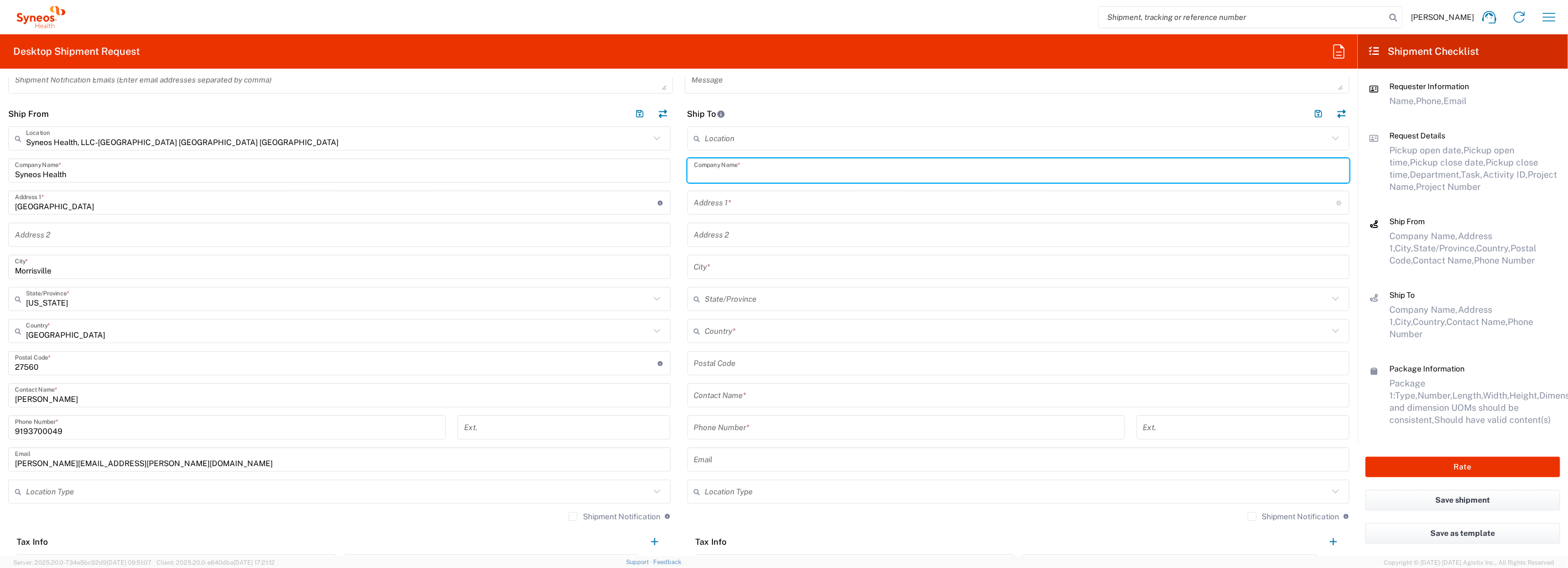
paste input "James Lind Cent. de Investigacion"
type input "James Lind Cent. de Investigacion"
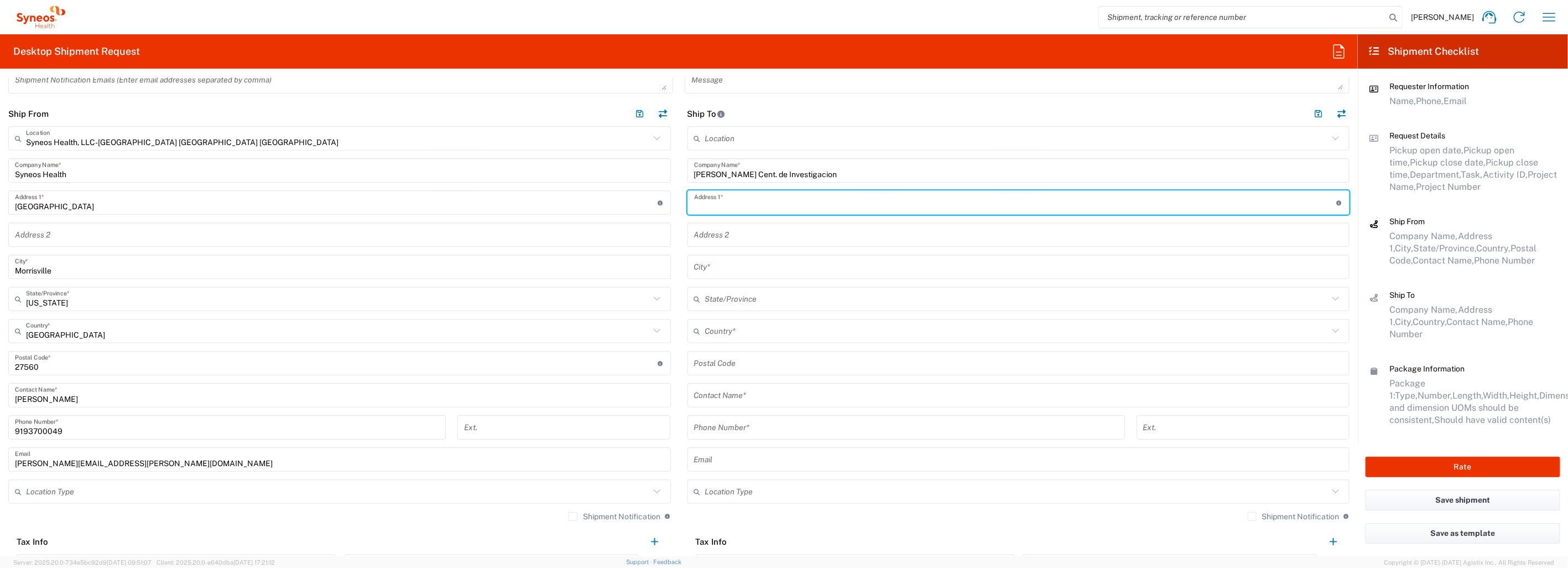
click at [735, 199] on input "text" at bounding box center [1015, 202] width 643 height 19
paste input "del Cancer, Pharmacy"
type input "del Cancer, Pharmacy"
type input "Hotchstetter 298"
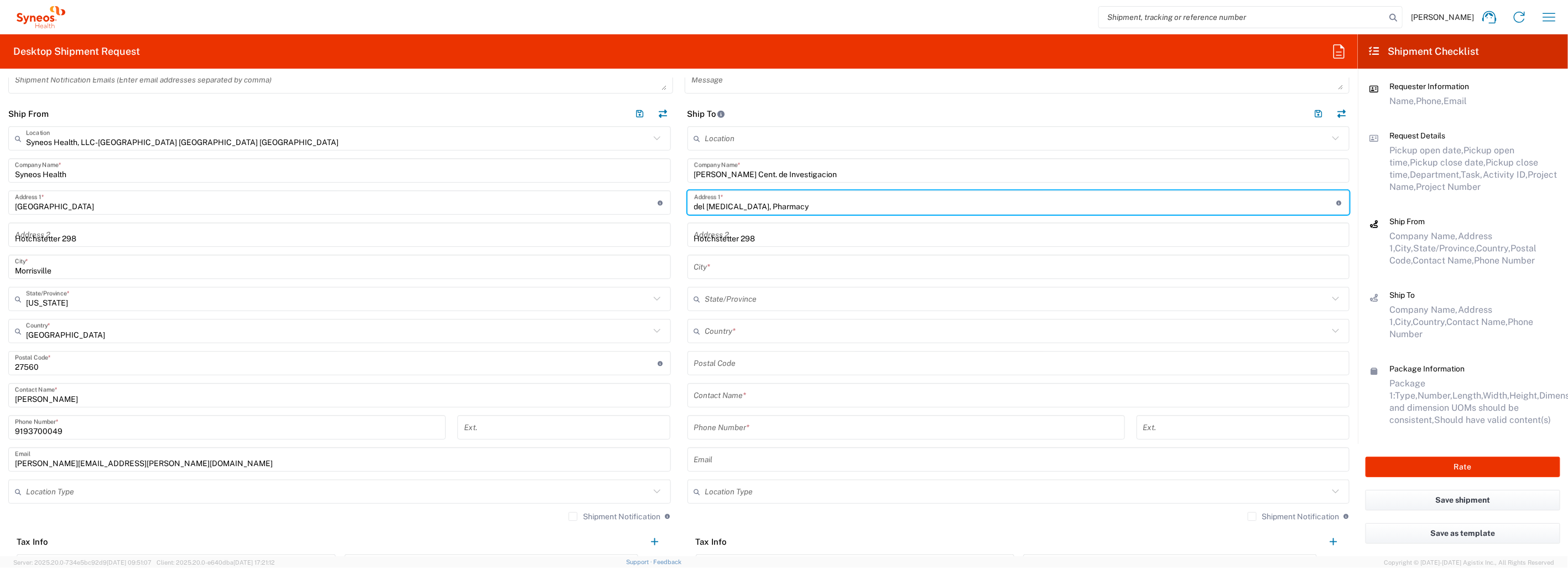
type input "Temuco"
type input "Au"
type input "Chile"
type input "4800827"
type input "953080172"
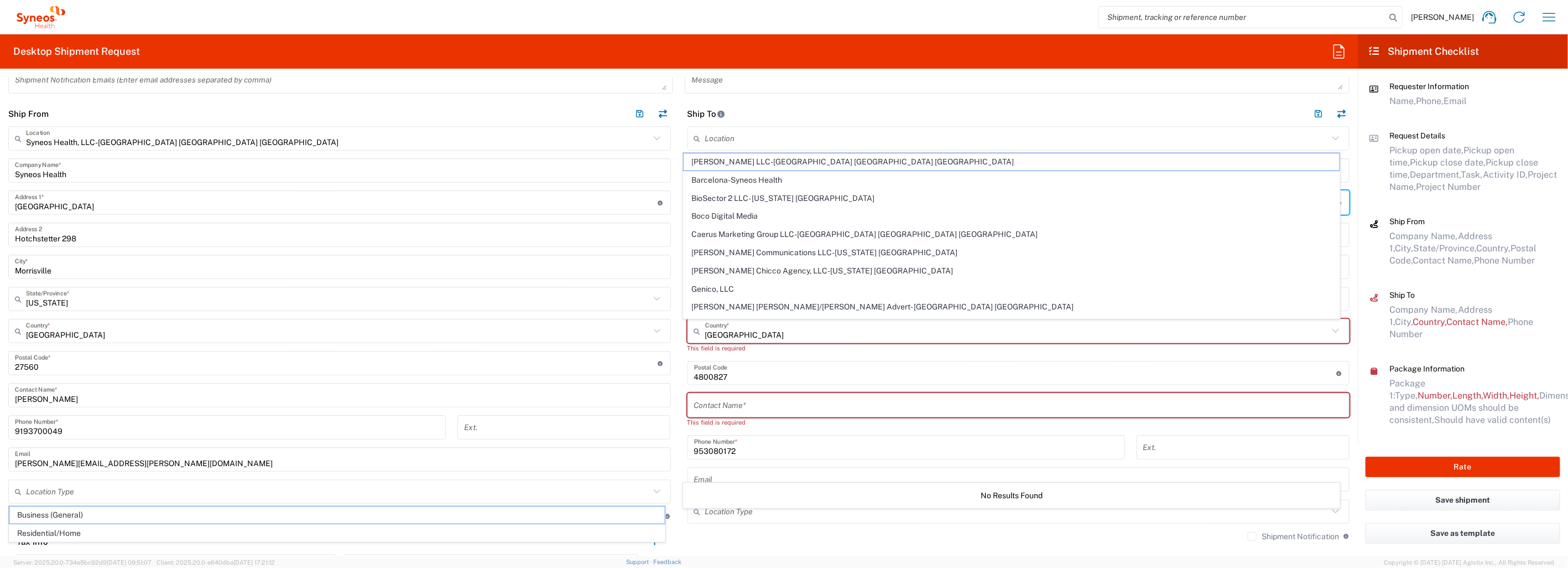
type input "del Cancer, Pharmacy"
click at [772, 332] on input "Chile" at bounding box center [1017, 331] width 624 height 19
type input "Región Metropolitana"
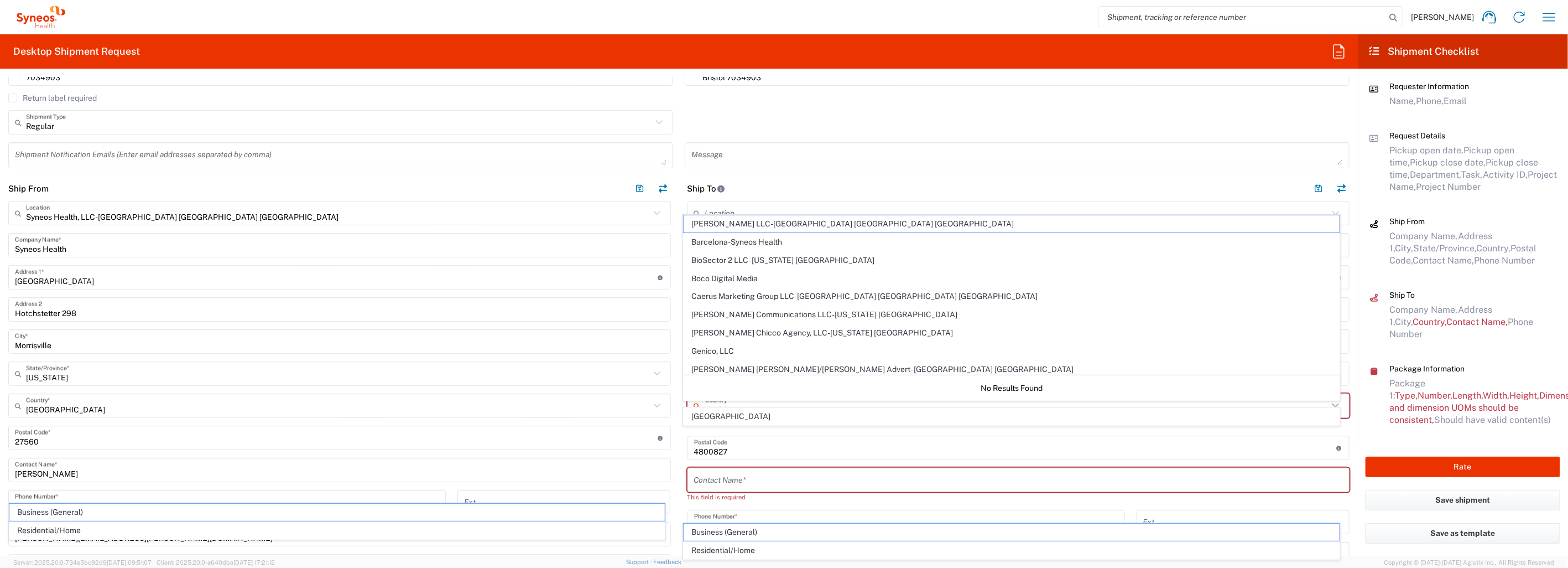
scroll to position [307, 0]
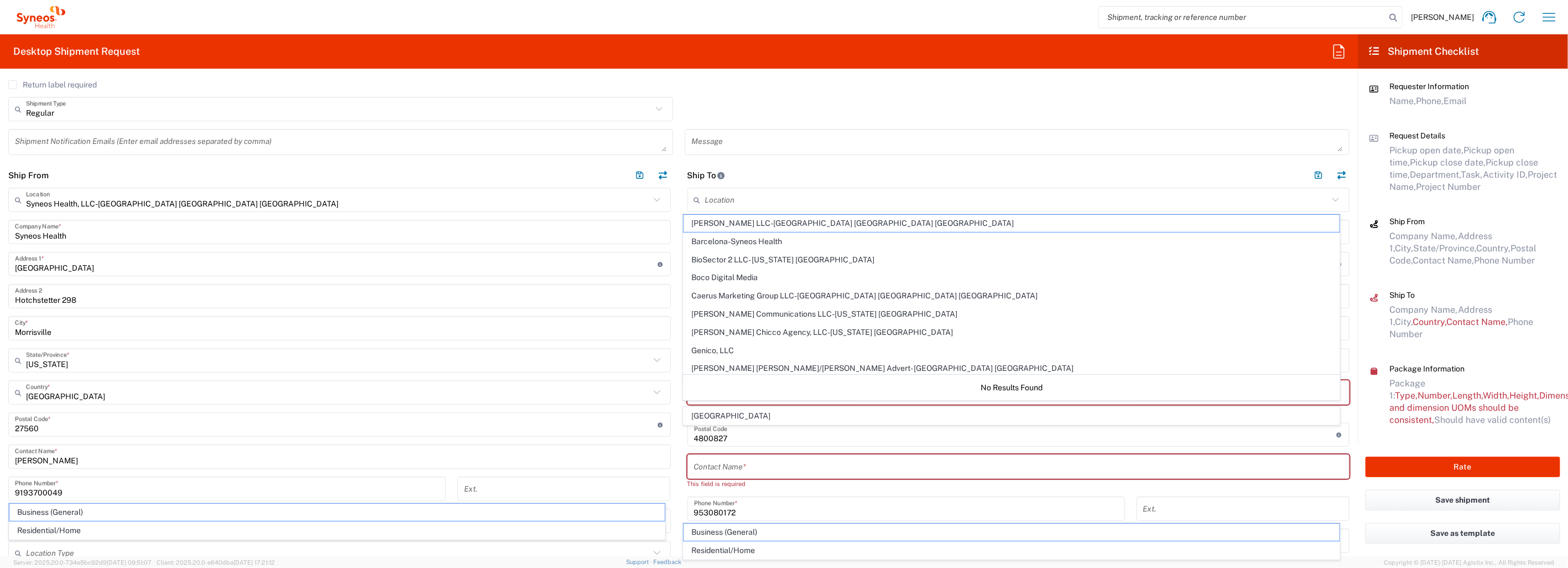
click at [1278, 100] on div "Regular Shipment Type Batch Regular" at bounding box center [679, 113] width 1353 height 32
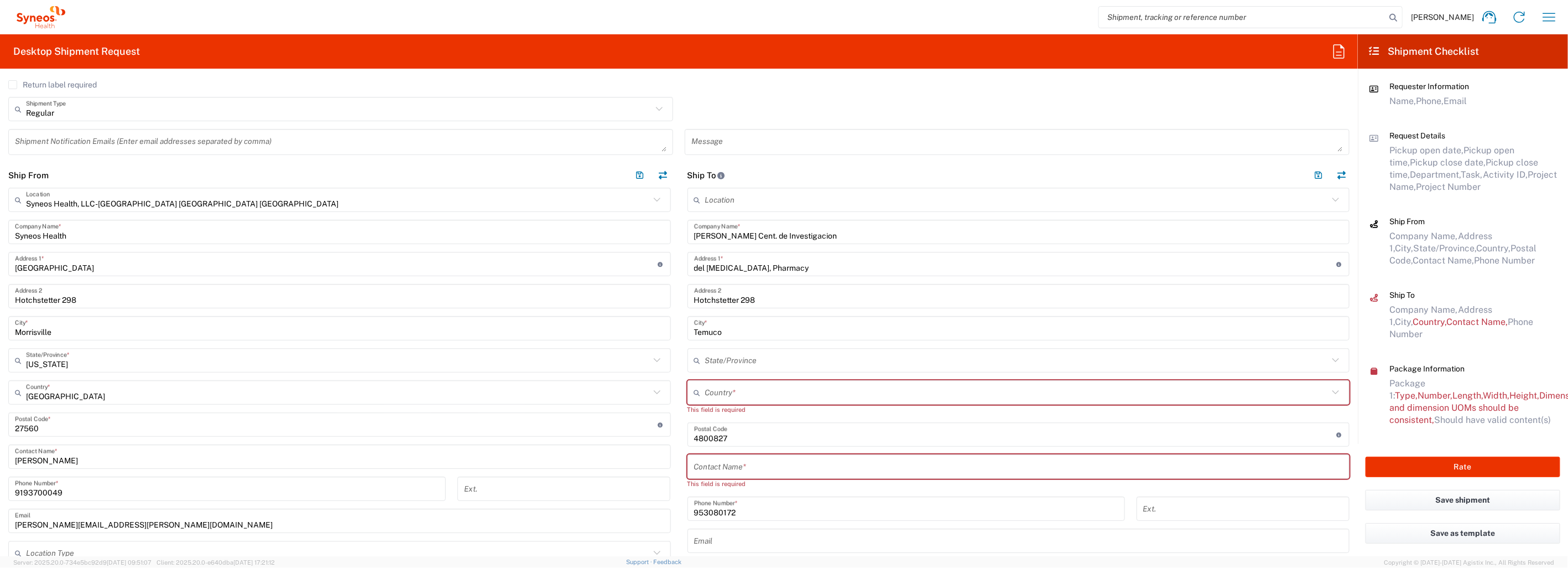
click at [830, 397] on input "text" at bounding box center [1017, 392] width 624 height 19
type input "Chile"
click at [703, 368] on span "Chile" at bounding box center [1011, 369] width 655 height 17
type input "Sender/Shipper"
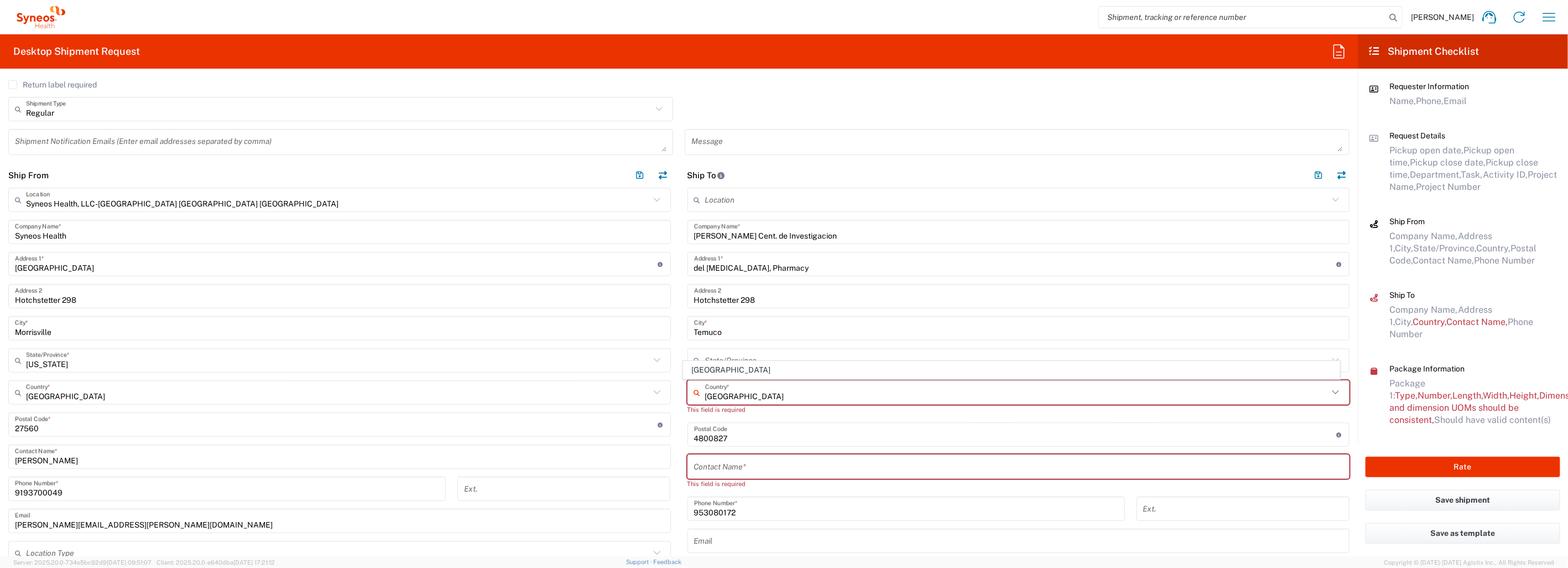
type input "Delivery Duty Paid"
click at [759, 428] on input "undefined" at bounding box center [1015, 424] width 643 height 19
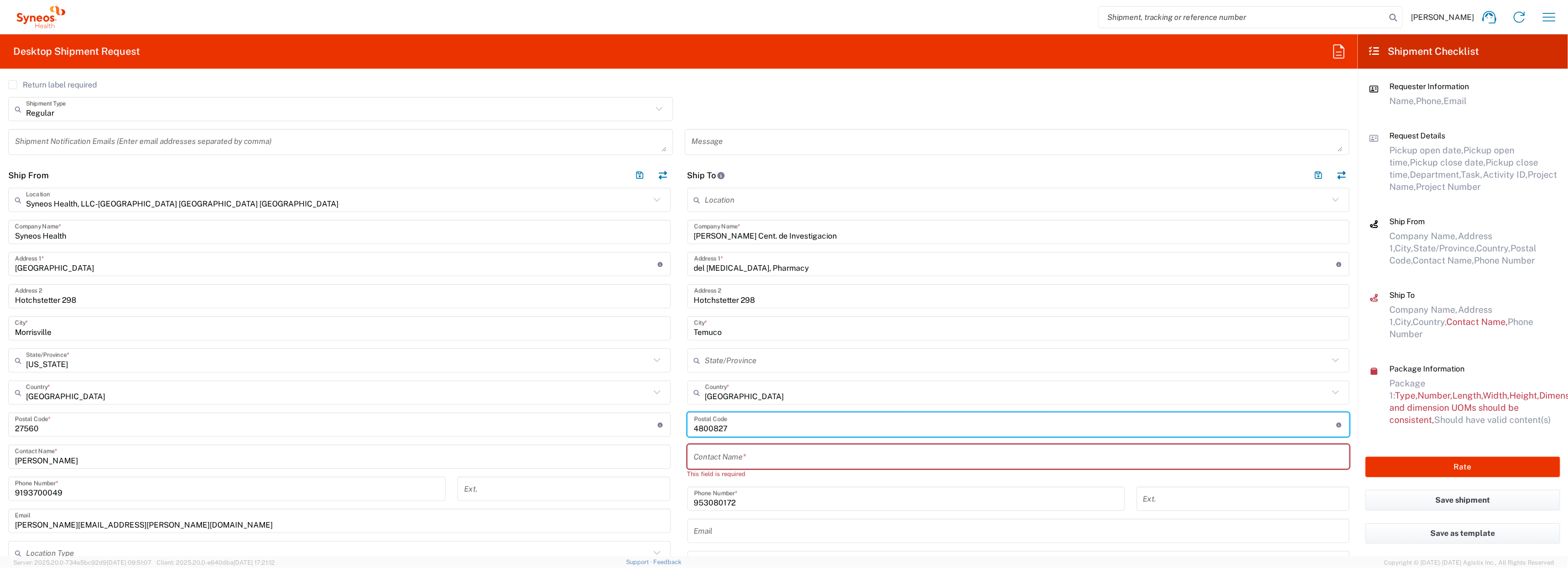
type input "Au"
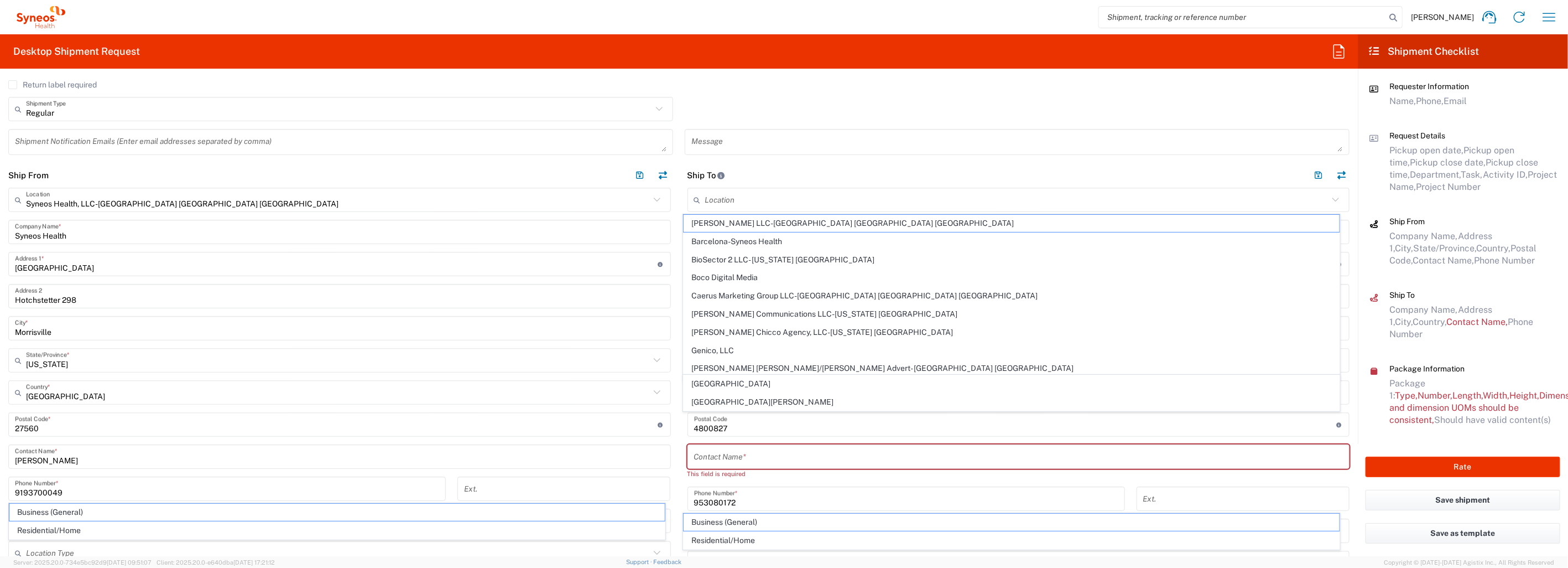
click at [937, 104] on div "Regular Shipment Type Batch Regular" at bounding box center [679, 113] width 1353 height 32
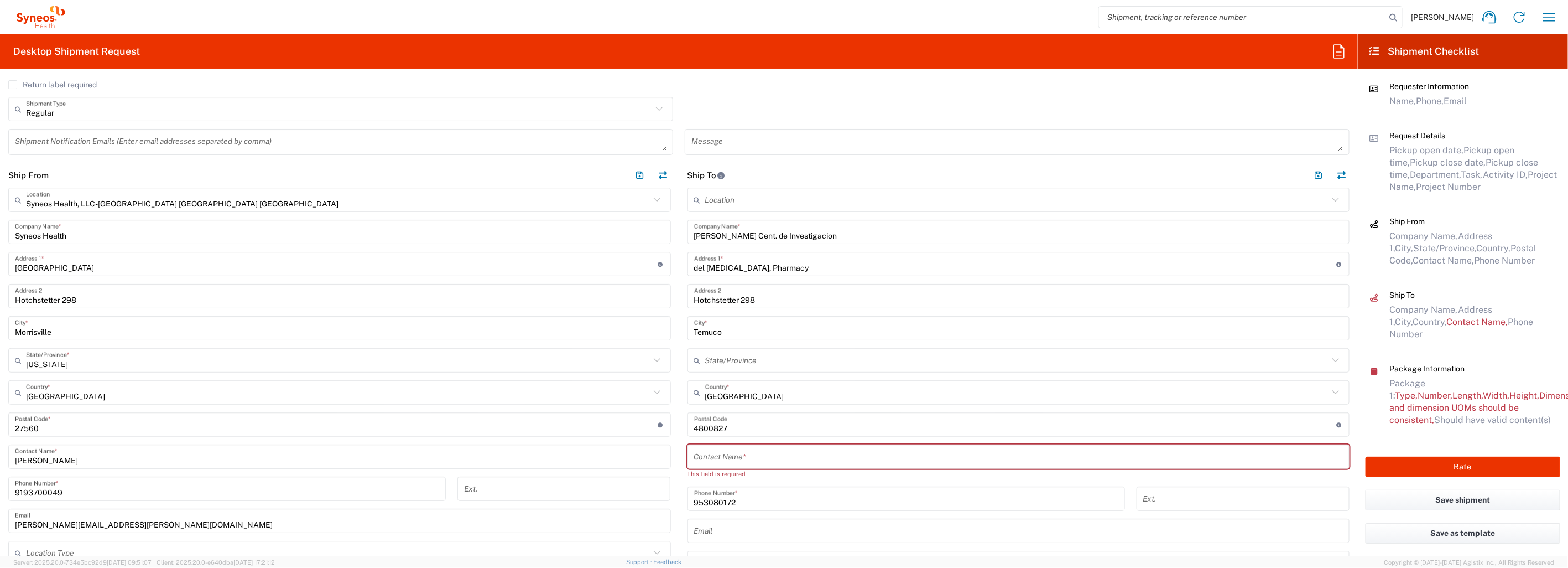
click at [804, 356] on input "text" at bounding box center [1017, 360] width 624 height 19
click at [784, 384] on span "Región de la Araucanía" at bounding box center [1011, 383] width 655 height 17
type input "Región de la Araucanía"
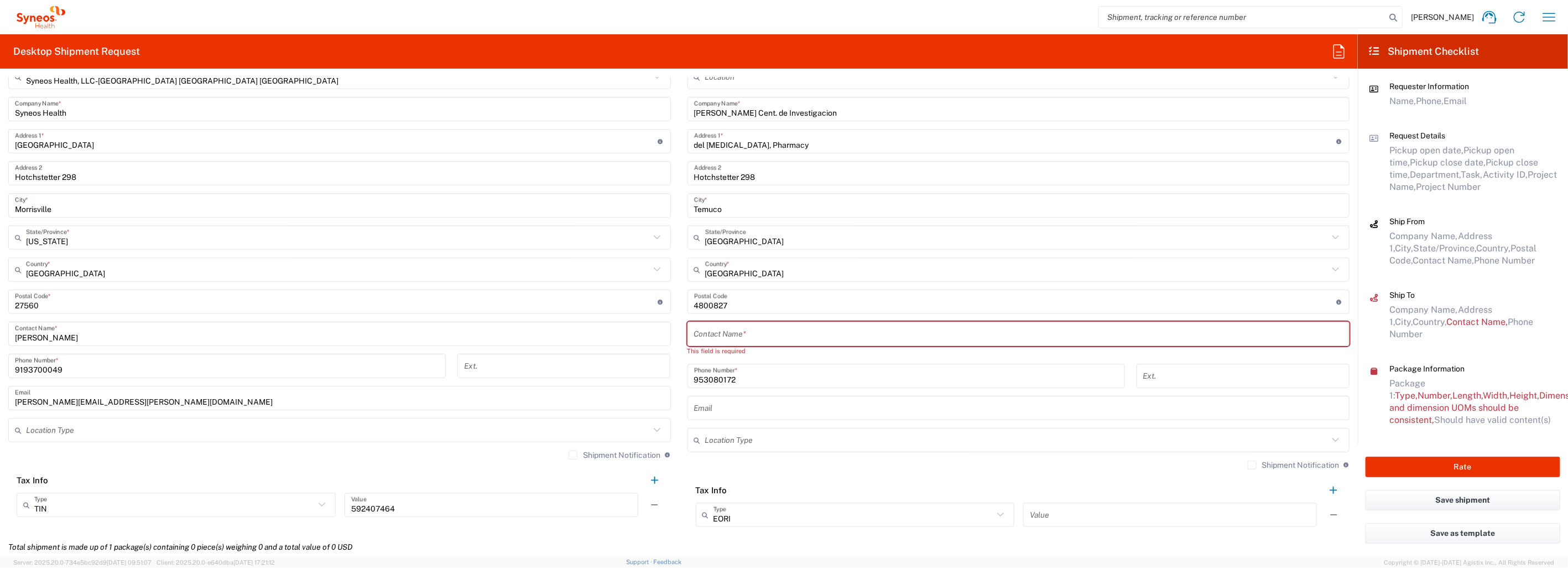
scroll to position [491, 0]
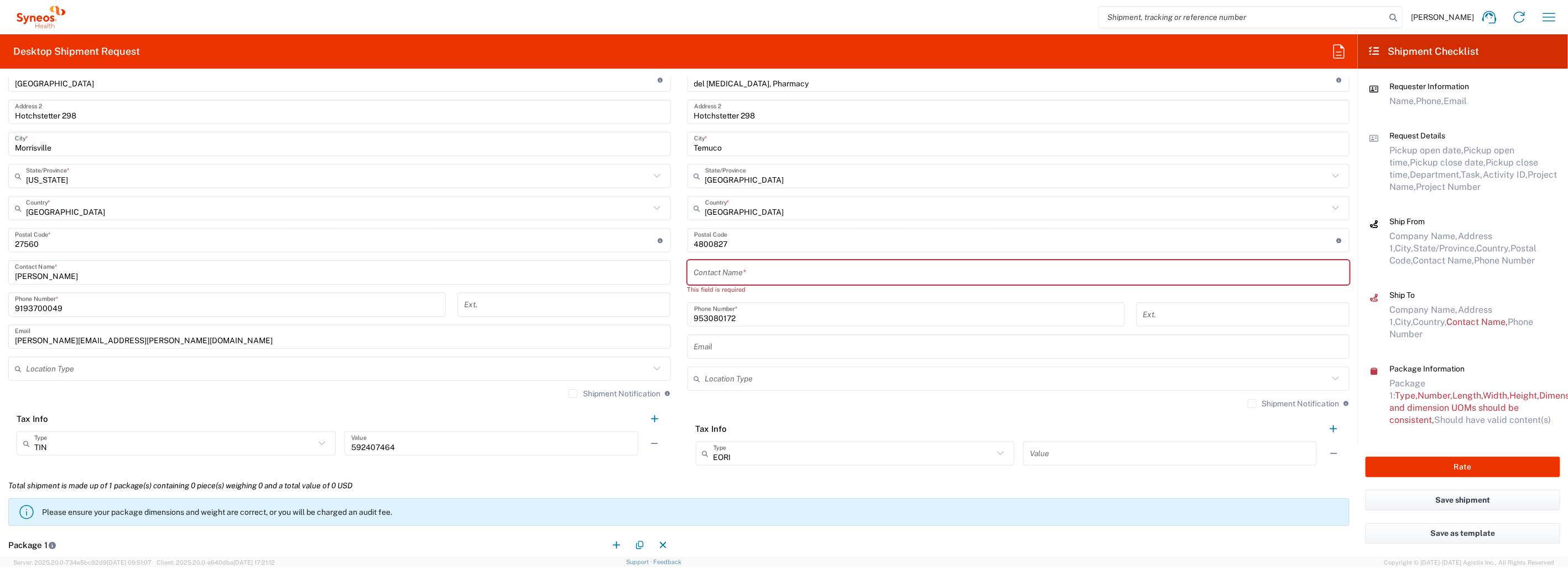
click at [757, 268] on input "text" at bounding box center [1019, 272] width 650 height 19
paste input "Ulloa, Tamara"
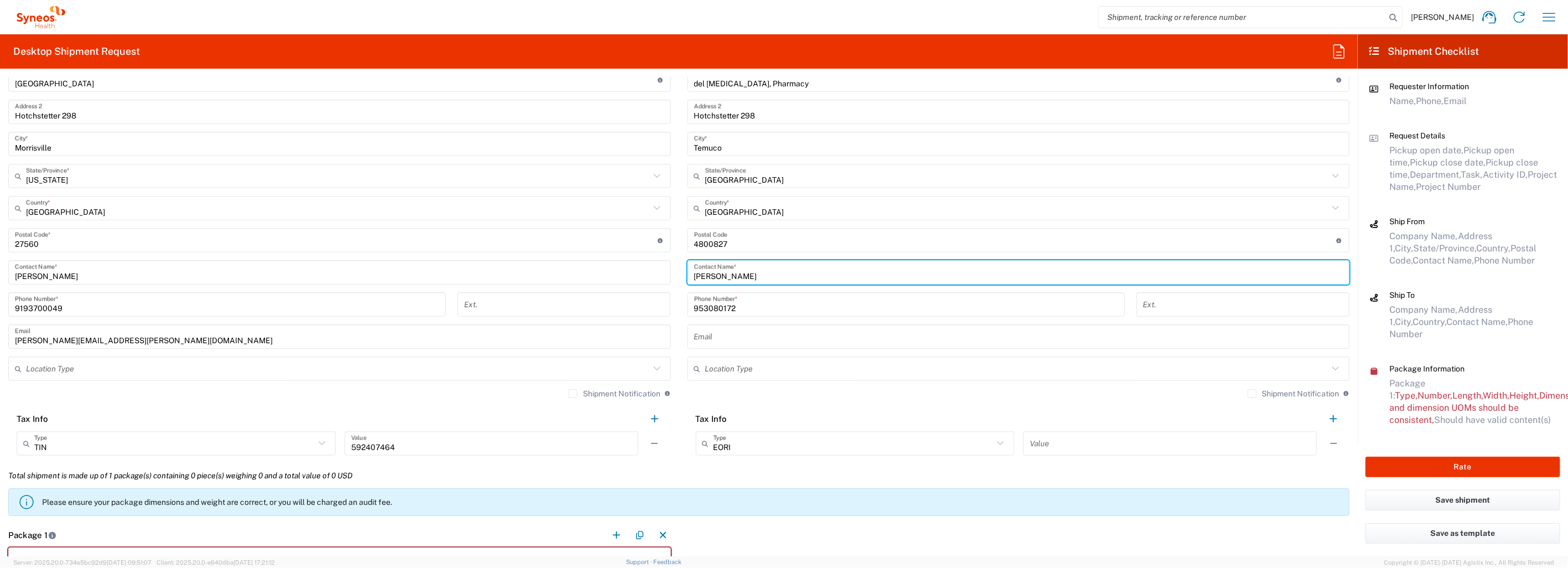
type input "Ulloa, Tamara"
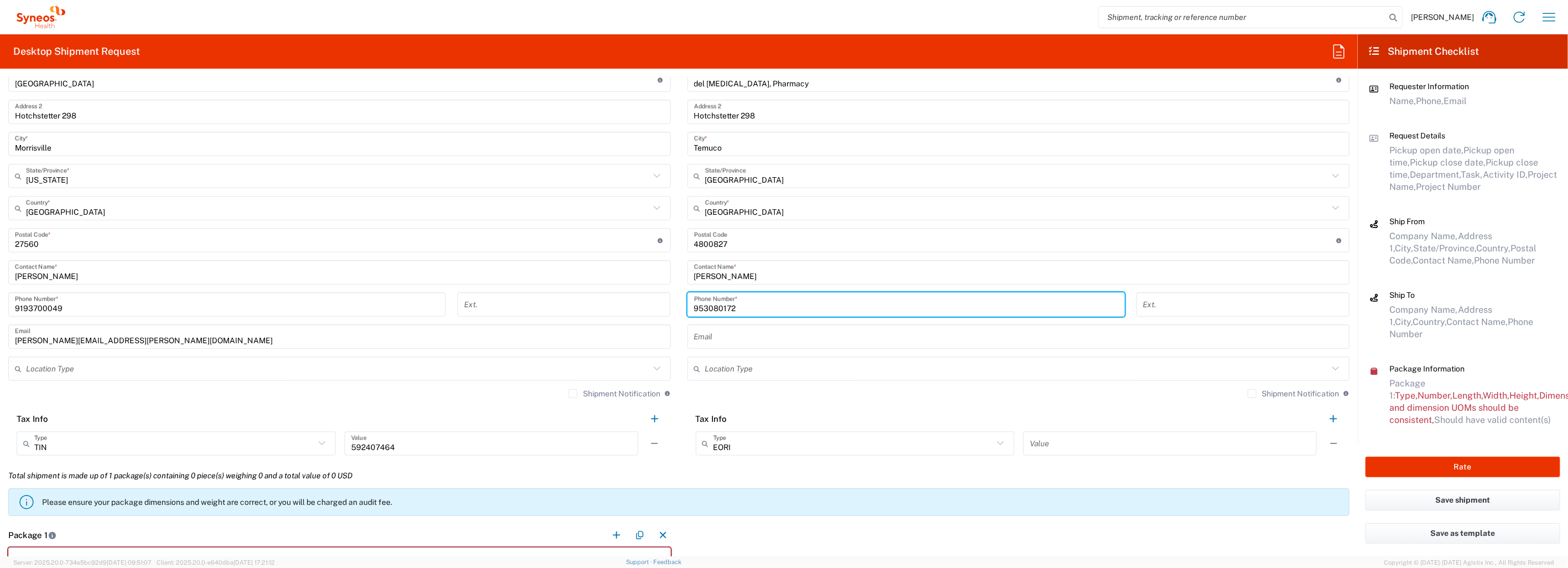
drag, startPoint x: 747, startPoint y: 300, endPoint x: 684, endPoint y: 303, distance: 63.1
click at [687, 303] on div "953080172 Phone Number *" at bounding box center [906, 304] width 437 height 24
paste input "56"
type input "56953080172"
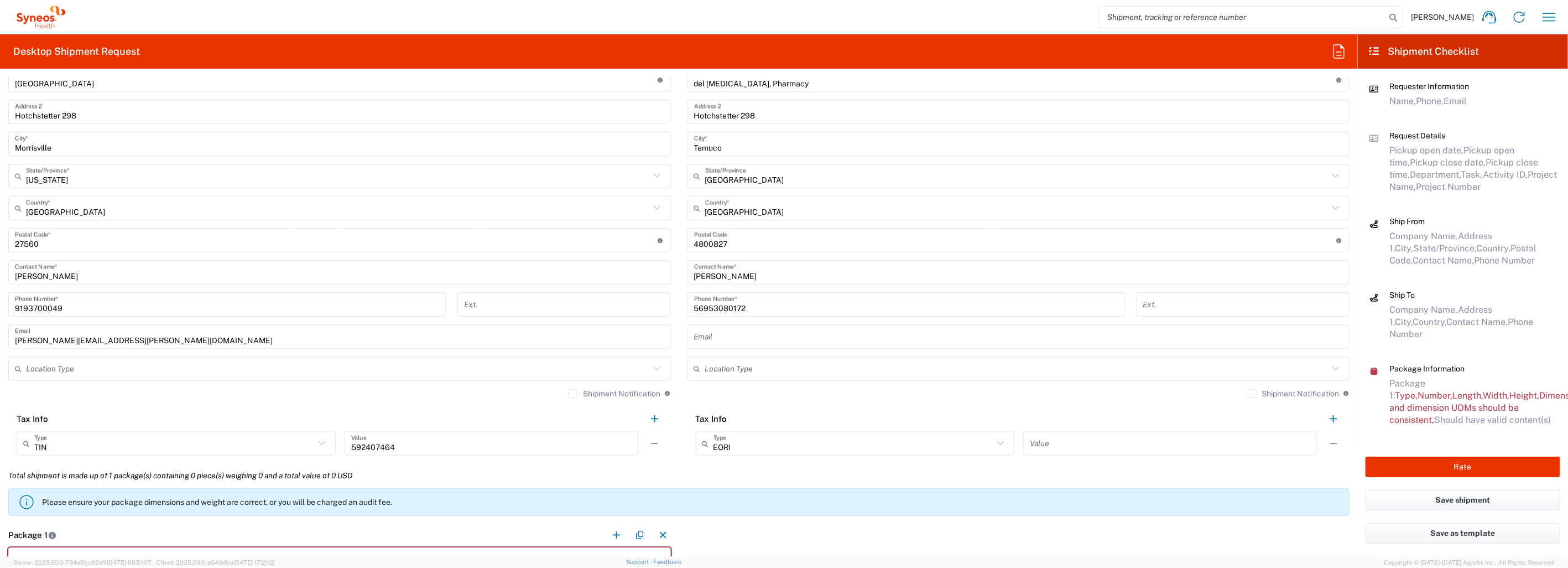
click at [738, 329] on input "text" at bounding box center [1019, 336] width 650 height 19
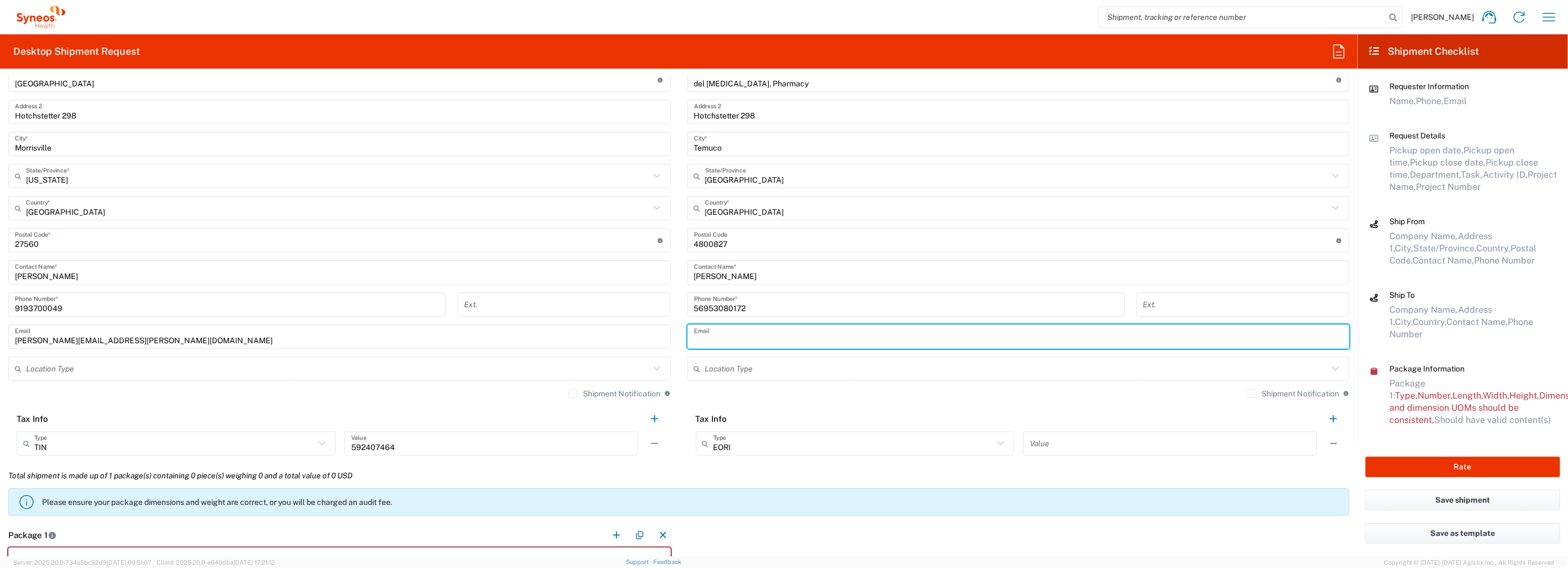
paste input "tulloa@jameslind.cl"
type input "tulloa@jameslind.cl"
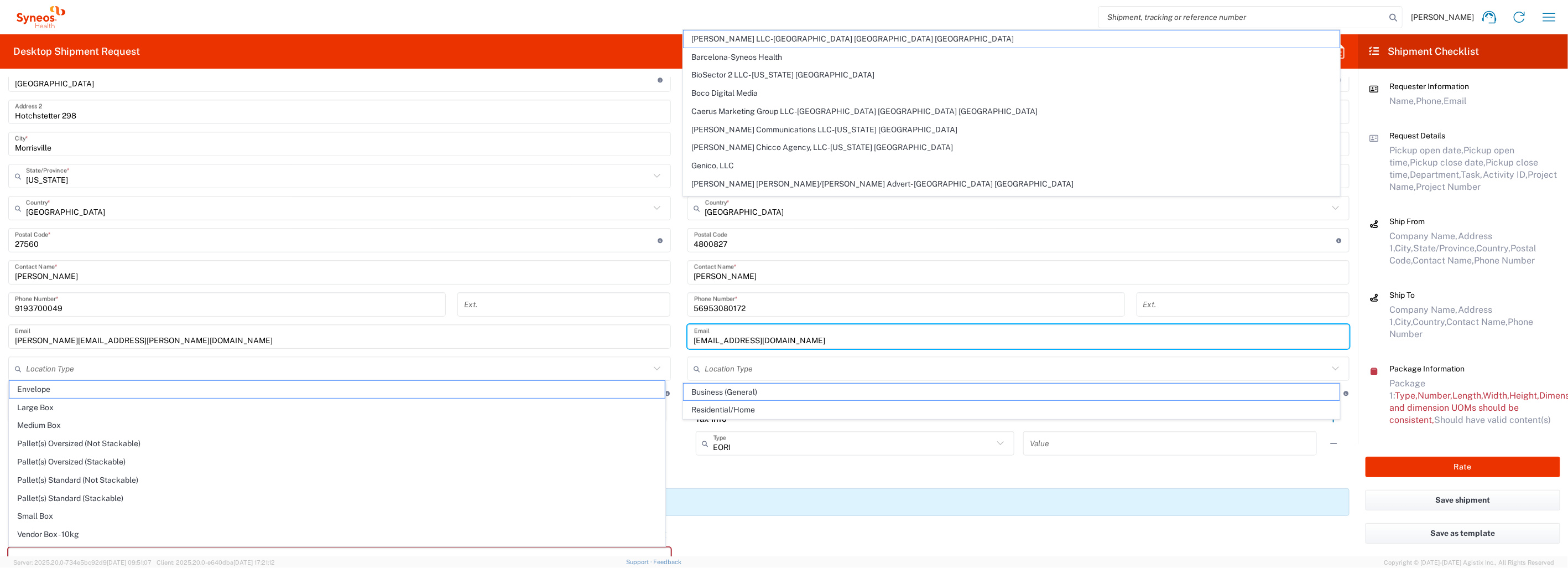
type input "tulloa@jameslind.cl"
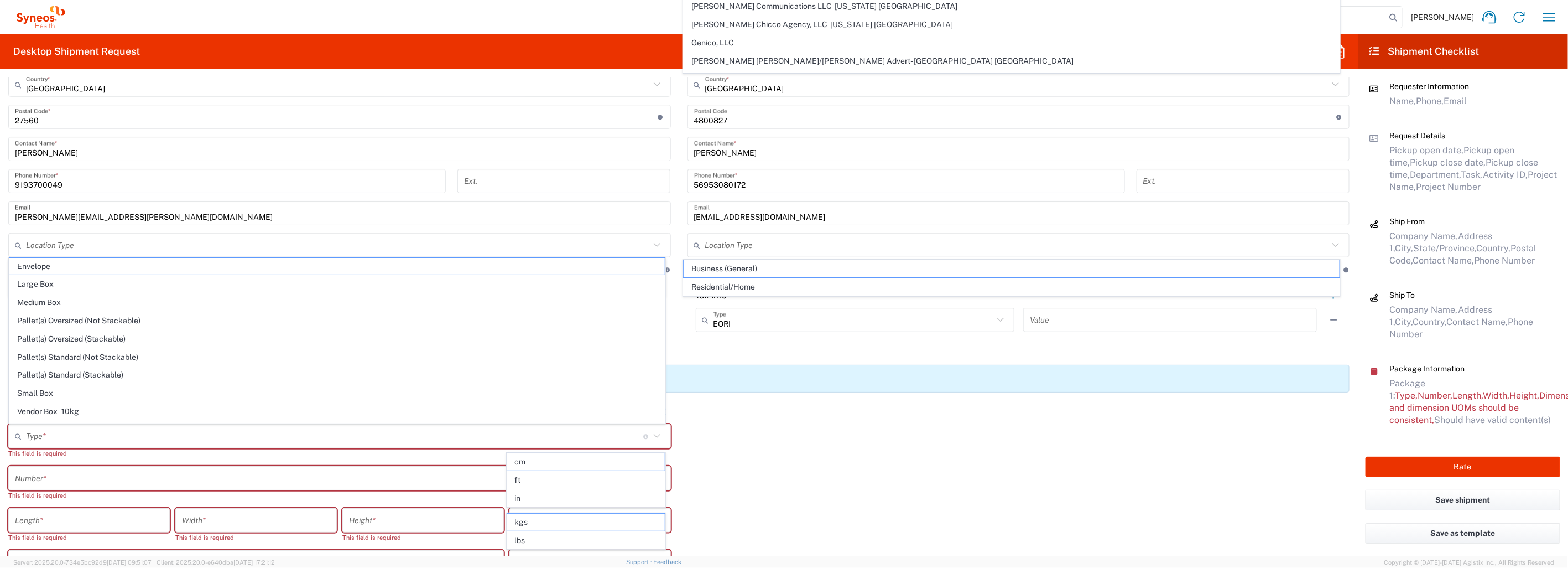
scroll to position [676, 0]
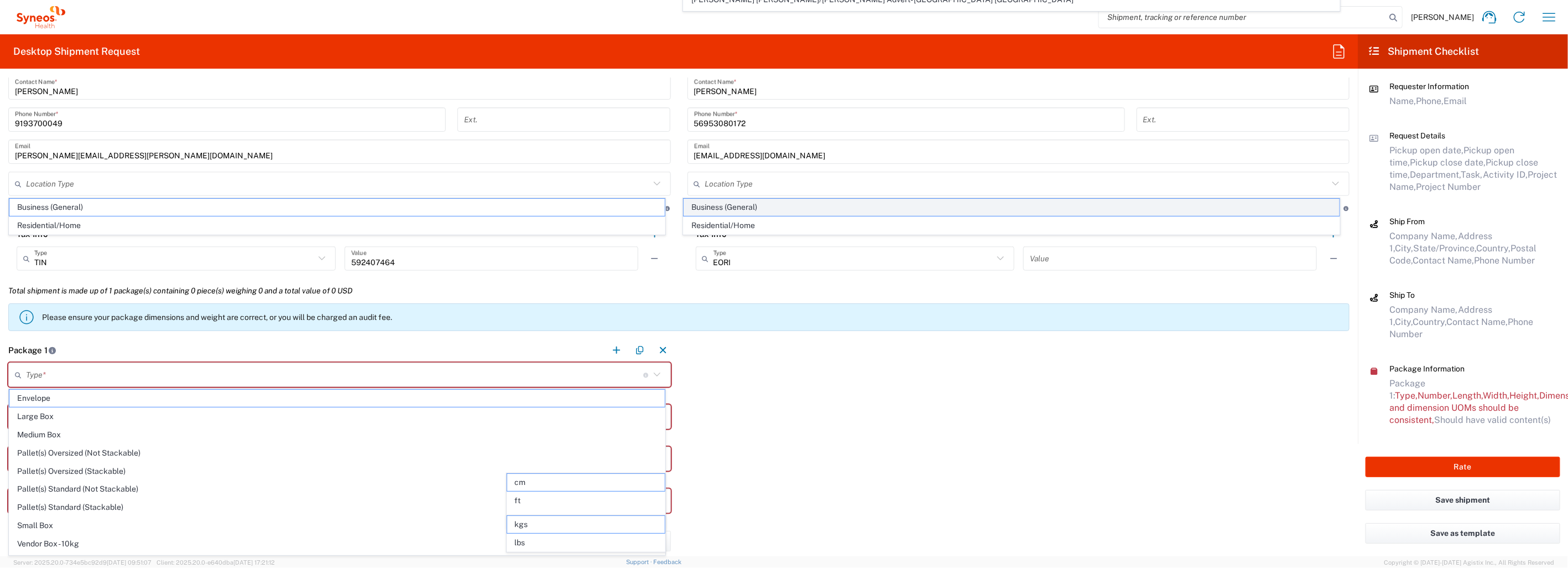
click at [759, 206] on span "Business (General)" at bounding box center [1011, 206] width 655 height 17
type input "Business (General)"
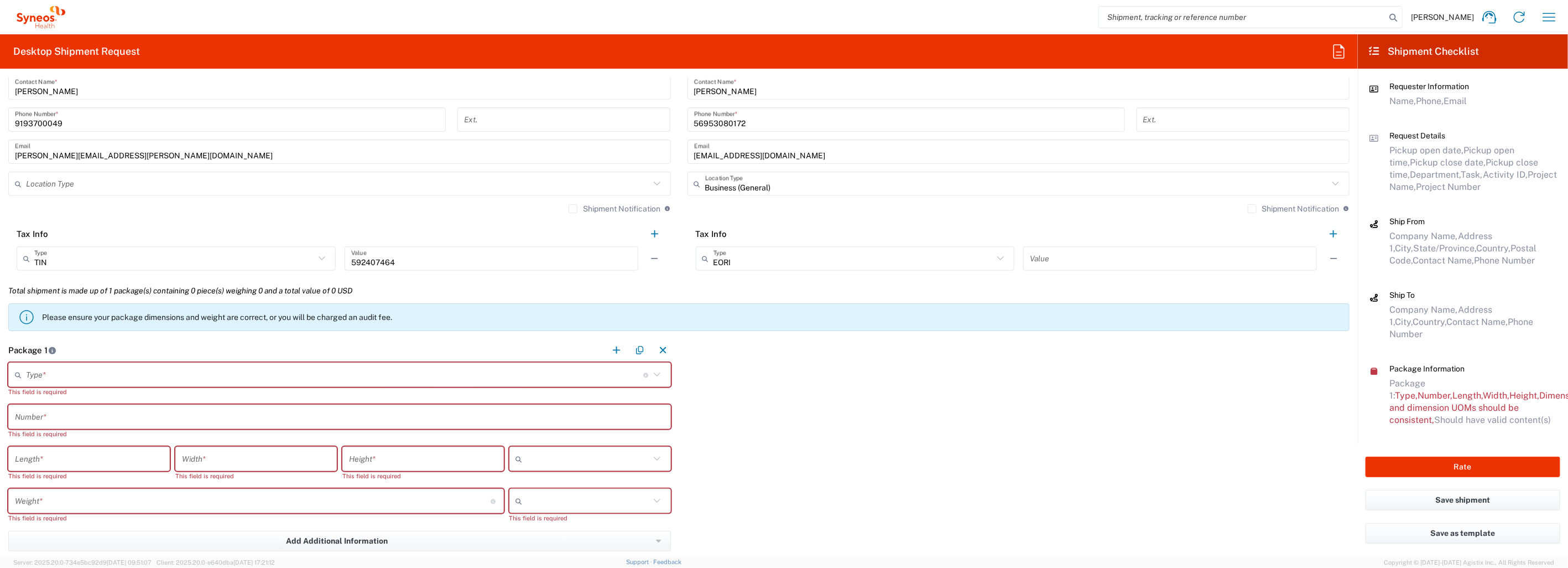
click at [1247, 207] on label "Shipment Notification" at bounding box center [1293, 208] width 92 height 9
click at [1252, 208] on input "Shipment Notification" at bounding box center [1252, 208] width 0 height 0
click at [222, 178] on input "text" at bounding box center [338, 183] width 624 height 19
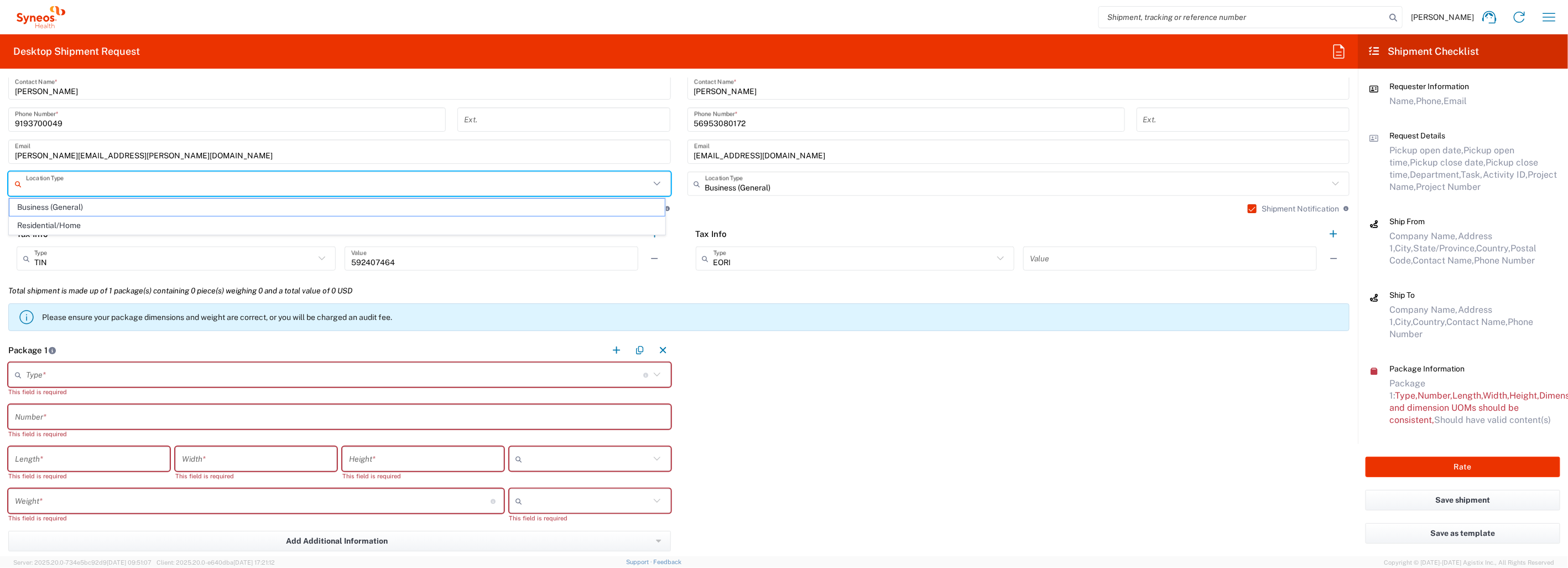
drag, startPoint x: 163, startPoint y: 207, endPoint x: 228, endPoint y: 216, distance: 65.6
click at [164, 206] on span "Business (General)" at bounding box center [337, 206] width 655 height 17
type input "Business (General)"
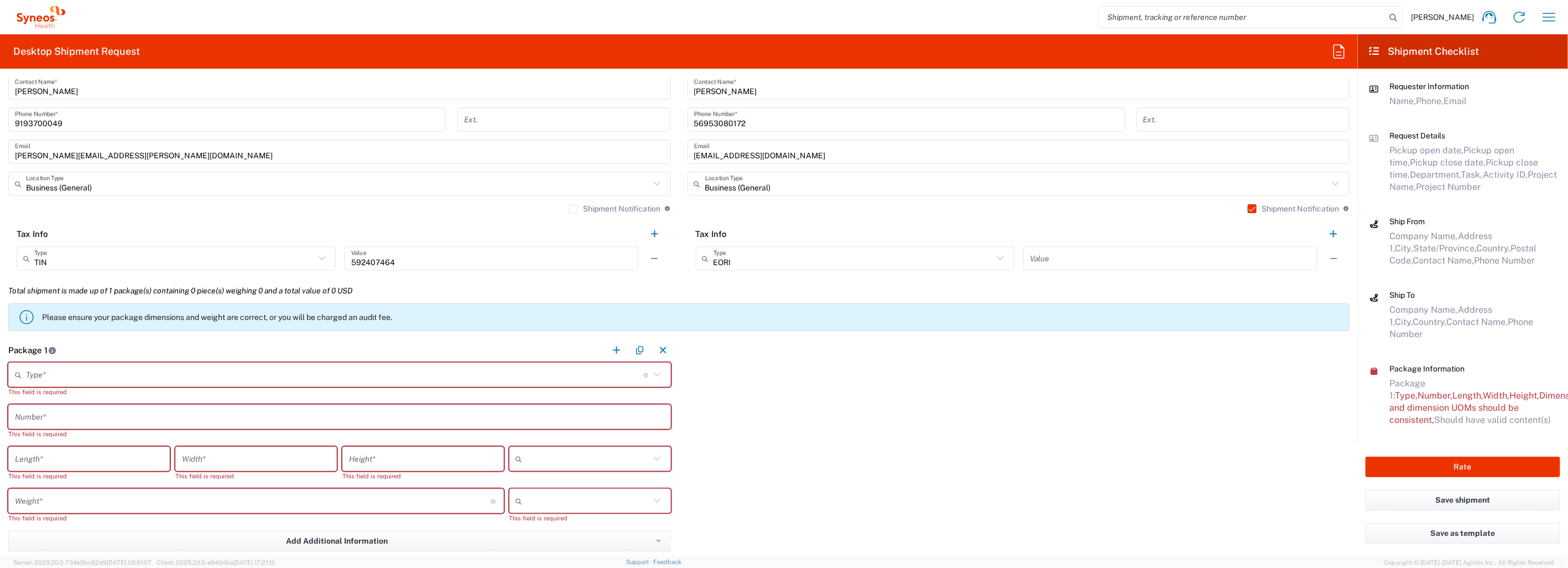
drag, startPoint x: 568, startPoint y: 206, endPoint x: 548, endPoint y: 221, distance: 25.0
click at [569, 206] on label "Shipment Notification" at bounding box center [615, 208] width 92 height 9
click at [573, 208] on input "Shipment Notification" at bounding box center [573, 208] width 0 height 0
click at [959, 413] on div "Package 1 Type * Material used to package goods Envelope Large Box Medium Box P…" at bounding box center [678, 476] width 1358 height 278
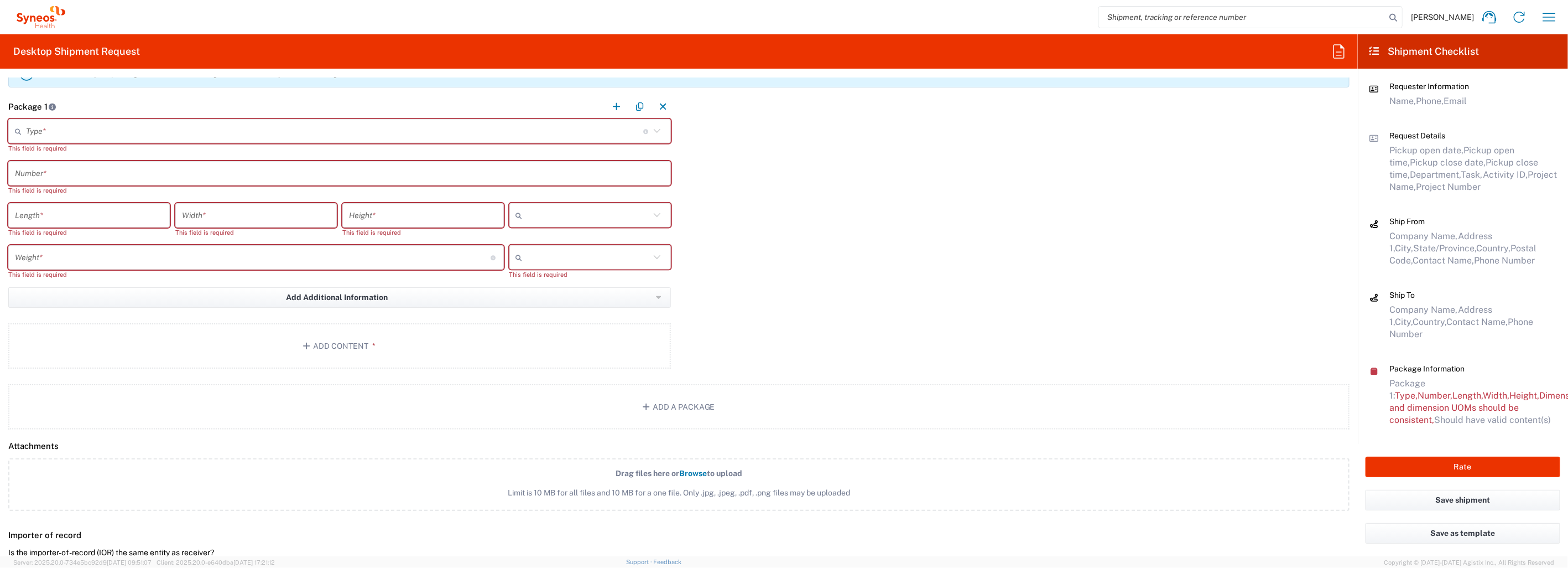
scroll to position [922, 0]
click at [231, 122] on input "text" at bounding box center [334, 129] width 617 height 19
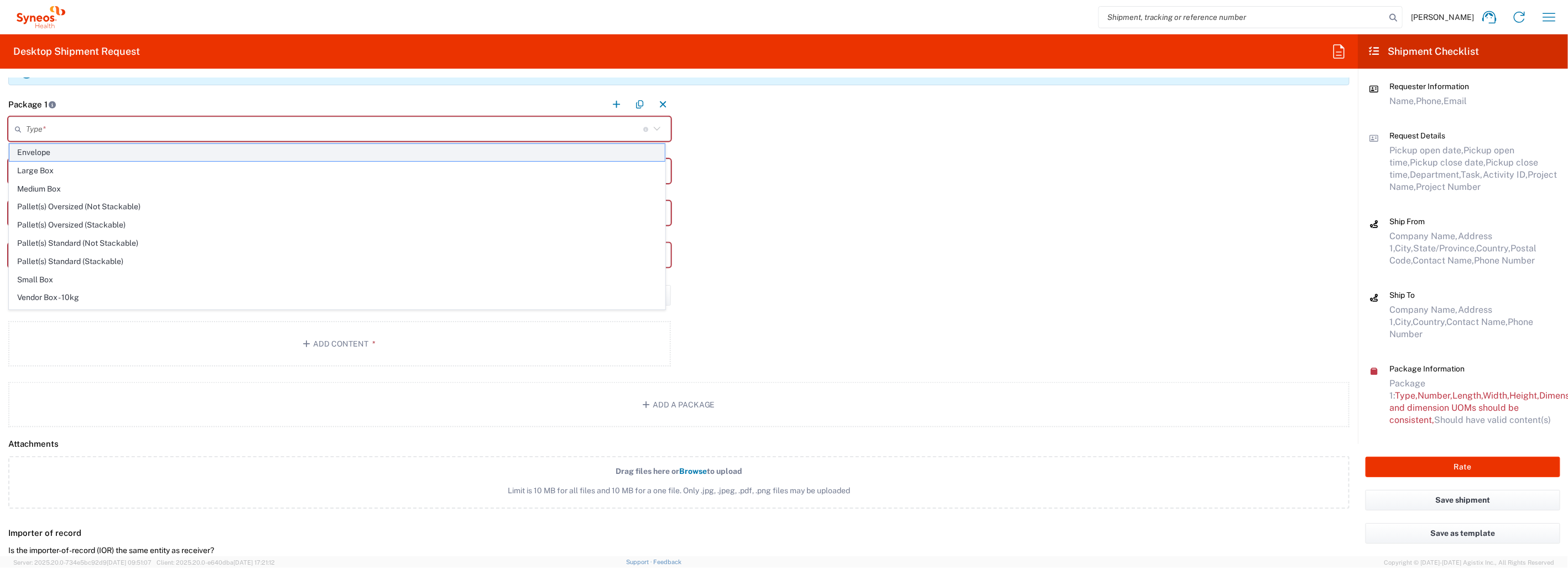
click at [51, 152] on span "Envelope" at bounding box center [337, 151] width 655 height 17
type input "Envelope"
type input "1"
type input "9.5"
type input "12.5"
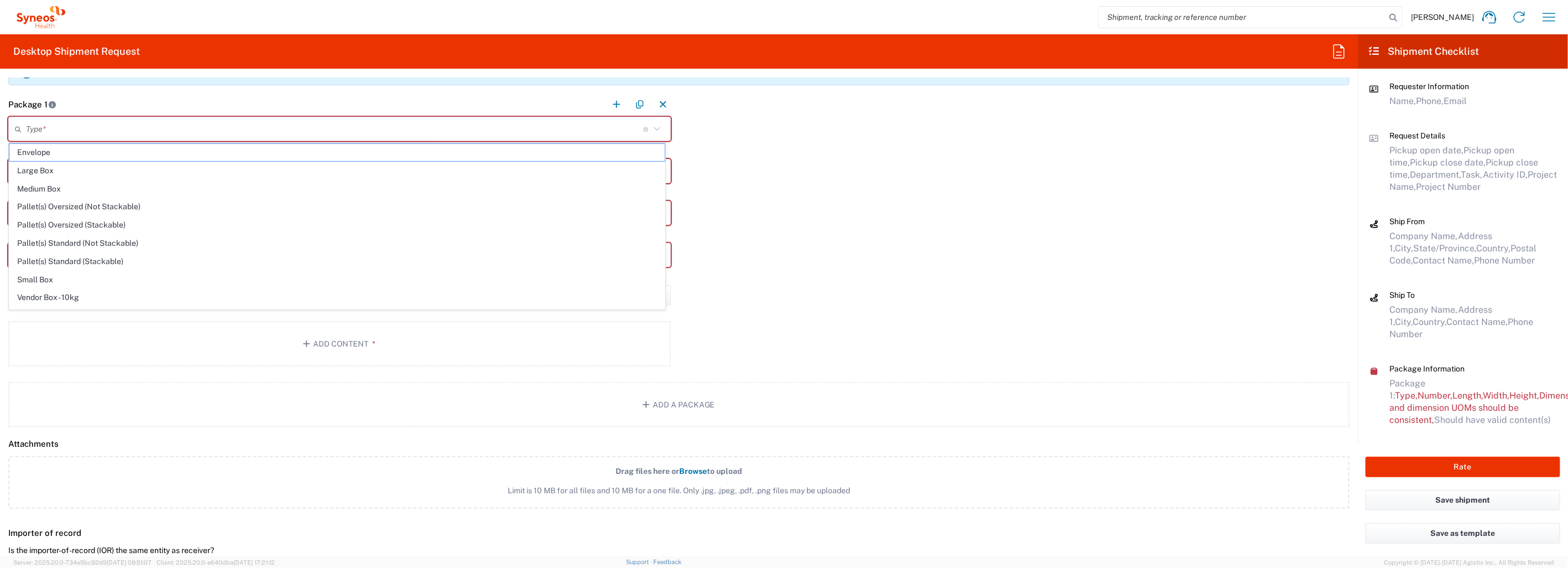
type input "0.25"
type input "in"
type input "0.45"
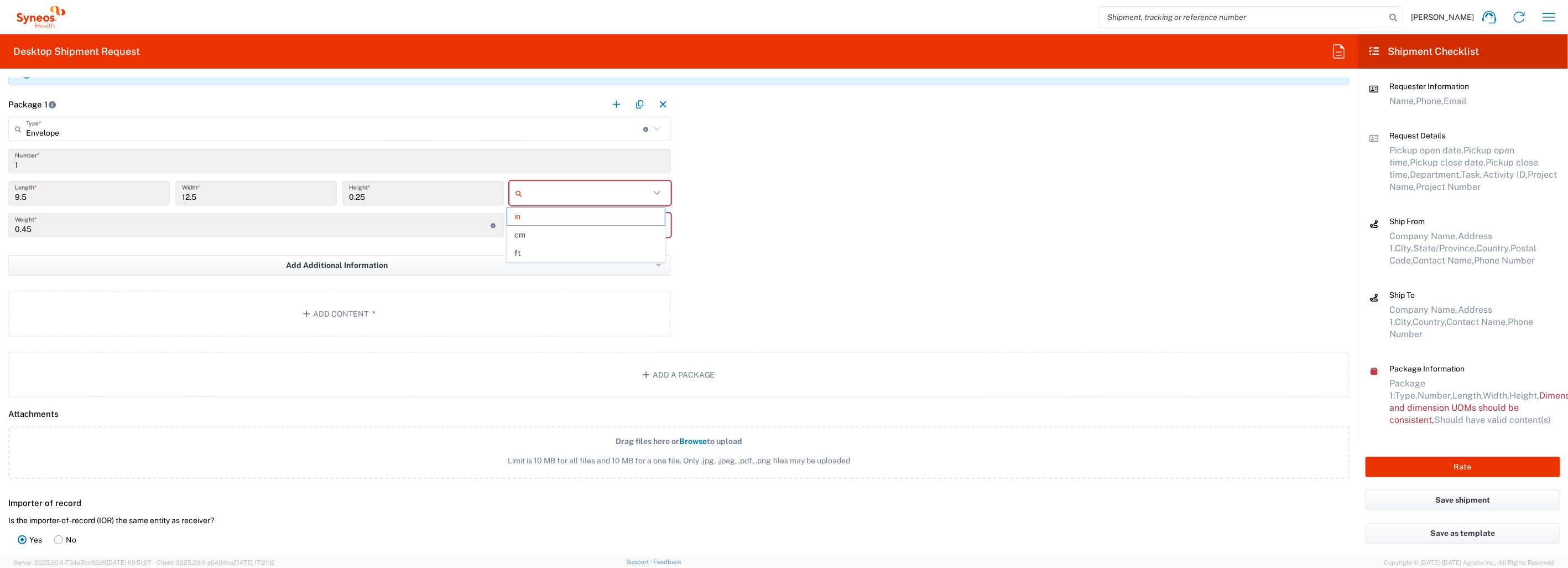
click at [590, 196] on input "text" at bounding box center [588, 193] width 123 height 18
click at [518, 215] on span "in" at bounding box center [586, 216] width 158 height 17
click at [606, 228] on input "text" at bounding box center [588, 225] width 123 height 18
click at [531, 269] on span "lbs" at bounding box center [586, 266] width 158 height 17
type input "lbs"
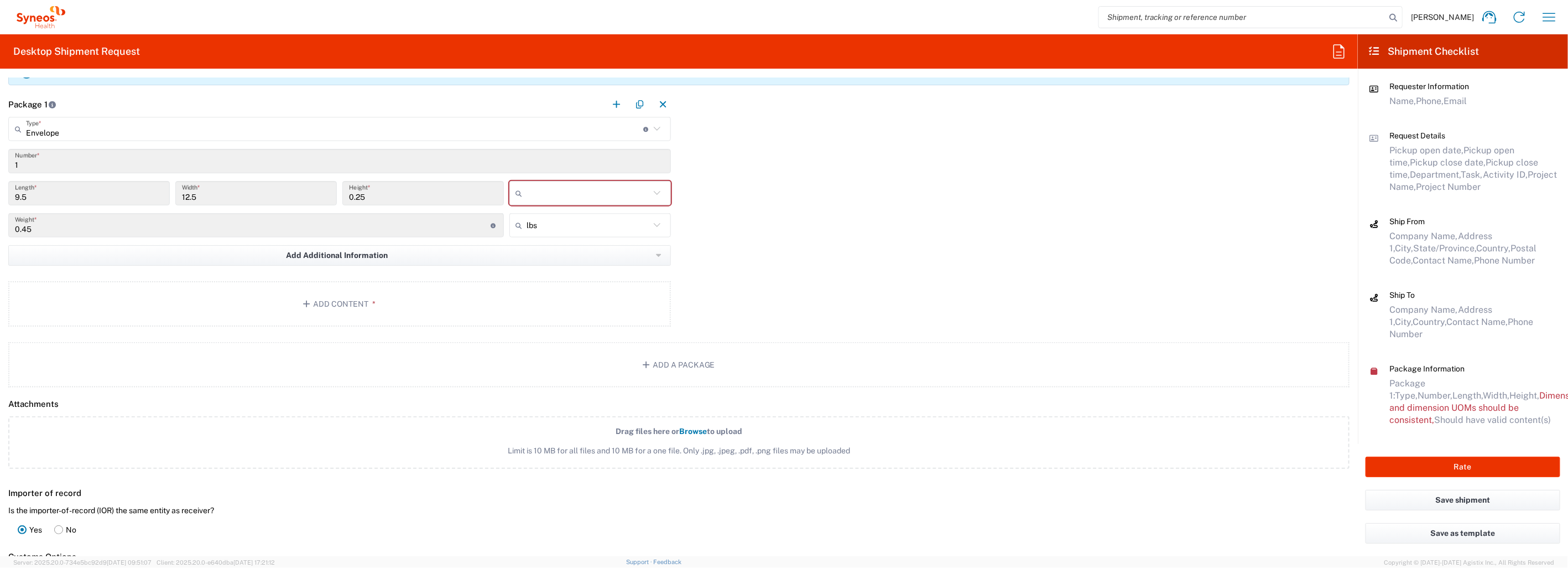
click at [556, 194] on input "text" at bounding box center [588, 193] width 123 height 18
click at [526, 254] on span "in" at bounding box center [586, 252] width 158 height 17
type input "in"
click at [327, 307] on button "Add Content *" at bounding box center [339, 304] width 662 height 46
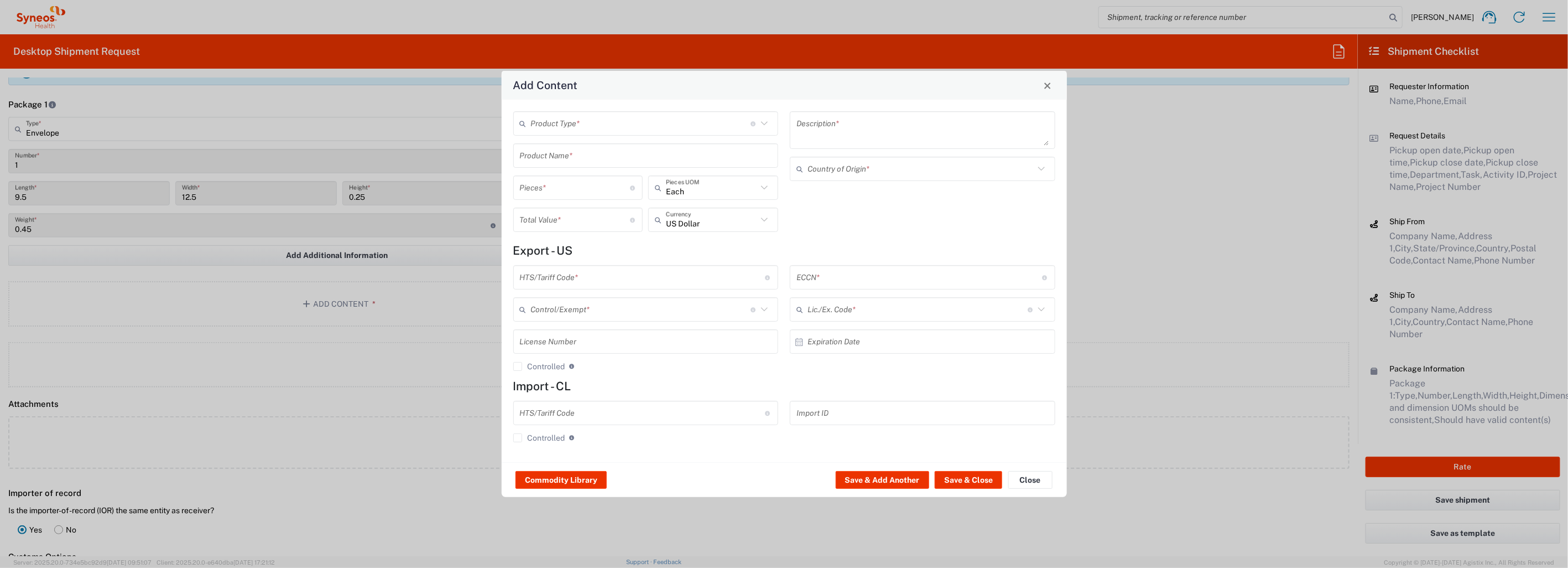
click at [646, 128] on input "text" at bounding box center [641, 123] width 220 height 19
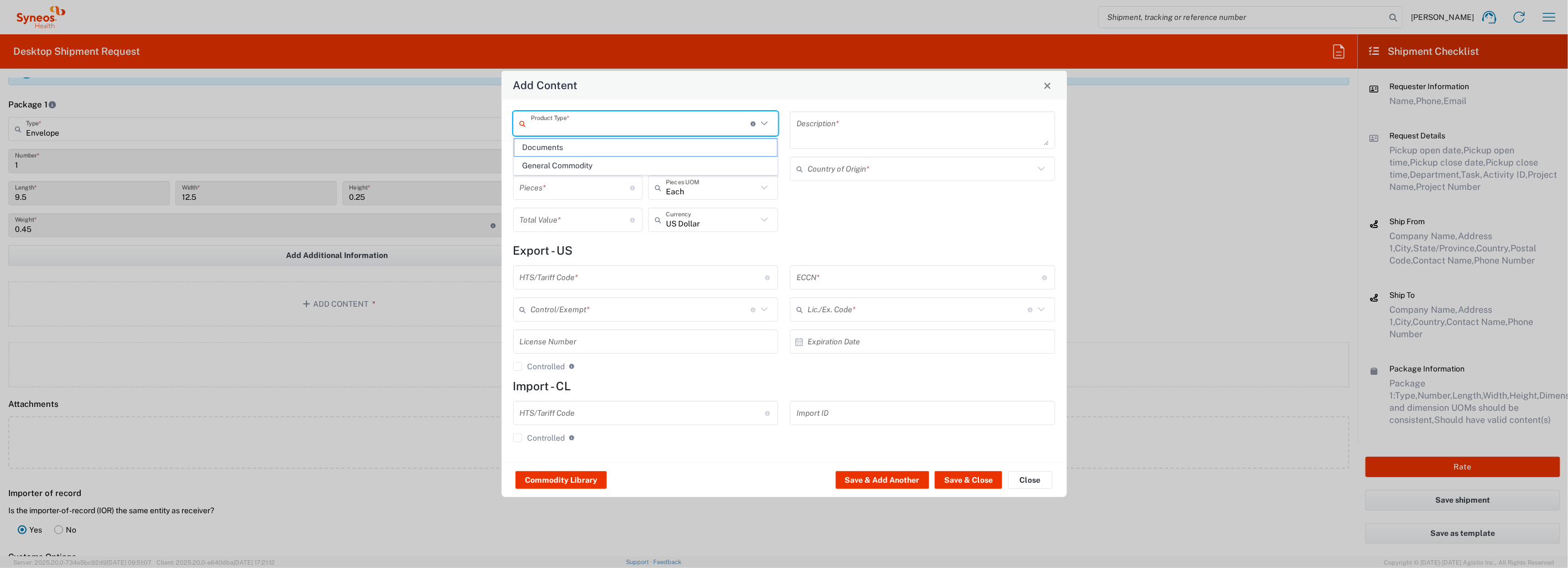
click at [632, 152] on span "Documents" at bounding box center [646, 146] width 263 height 17
type input "Documents"
type input "1"
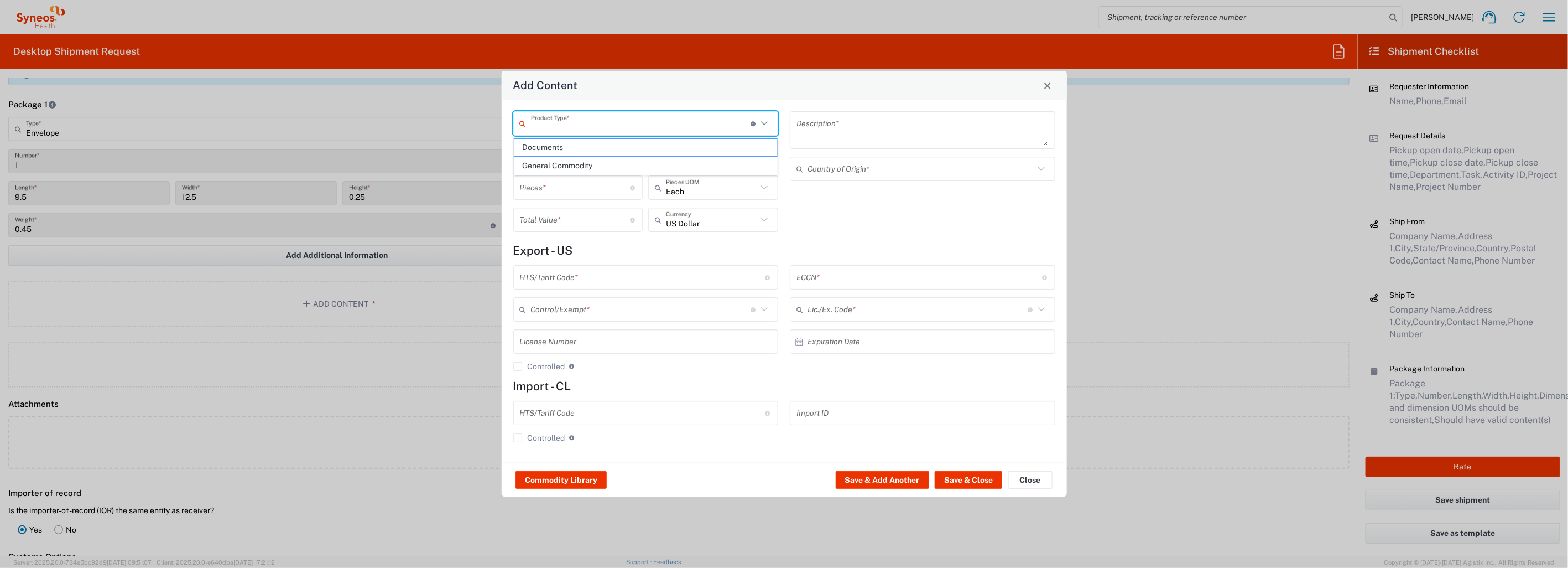
type textarea "Documents"
type input "United States"
type input "0000.00.0000"
type input "FTR Exemption"
type input "0000"
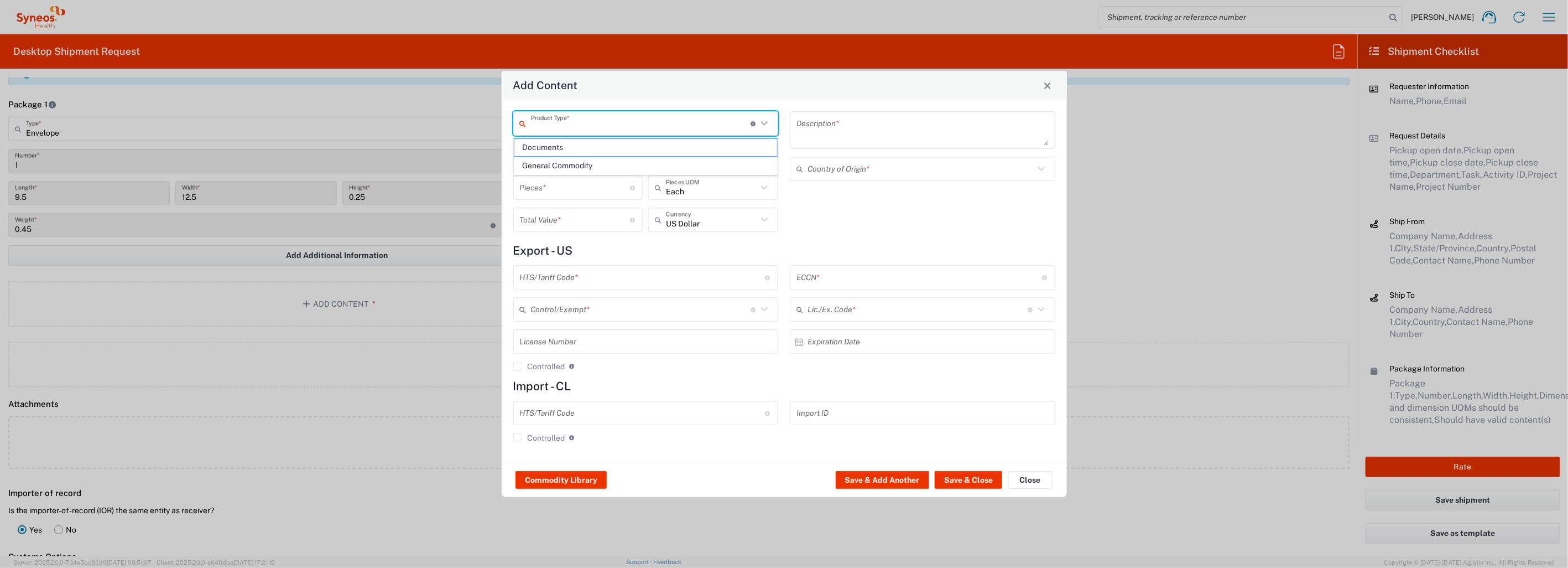
type input "0000.00.0000"
type input "30.37(a)"
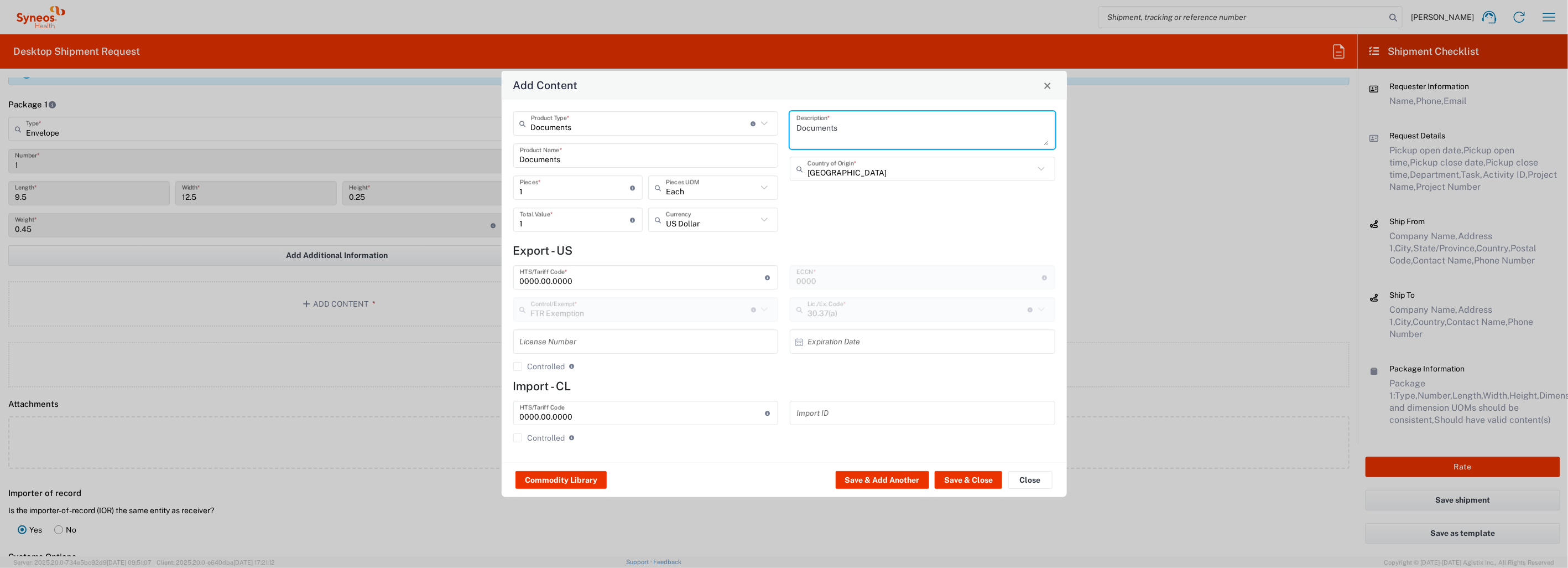
click at [841, 129] on textarea "Documents" at bounding box center [921, 130] width 252 height 31
click at [842, 130] on textarea "Documents-" at bounding box center [921, 130] width 252 height 31
paste textarea "Labels and ALF, Protocol CA224-127- Site 0143- Batch # ACH3084.3A"
type textarea "Documents- Labels and ALF, Protocol CA224-127- Site 0143- Batch # ACH3084.3A"
click at [970, 479] on button "Save & Close" at bounding box center [968, 479] width 68 height 18
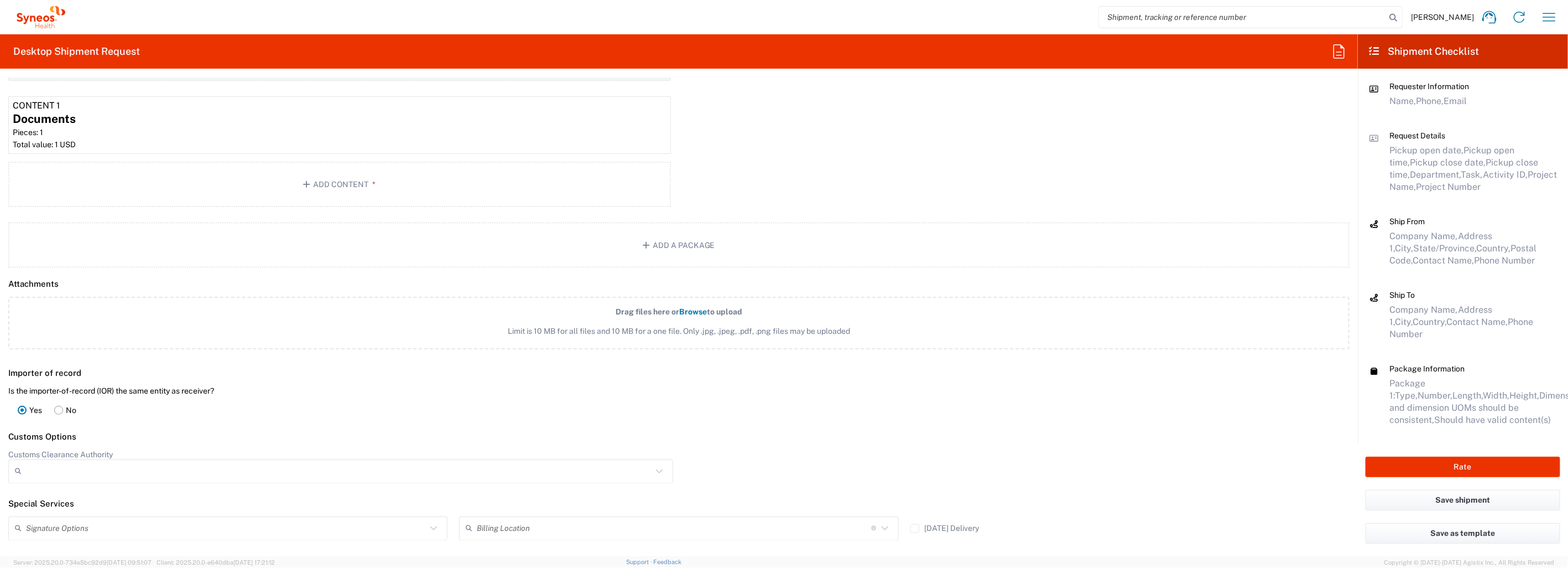
scroll to position [1262, 0]
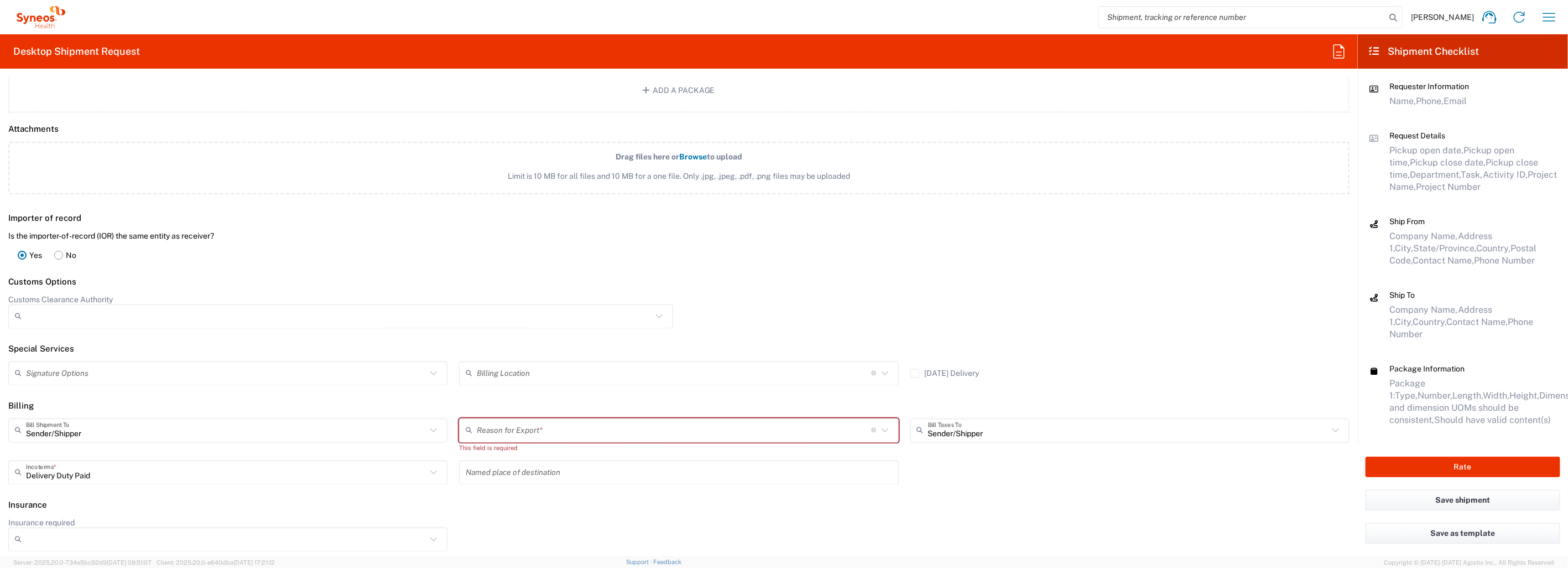
click at [400, 378] on input "text" at bounding box center [226, 373] width 400 height 19
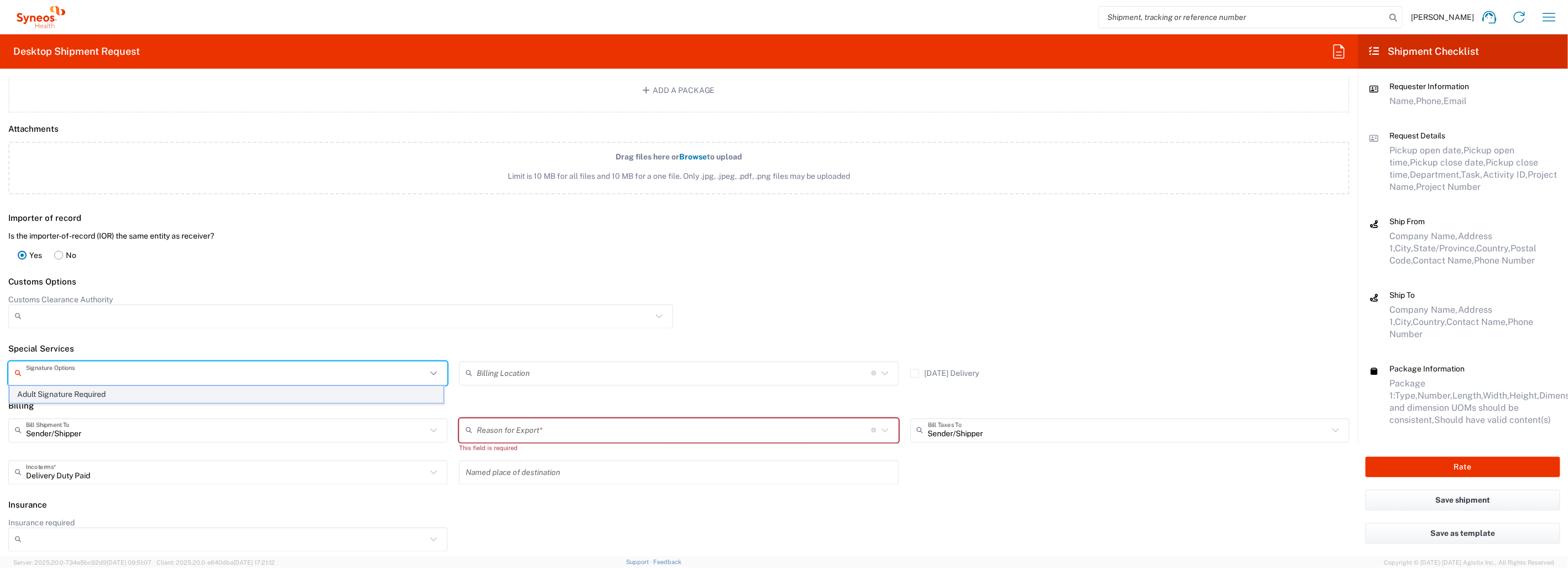
click at [388, 395] on span "Adult Signature Required" at bounding box center [226, 394] width 434 height 17
type input "Adult Signature Required"
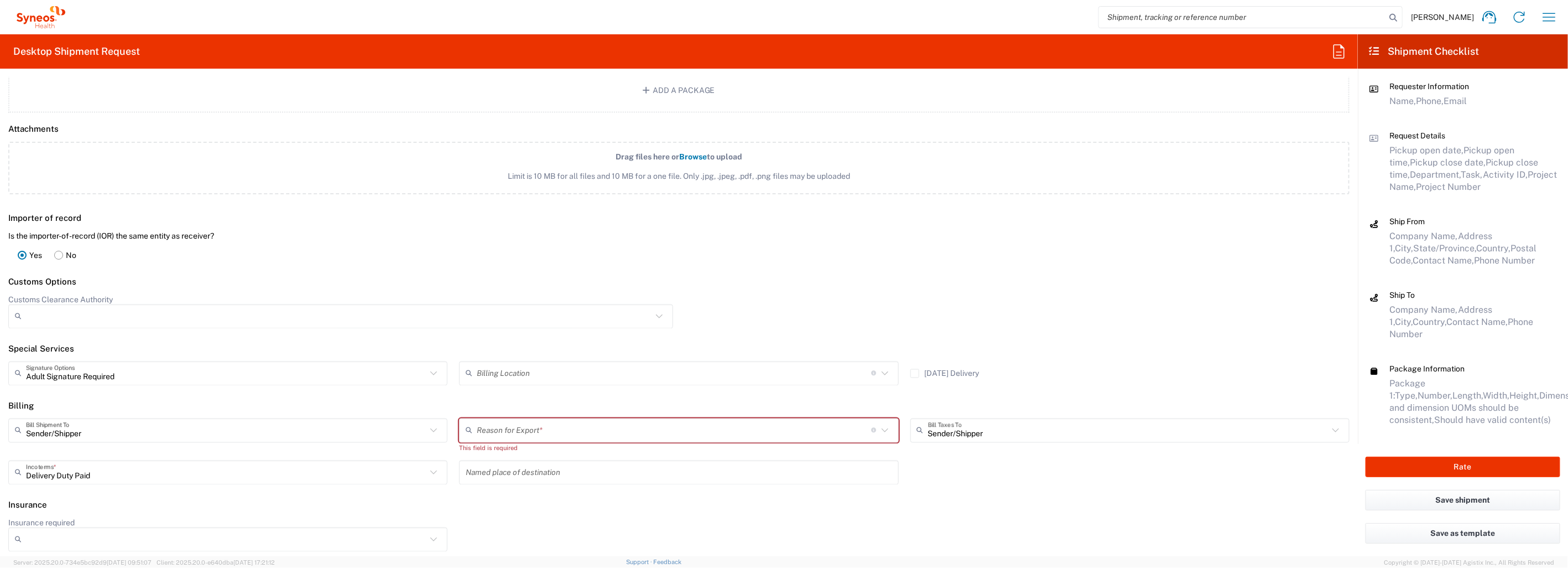
click at [565, 428] on input "text" at bounding box center [673, 429] width 394 height 19
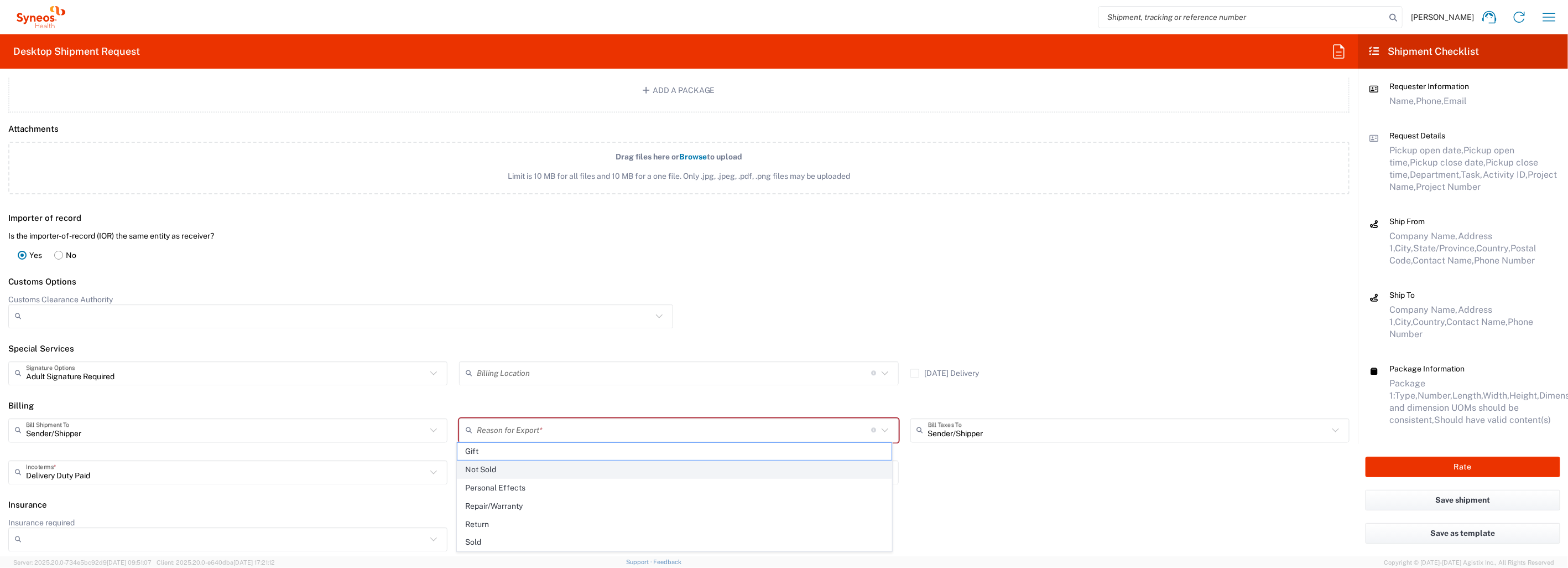
click at [546, 467] on span "Not Sold" at bounding box center [674, 468] width 434 height 17
type input "Not Sold"
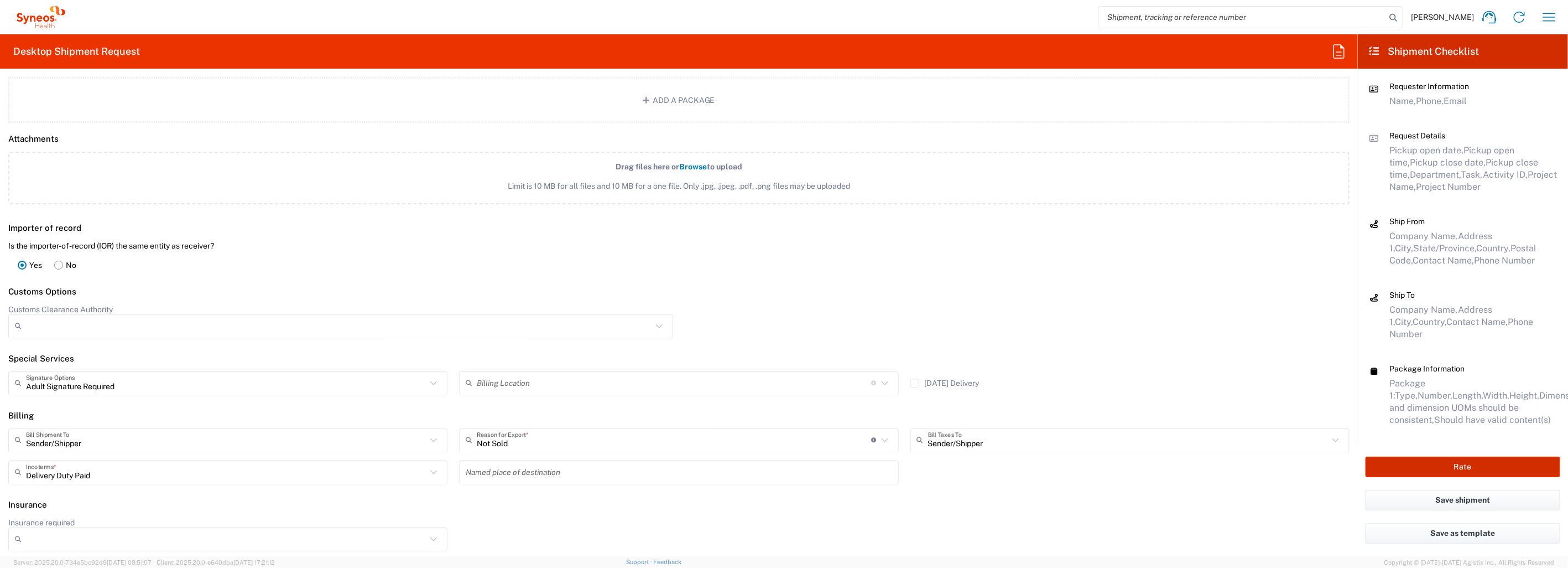
click at [1468, 464] on button "Rate" at bounding box center [1462, 466] width 194 height 21
type input "Bristol 7034903"
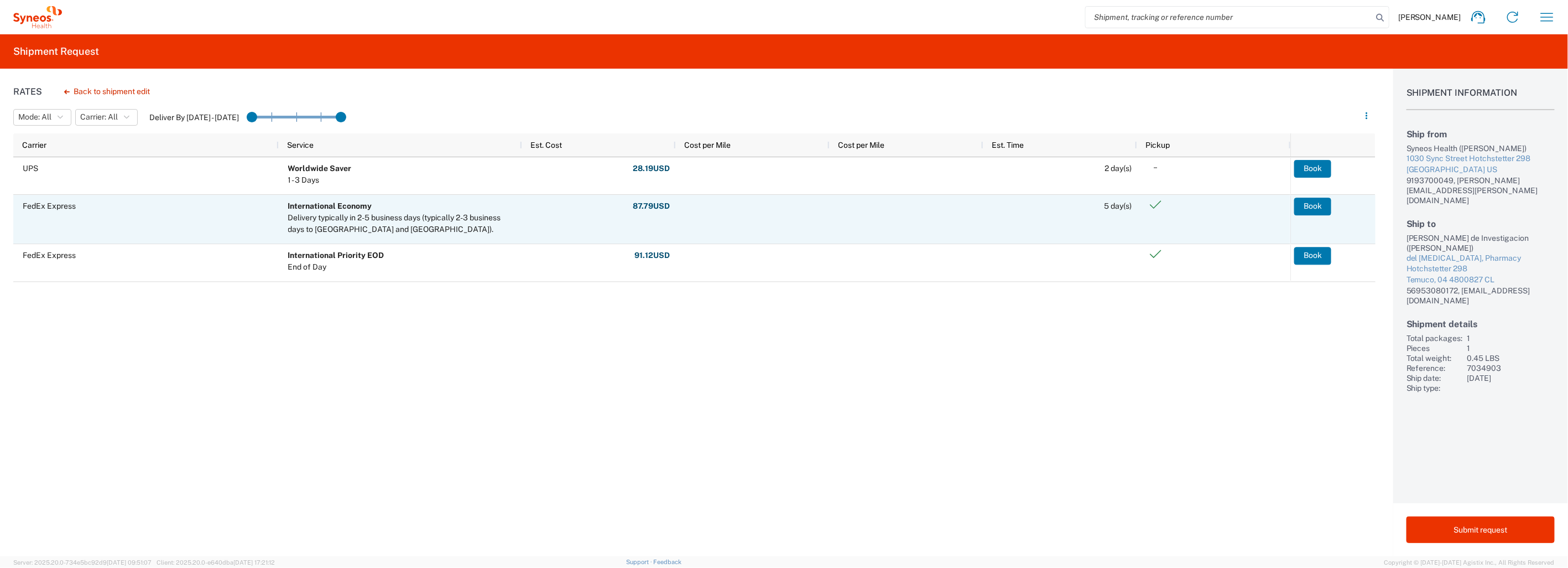
click at [1313, 205] on button "Book" at bounding box center [1312, 206] width 37 height 18
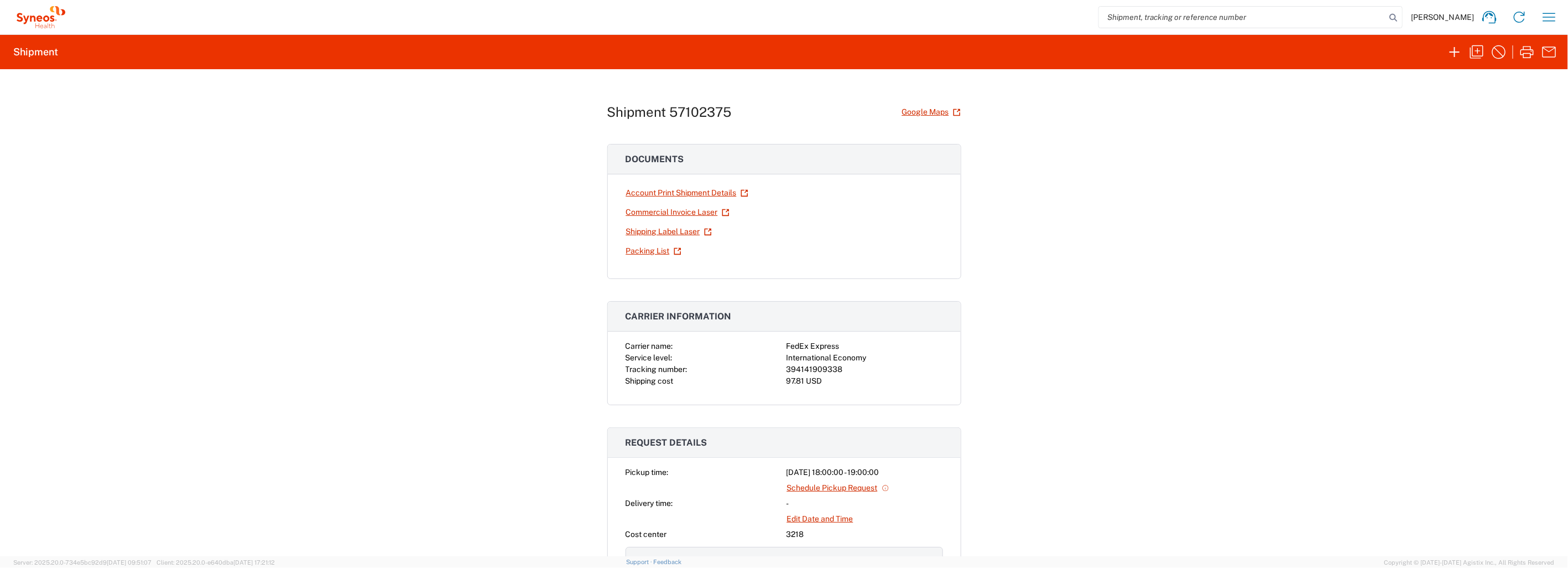
click at [655, 250] on link "Packing List" at bounding box center [653, 250] width 57 height 19
click at [653, 230] on link "Shipping Label Laser" at bounding box center [668, 231] width 87 height 19
click at [674, 208] on link "Commercial Invoice Laser" at bounding box center [677, 211] width 105 height 19
click at [1134, 300] on div "Shipment 57102375 Google Maps Documents Account Print Shipment Details Commerci…" at bounding box center [784, 312] width 1568 height 486
click at [1456, 50] on icon "button" at bounding box center [1454, 52] width 18 height 18
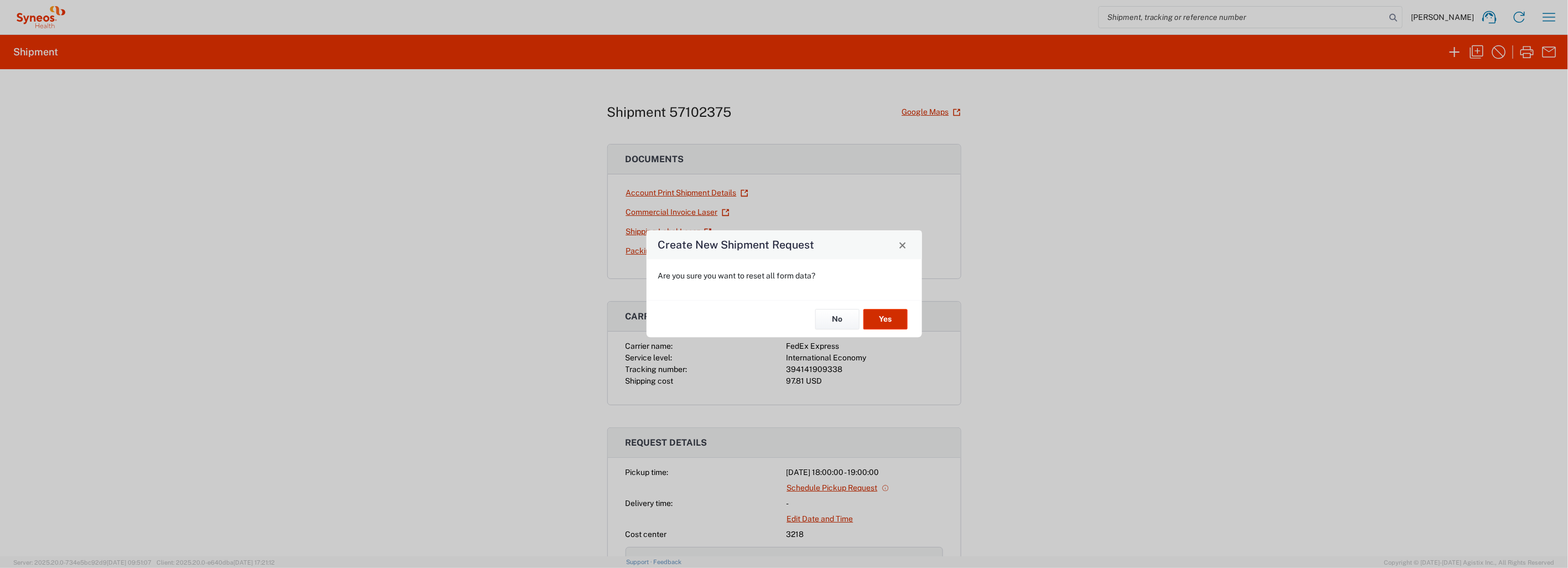
click at [893, 317] on button "Yes" at bounding box center [886, 319] width 44 height 21
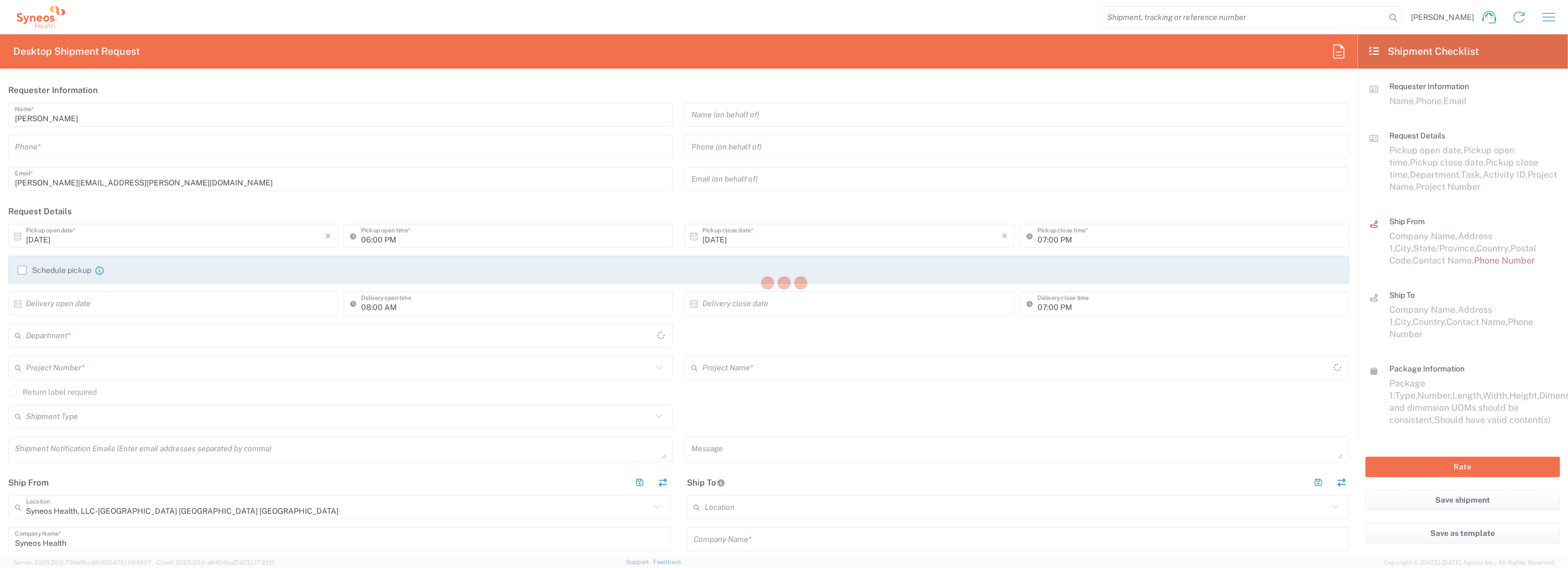
type input "North Carolina"
type input "3218"
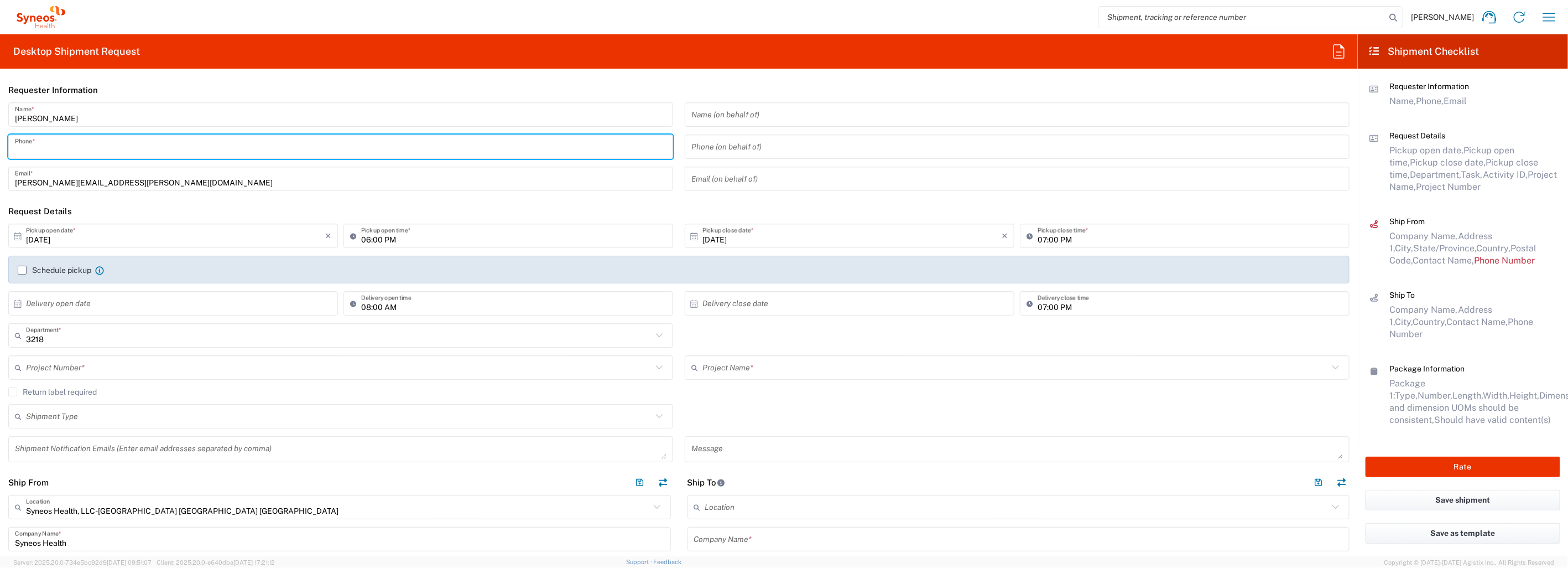
click at [249, 146] on input "tel" at bounding box center [341, 146] width 652 height 19
type input "9193700049"
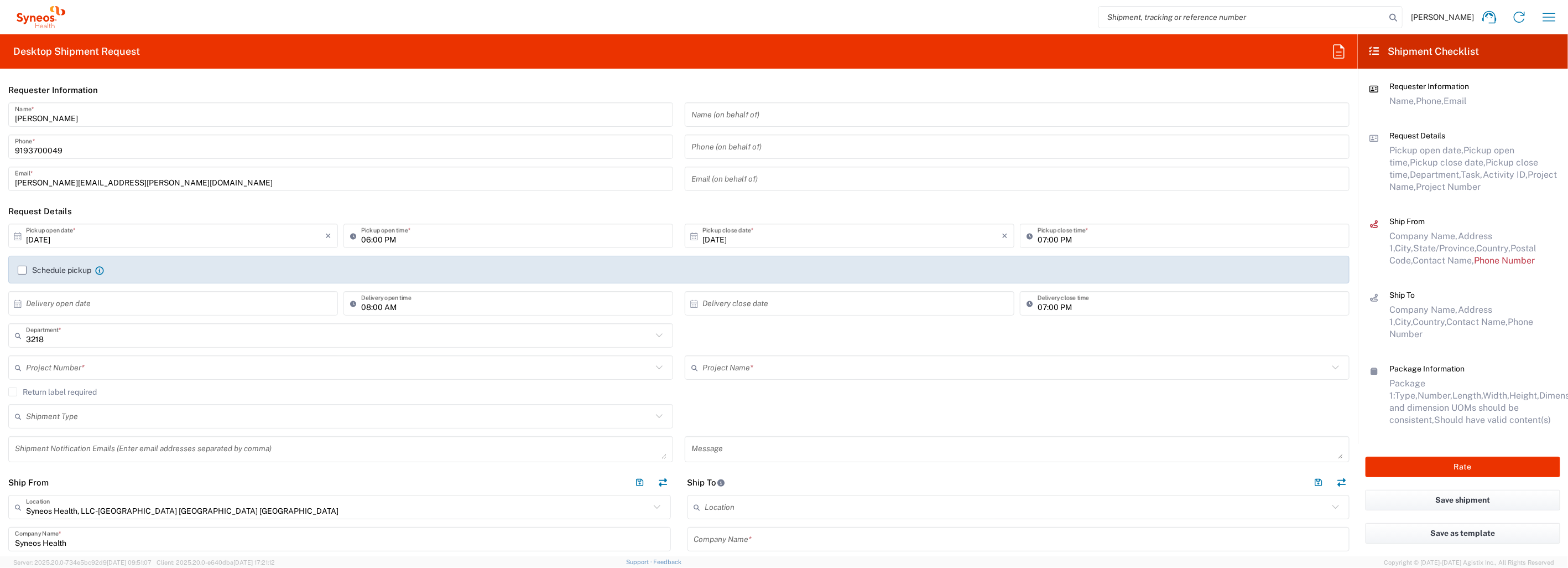
click at [307, 79] on header "Requester Information" at bounding box center [678, 90] width 1358 height 25
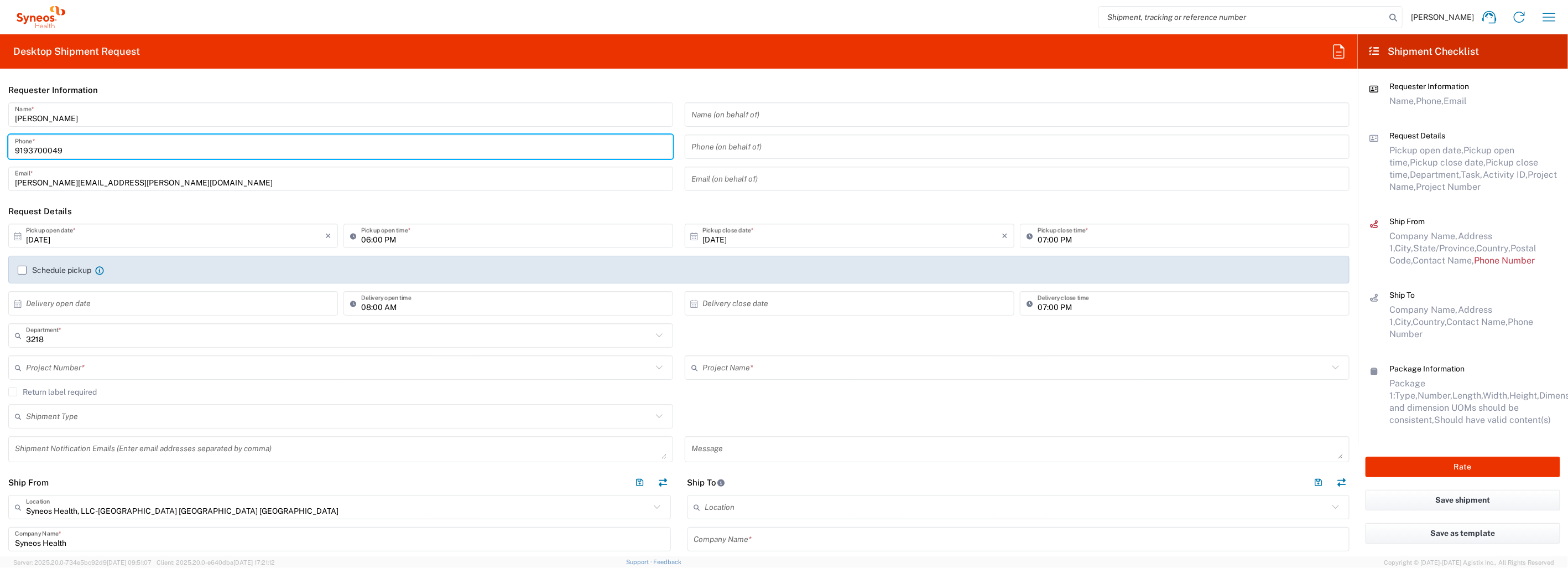
drag, startPoint x: 64, startPoint y: 152, endPoint x: 8, endPoint y: 146, distance: 56.3
click at [8, 146] on div "9193700049 Phone *" at bounding box center [340, 146] width 664 height 24
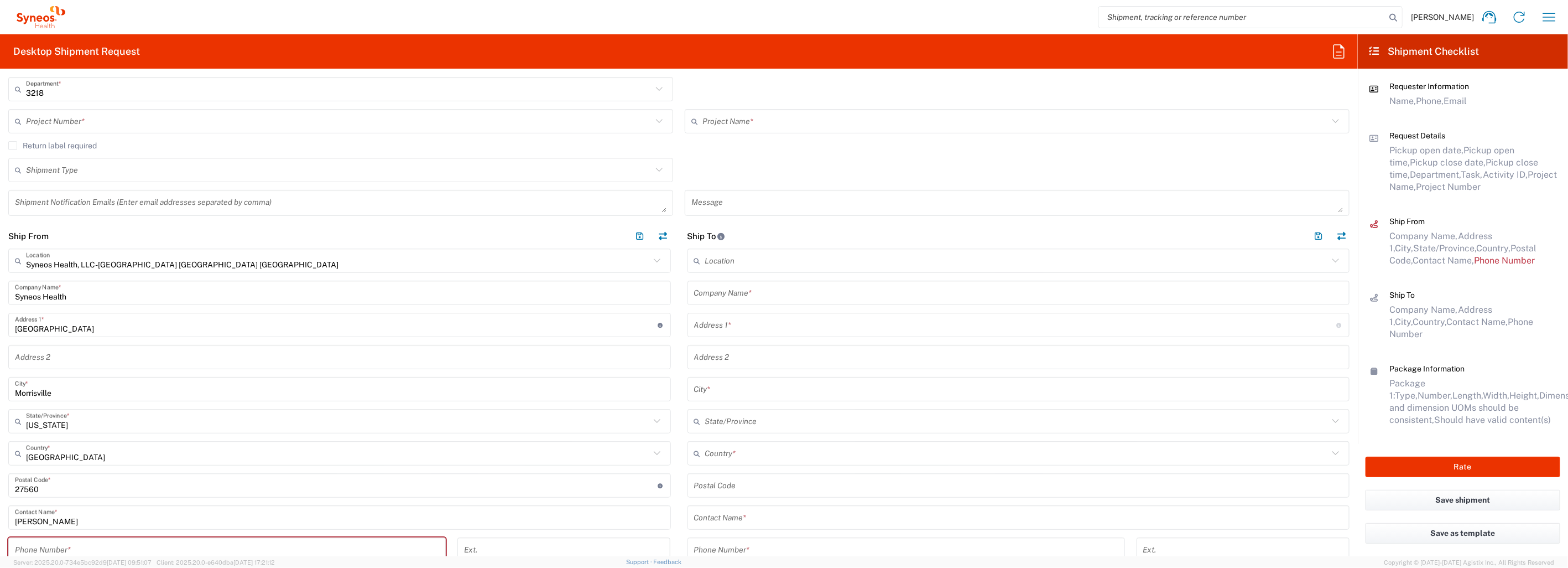
scroll to position [369, 0]
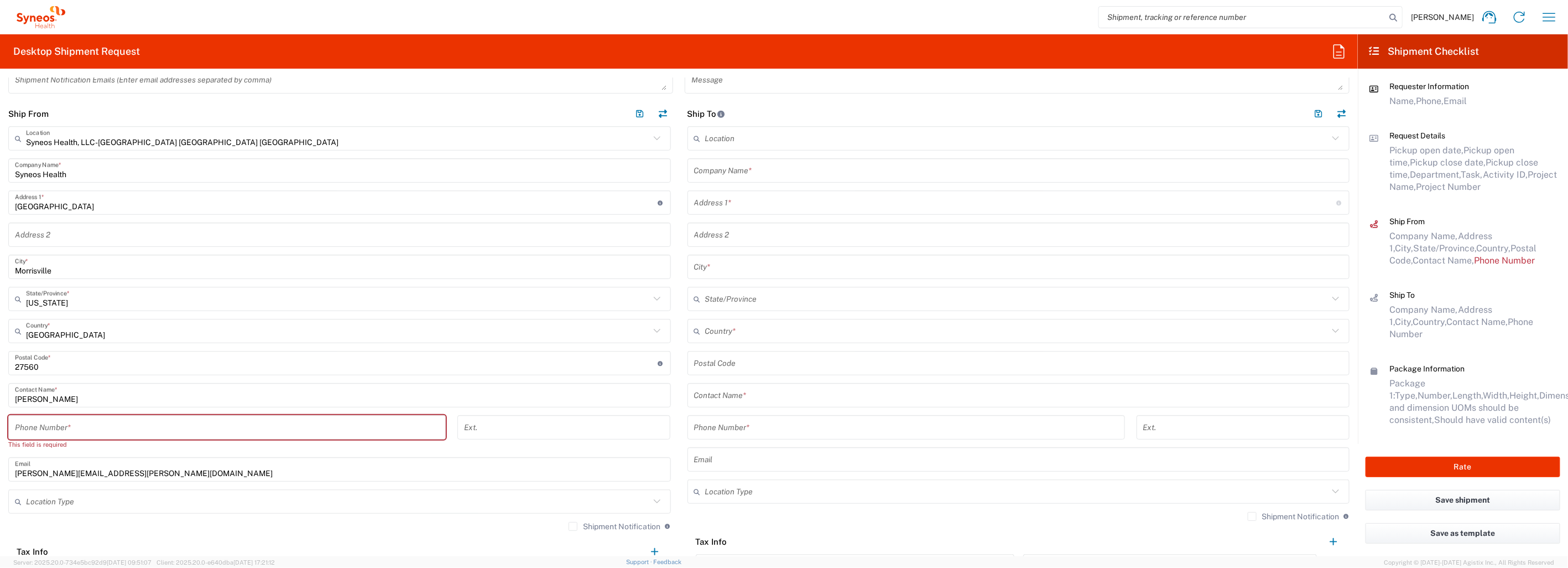
click at [97, 421] on input "tel" at bounding box center [227, 426] width 424 height 19
paste input "9193700049"
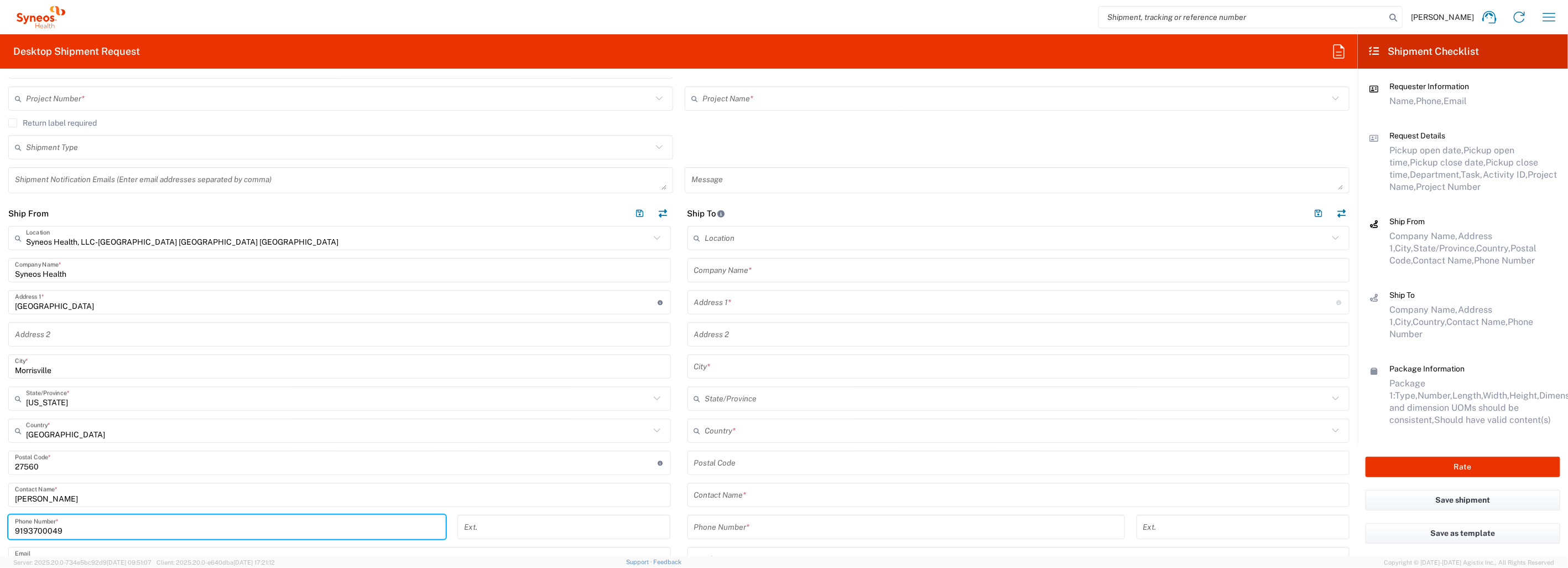
scroll to position [123, 0]
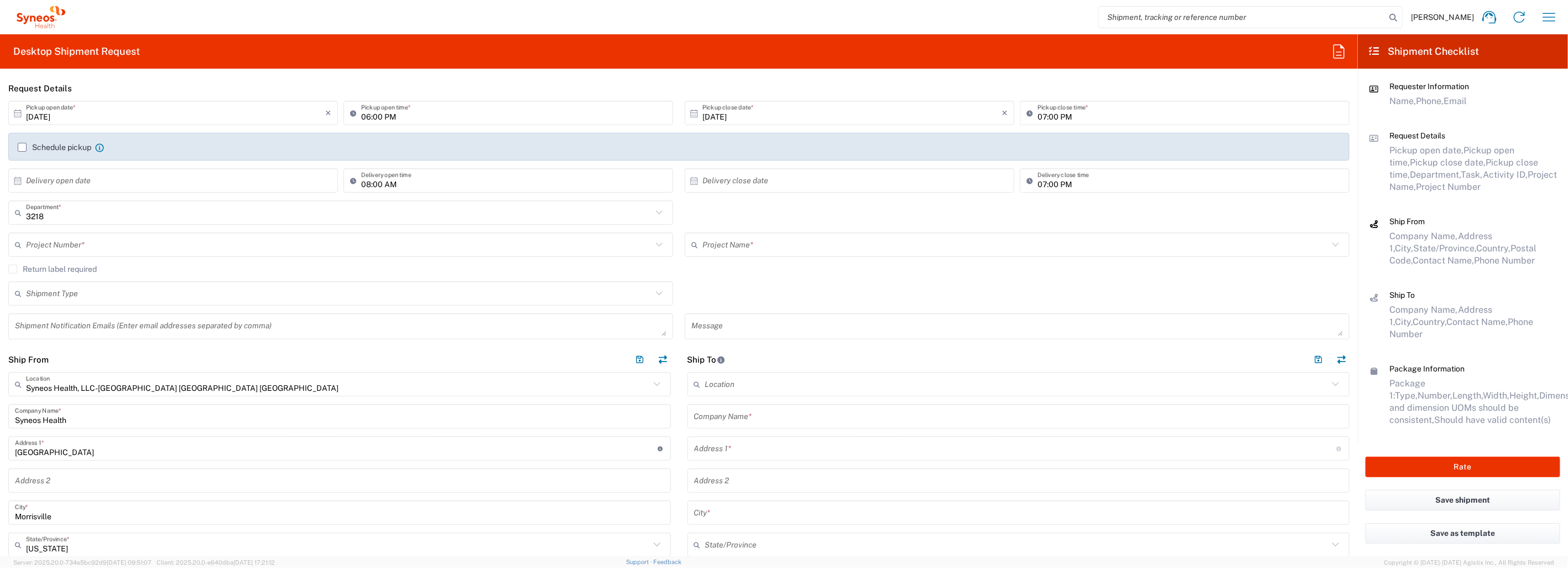
type input "9193700049"
click at [290, 77] on header "Request Details" at bounding box center [678, 88] width 1358 height 25
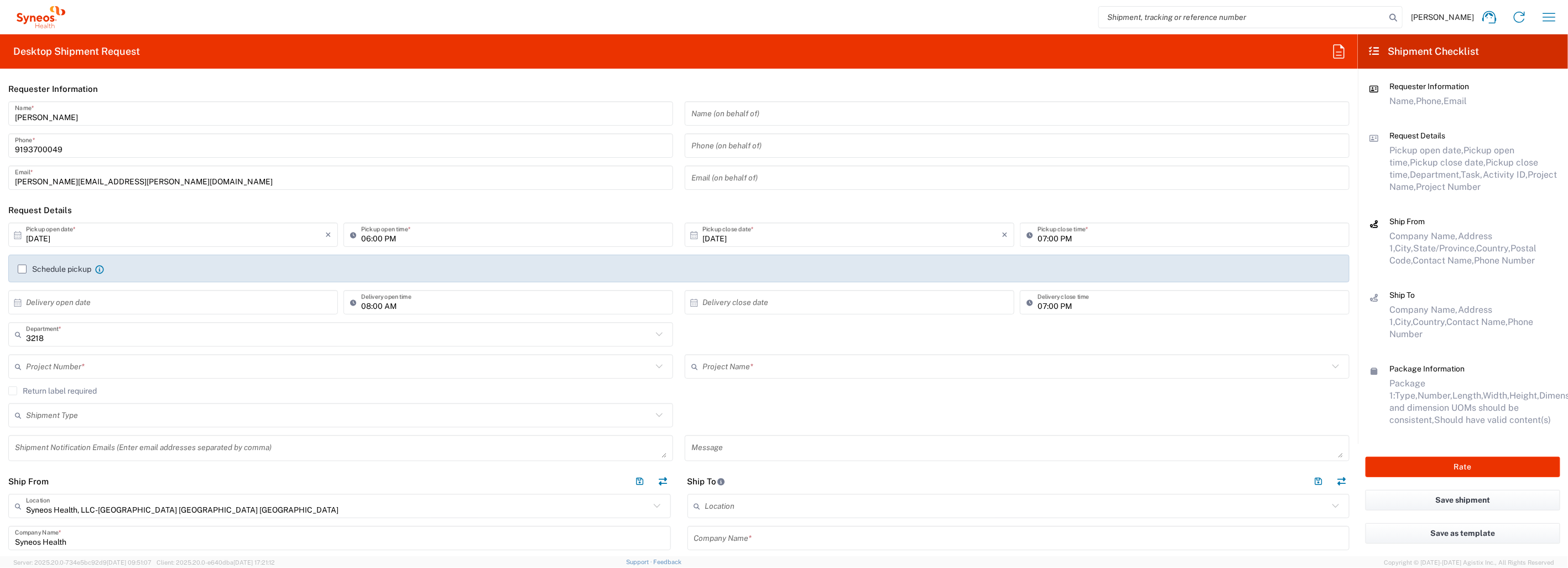
scroll to position [0, 0]
click at [19, 235] on icon at bounding box center [18, 236] width 10 height 10
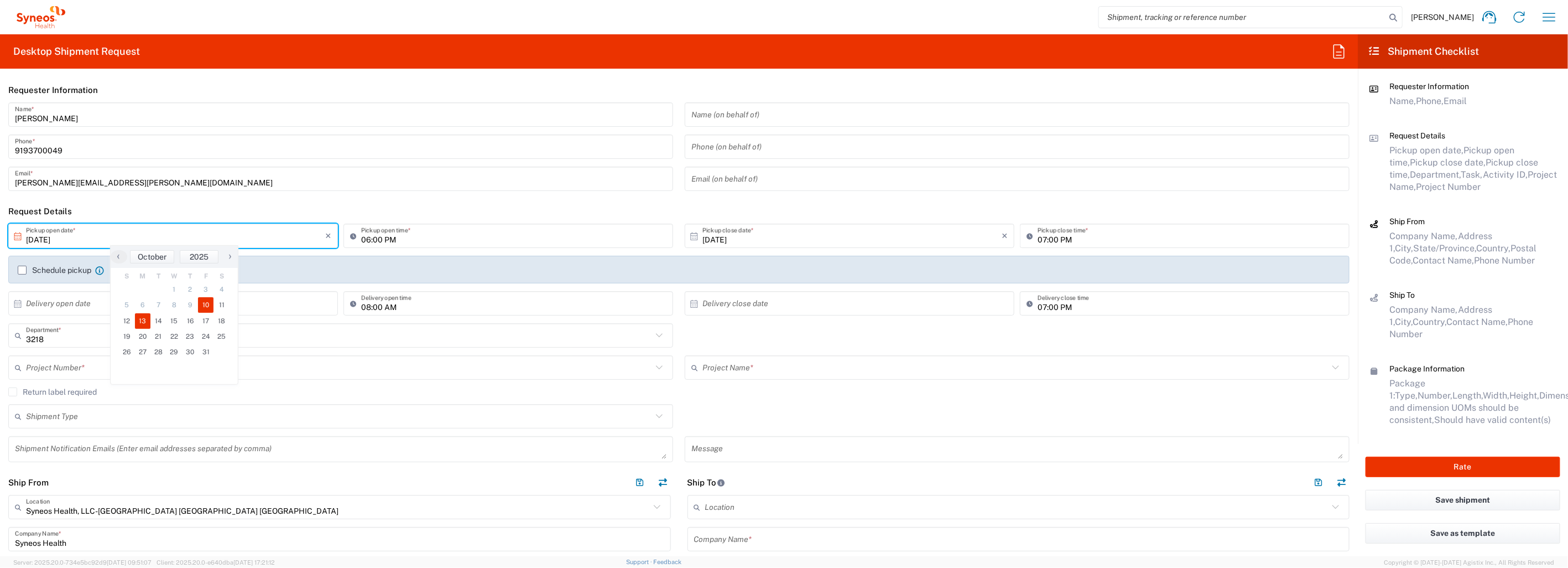
click at [144, 321] on span "13" at bounding box center [142, 321] width 16 height 16
type input "10/13/2025"
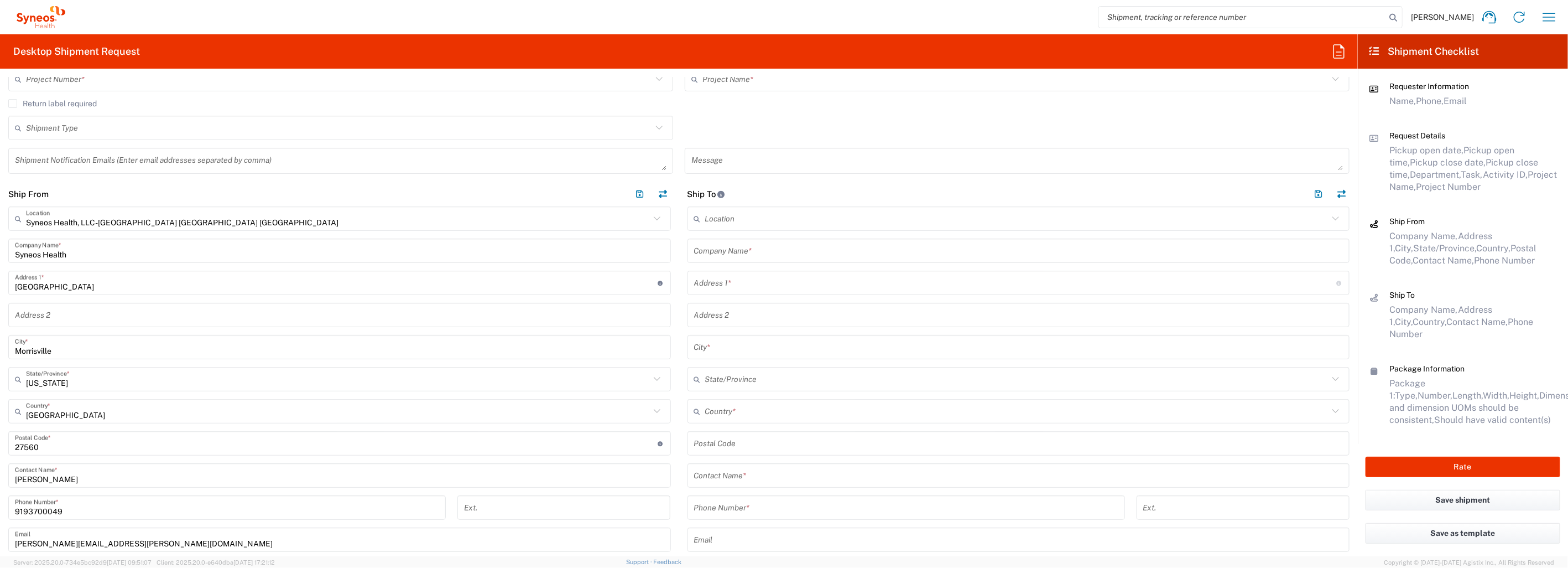
scroll to position [369, 0]
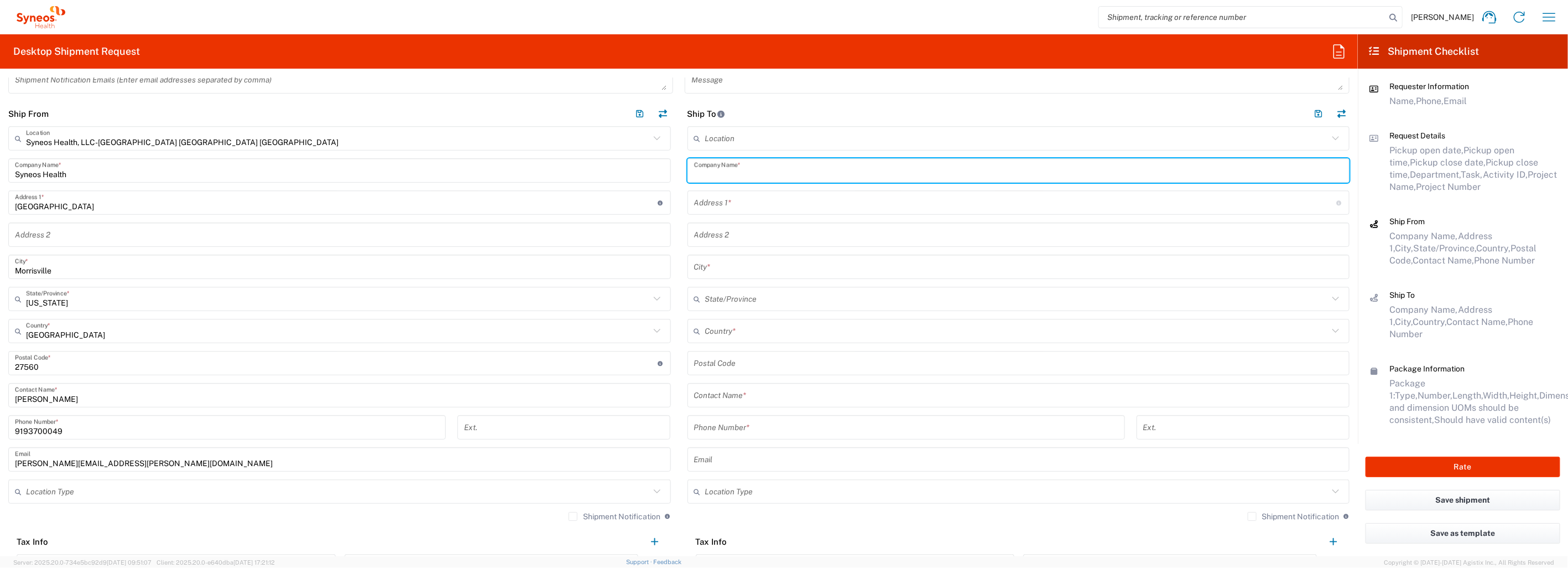
click at [738, 168] on input "text" at bounding box center [1019, 170] width 650 height 19
paste input "Clinica San Carlos de Apoquindo"
type input "Clinica San Carlos de Apoquindo"
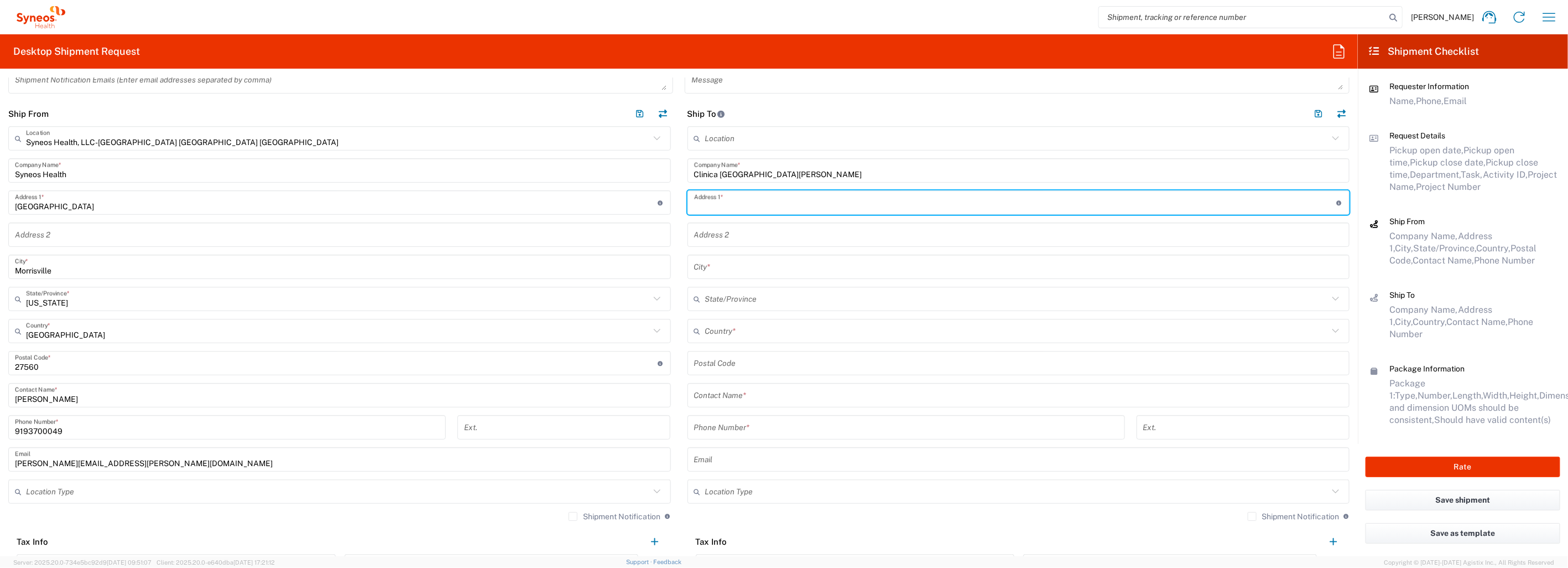
click at [752, 203] on input "text" at bounding box center [1015, 202] width 643 height 19
paste input "Clinica San Carlos, Las Condes"
type input "Clinica San Carlos, Las Condes"
click at [812, 194] on input "Clinica San Carlos, Las Condes" at bounding box center [1015, 202] width 643 height 19
type input "Camino El Alba 12351, Fl -2"
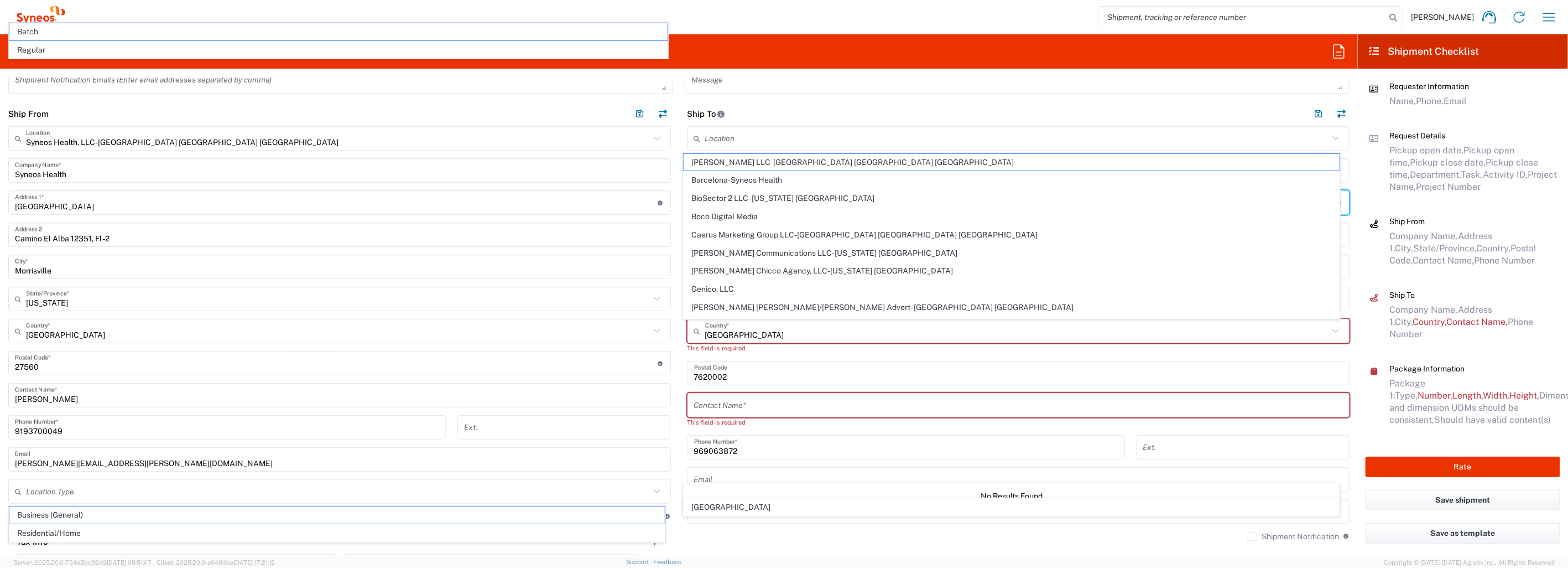
scroll to position [578, 0]
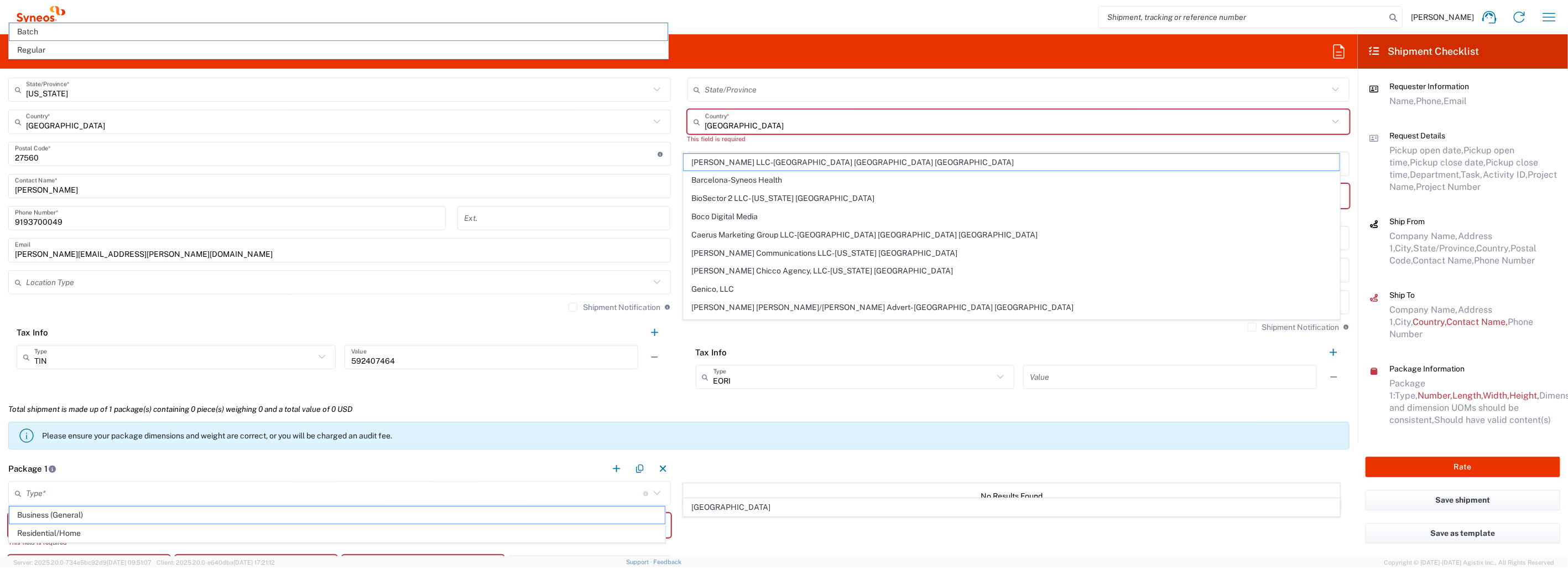
click at [949, 79] on div "State/Province" at bounding box center [1018, 90] width 662 height 24
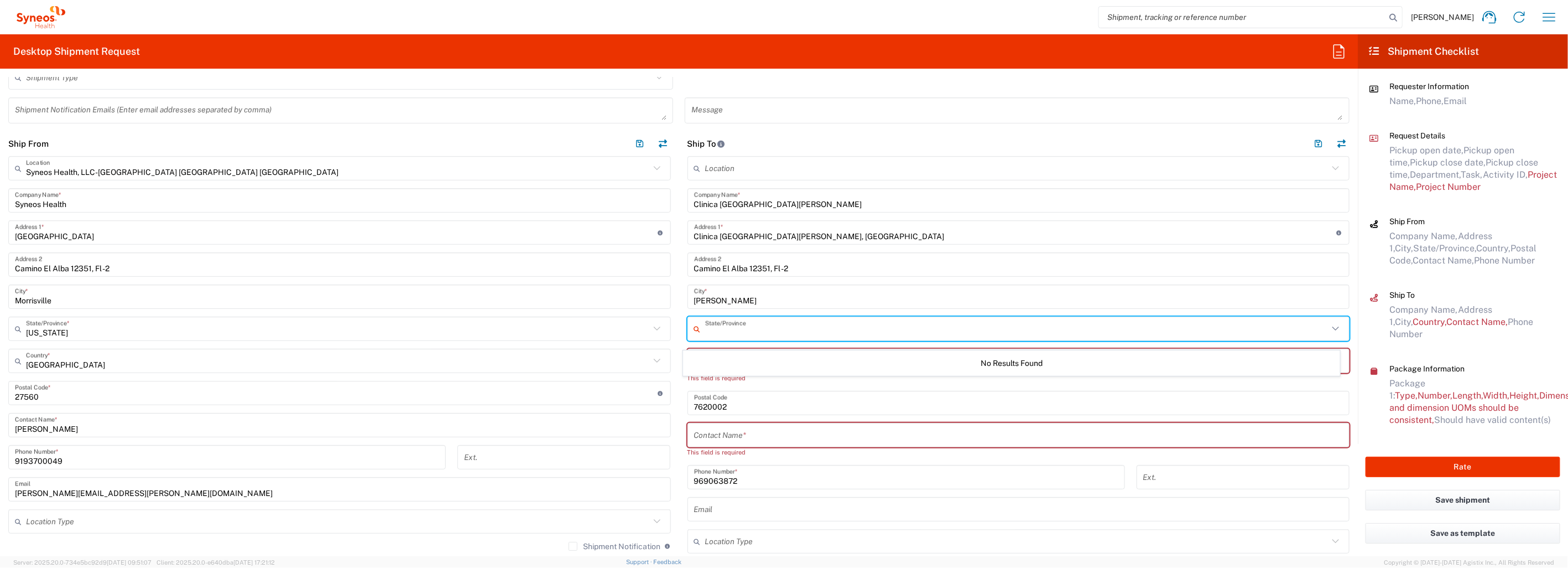
scroll to position [341, 0]
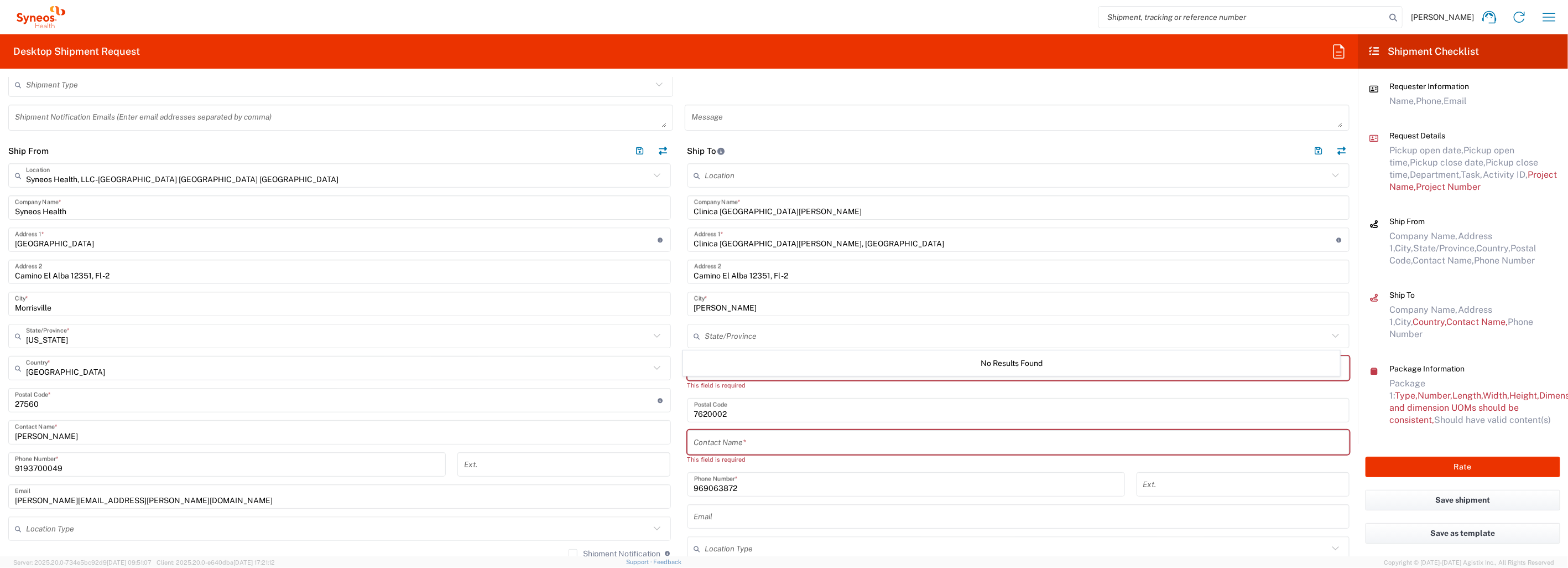
click at [1006, 139] on header "Ship To" at bounding box center [1019, 150] width 679 height 25
click at [761, 370] on input "text" at bounding box center [1017, 368] width 624 height 19
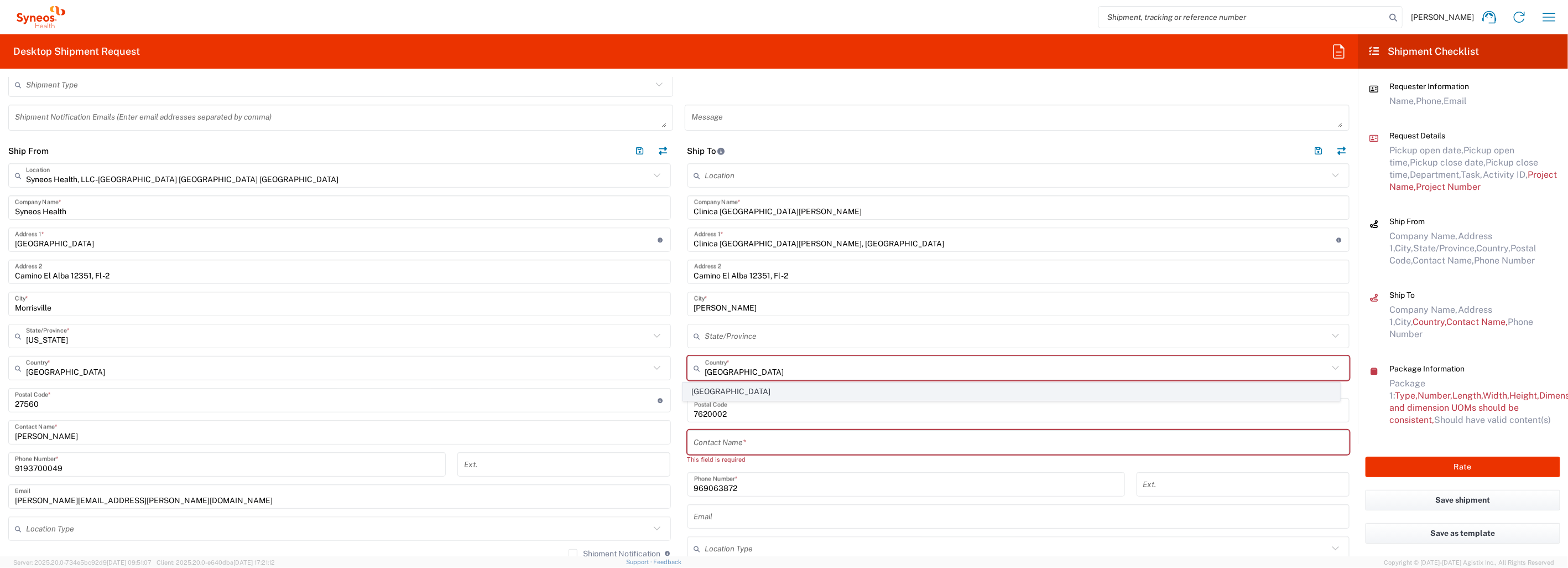
click at [700, 390] on span "Chile" at bounding box center [1011, 391] width 655 height 17
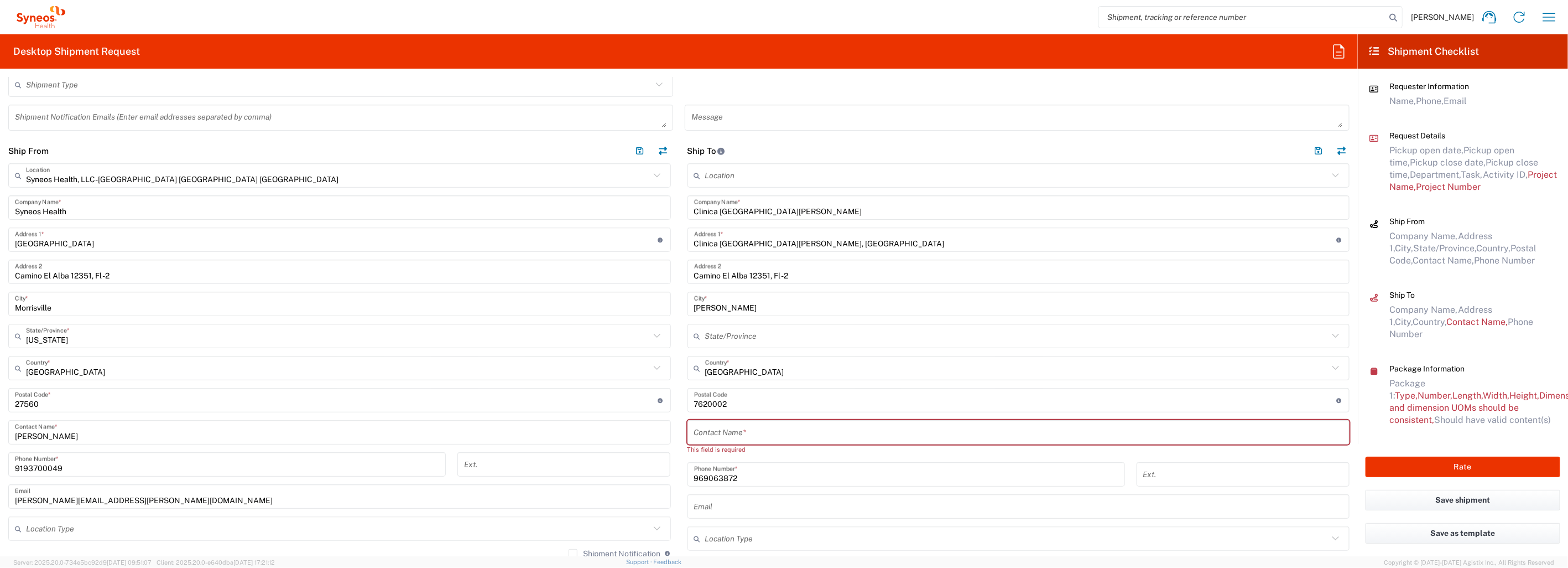
click at [734, 401] on input "undefined" at bounding box center [1015, 400] width 643 height 19
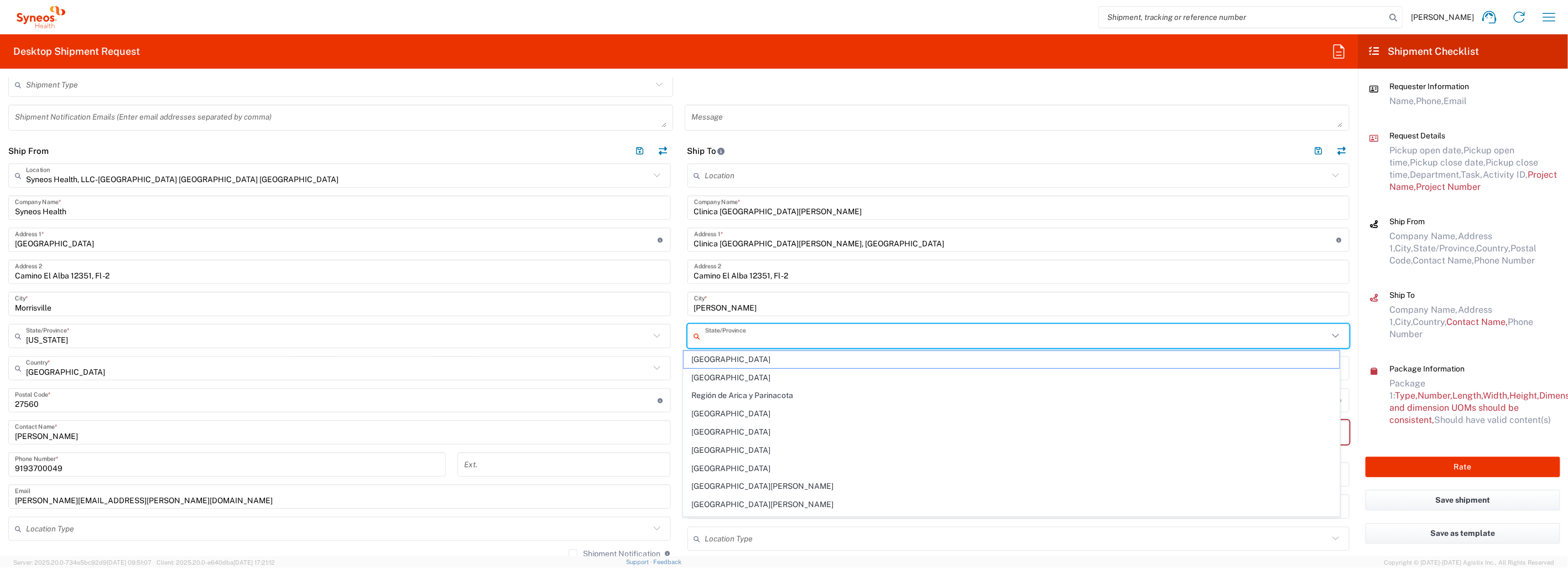
click at [931, 336] on input "text" at bounding box center [1017, 336] width 624 height 19
drag, startPoint x: 699, startPoint y: 505, endPoint x: 709, endPoint y: 505, distance: 10.0
click at [700, 505] on span "Región Metropolitana" at bounding box center [1011, 506] width 655 height 17
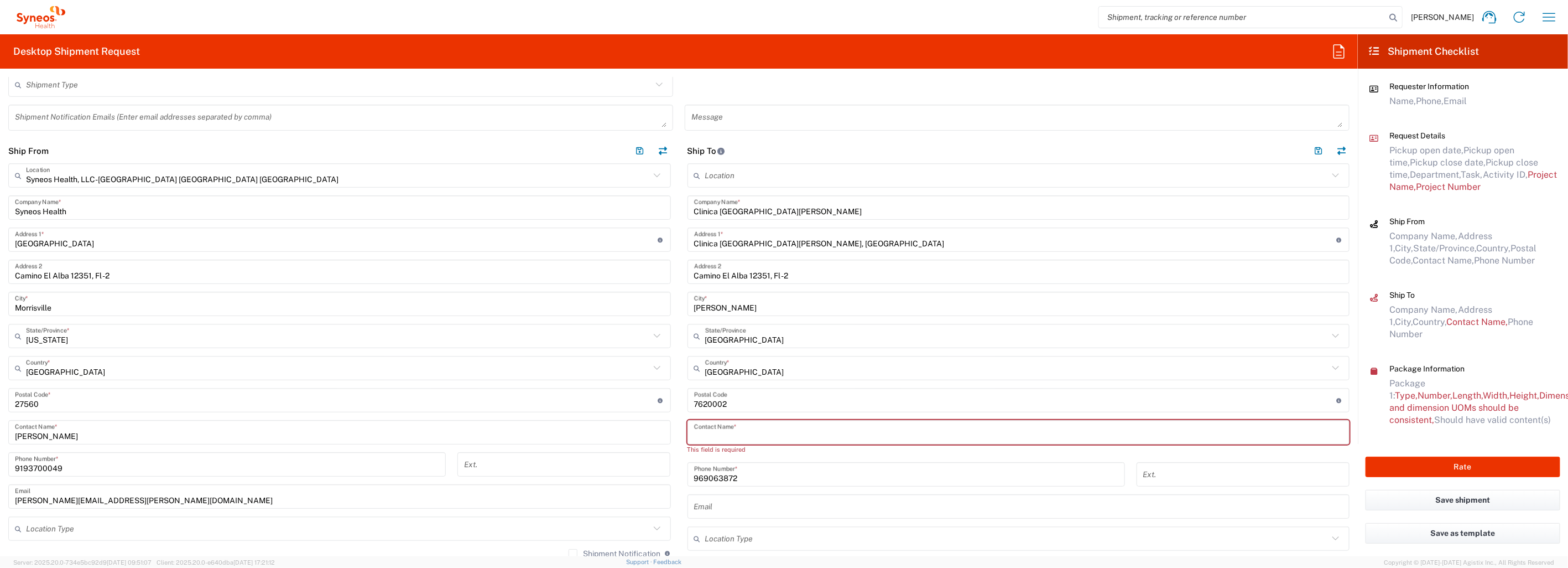
click at [780, 430] on input "text" at bounding box center [1019, 431] width 650 height 19
paste input "Pena, Carola"
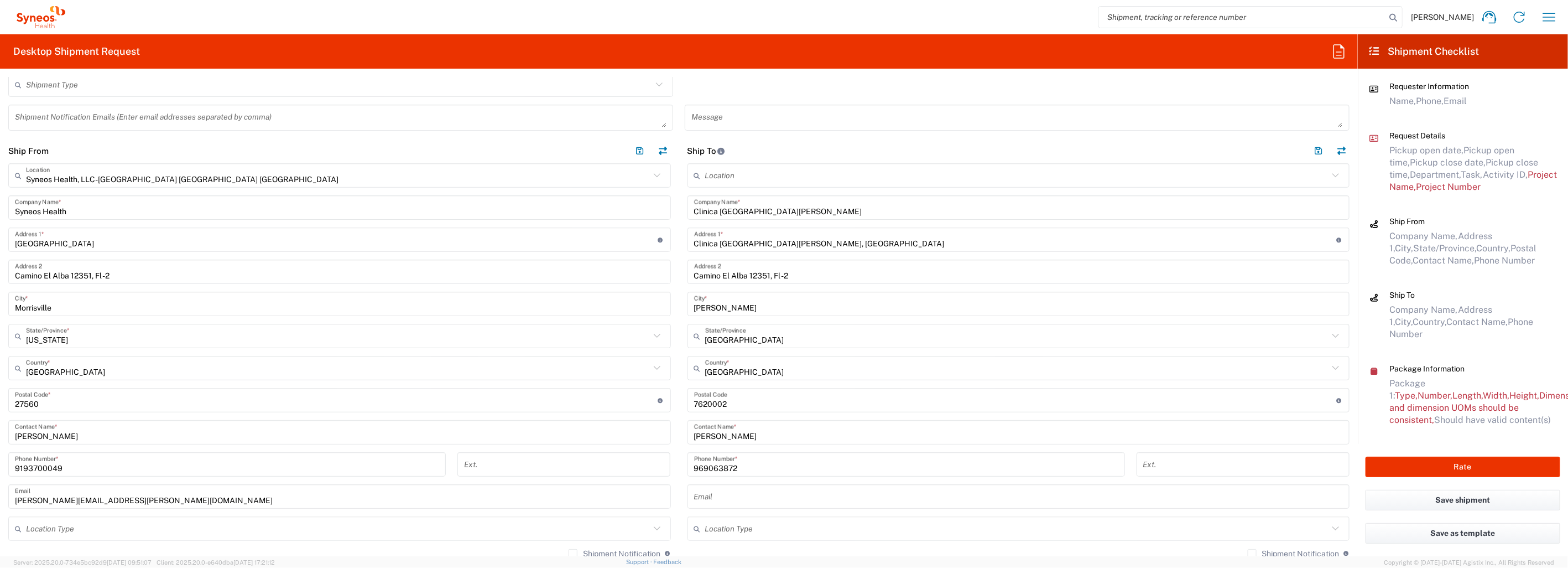
click at [688, 464] on div "969063872 Phone Number *" at bounding box center [906, 464] width 437 height 24
click at [687, 463] on div "969063872 Phone Number *" at bounding box center [906, 464] width 437 height 24
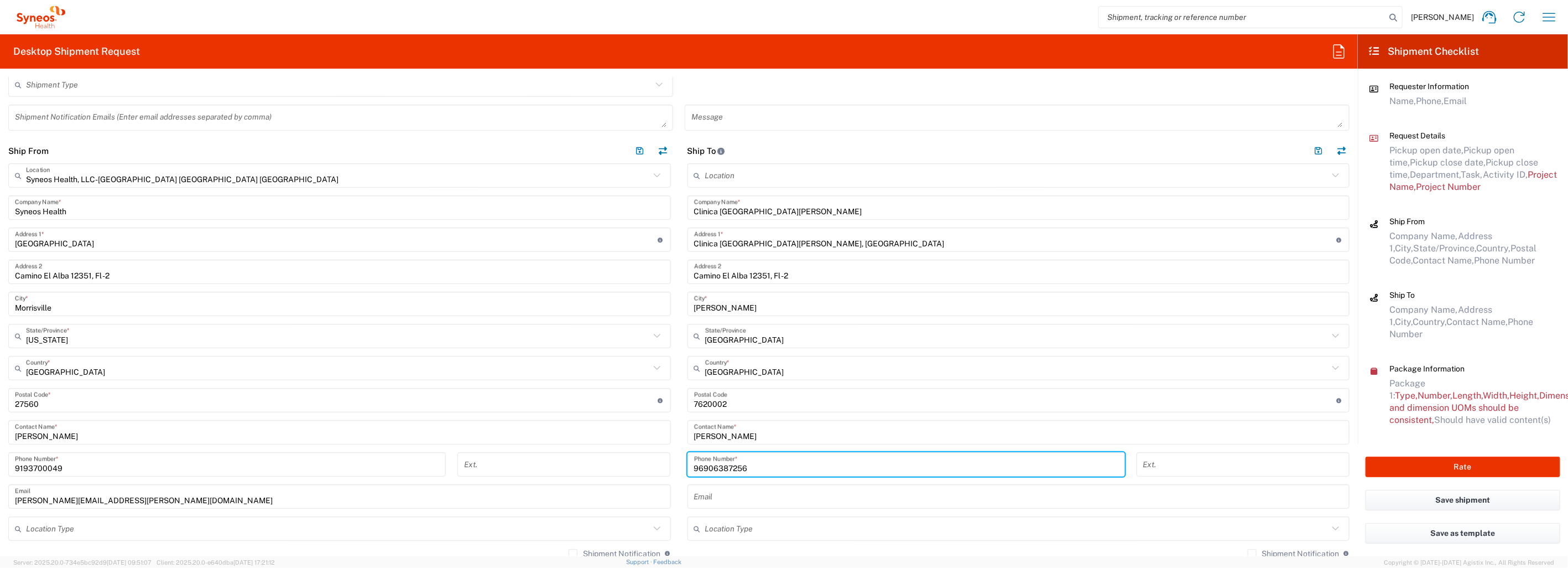
click at [694, 463] on input "96906387256" at bounding box center [907, 463] width 424 height 19
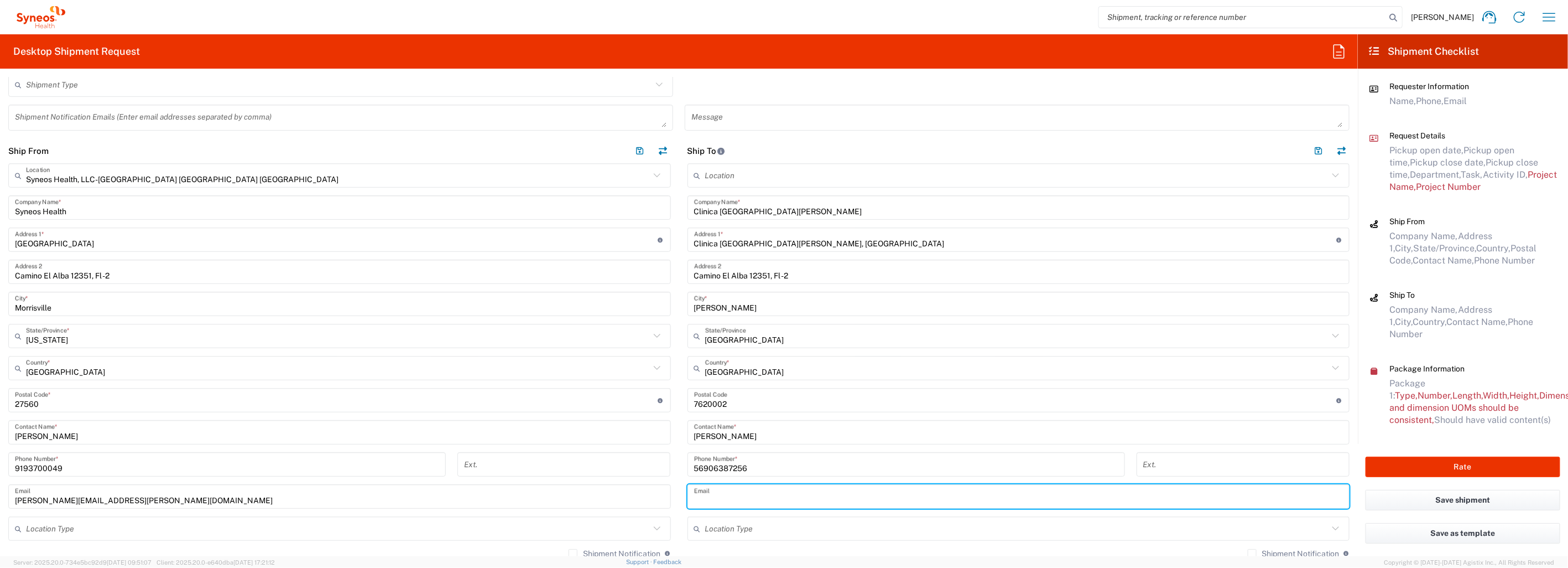
click at [1143, 495] on input "text" at bounding box center [1019, 495] width 650 height 19
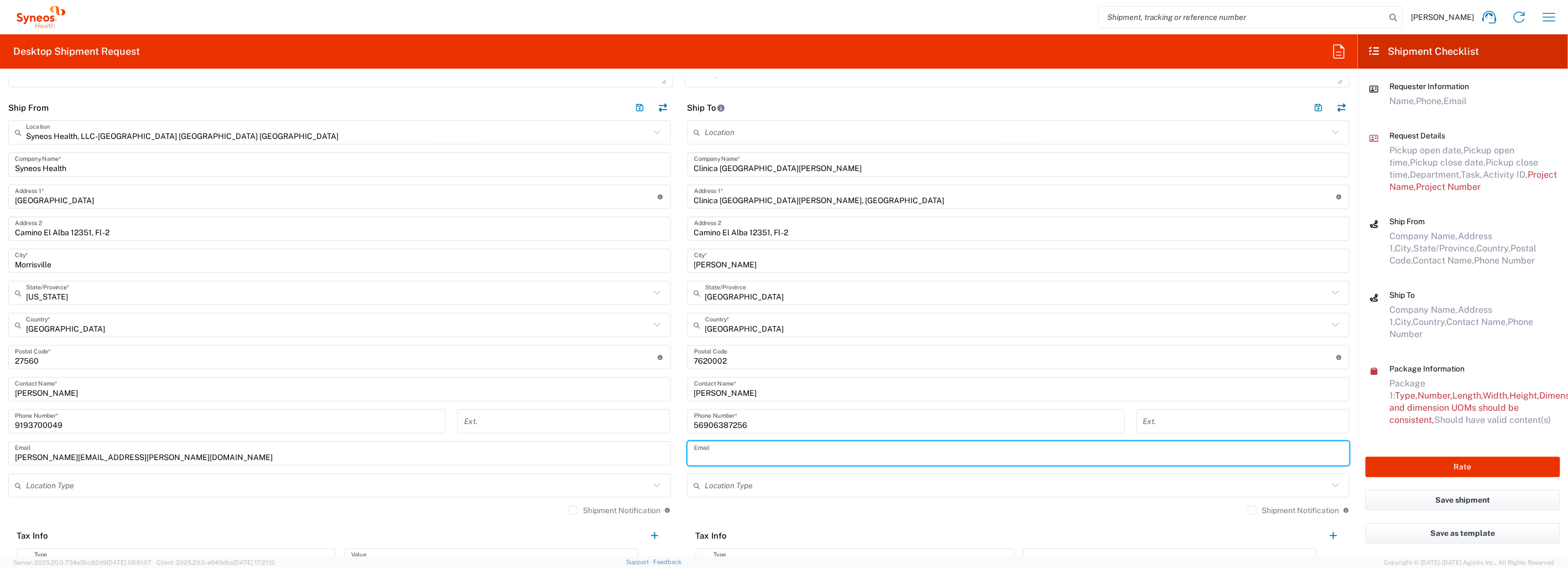
scroll to position [403, 0]
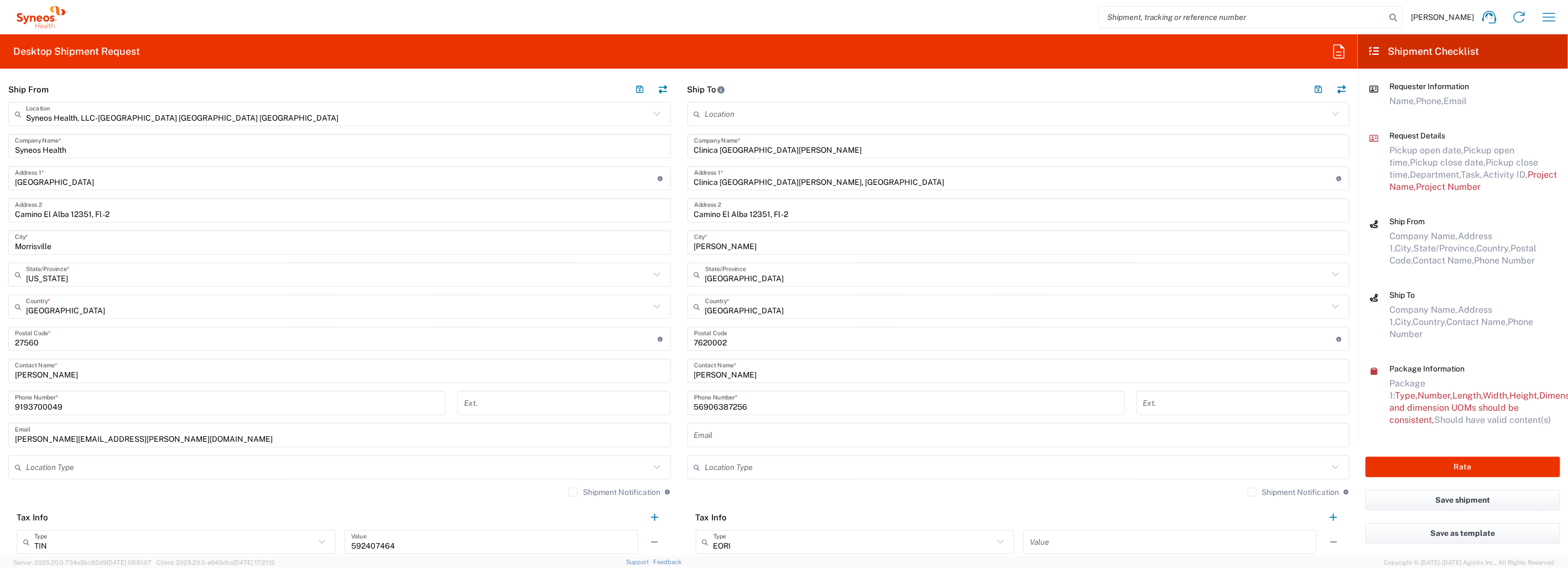
click at [722, 433] on input "text" at bounding box center [1019, 434] width 650 height 19
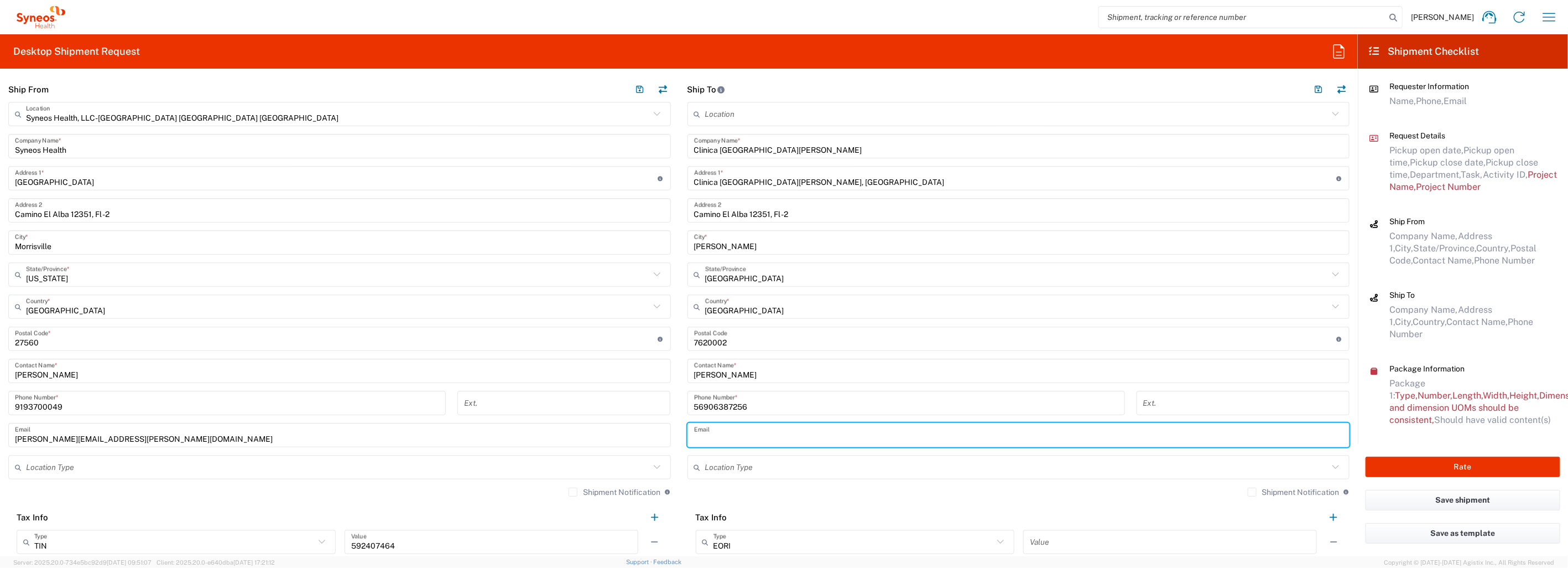
paste input "cpenam@ucchristus.cl"
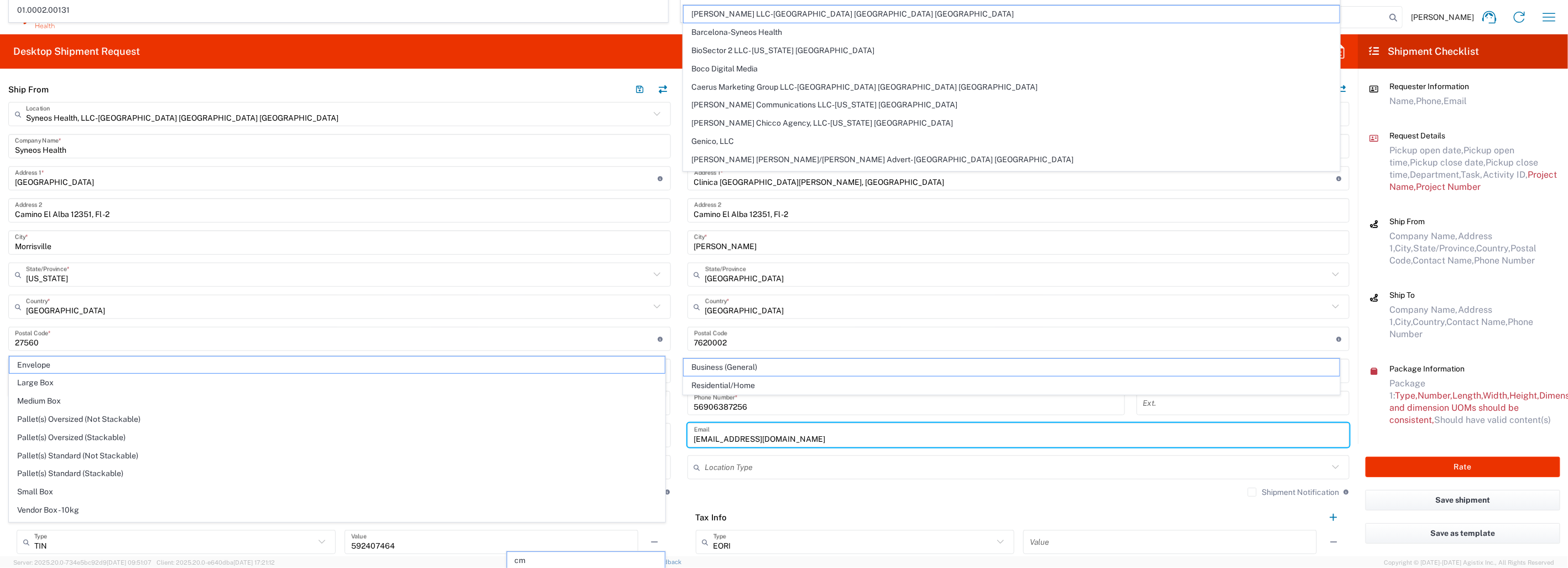
scroll to position [526, 0]
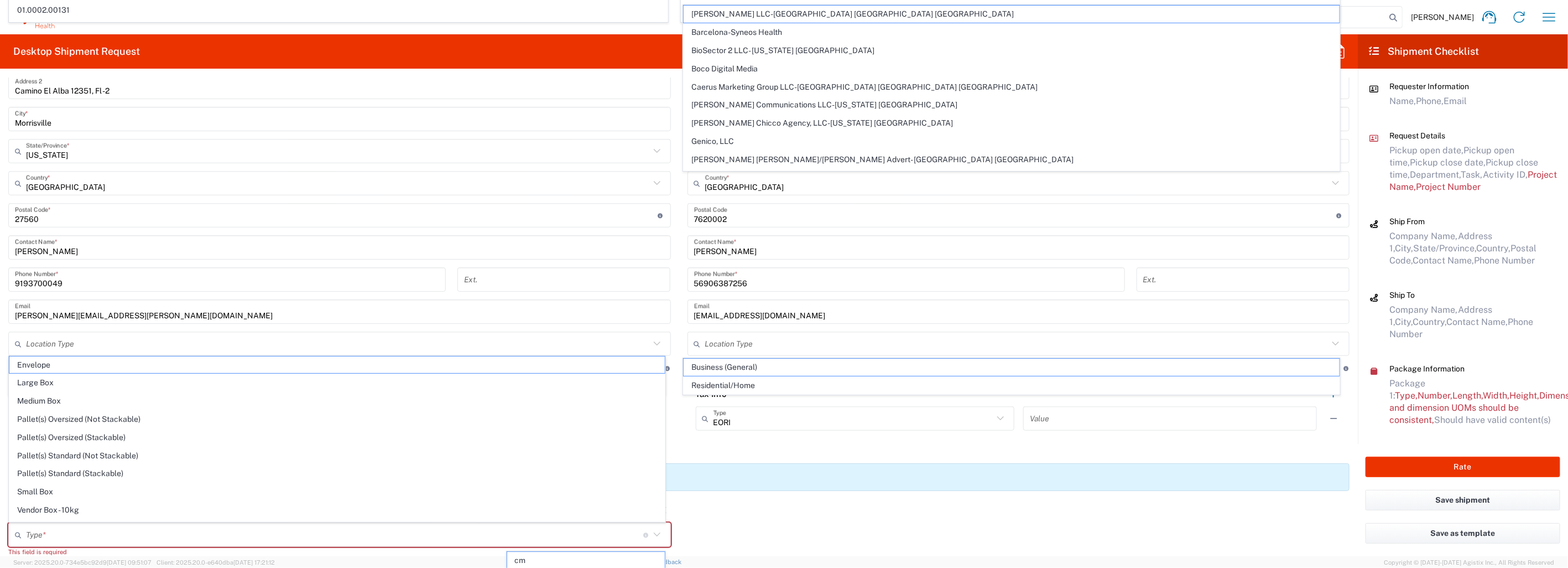
click at [935, 464] on agx-banner "Please ensure your package dimensions and weight are correct, or you will be ch…" at bounding box center [678, 477] width 1341 height 28
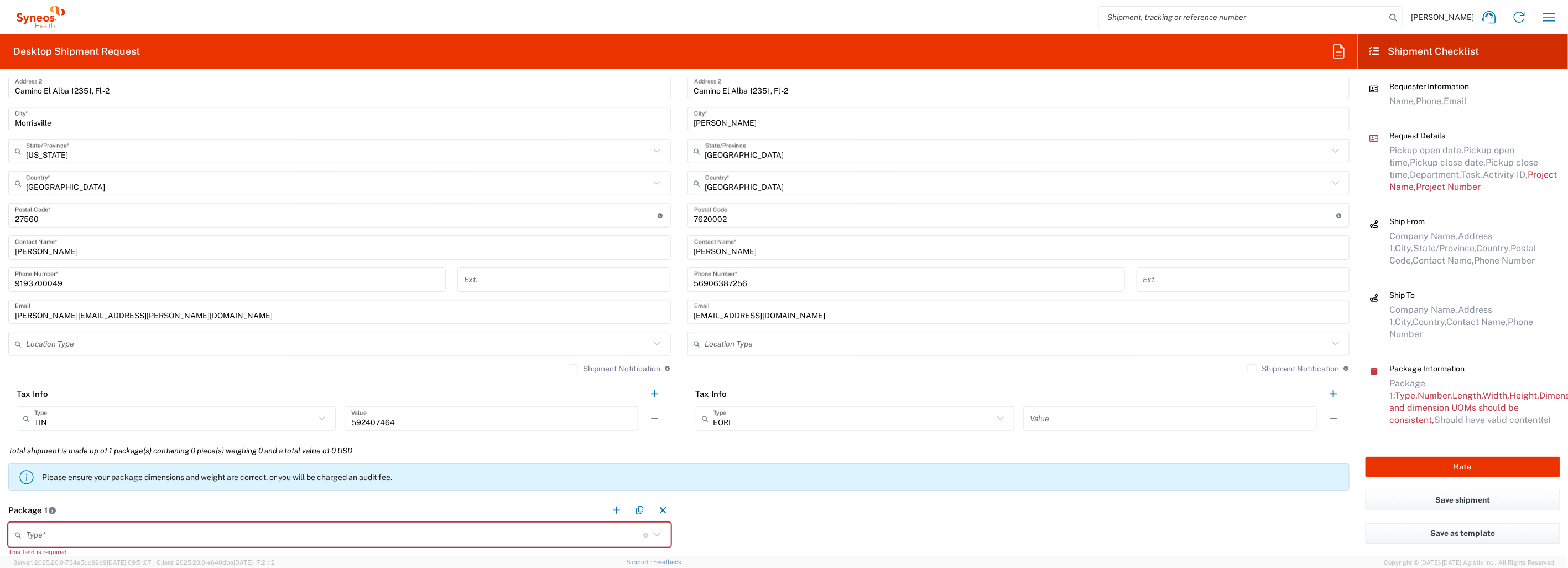
click at [797, 344] on input "text" at bounding box center [1017, 343] width 624 height 19
click at [780, 371] on span "Business (General)" at bounding box center [1011, 367] width 655 height 17
click at [1247, 369] on label "Shipment Notification" at bounding box center [1293, 368] width 92 height 9
click at [1252, 369] on input "Shipment Notification" at bounding box center [1252, 369] width 0 height 0
click at [166, 344] on input "text" at bounding box center [338, 343] width 624 height 19
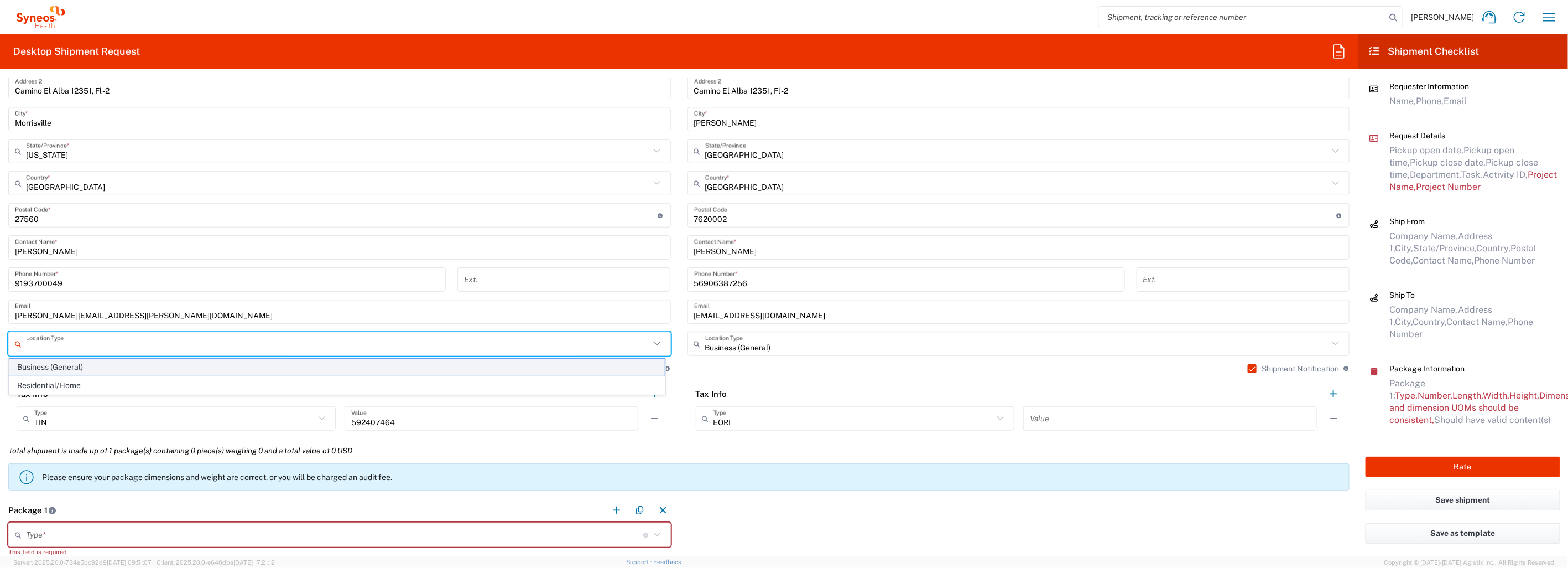
click at [141, 368] on span "Business (General)" at bounding box center [337, 367] width 655 height 17
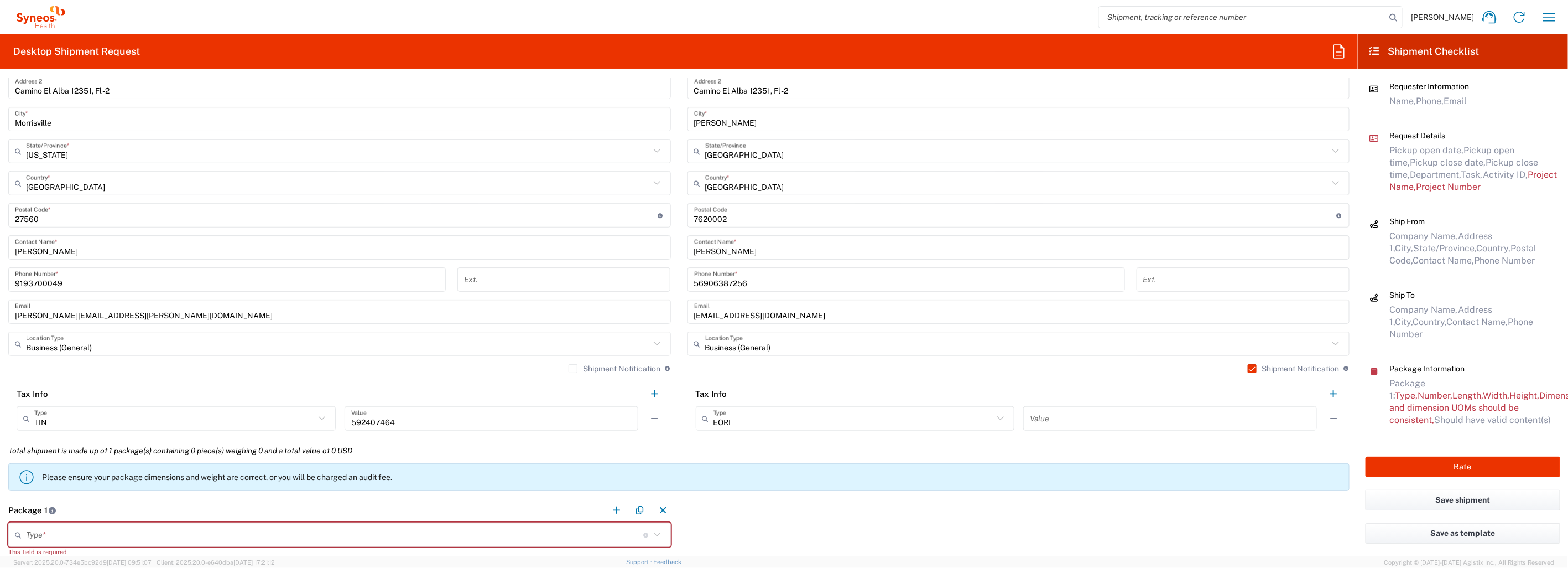
click at [572, 370] on label "Shipment Notification" at bounding box center [615, 368] width 92 height 9
click at [573, 369] on input "Shipment Notification" at bounding box center [573, 369] width 0 height 0
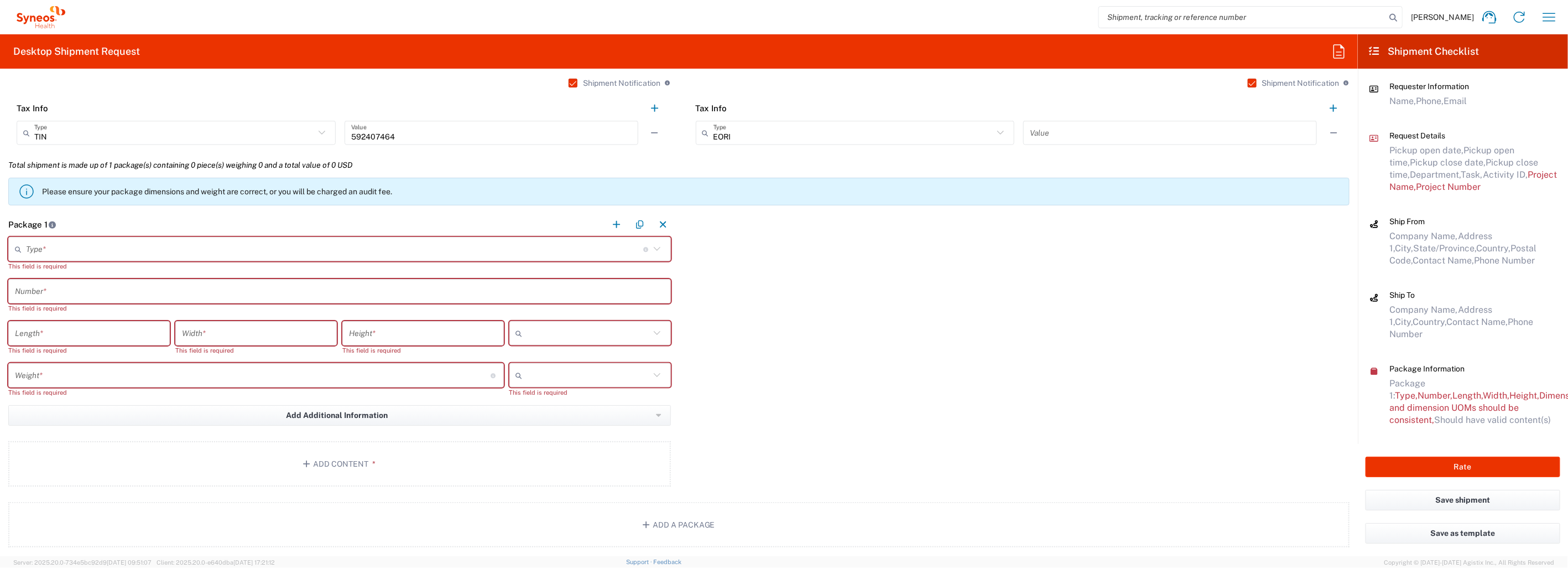
scroll to position [833, 0]
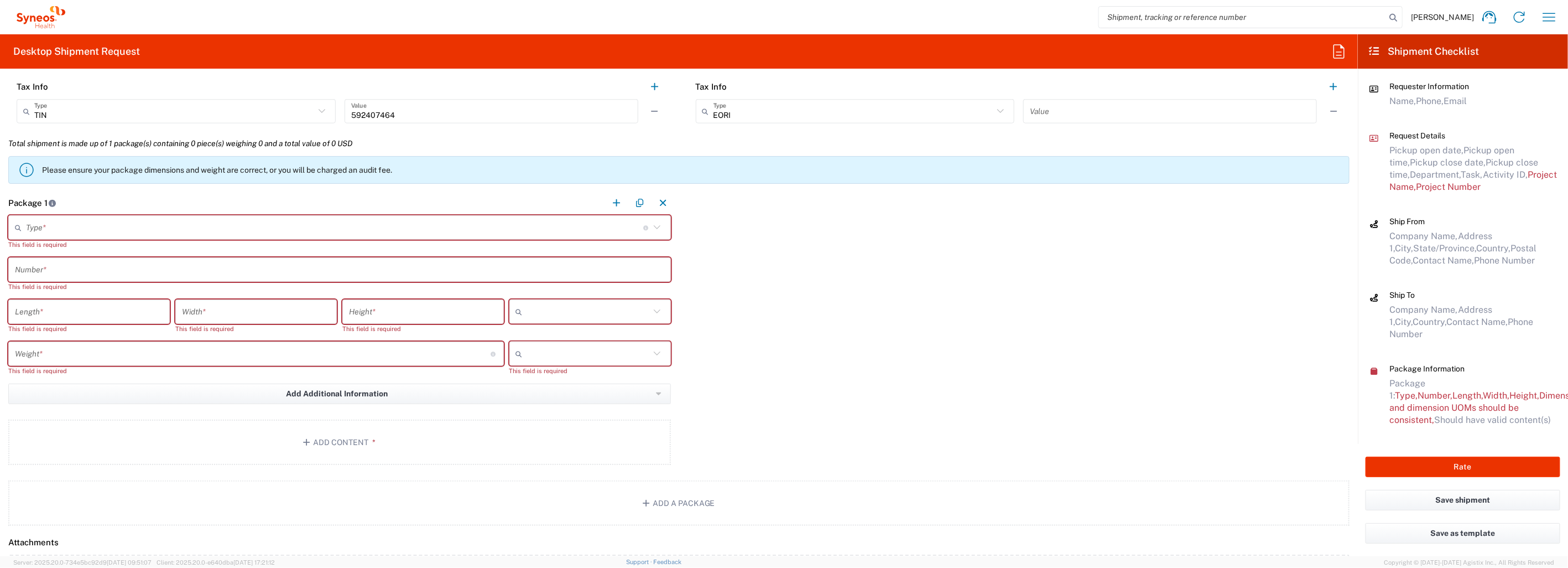
click at [184, 225] on input "text" at bounding box center [334, 227] width 617 height 19
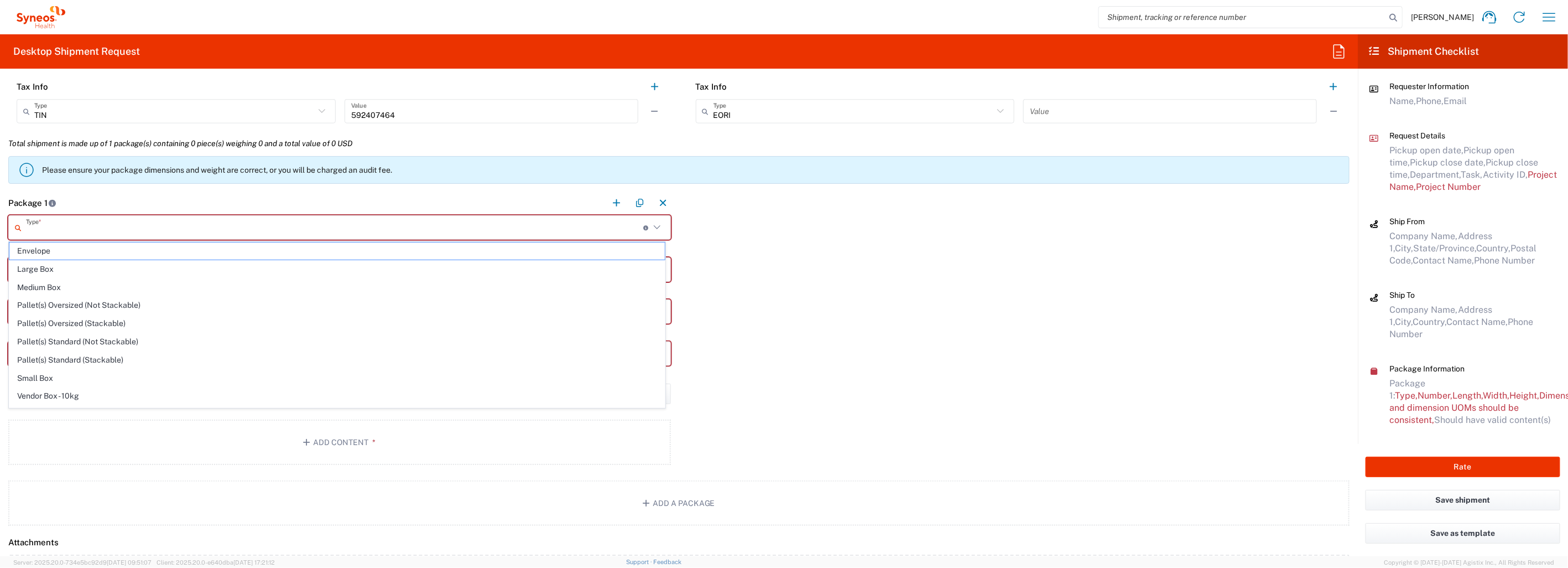
drag, startPoint x: 76, startPoint y: 248, endPoint x: 118, endPoint y: 253, distance: 42.3
click at [75, 248] on span "Envelope" at bounding box center [337, 250] width 655 height 17
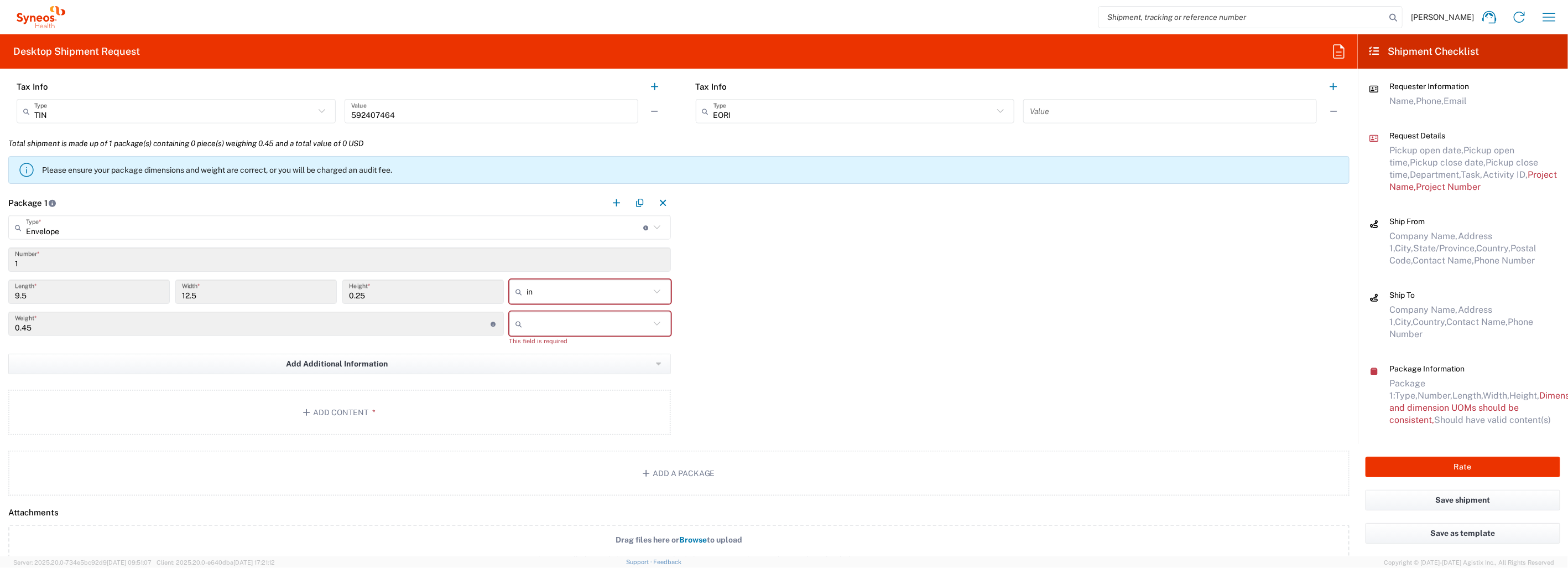
click at [624, 327] on input "text" at bounding box center [588, 324] width 123 height 18
click at [599, 363] on span "lbs" at bounding box center [586, 365] width 158 height 17
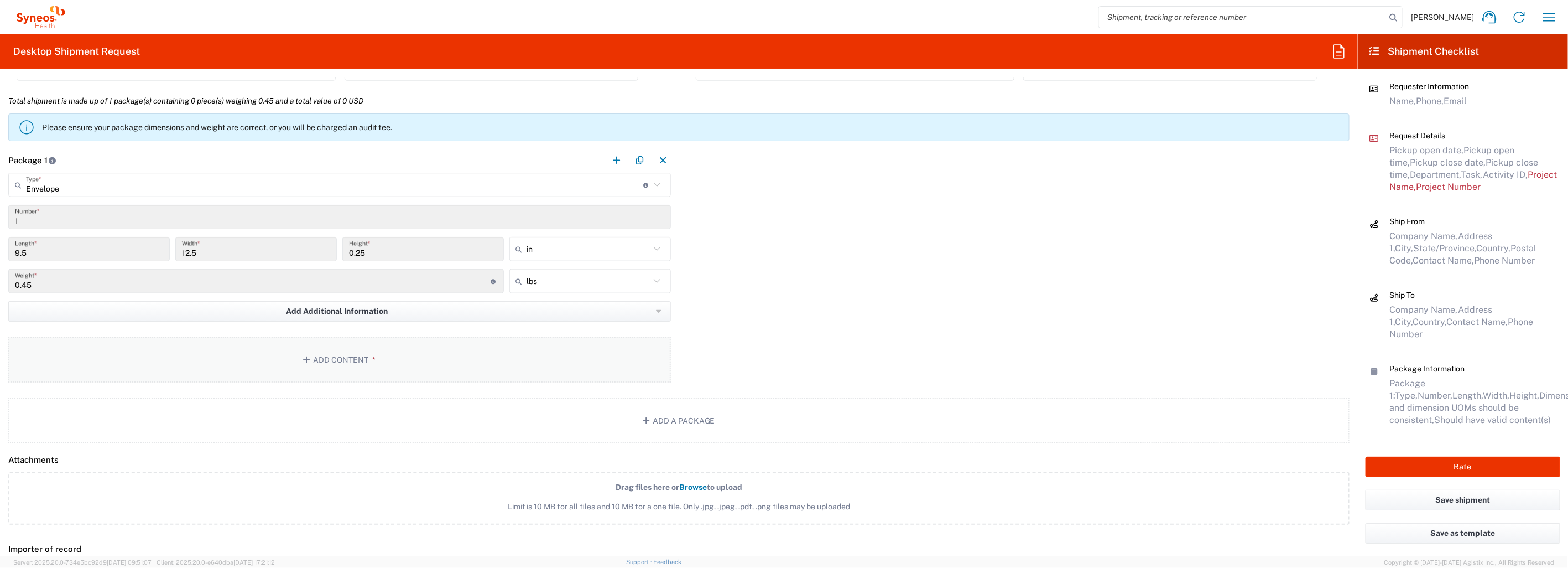
scroll to position [956, 0]
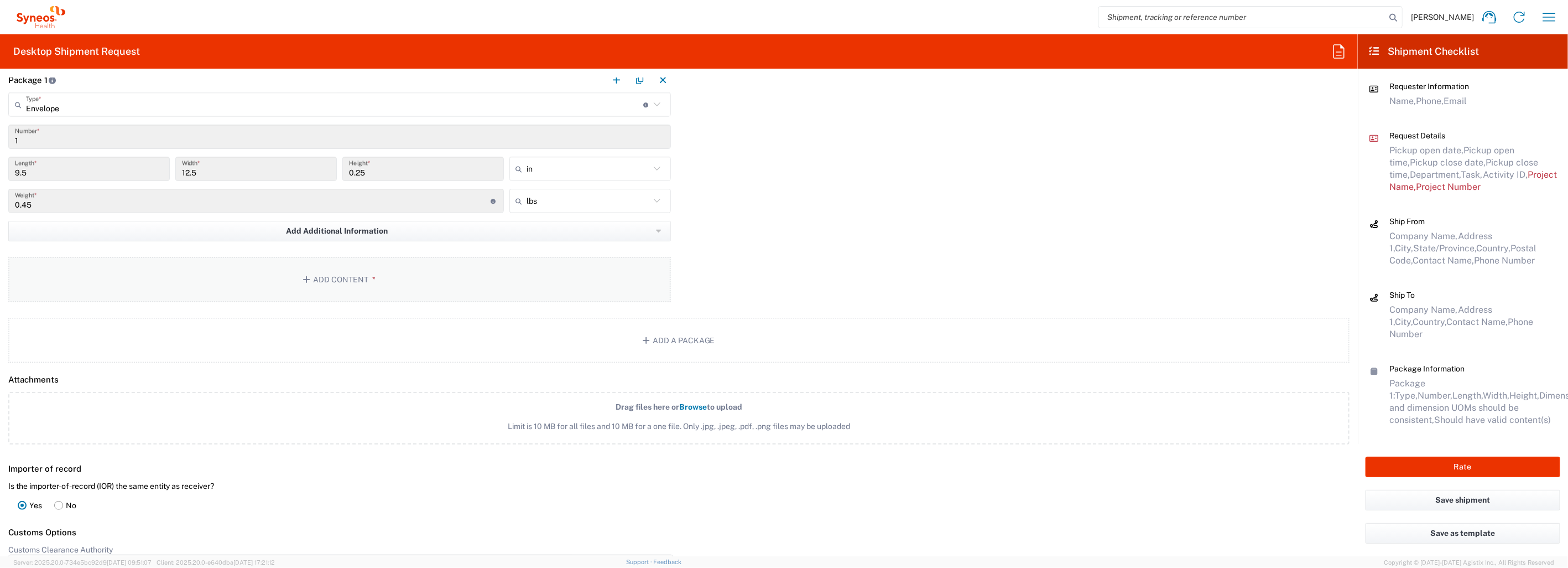
click at [331, 272] on button "Add Content *" at bounding box center [339, 280] width 662 height 46
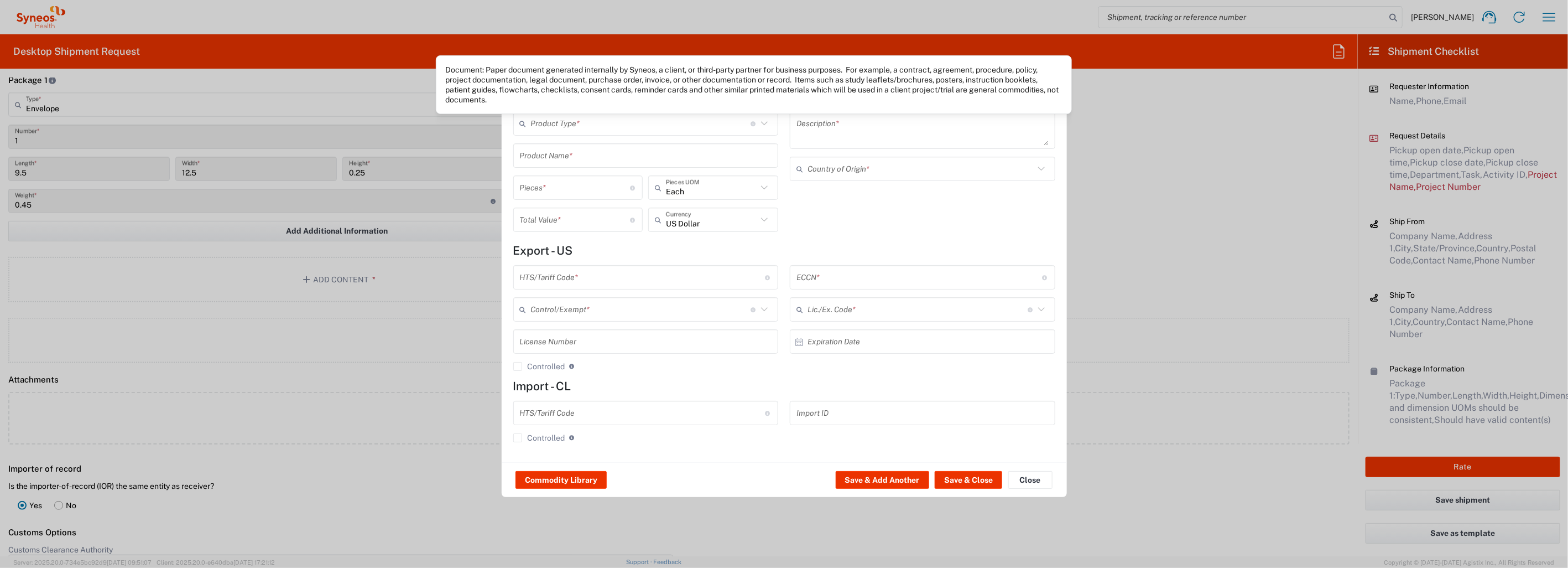
click at [766, 125] on icon at bounding box center [764, 124] width 14 height 14
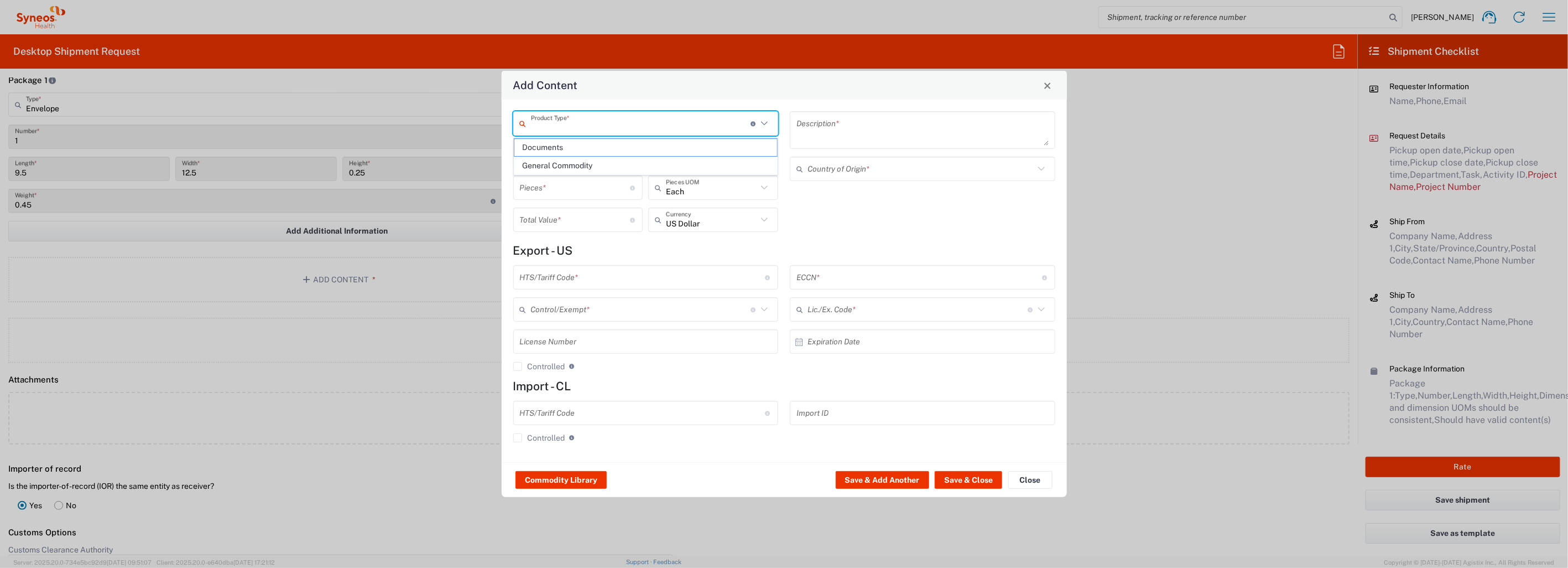
click at [621, 149] on span "Documents" at bounding box center [646, 146] width 263 height 17
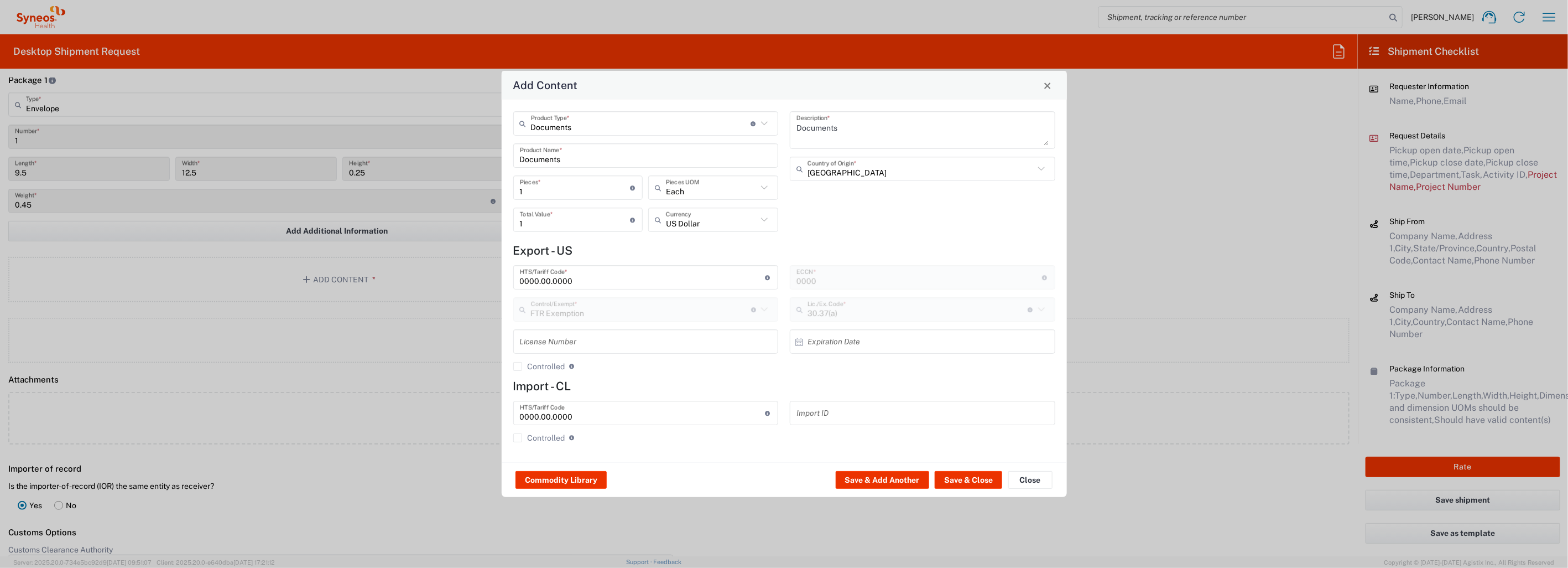
click at [839, 126] on textarea "Documents" at bounding box center [921, 130] width 252 height 31
click at [855, 128] on textarea "Documents-" at bounding box center [921, 130] width 252 height 31
paste textarea "Labels and ALF, Protocol CA224-127- Site 0144- Batch # ACH3084.3A"
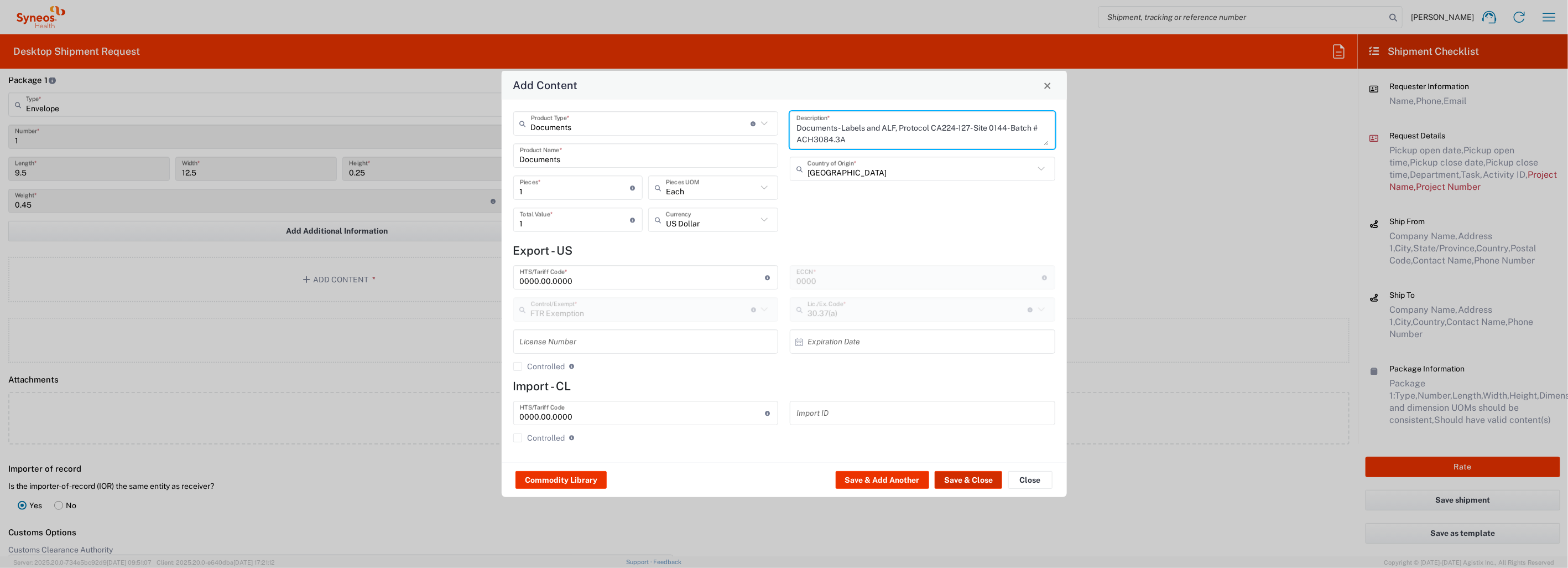
click at [980, 477] on button "Save & Close" at bounding box center [968, 479] width 68 height 18
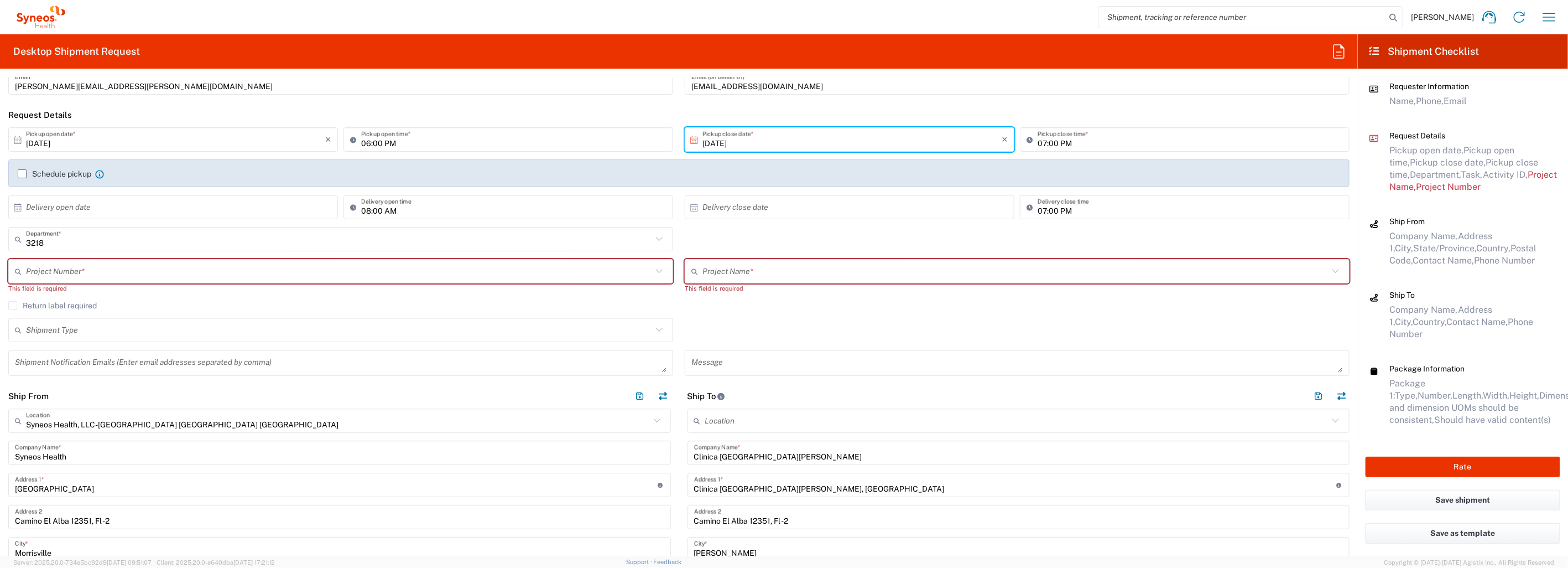
scroll to position [96, 0]
click at [781, 269] on input "text" at bounding box center [1015, 271] width 626 height 19
click at [766, 292] on span "Bristol 7034903" at bounding box center [1010, 295] width 658 height 17
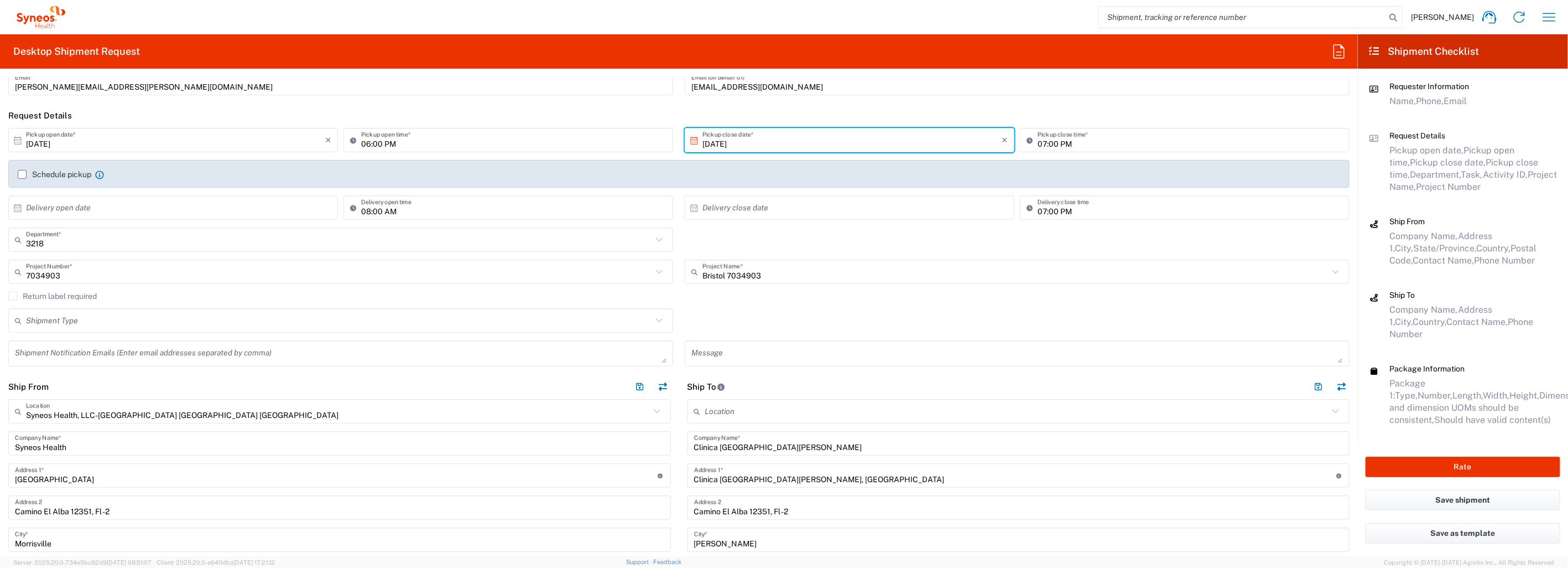
click at [652, 324] on icon at bounding box center [658, 320] width 14 height 14
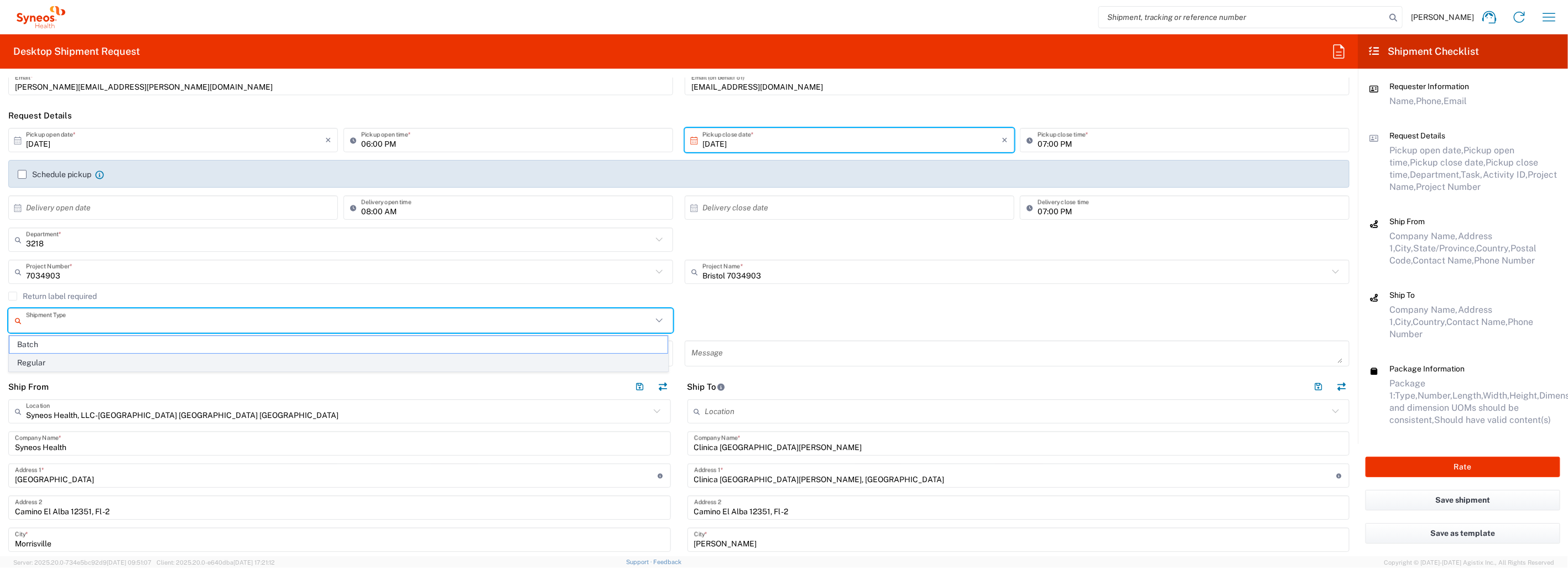
click at [601, 363] on span "Regular" at bounding box center [338, 362] width 658 height 17
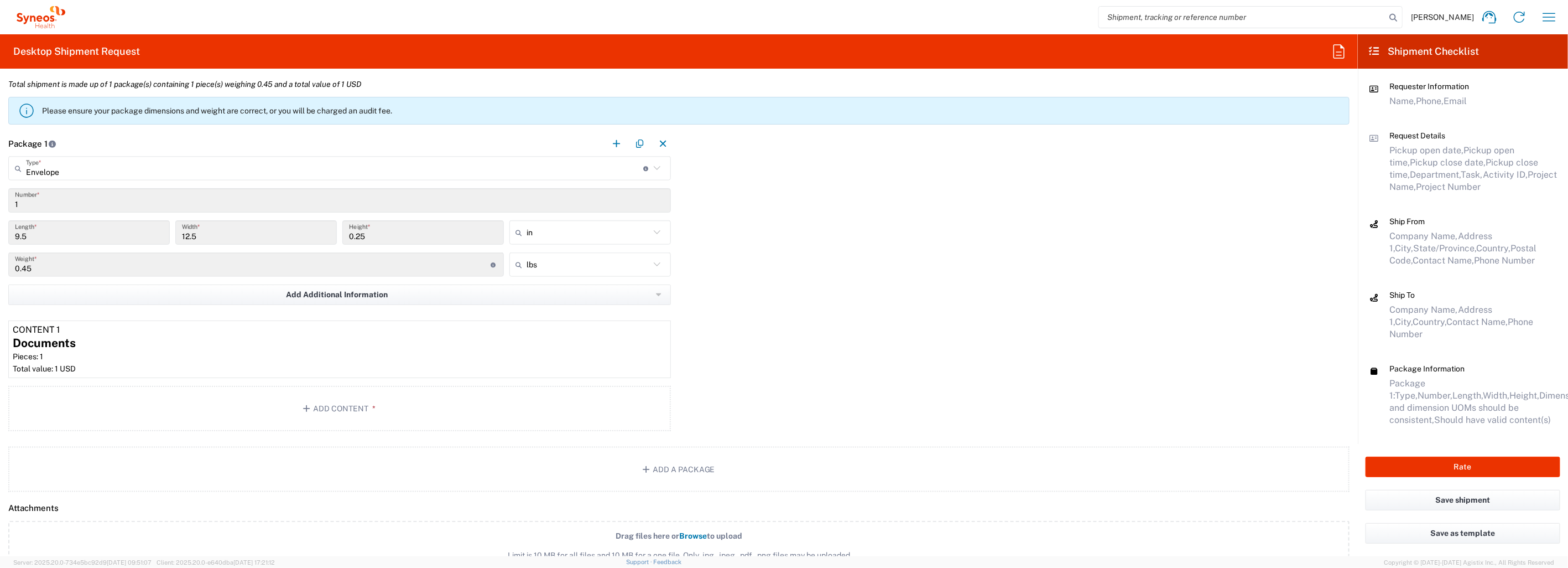
scroll to position [895, 0]
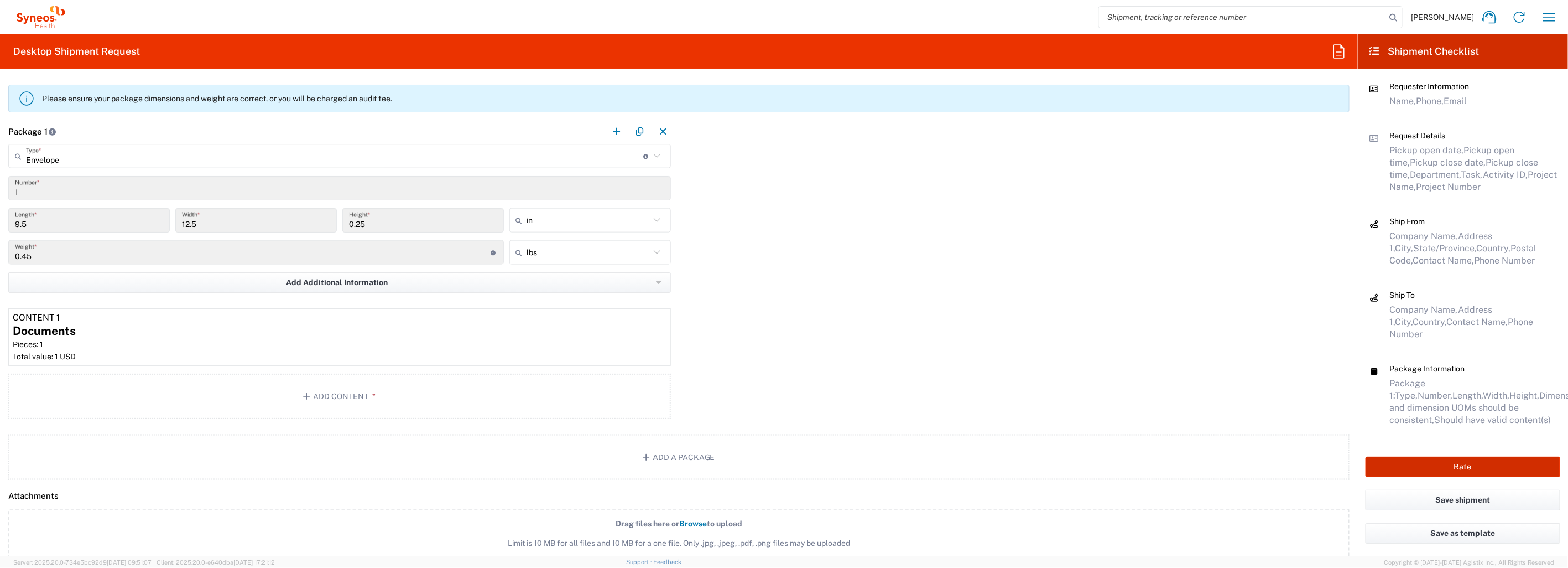
click at [1458, 462] on button "Rate" at bounding box center [1462, 466] width 194 height 21
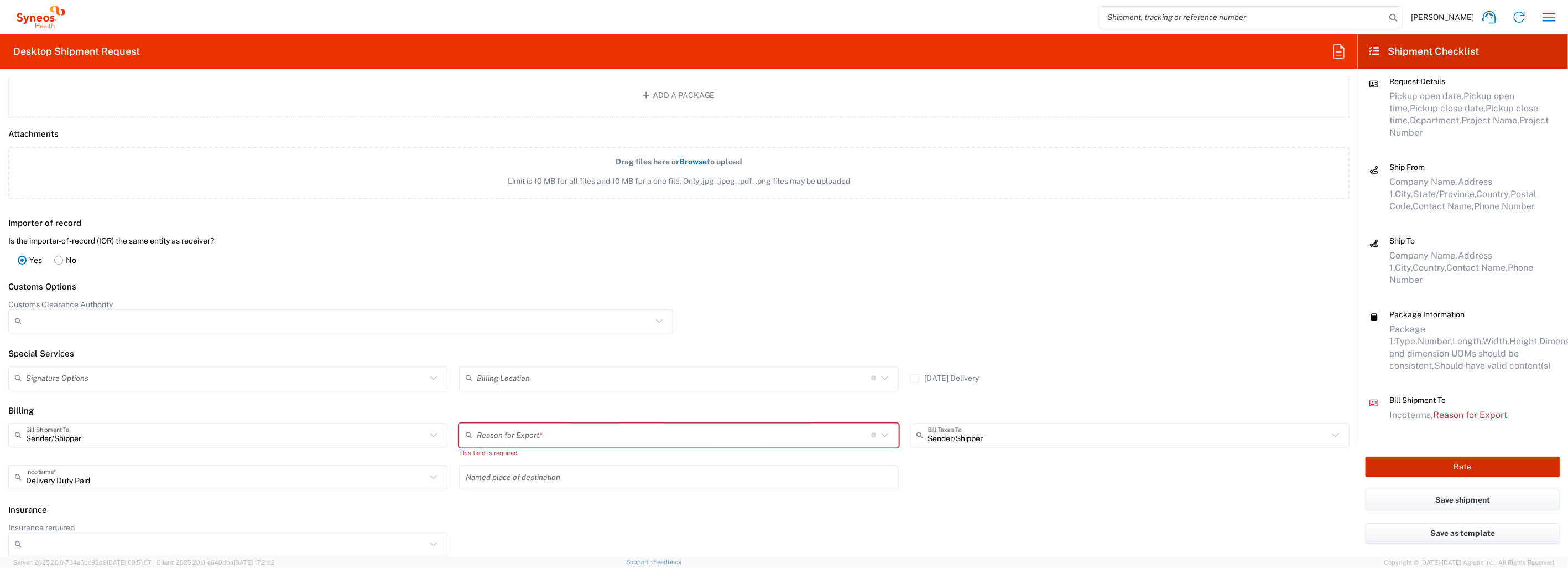
scroll to position [1262, 0]
click at [430, 371] on icon at bounding box center [433, 373] width 7 height 4
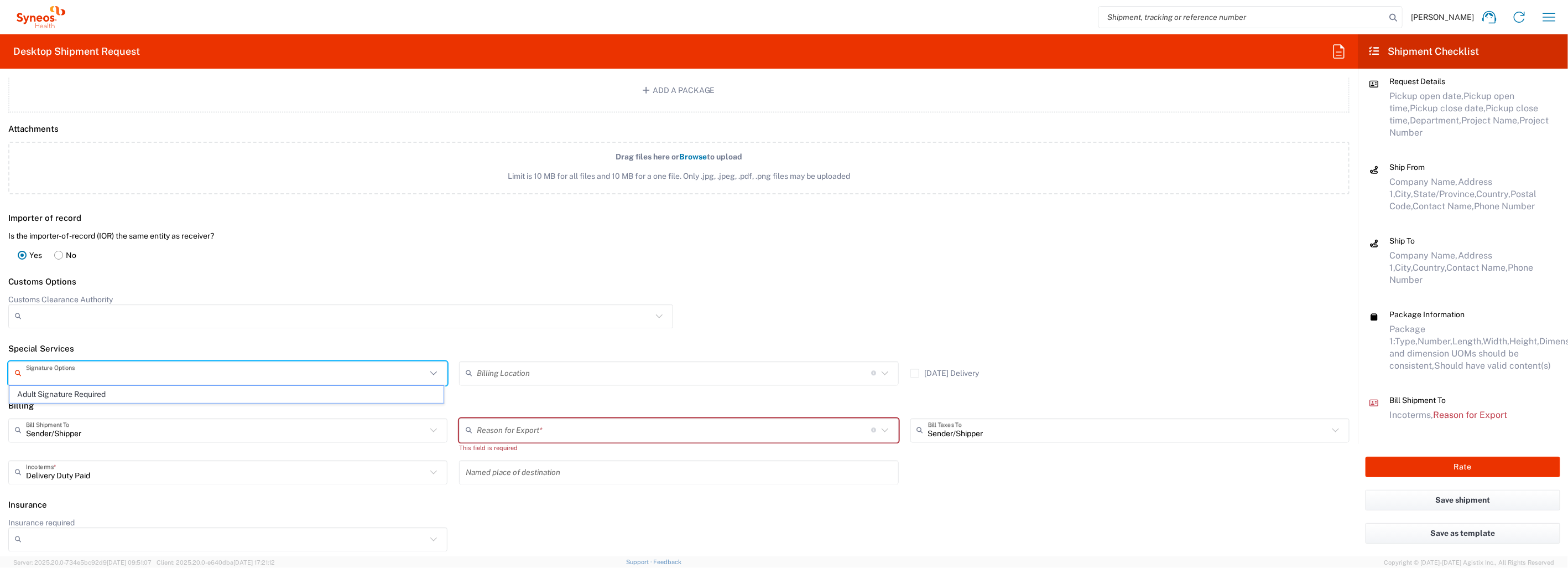
drag, startPoint x: 340, startPoint y: 392, endPoint x: 356, endPoint y: 395, distance: 16.3
click at [340, 393] on span "Adult Signature Required" at bounding box center [226, 394] width 434 height 17
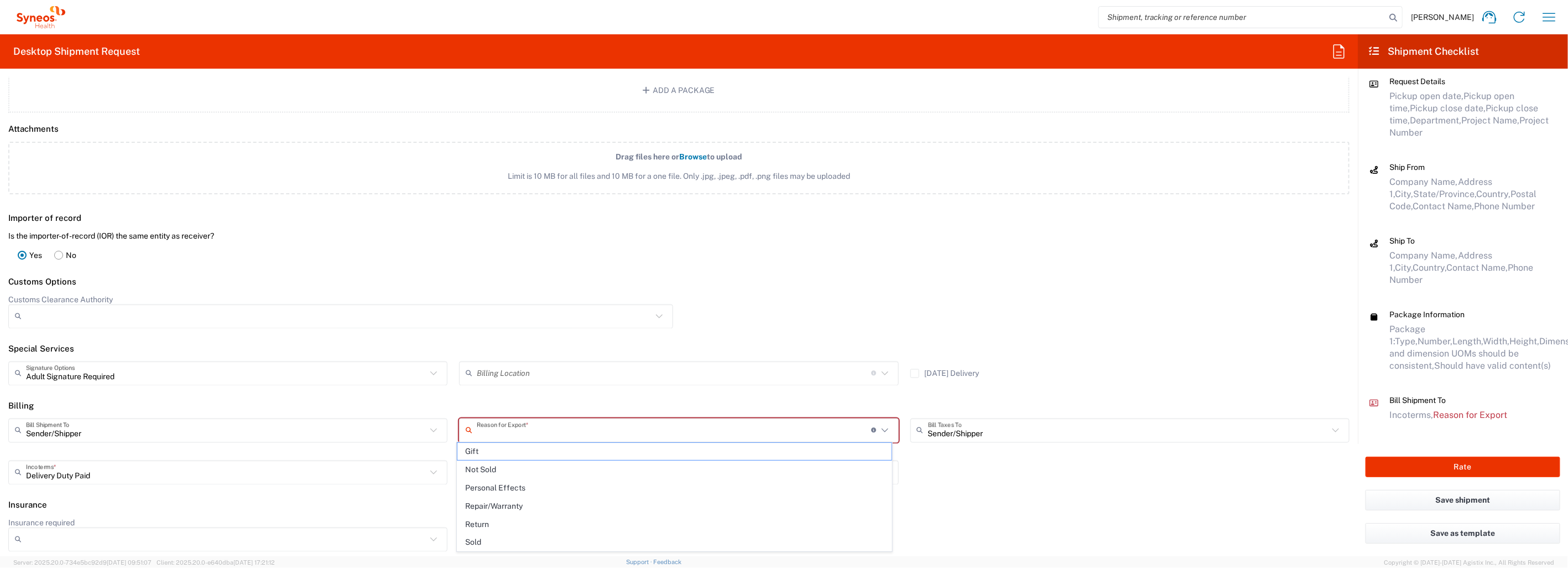
click at [679, 433] on input "text" at bounding box center [673, 429] width 394 height 19
click at [558, 468] on span "Not Sold" at bounding box center [674, 468] width 434 height 17
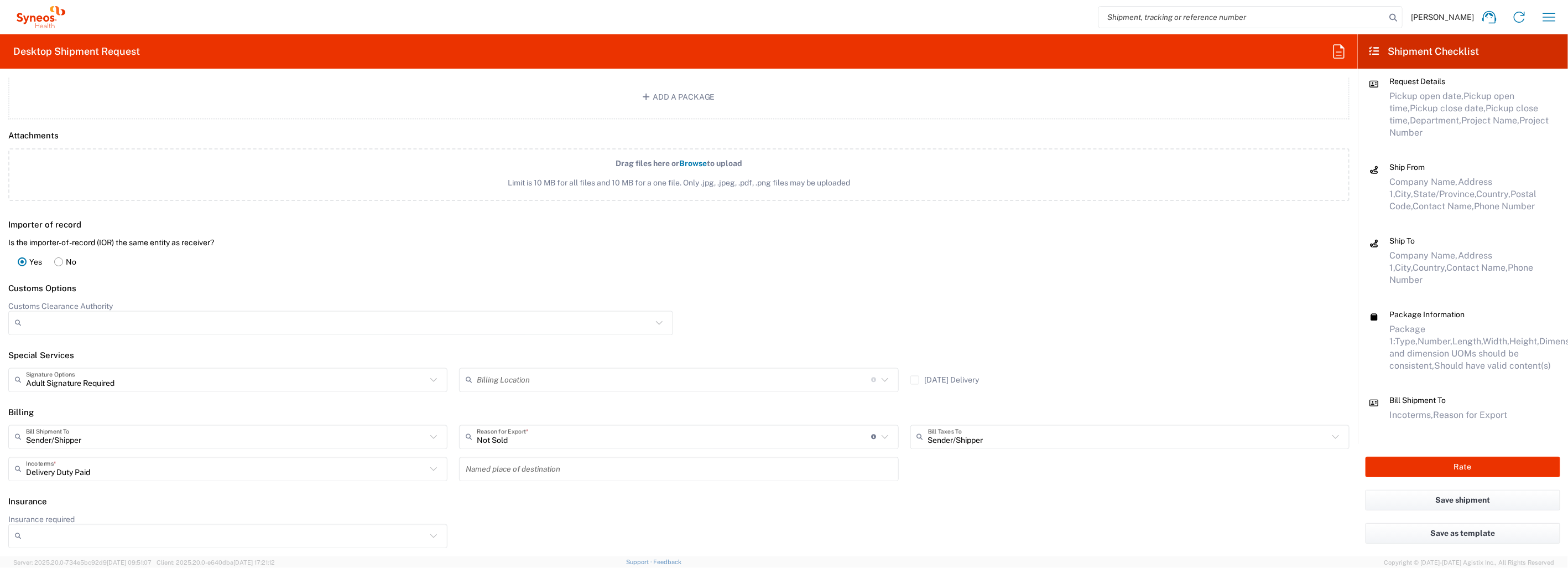
scroll to position [1252, 0]
drag, startPoint x: 1471, startPoint y: 471, endPoint x: 1427, endPoint y: 463, distance: 44.7
click at [1471, 471] on button "Rate" at bounding box center [1462, 466] width 194 height 21
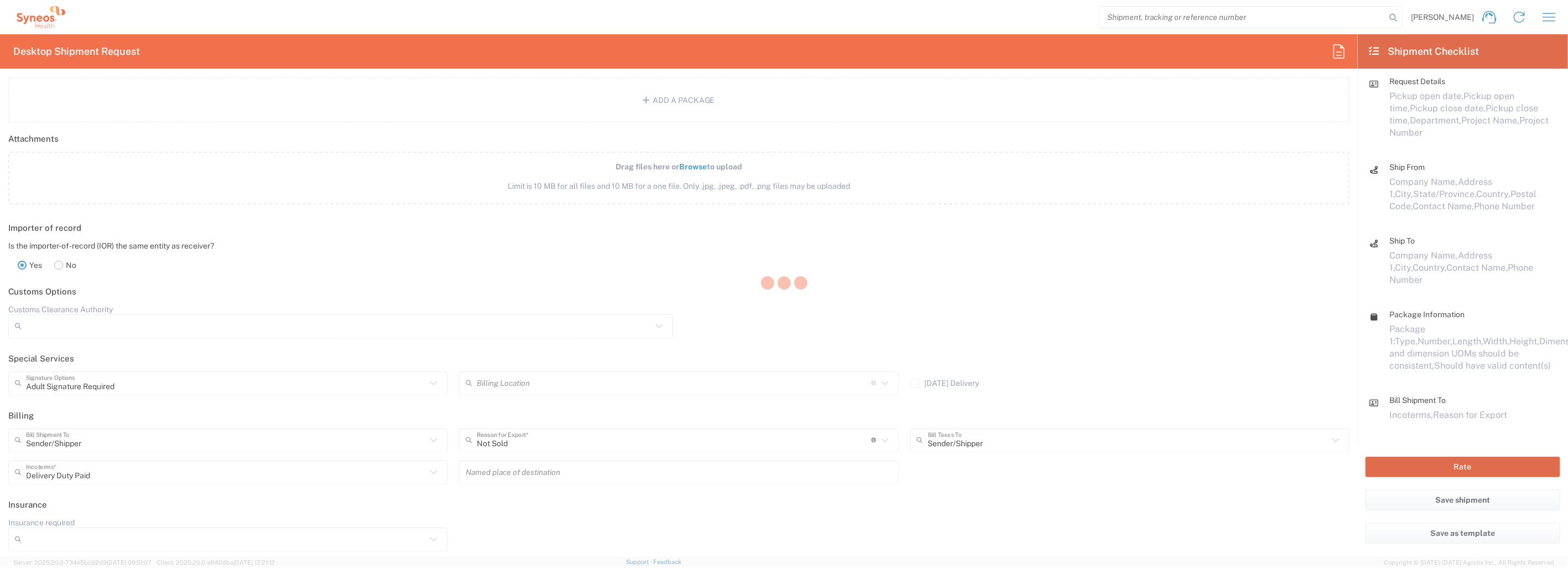
scroll to position [29, 0]
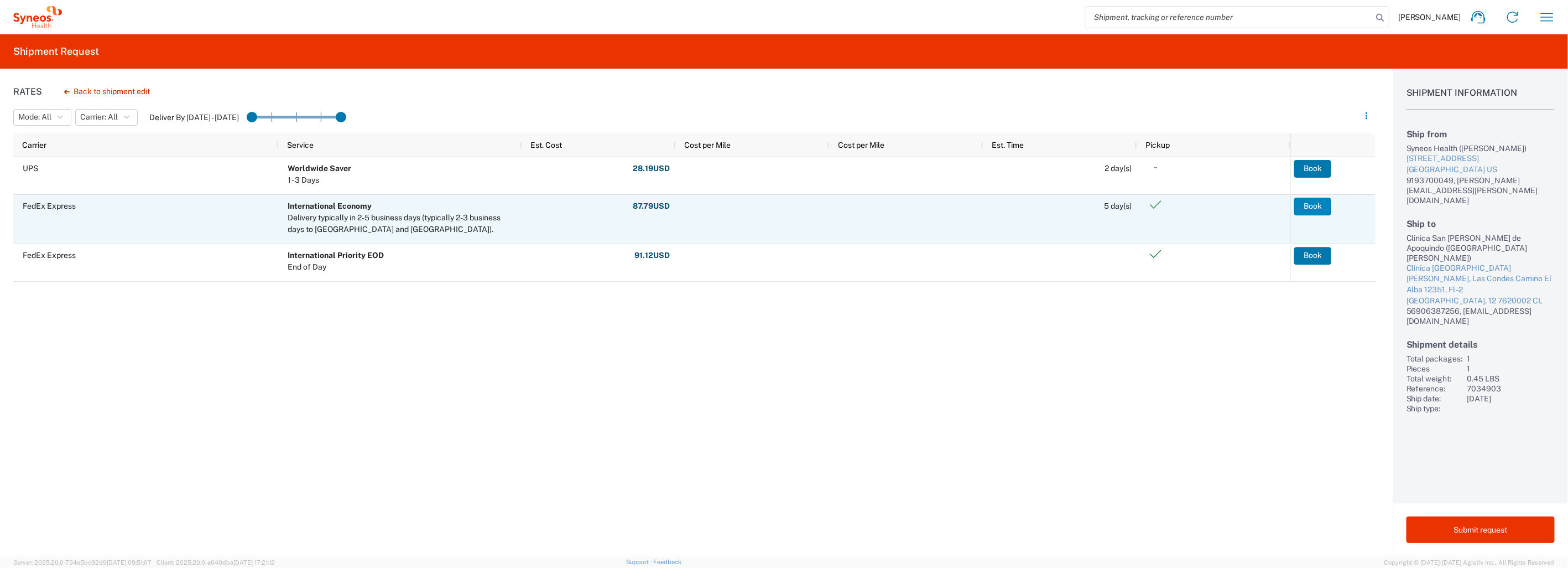
click at [1316, 204] on button "Book" at bounding box center [1312, 206] width 37 height 18
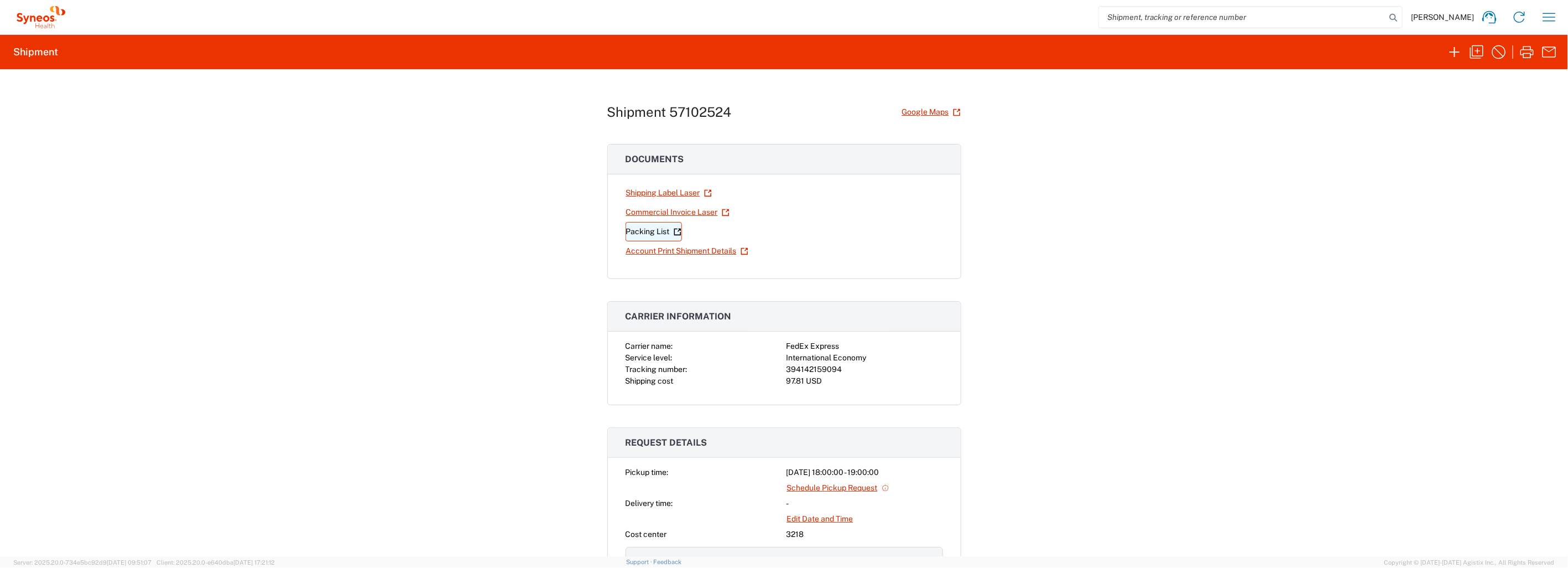
click at [651, 233] on link "Packing List" at bounding box center [653, 231] width 57 height 19
click at [662, 189] on link "Shipping Label Laser" at bounding box center [668, 192] width 87 height 19
click at [681, 211] on link "Commercial Invoice Laser" at bounding box center [677, 211] width 105 height 19
click at [1126, 225] on div "Shipment 57102524 Google Maps Documents Shipping Label Laser Commercial Invoice…" at bounding box center [784, 312] width 1568 height 486
